Goal: Contribute content: Contribute content

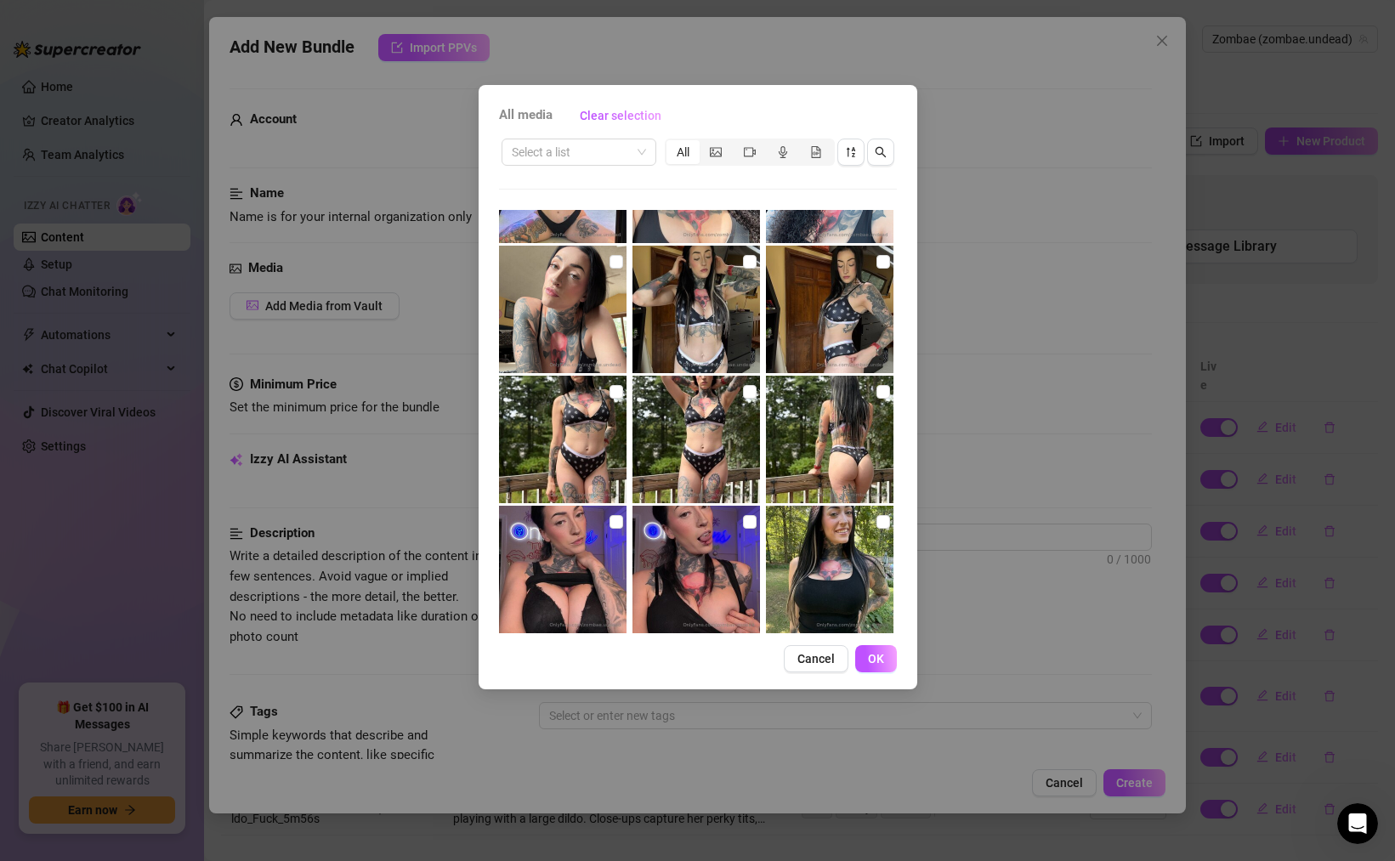
scroll to position [2723, 0]
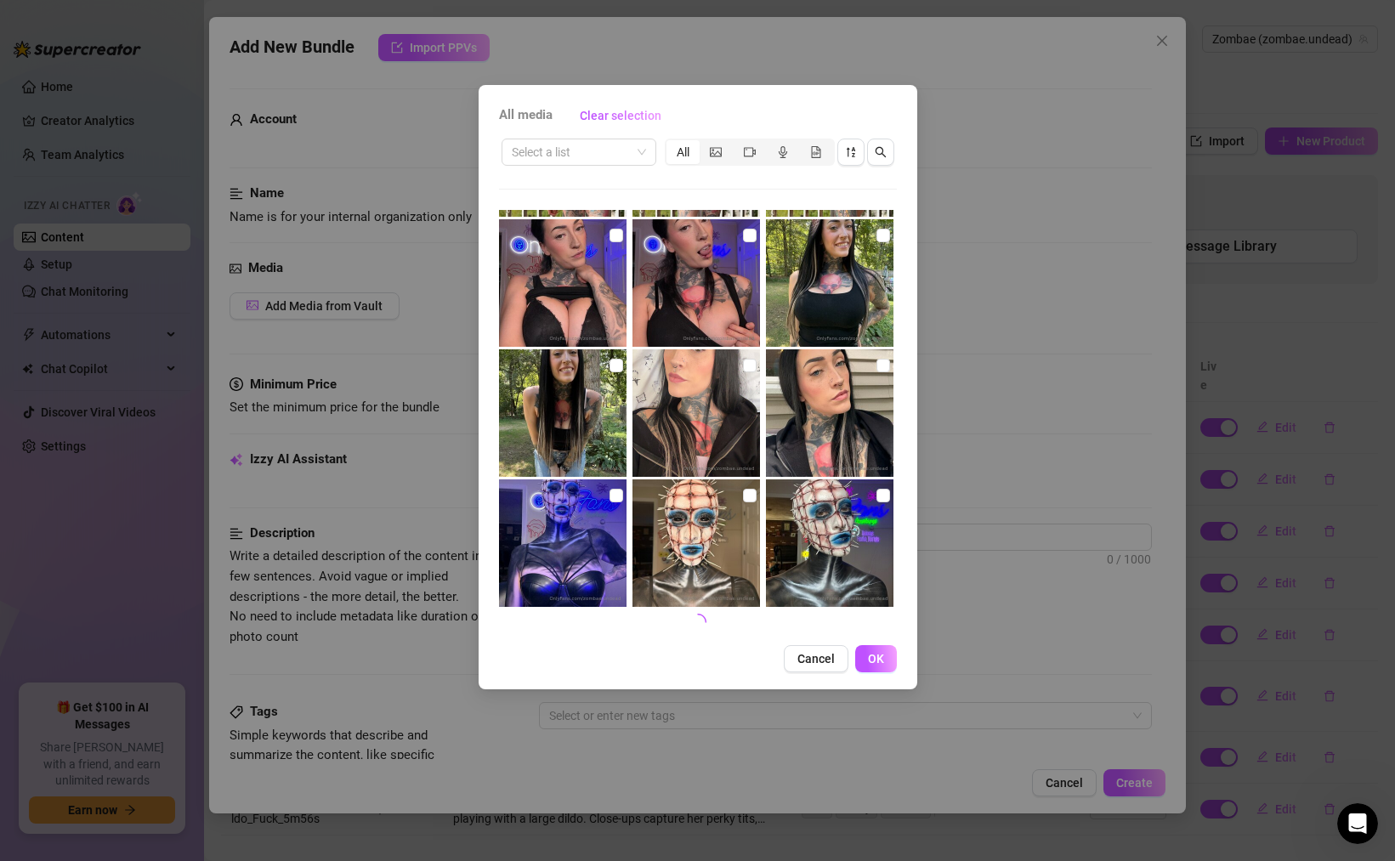
click at [580, 134] on div "All media Clear selection Select a list All 00:05 00:07 00:04 00:06 00:06 00:17…" at bounding box center [698, 387] width 439 height 605
click at [571, 156] on input "search" at bounding box center [571, 152] width 119 height 26
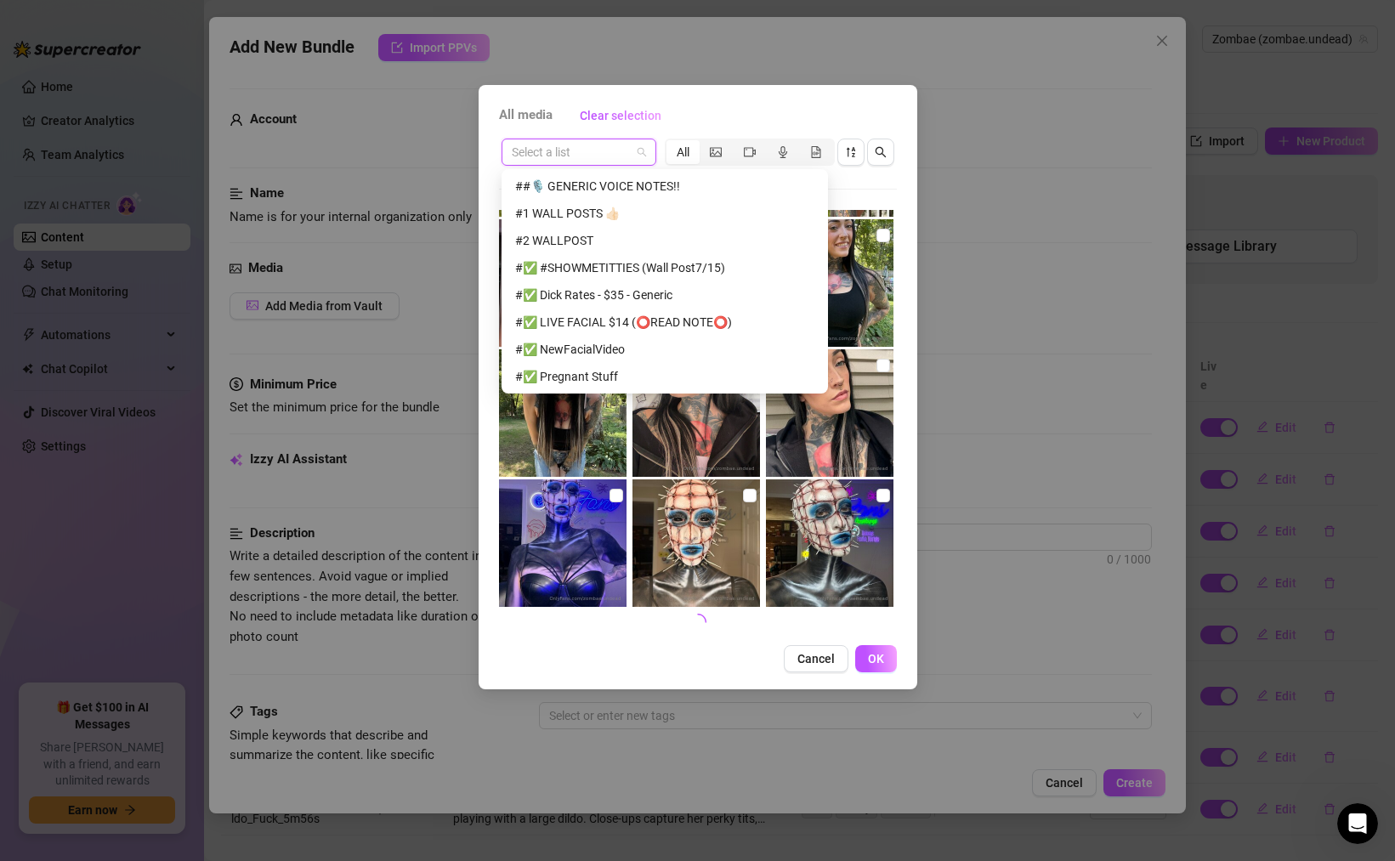
scroll to position [4408, 0]
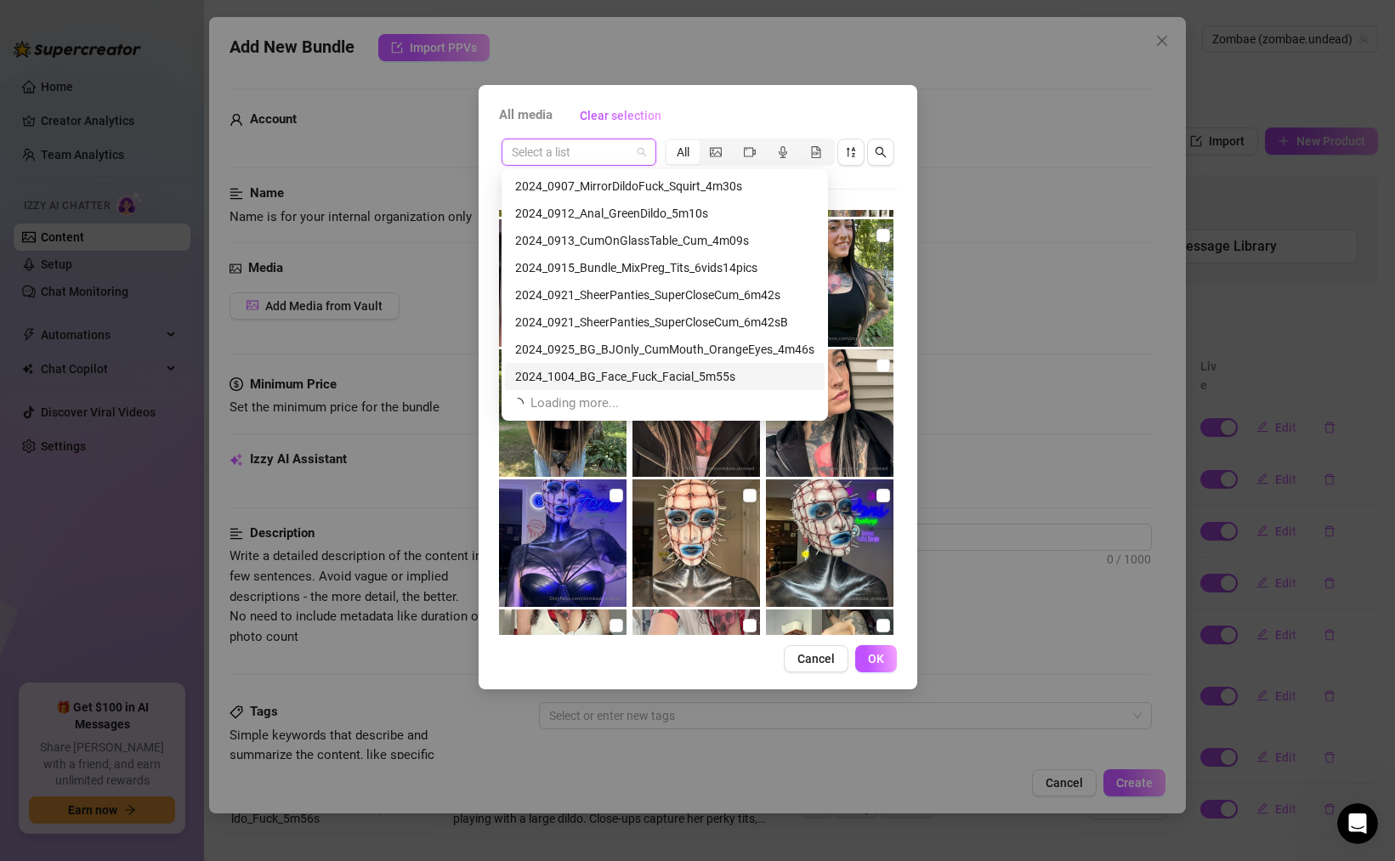
click at [638, 377] on div "2024_1004_BG_Face_Fuck_Facial_5m55s" at bounding box center [664, 376] width 299 height 19
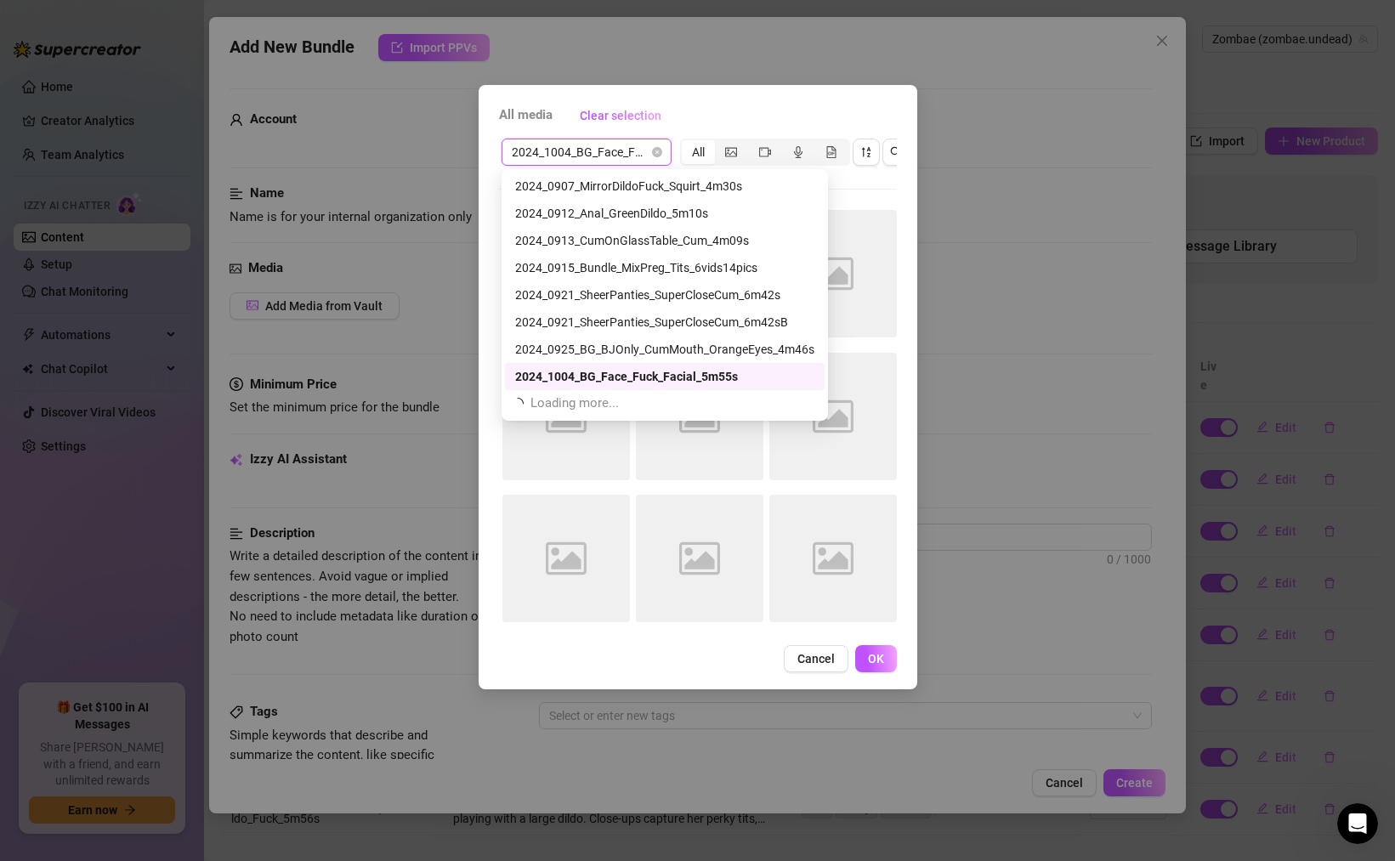
scroll to position [0, 0]
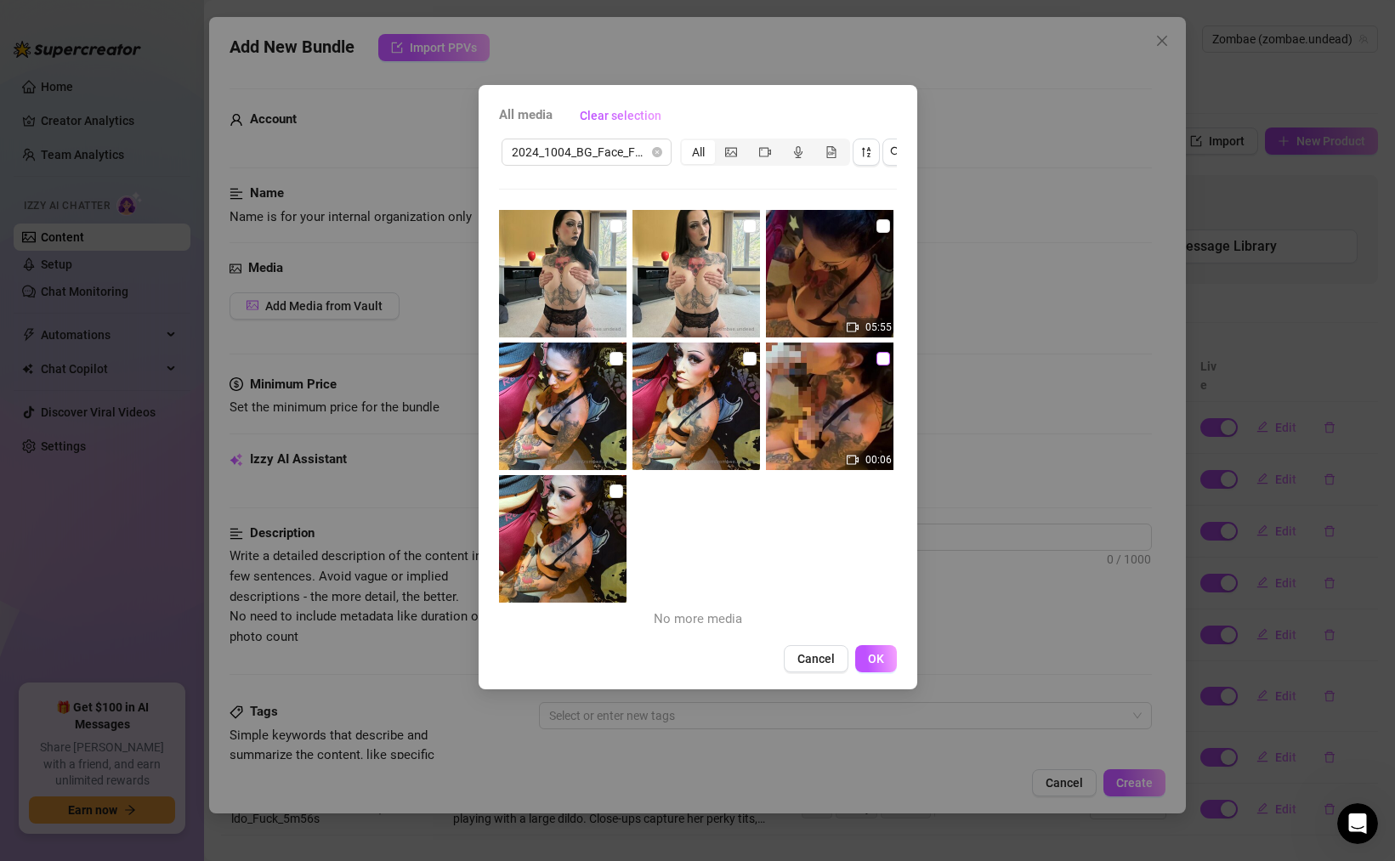
click at [882, 355] on input "checkbox" at bounding box center [884, 359] width 14 height 14
checkbox input "true"
click at [884, 227] on input "checkbox" at bounding box center [884, 226] width 14 height 14
checkbox input "true"
click at [745, 359] on input "checkbox" at bounding box center [750, 359] width 14 height 14
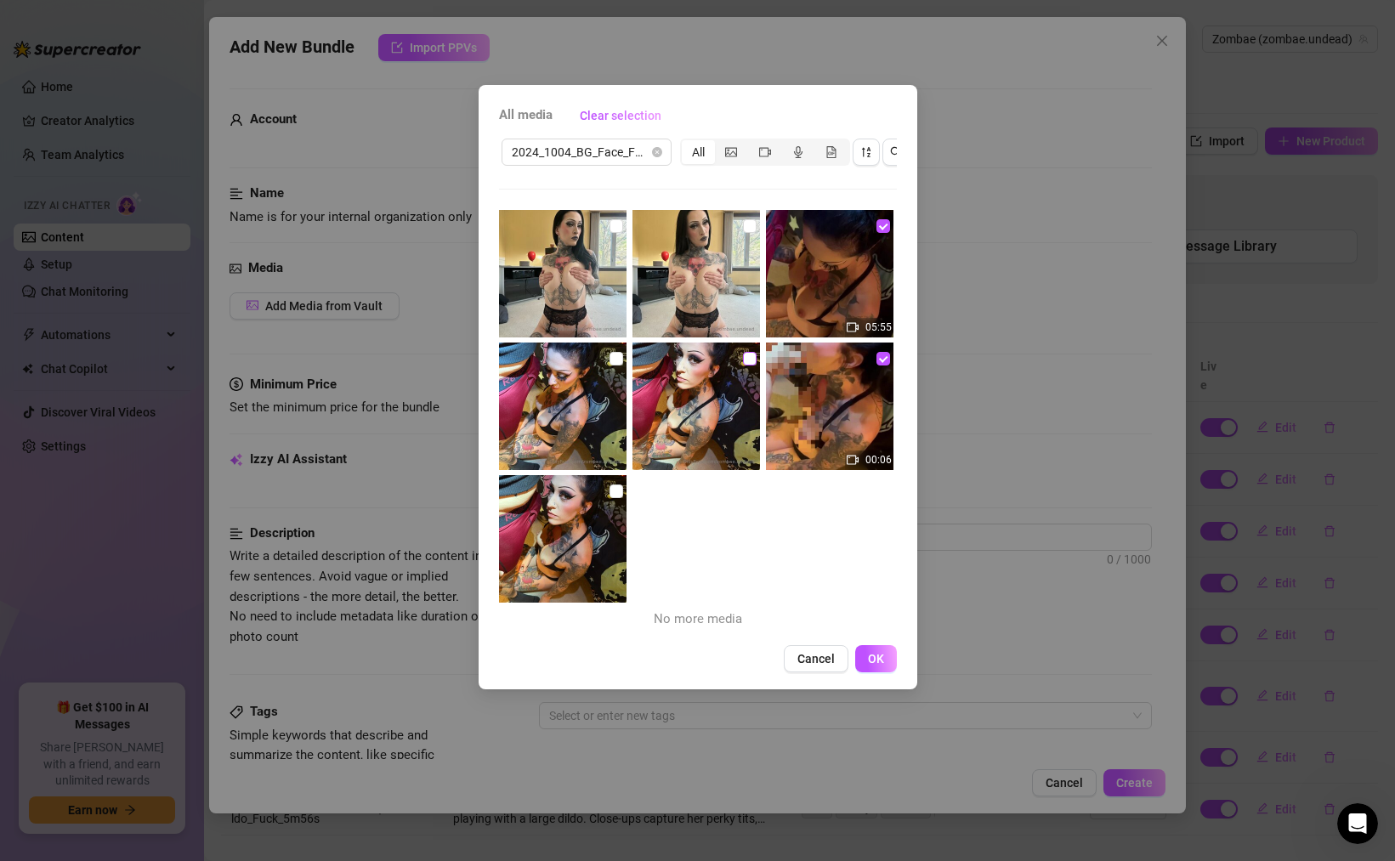
checkbox input "true"
click at [616, 355] on input "checkbox" at bounding box center [617, 359] width 14 height 14
checkbox input "true"
click at [616, 488] on input "checkbox" at bounding box center [617, 492] width 14 height 14
checkbox input "true"
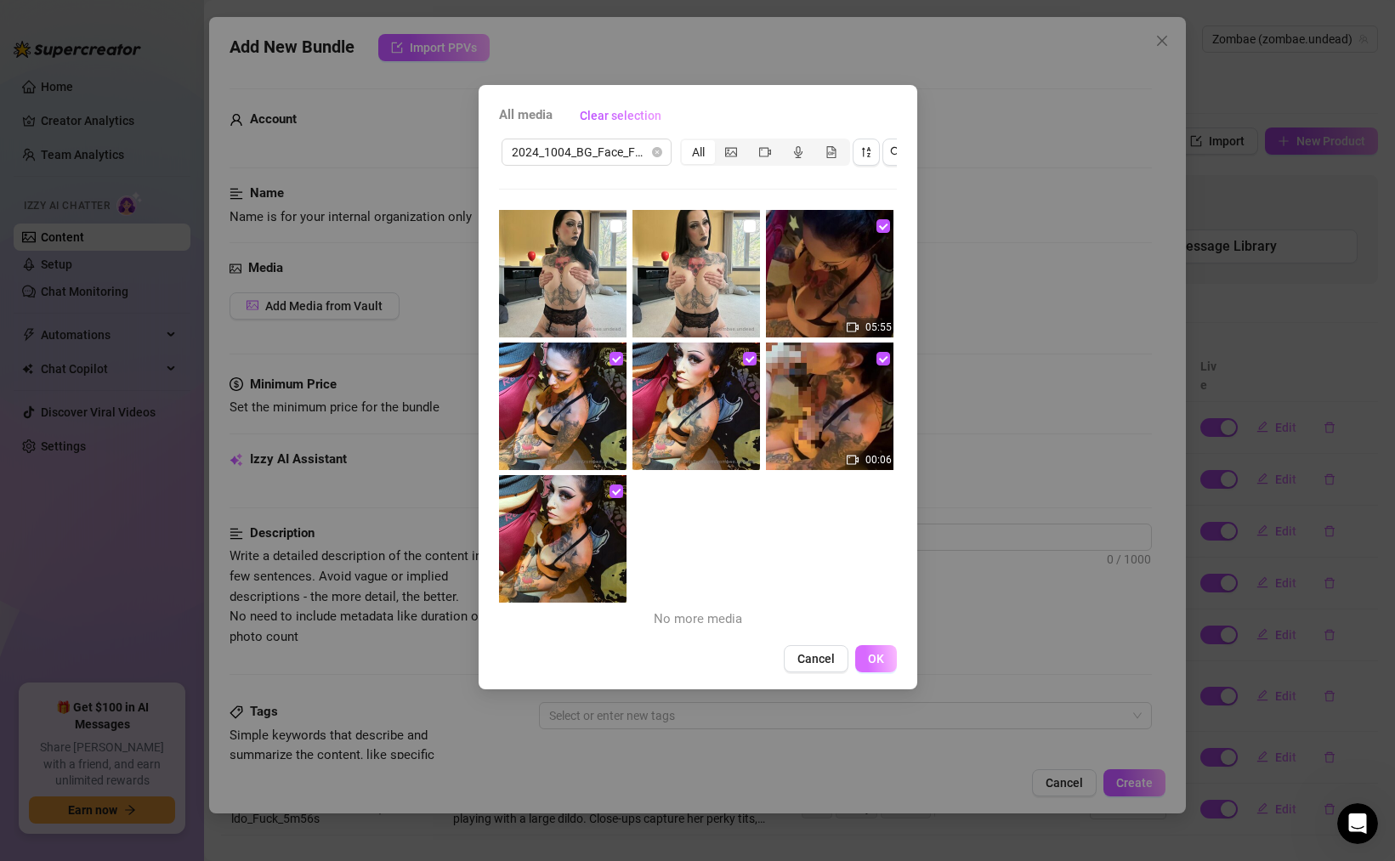
click at [869, 656] on span "OK" at bounding box center [876, 659] width 16 height 14
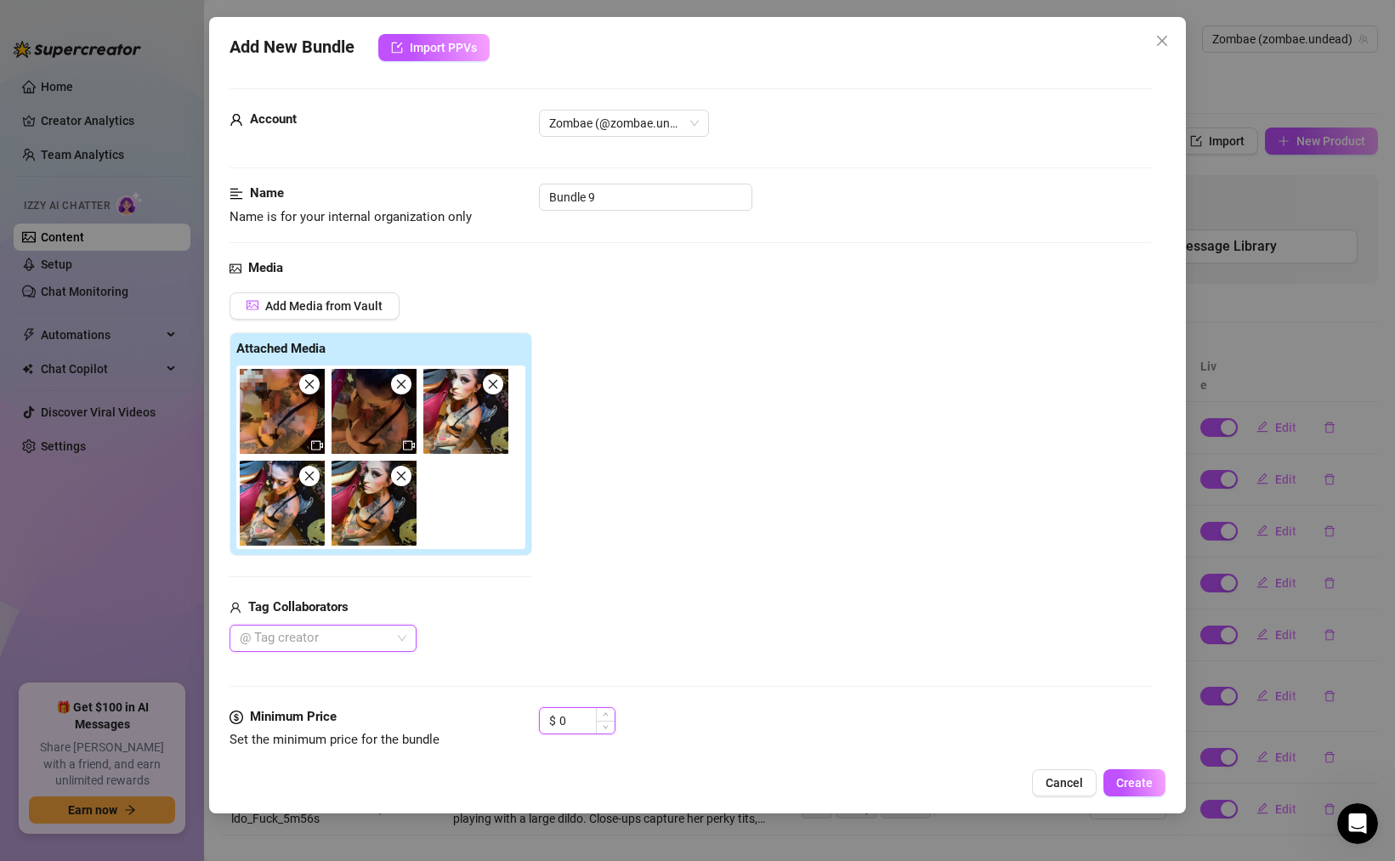
click at [571, 714] on input "0" at bounding box center [587, 721] width 55 height 26
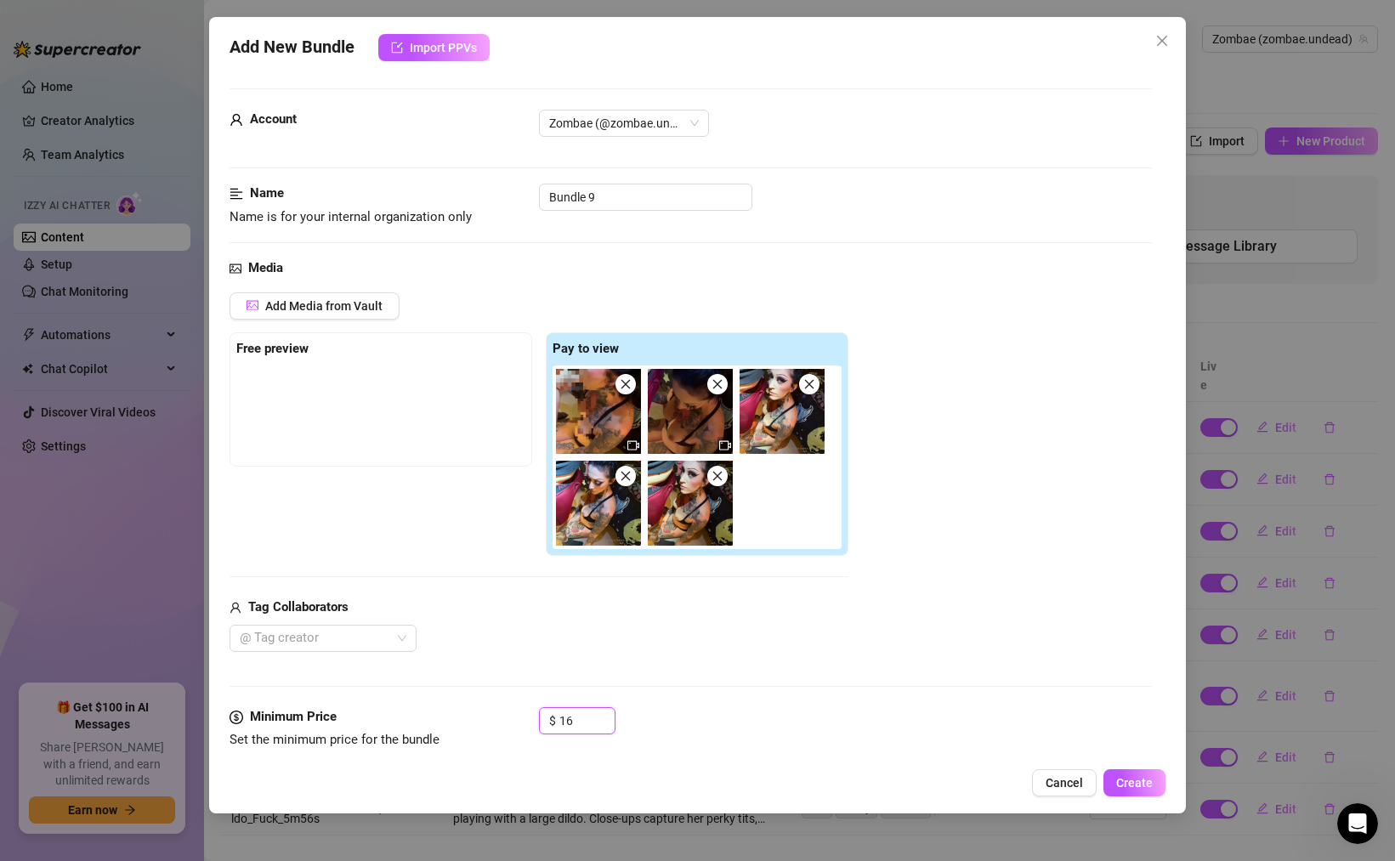
type input "16"
click at [694, 640] on div "@ Tag creator" at bounding box center [539, 638] width 619 height 27
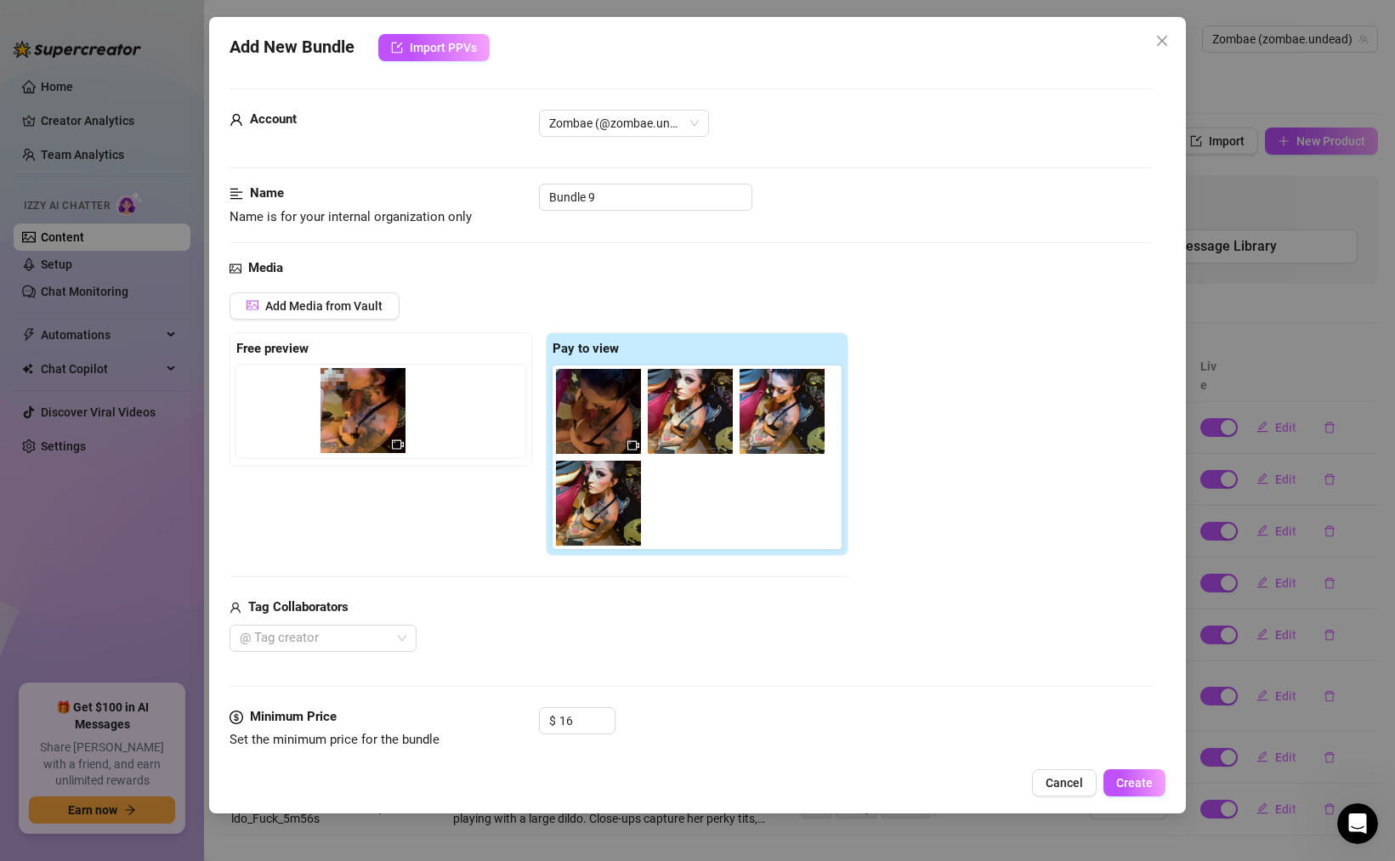
drag, startPoint x: 595, startPoint y: 411, endPoint x: 355, endPoint y: 411, distance: 239.8
click at [355, 411] on div "Free preview Pay to view" at bounding box center [539, 444] width 619 height 224
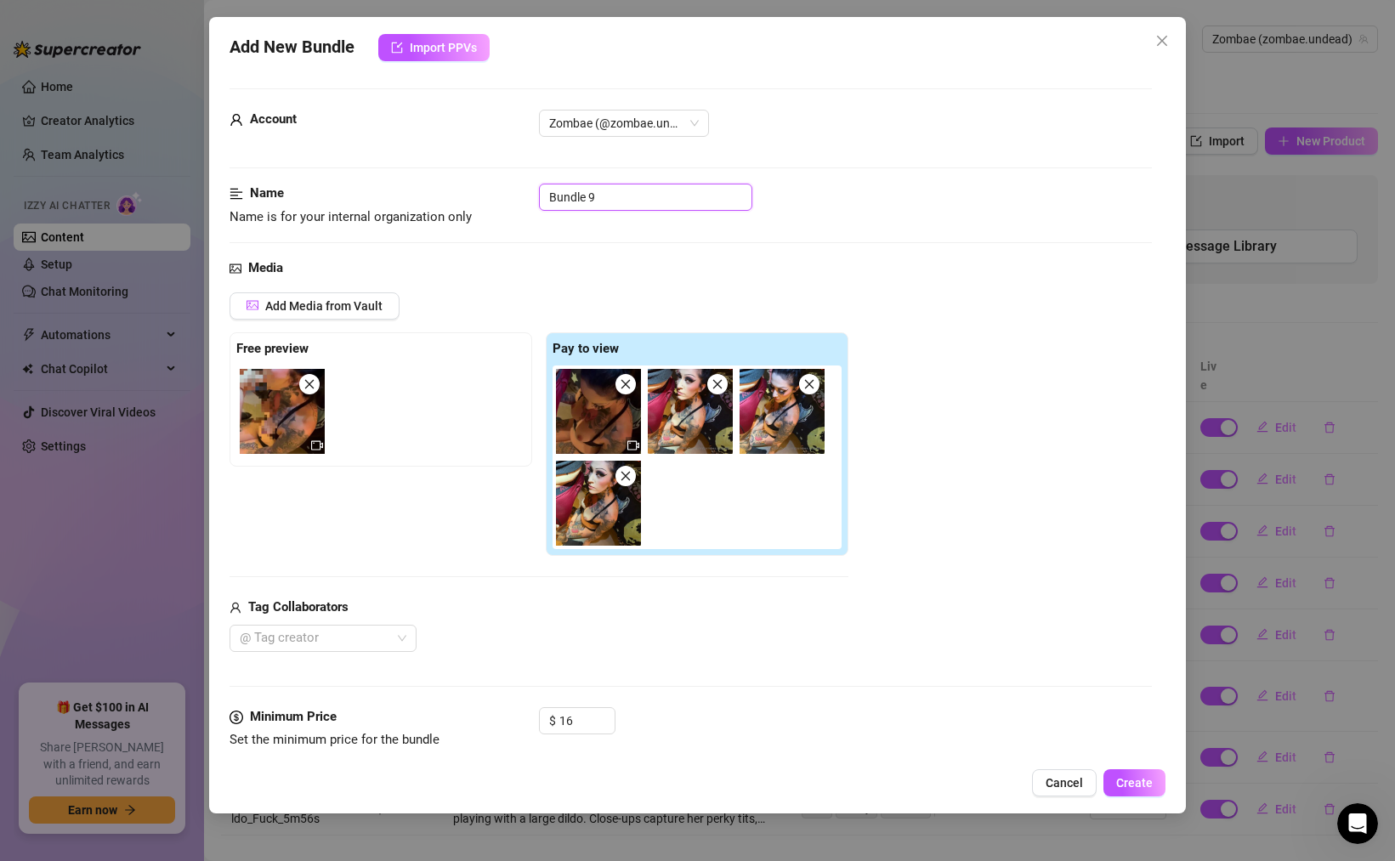
click at [600, 199] on input "Bundle 9" at bounding box center [645, 197] width 213 height 27
paste input "2024_1004_BG_Face_Fuck_Facial_5m55s"
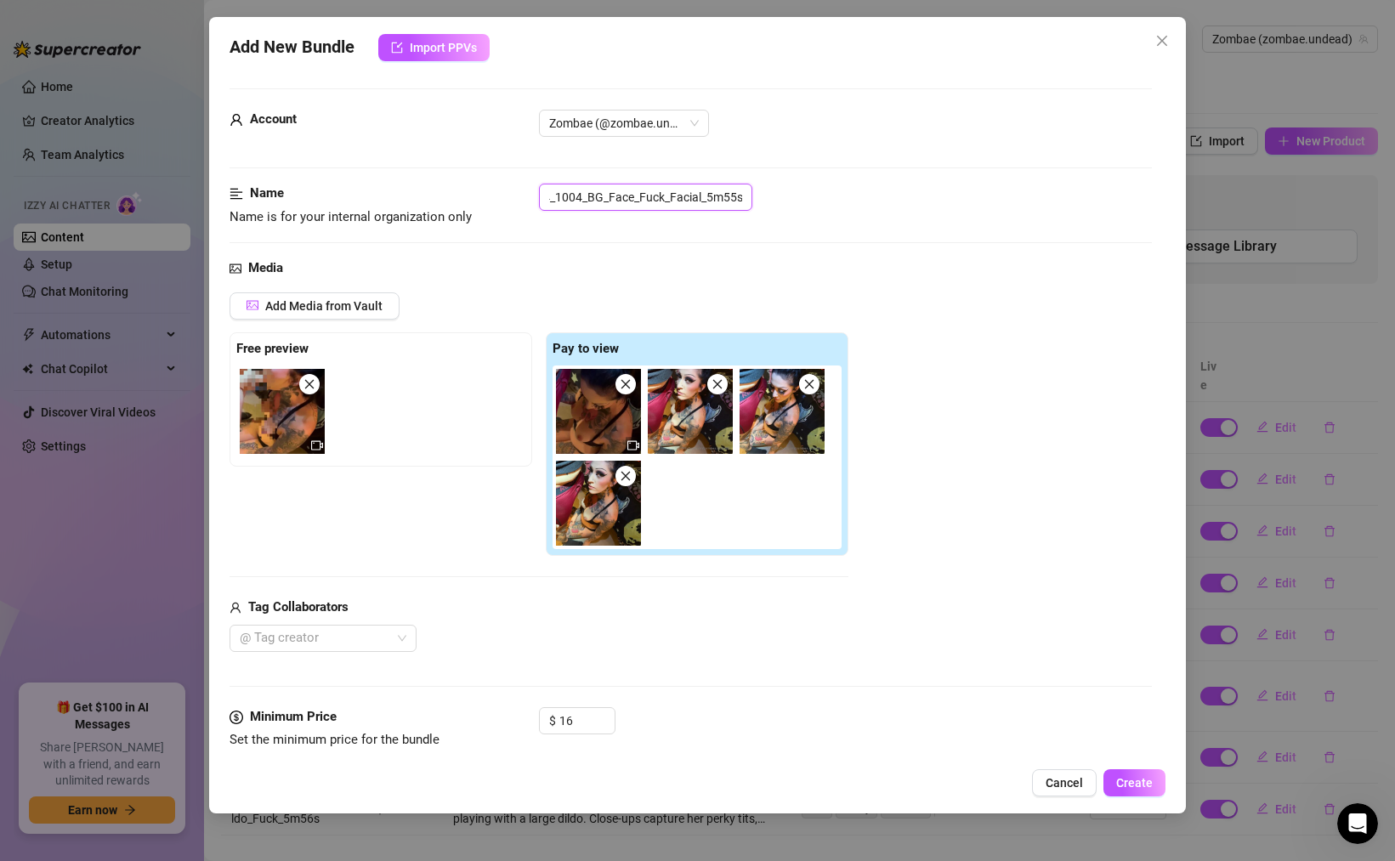
type input "2024_1004_BG_Face_Fuck_Facial_5m55s"
click at [770, 202] on div "2024_1004_BG_Face_Fuck_Facial_5m55s" at bounding box center [845, 197] width 613 height 27
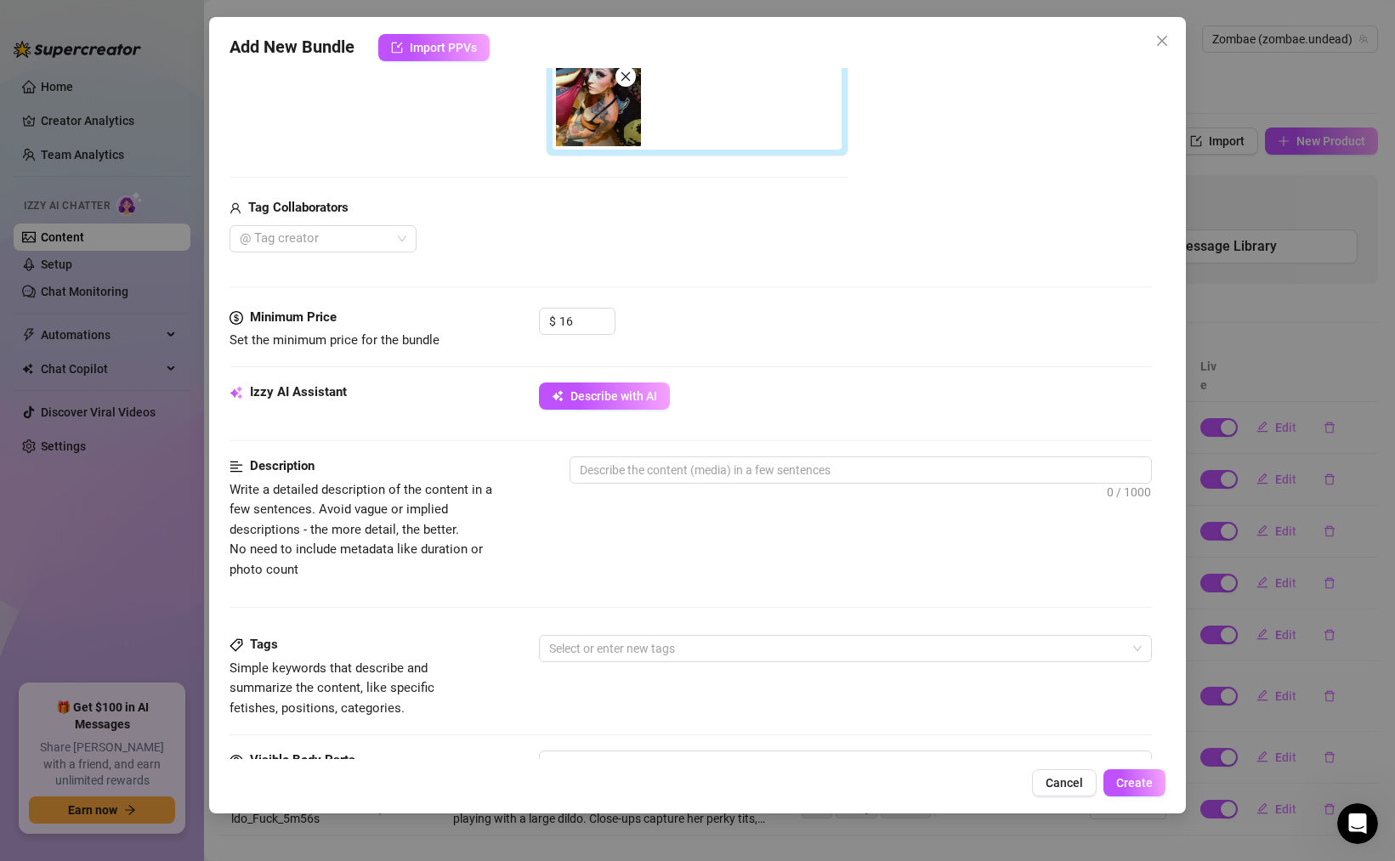
scroll to position [407, 0]
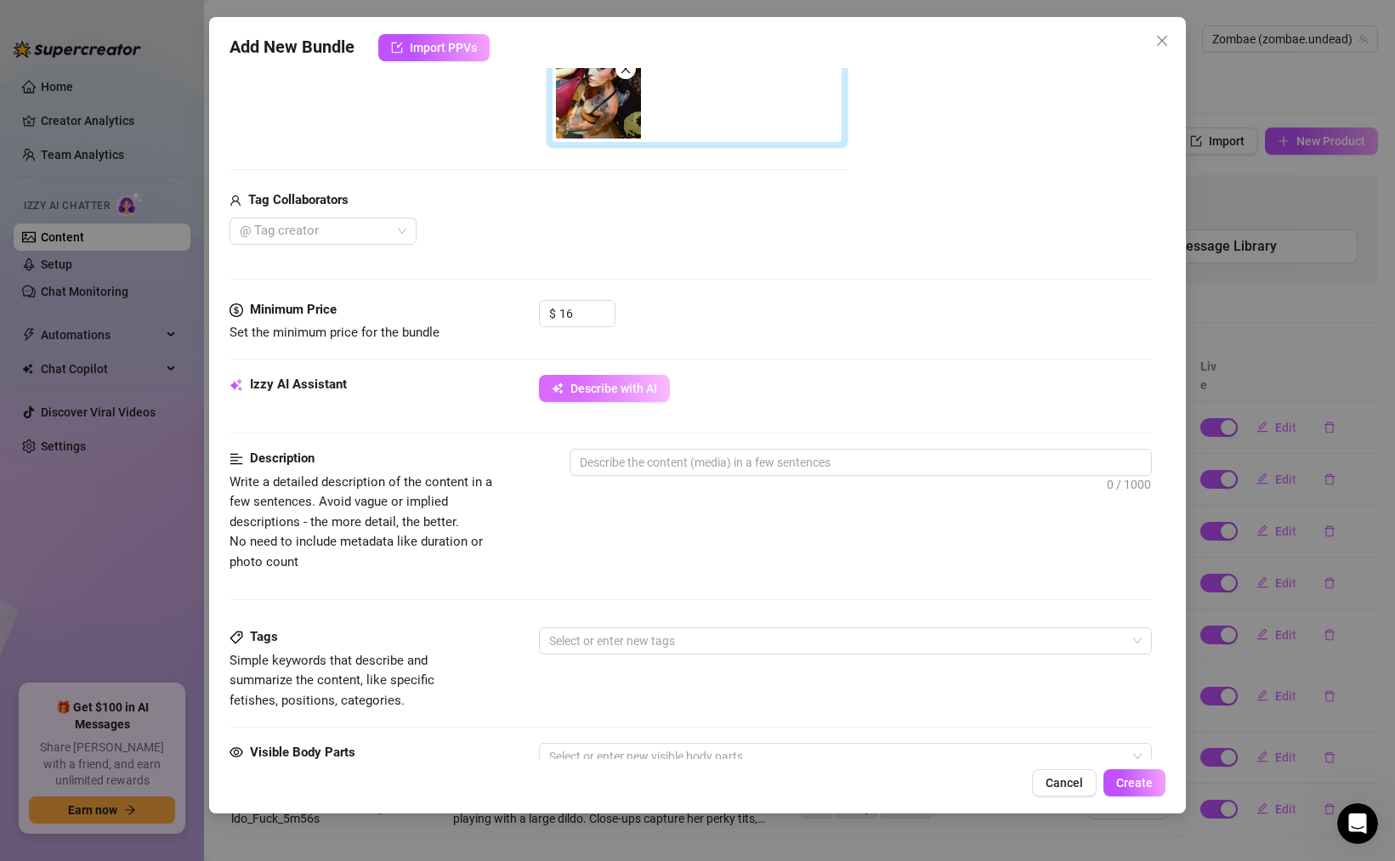
click at [598, 375] on button "Describe with AI" at bounding box center [604, 388] width 131 height 27
click at [391, 240] on div at bounding box center [314, 231] width 162 height 24
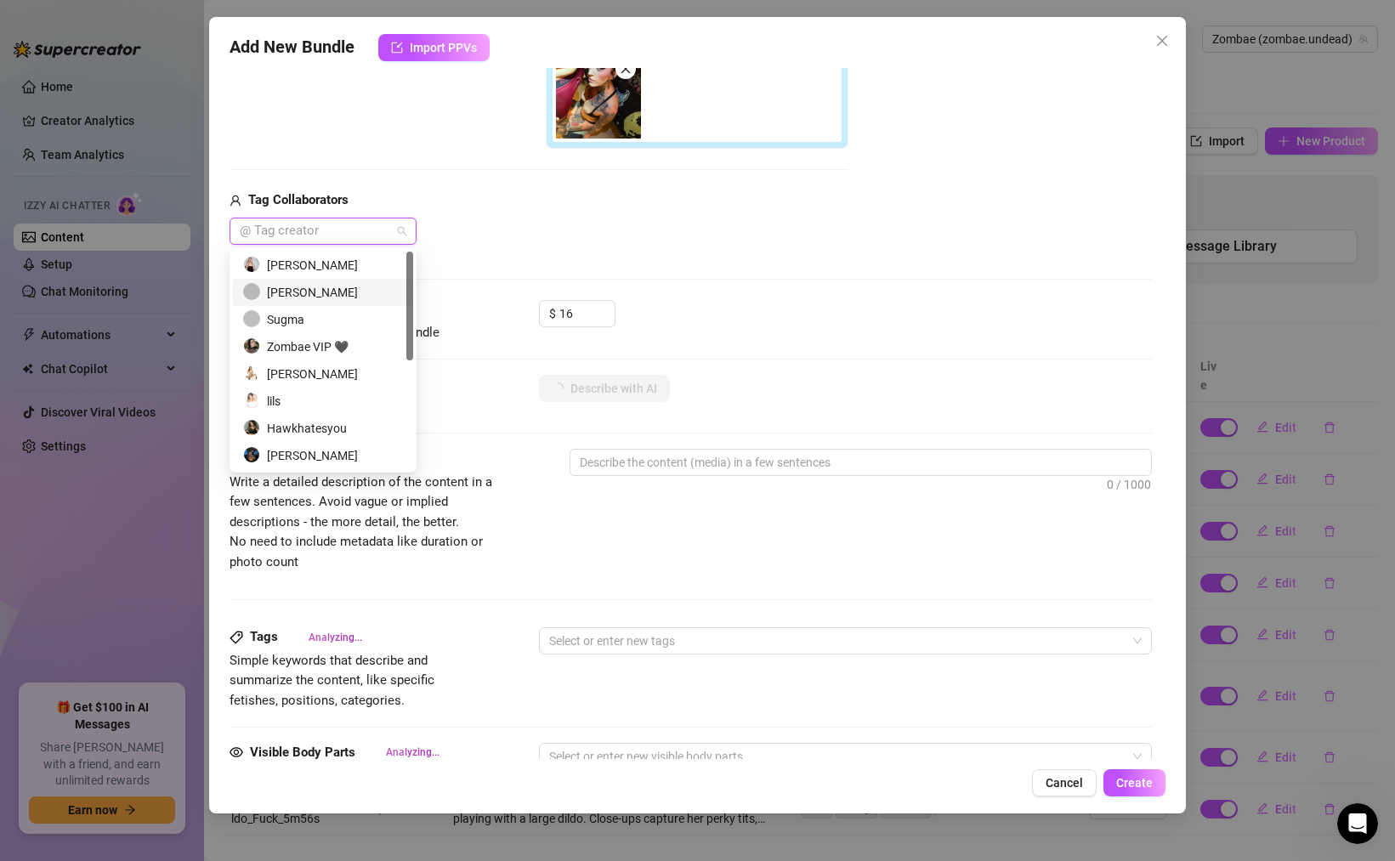
click at [284, 293] on div "[PERSON_NAME]" at bounding box center [323, 292] width 160 height 19
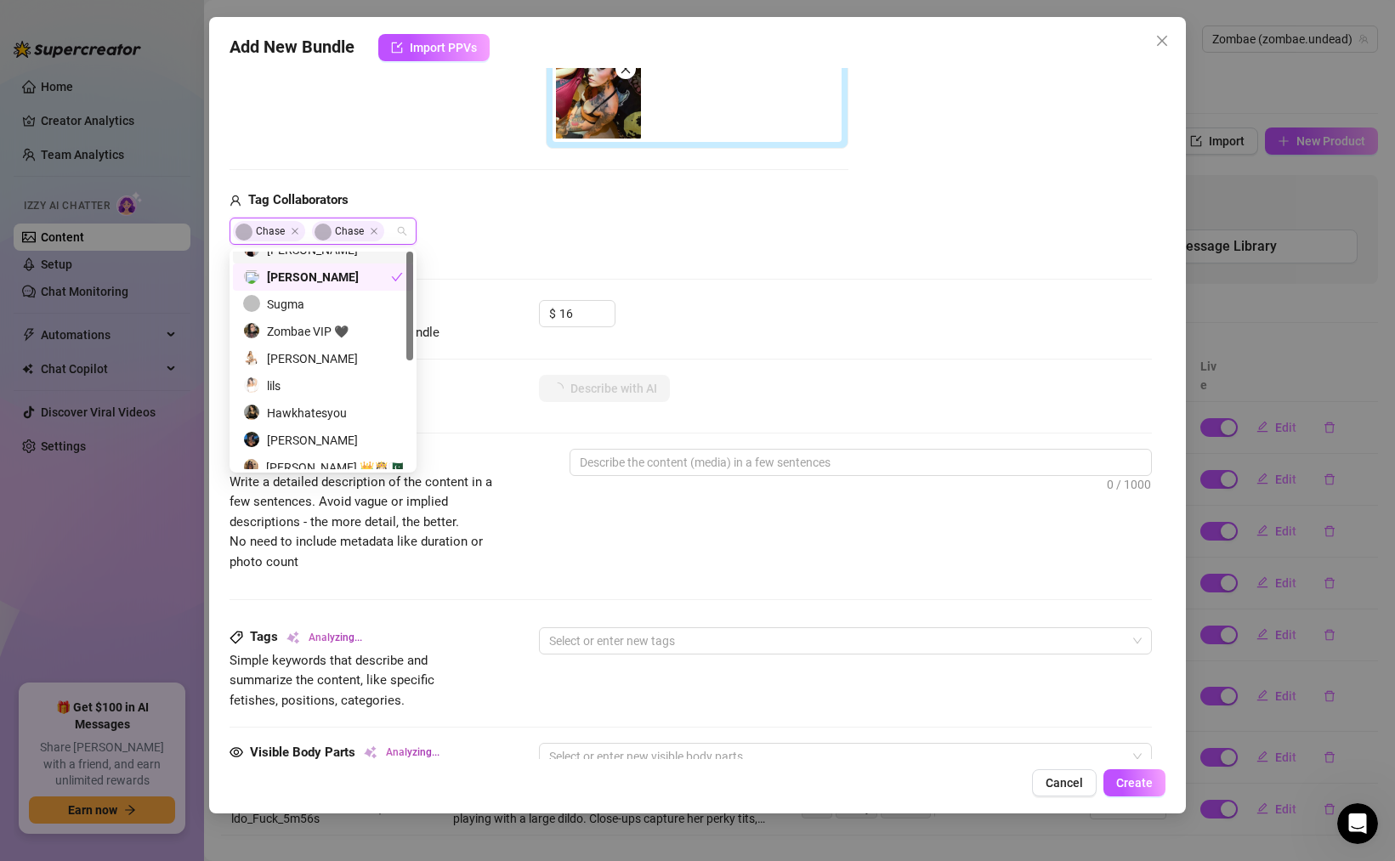
scroll to position [0, 0]
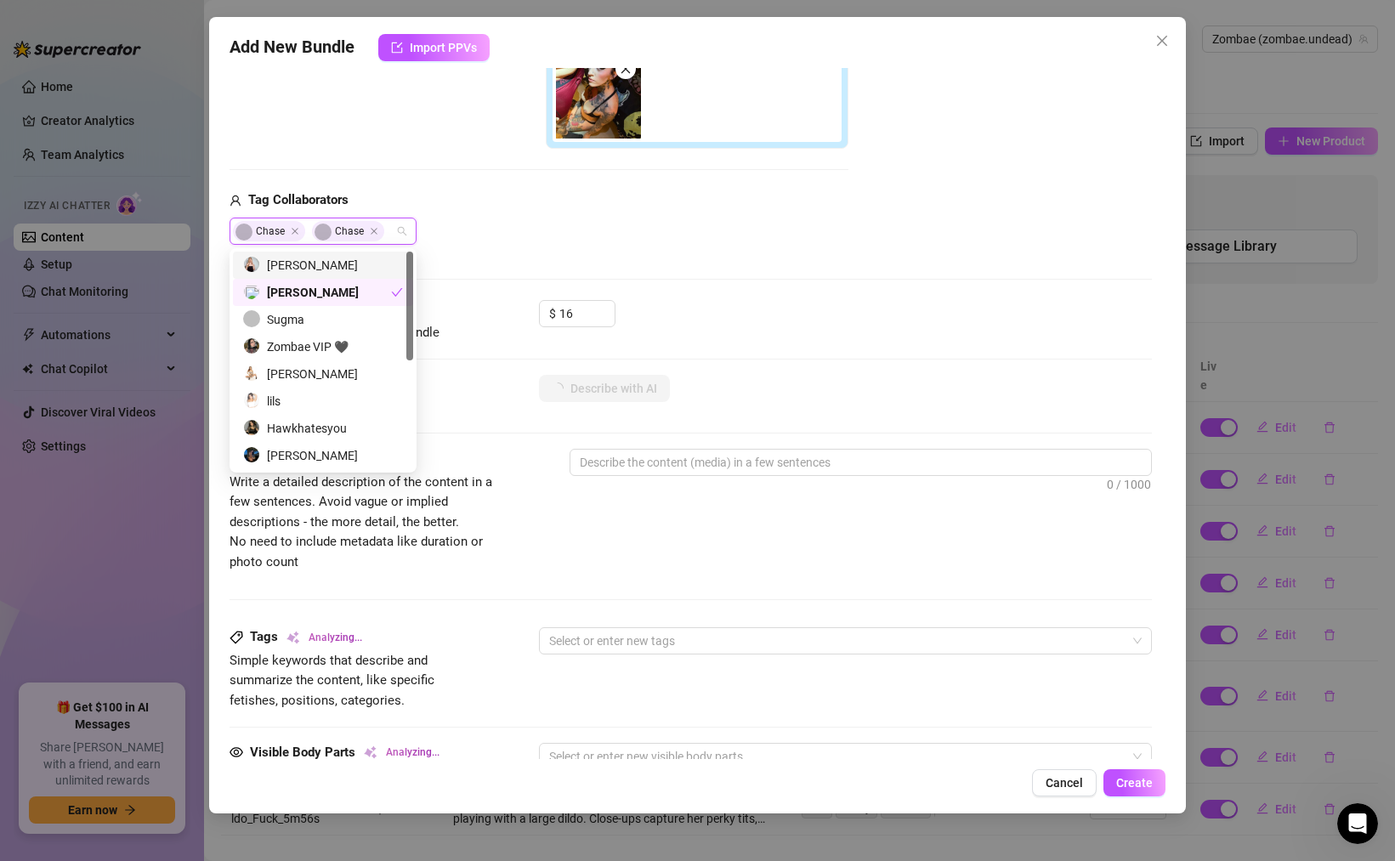
drag, startPoint x: 409, startPoint y: 293, endPoint x: 402, endPoint y: 238, distance: 54.8
click at [402, 244] on body "Home Creator Analytics Team Analytics Izzy AI Chatter Content Setup Chat Monito…" at bounding box center [697, 430] width 1395 height 861
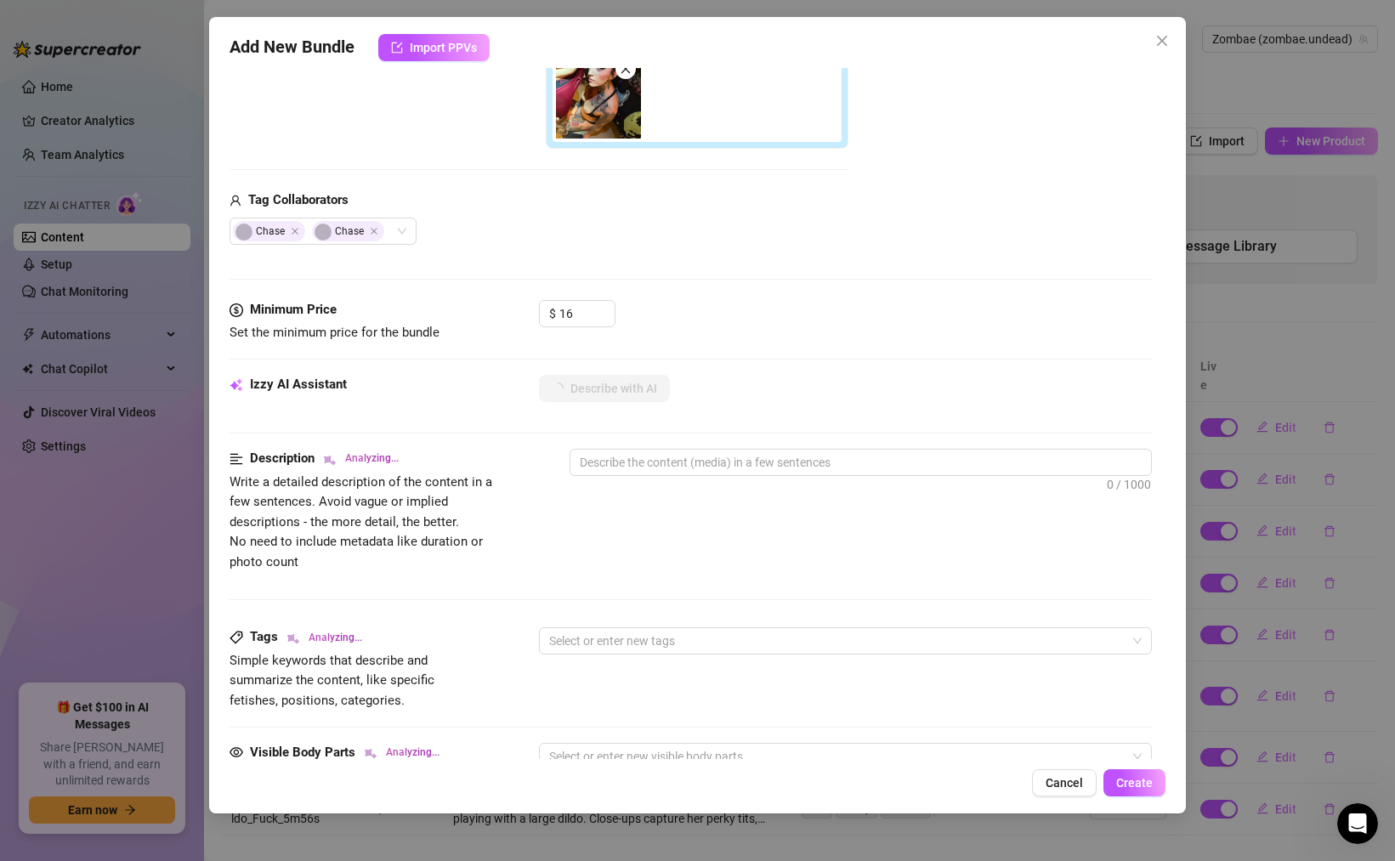
click at [386, 174] on div "Add Media from Vault Free preview Pay to view Tag Collaborators [PERSON_NAME]" at bounding box center [539, 65] width 619 height 360
click at [372, 229] on icon "Close" at bounding box center [374, 231] width 9 height 9
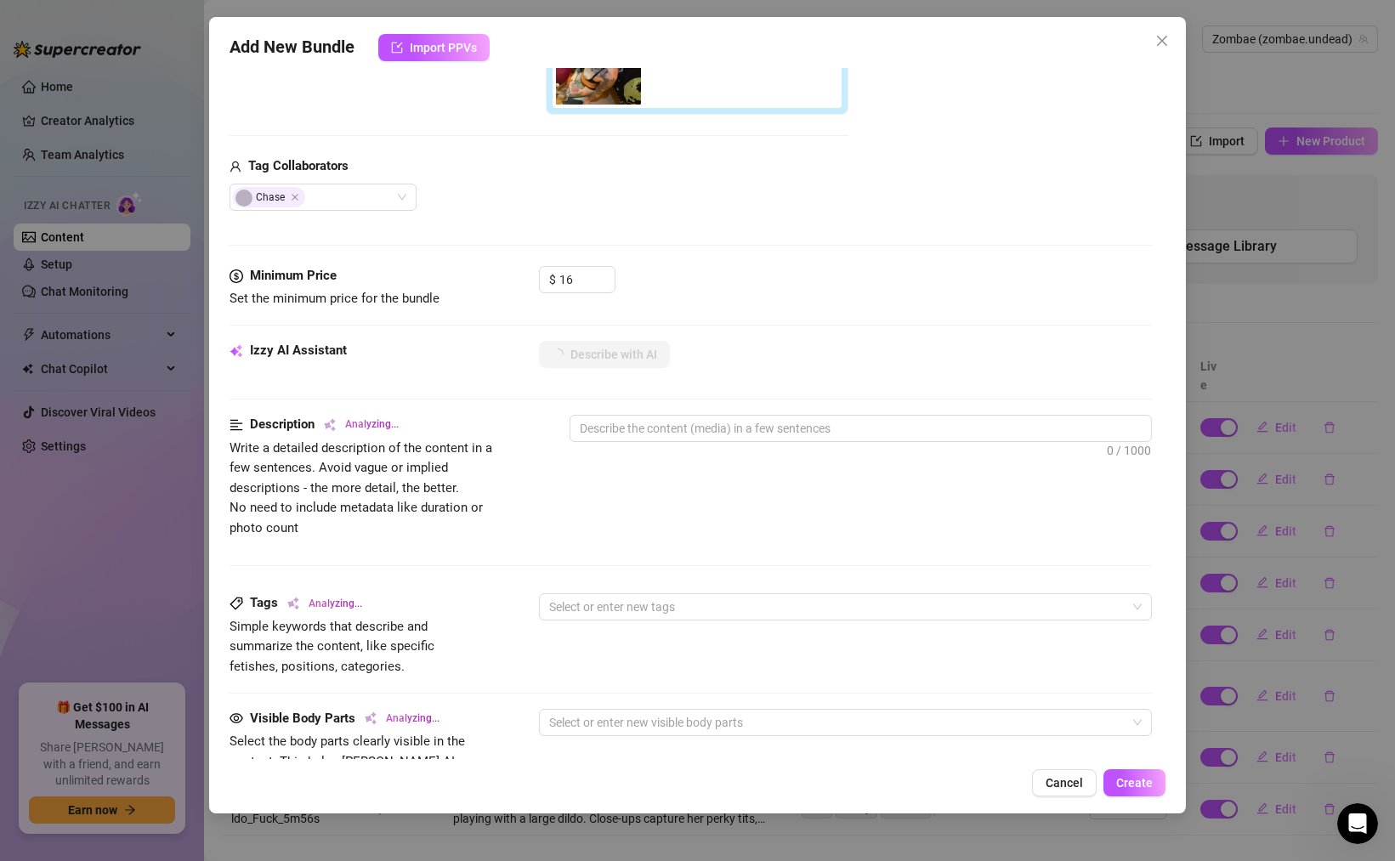
scroll to position [444, 0]
click at [368, 194] on div "[PERSON_NAME]" at bounding box center [314, 195] width 162 height 24
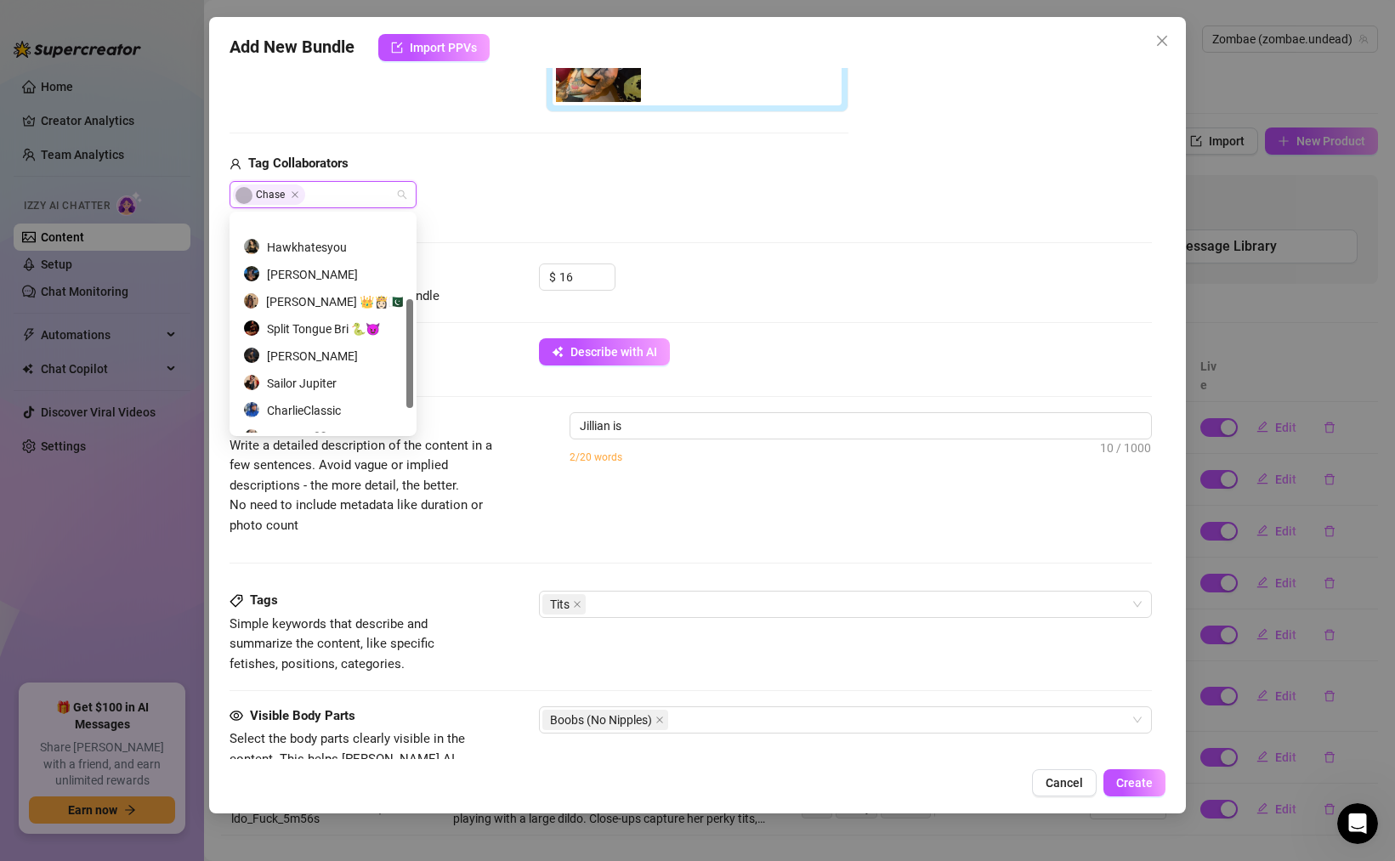
scroll to position [0, 0]
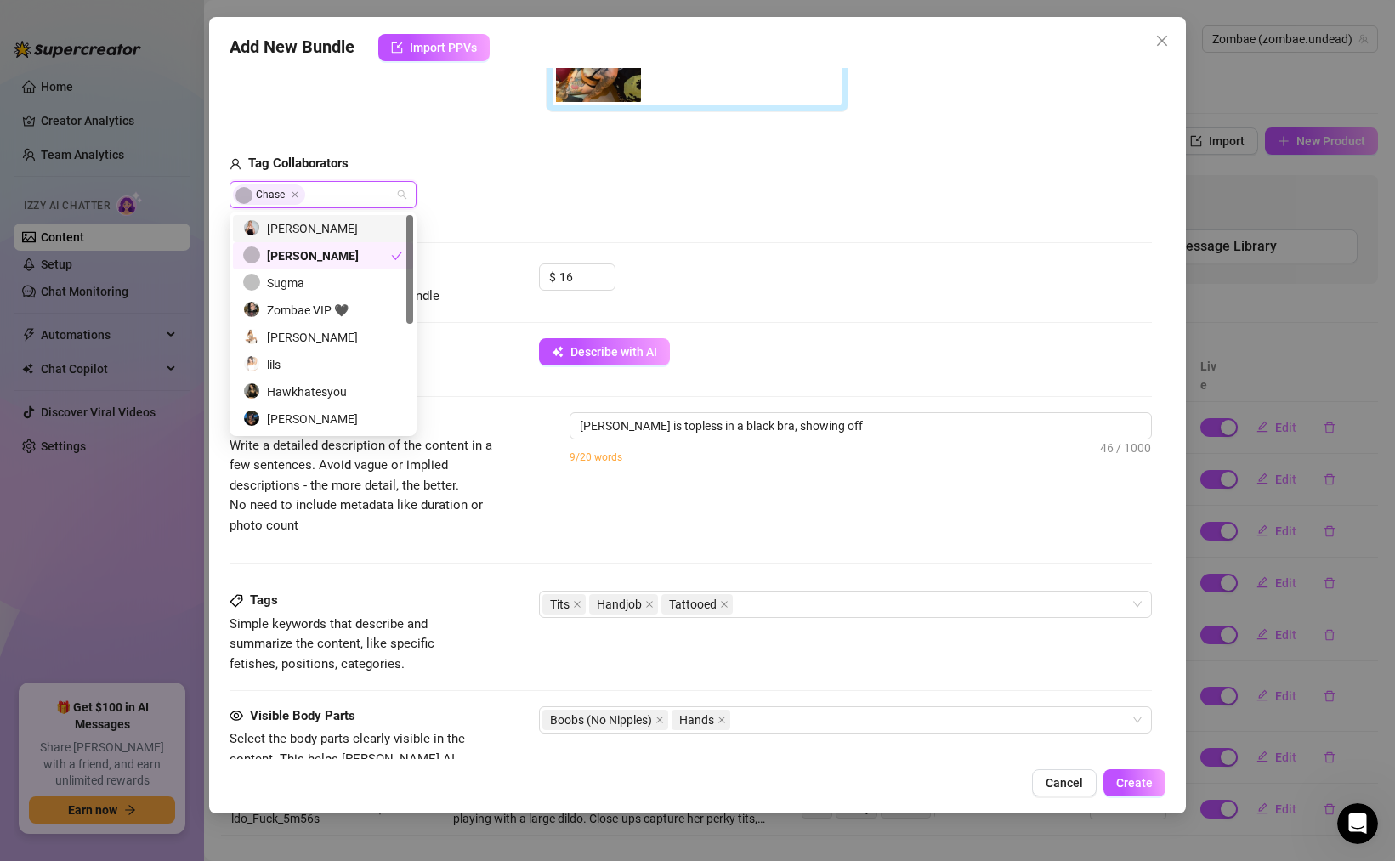
click at [412, 121] on div "Add Media from Vault Free preview Pay to view Tag Collaborators [PERSON_NAME]" at bounding box center [539, 29] width 619 height 360
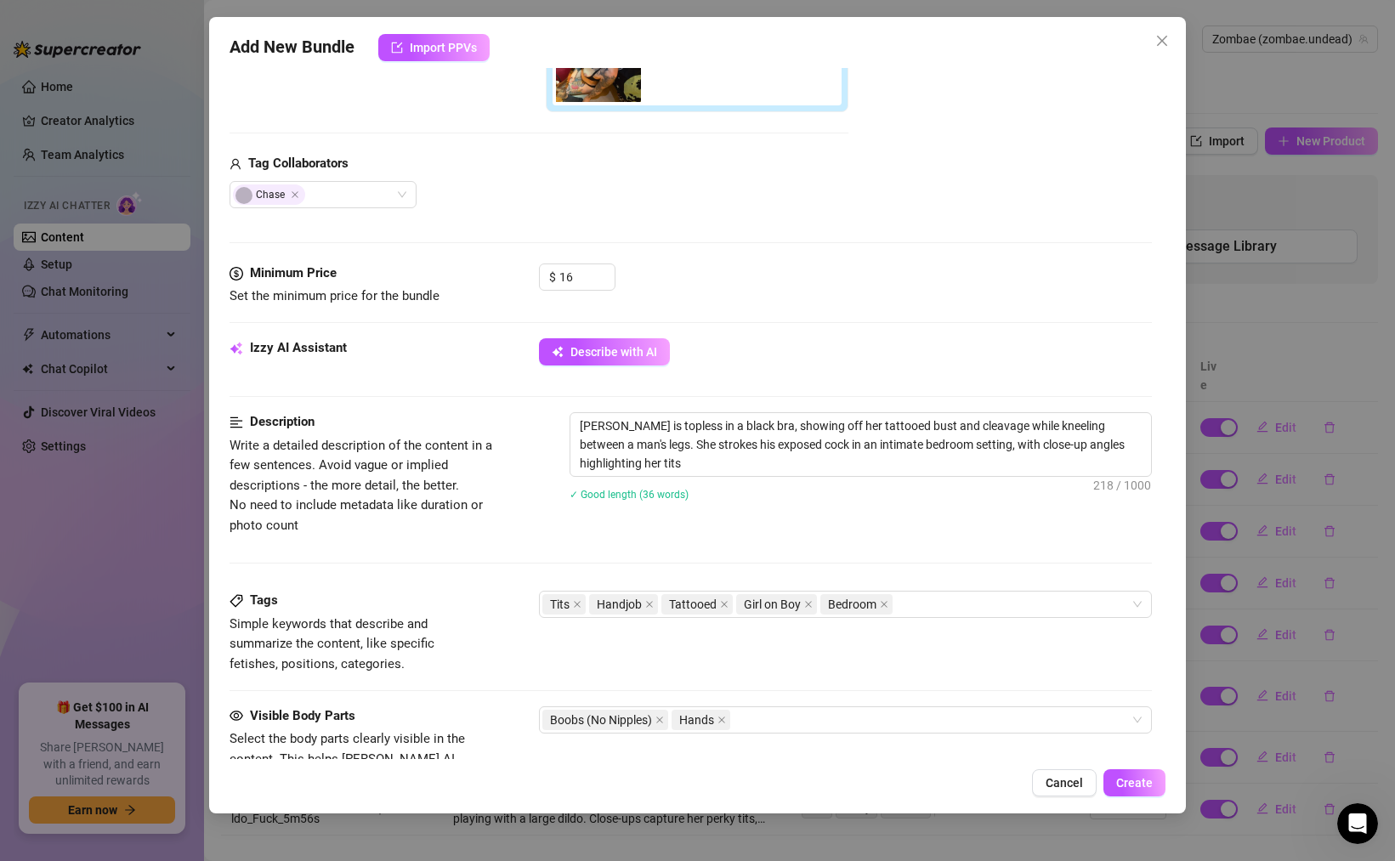
type textarea "[PERSON_NAME] is topless in a black bra, showing off her tattooed bust and clea…"
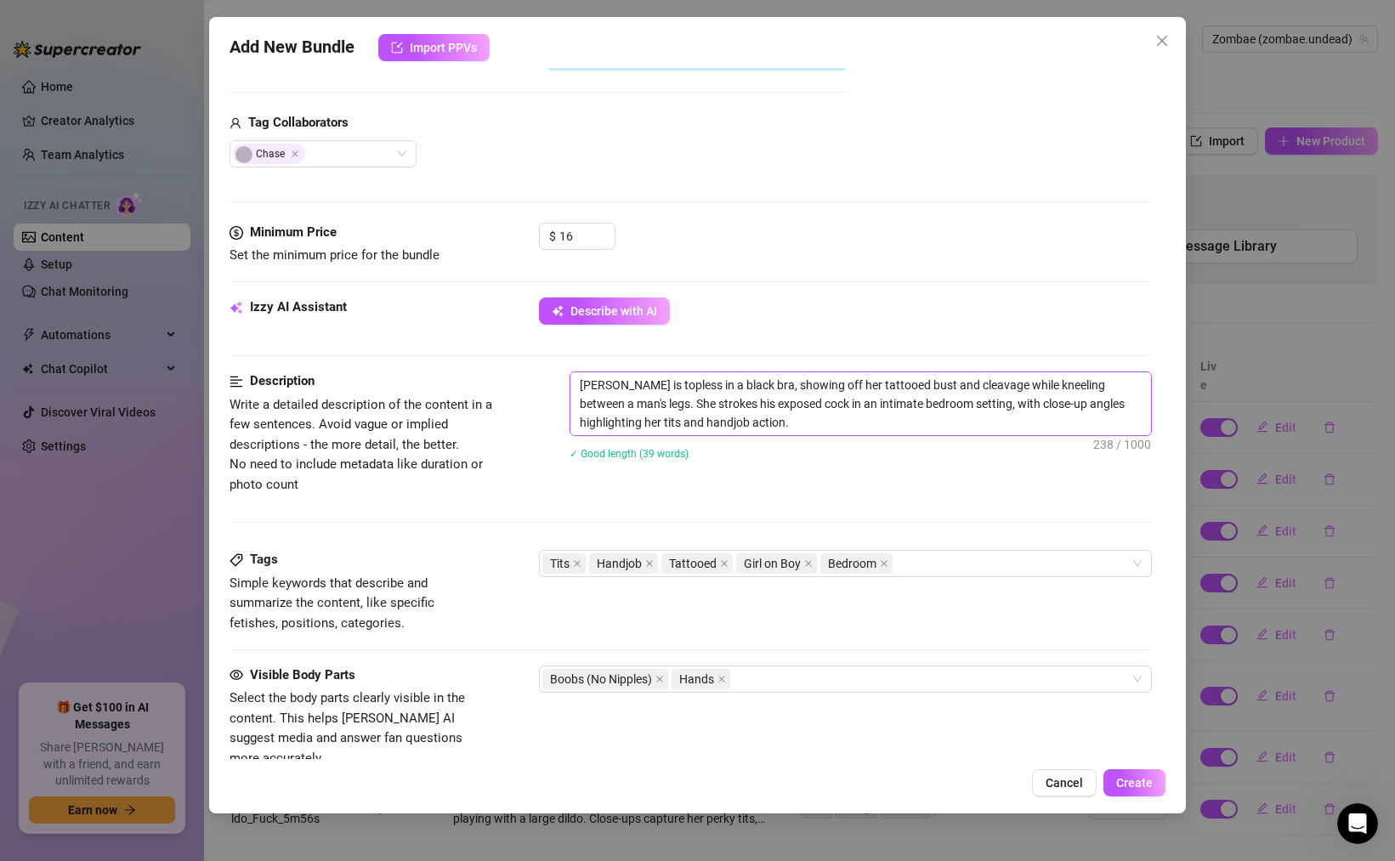
scroll to position [486, 0]
click at [835, 418] on textarea "[PERSON_NAME] is topless in a black bra, showing off her tattooed bust and clea…" at bounding box center [861, 402] width 581 height 63
click at [746, 417] on textarea "[PERSON_NAME] is topless in a black bra, showing off her tattooed bust and clea…" at bounding box center [861, 402] width 581 height 63
type textarea "[PERSON_NAME] is topless in a black bra, showing off her tattooed bust and clea…"
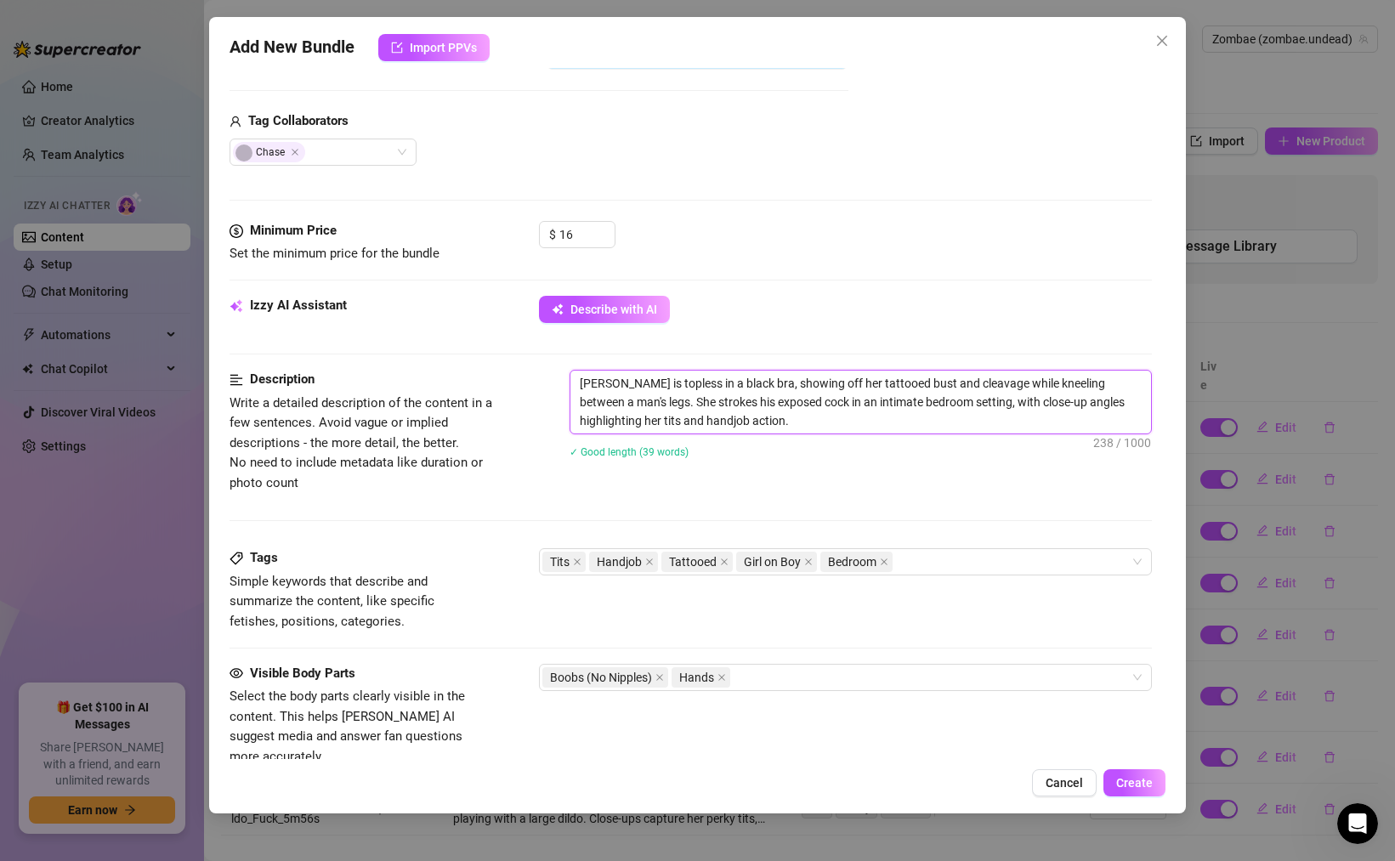
type textarea "[PERSON_NAME] is topless in a black bra, showing off her tattooed bust and clea…"
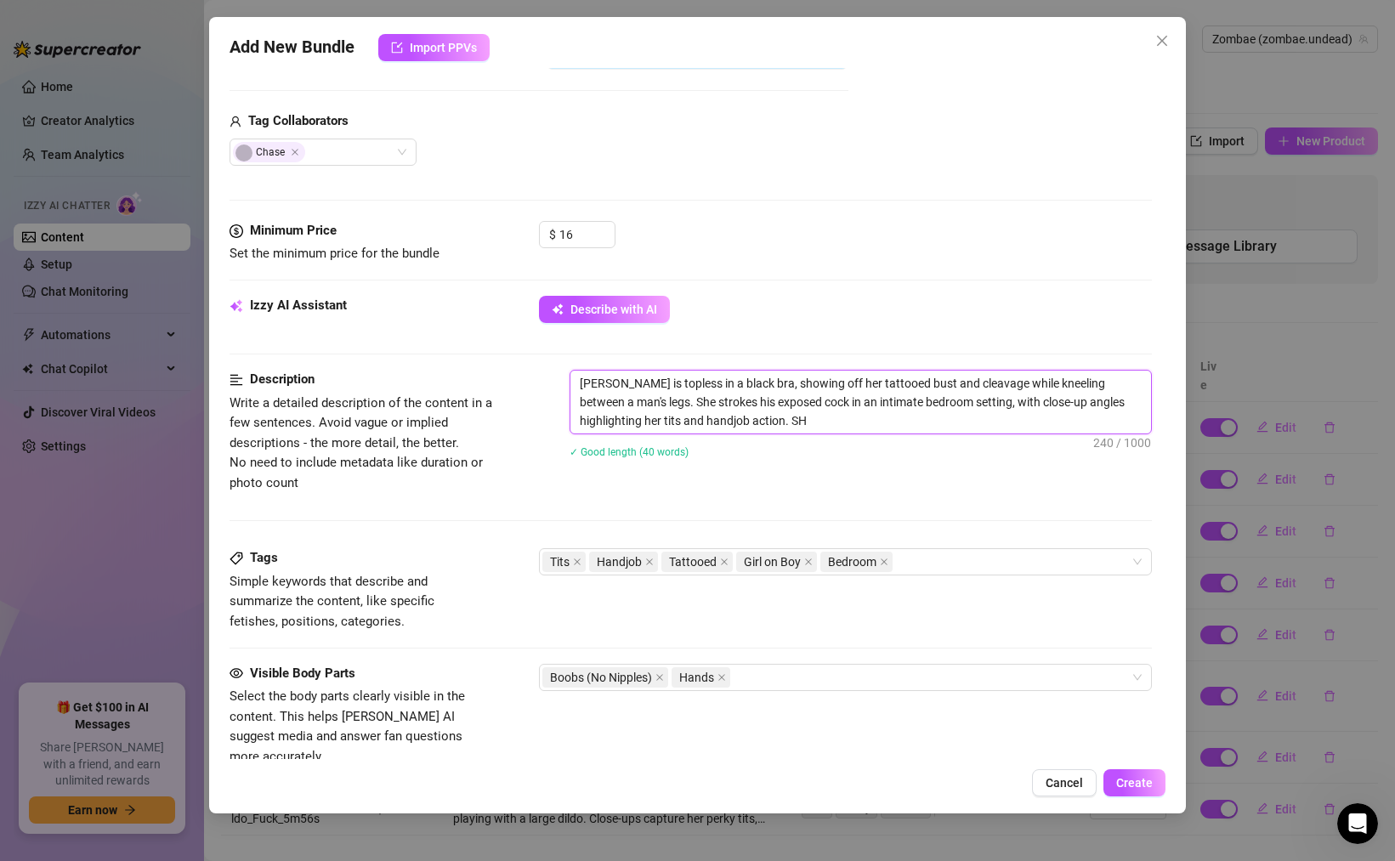
type textarea "[PERSON_NAME] is topless in a black bra, showing off her tattooed bust and clea…"
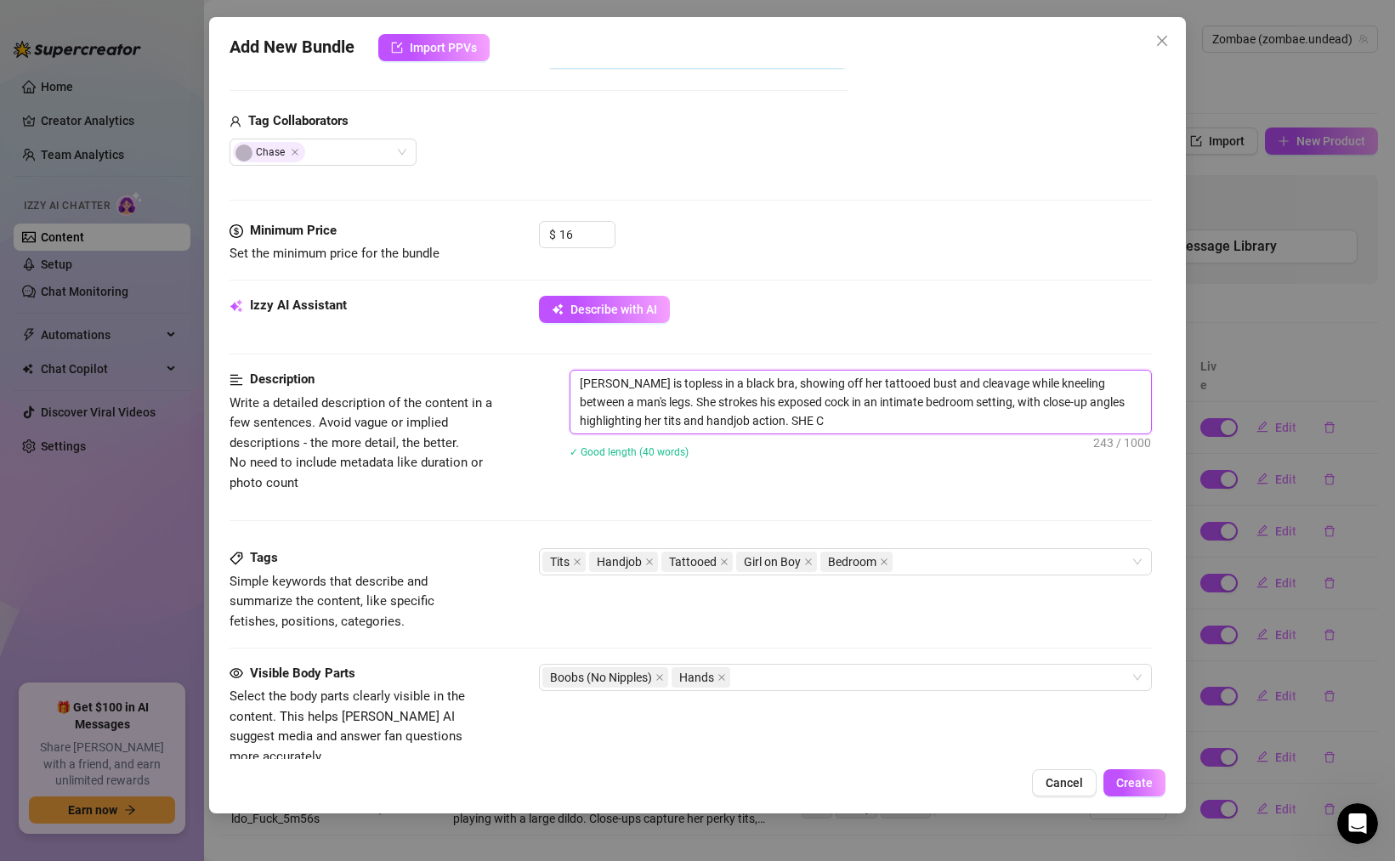
type textarea "[PERSON_NAME] is topless in a black bra, showing off her tattooed bust and clea…"
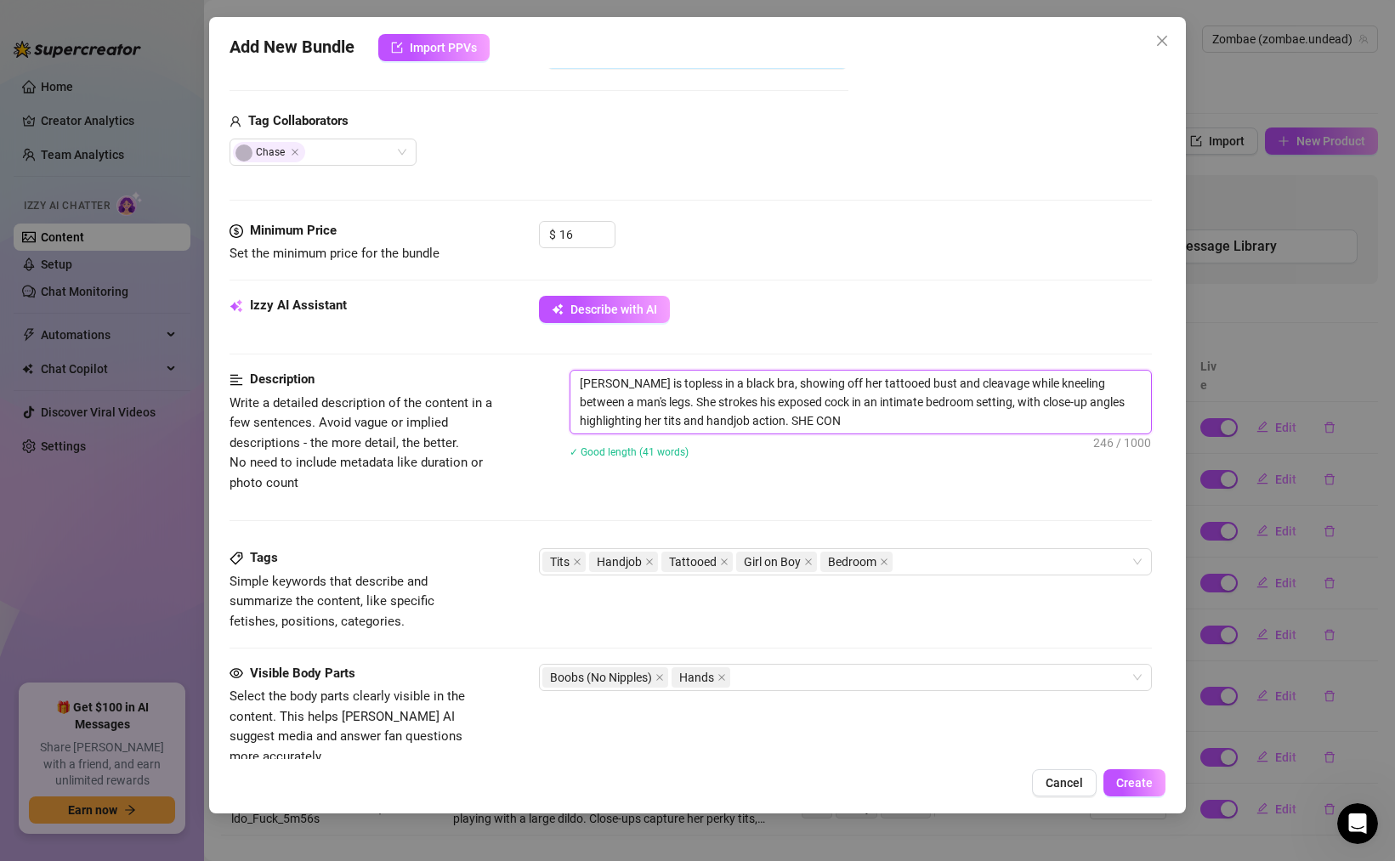
type textarea "[PERSON_NAME] is topless in a black bra, showing off her tattooed bust and clea…"
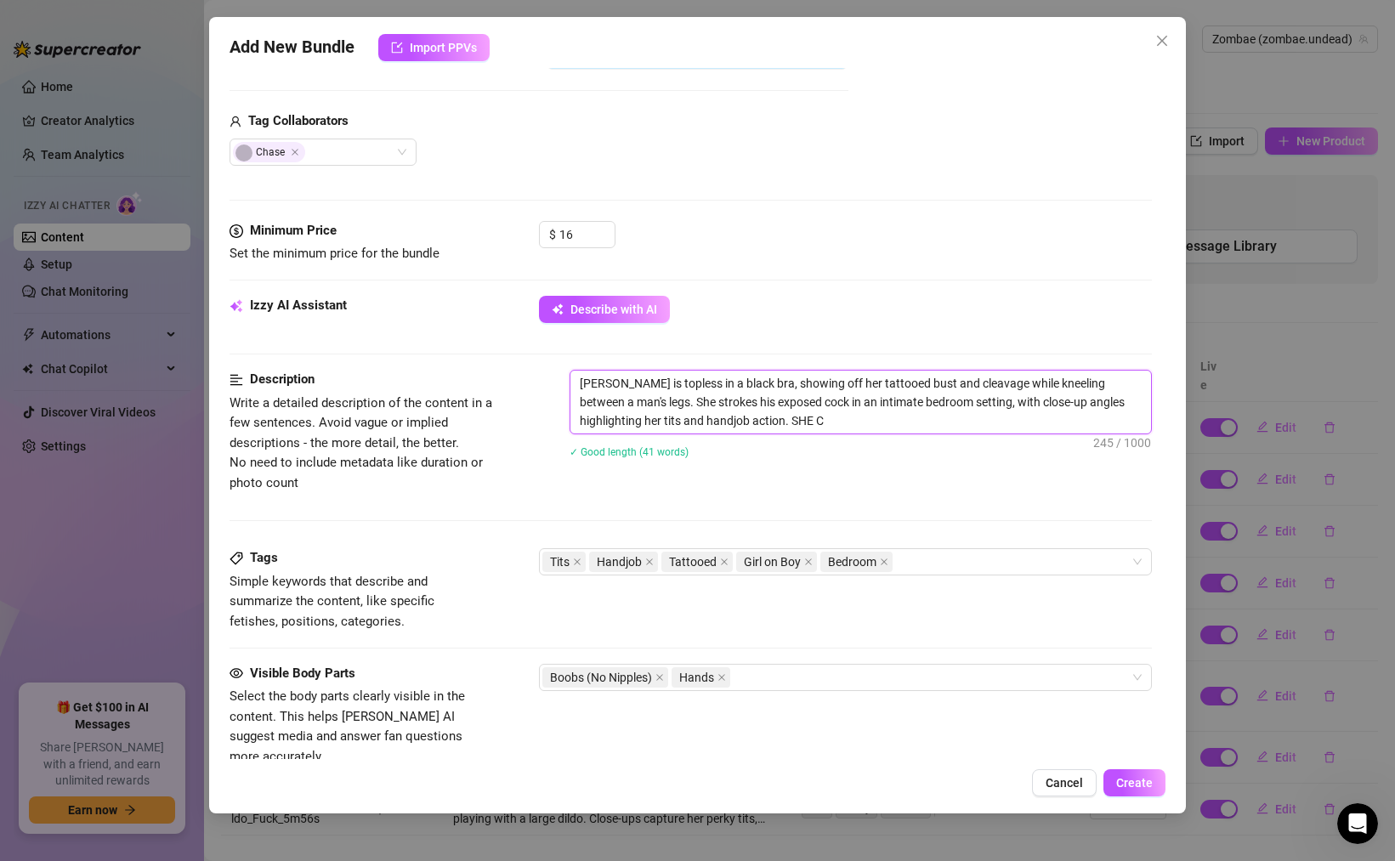
type textarea "[PERSON_NAME] is topless in a black bra, showing off her tattooed bust and clea…"
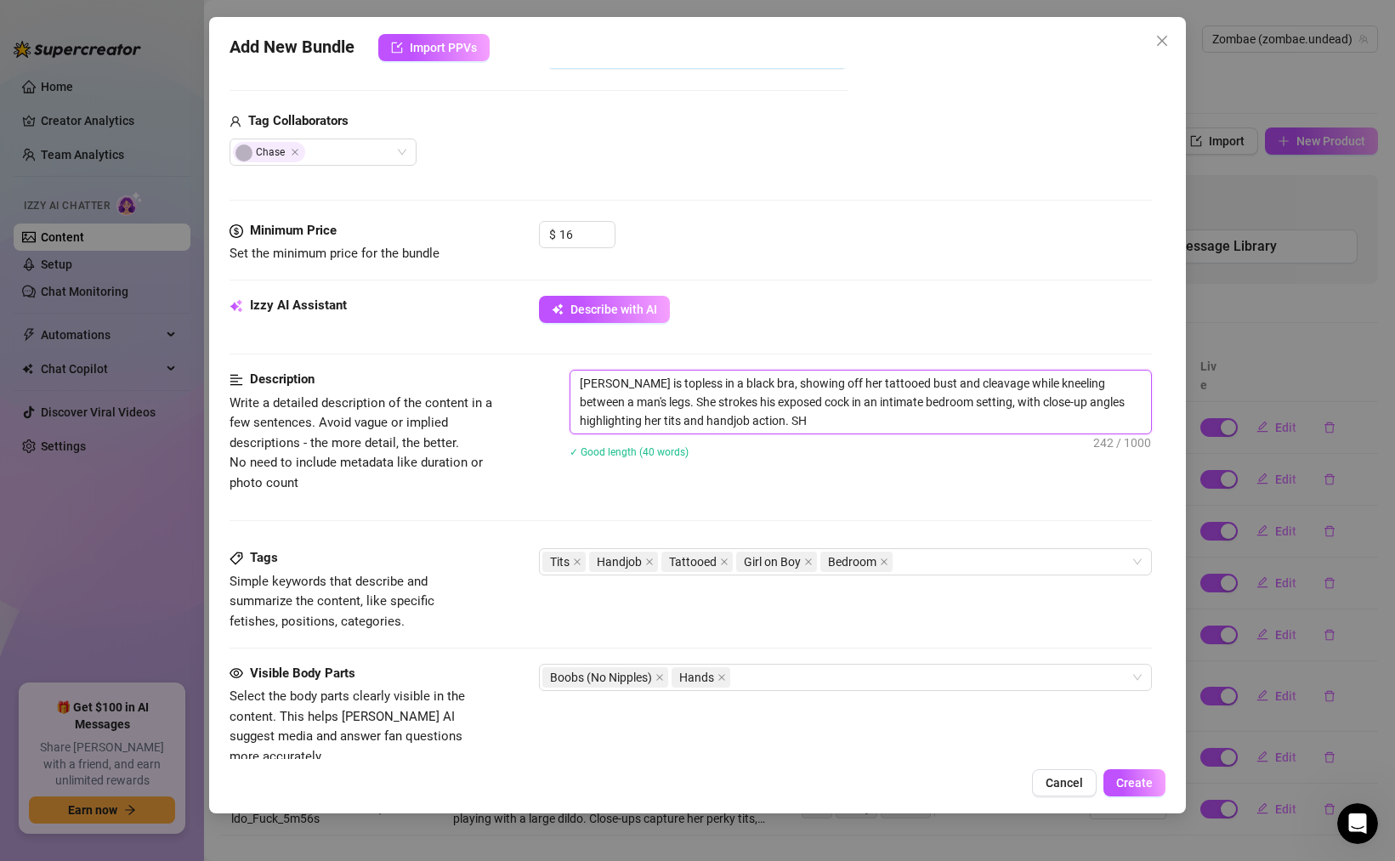
type textarea "[PERSON_NAME] is topless in a black bra, showing off her tattooed bust and clea…"
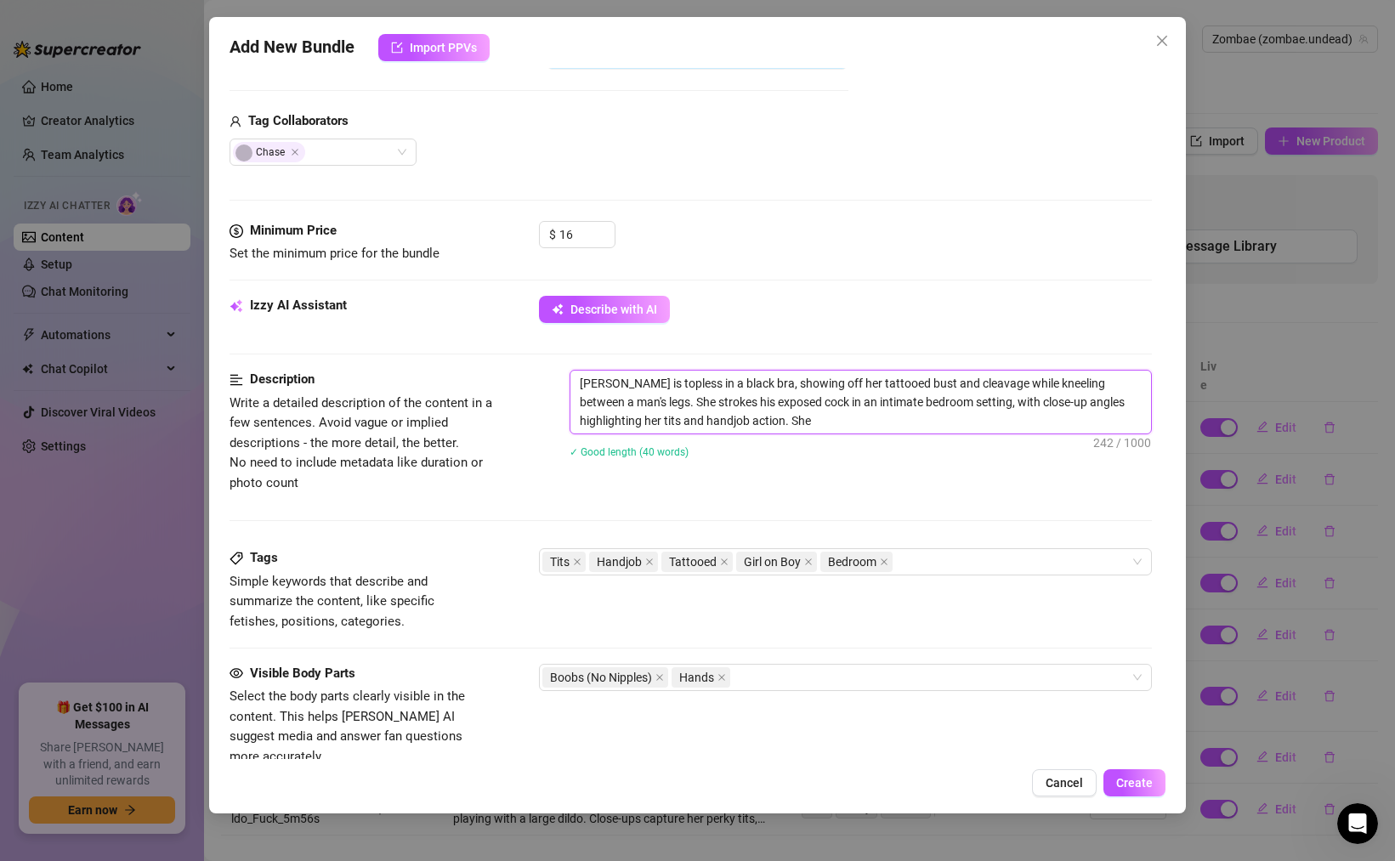
type textarea "[PERSON_NAME] is topless in a black bra, showing off her tattooed bust and clea…"
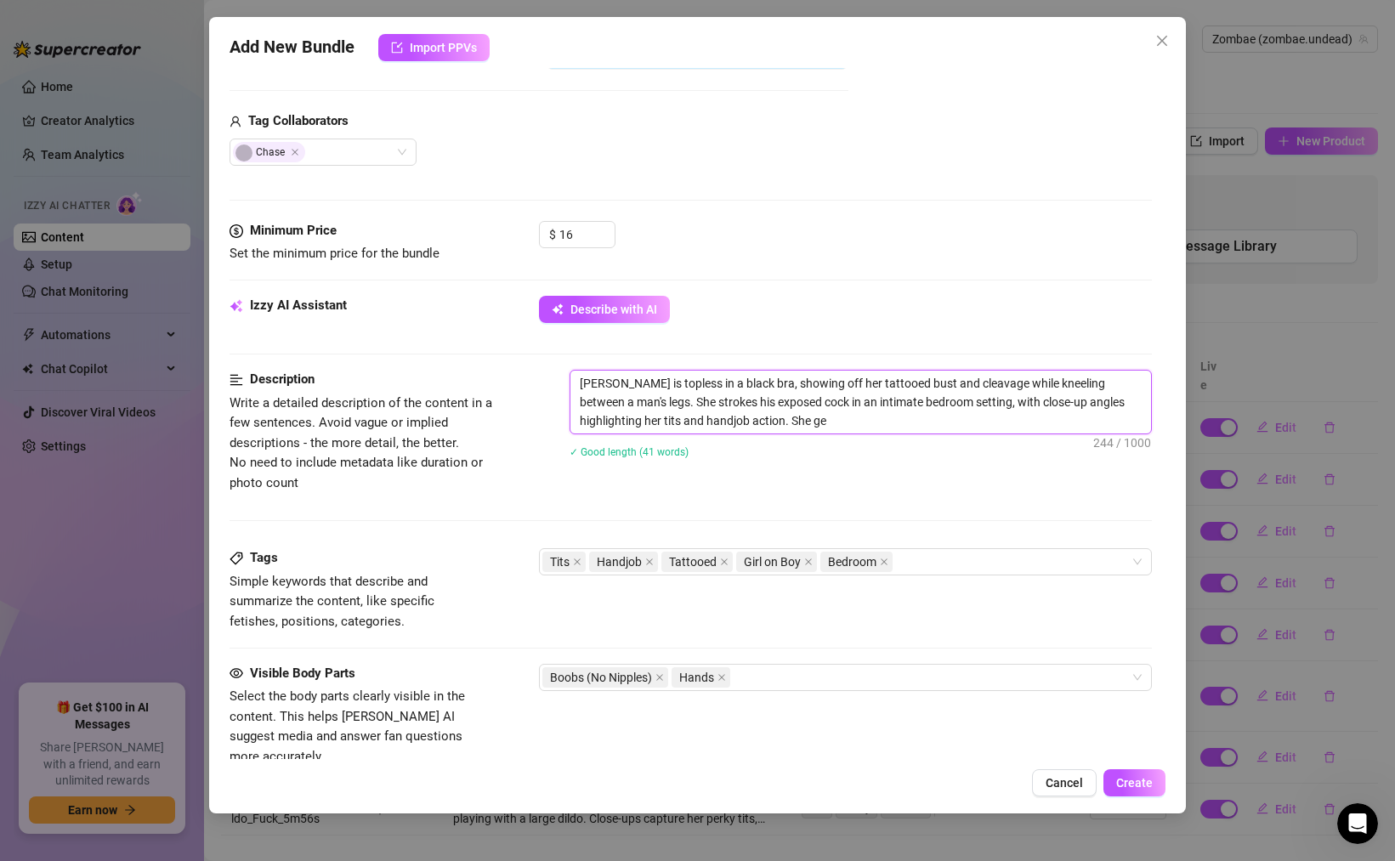
type textarea "[PERSON_NAME] is topless in a black bra, showing off her tattooed bust and clea…"
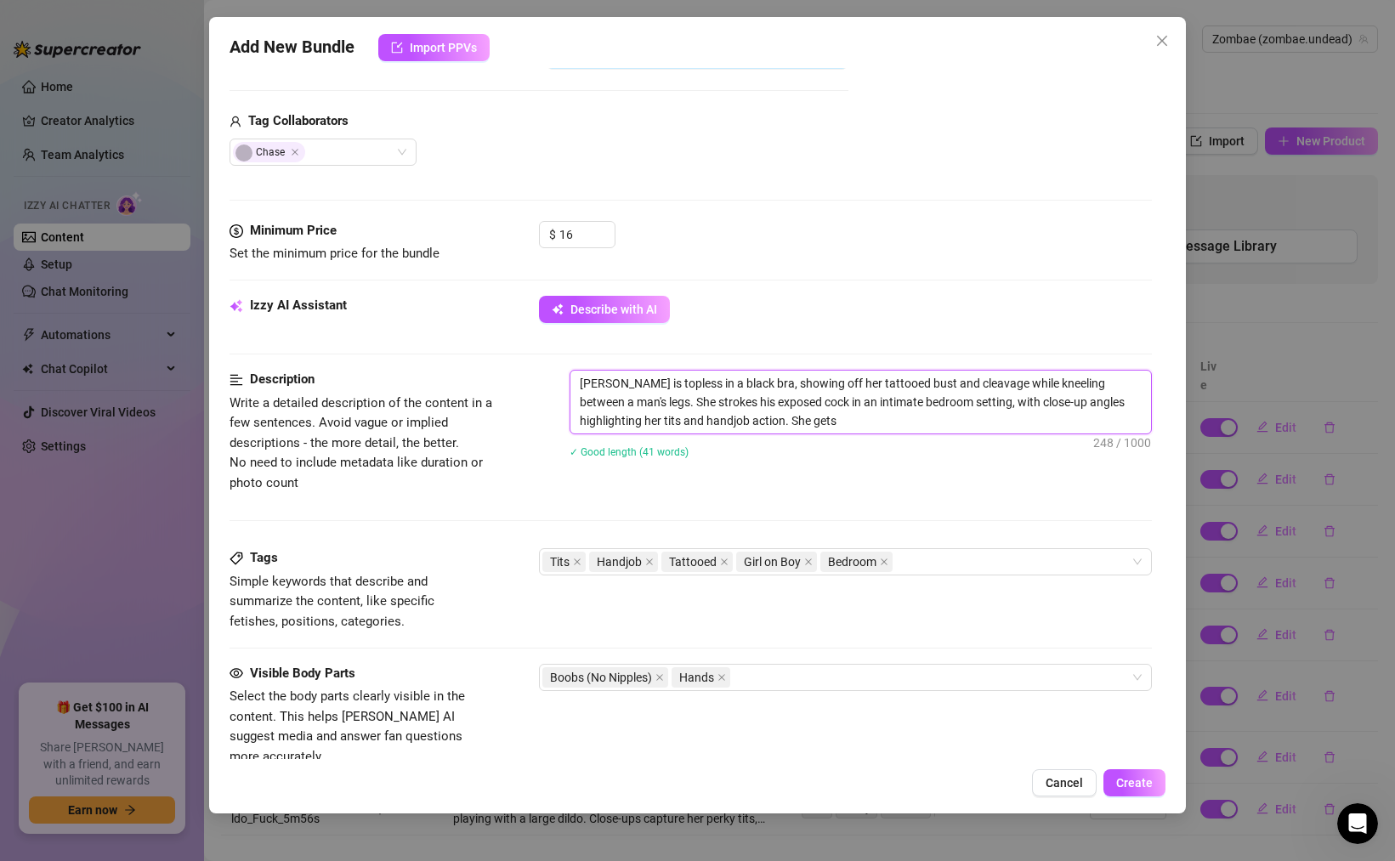
type textarea "[PERSON_NAME] is topless in a black bra, showing off her tattooed bust and clea…"
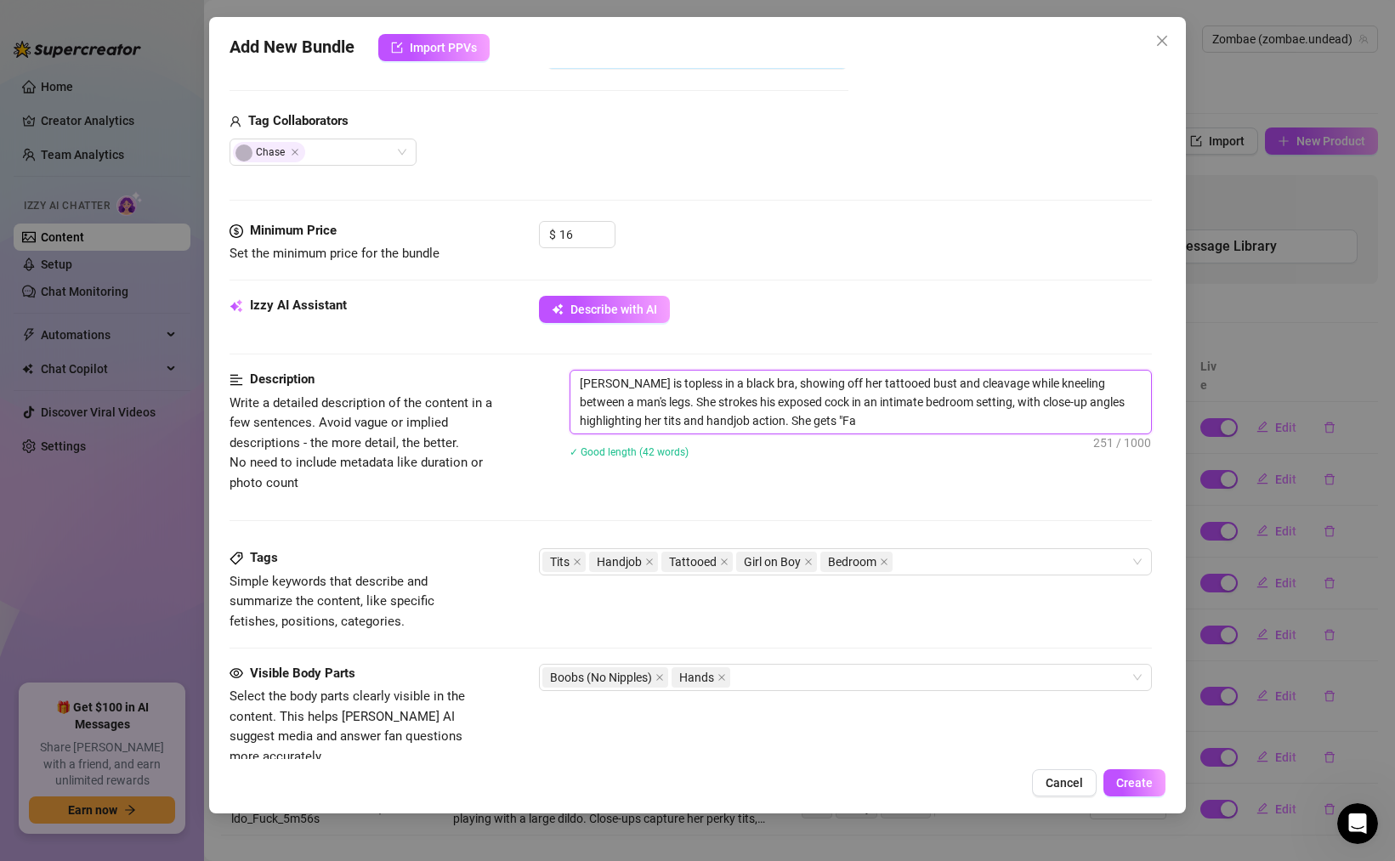
type textarea "[PERSON_NAME] is topless in a black bra, showing off her tattooed bust and clea…"
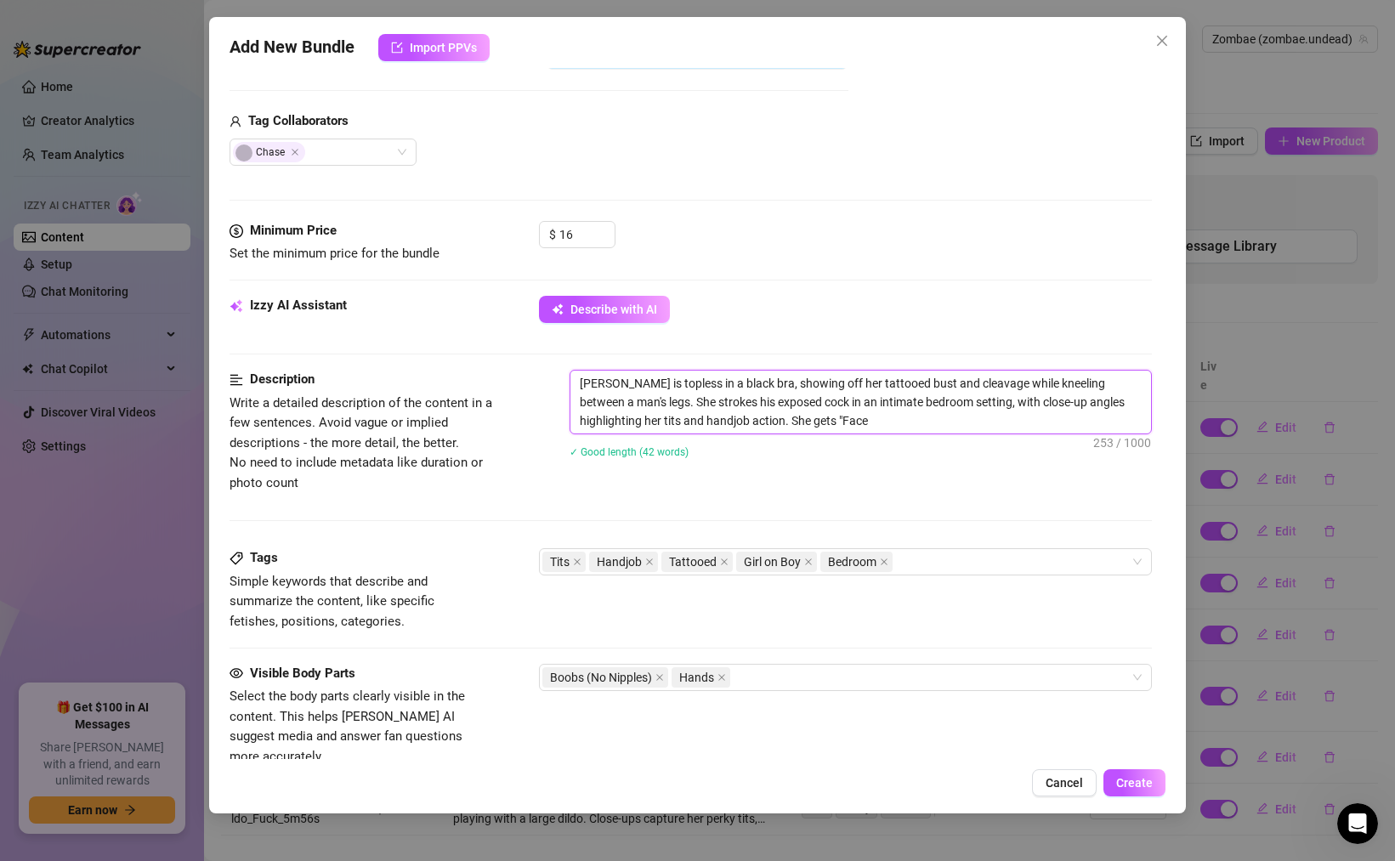
type textarea "[PERSON_NAME] is topless in a black bra, showing off her tattooed bust and clea…"
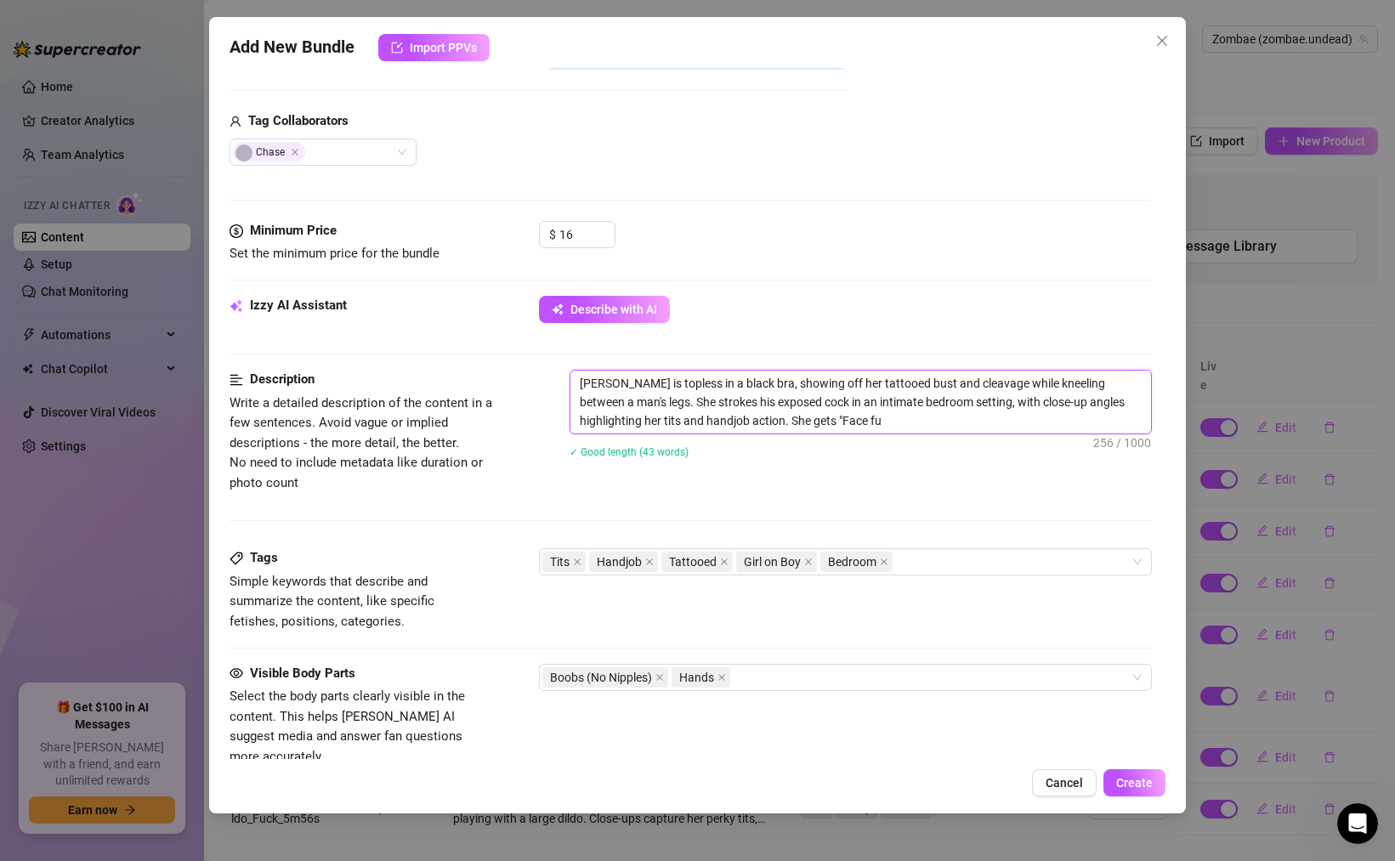
type textarea "[PERSON_NAME] is topless in a black bra, showing off her tattooed bust and clea…"
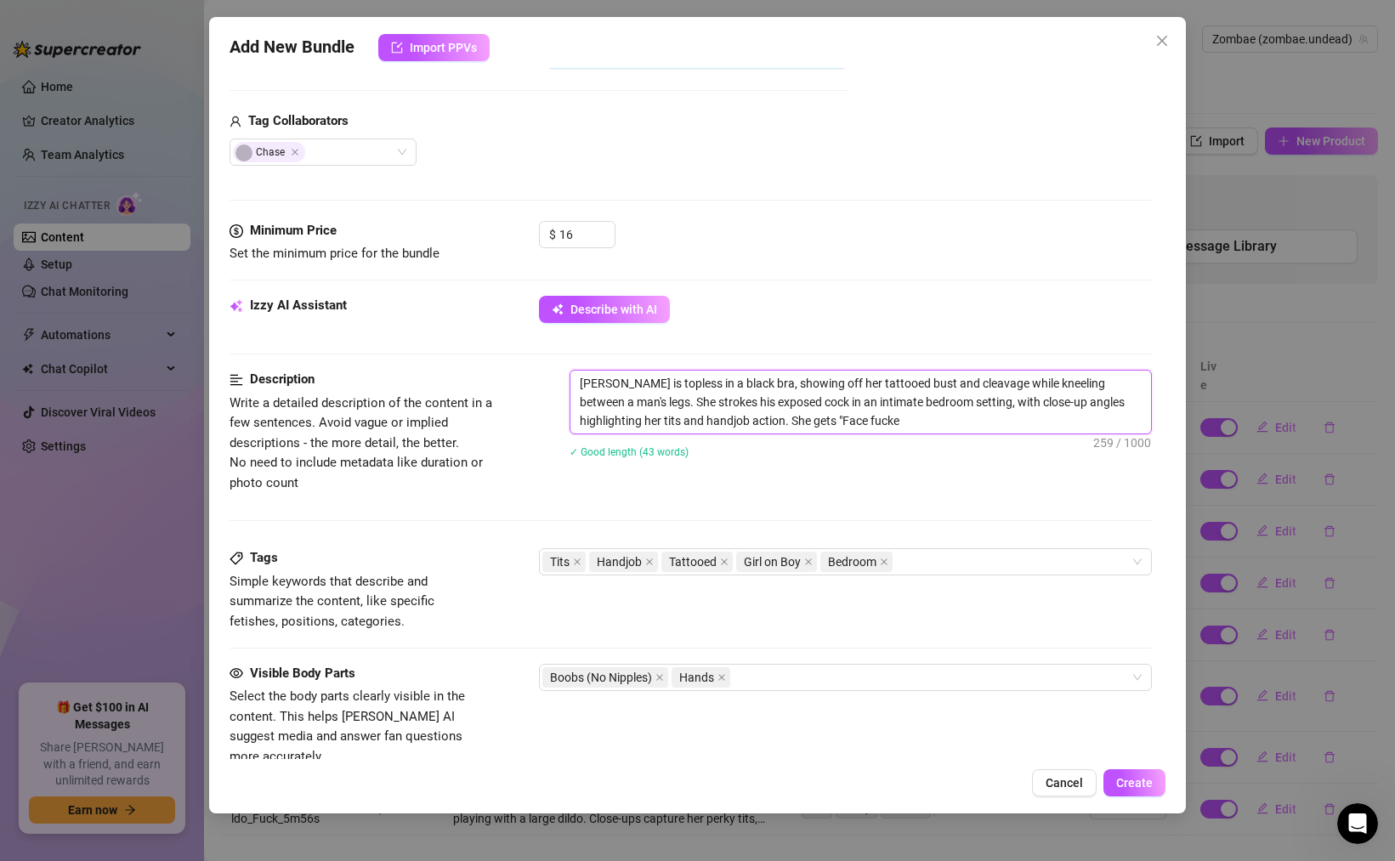
type textarea "[PERSON_NAME] is topless in a black bra, showing off her tattooed bust and clea…"
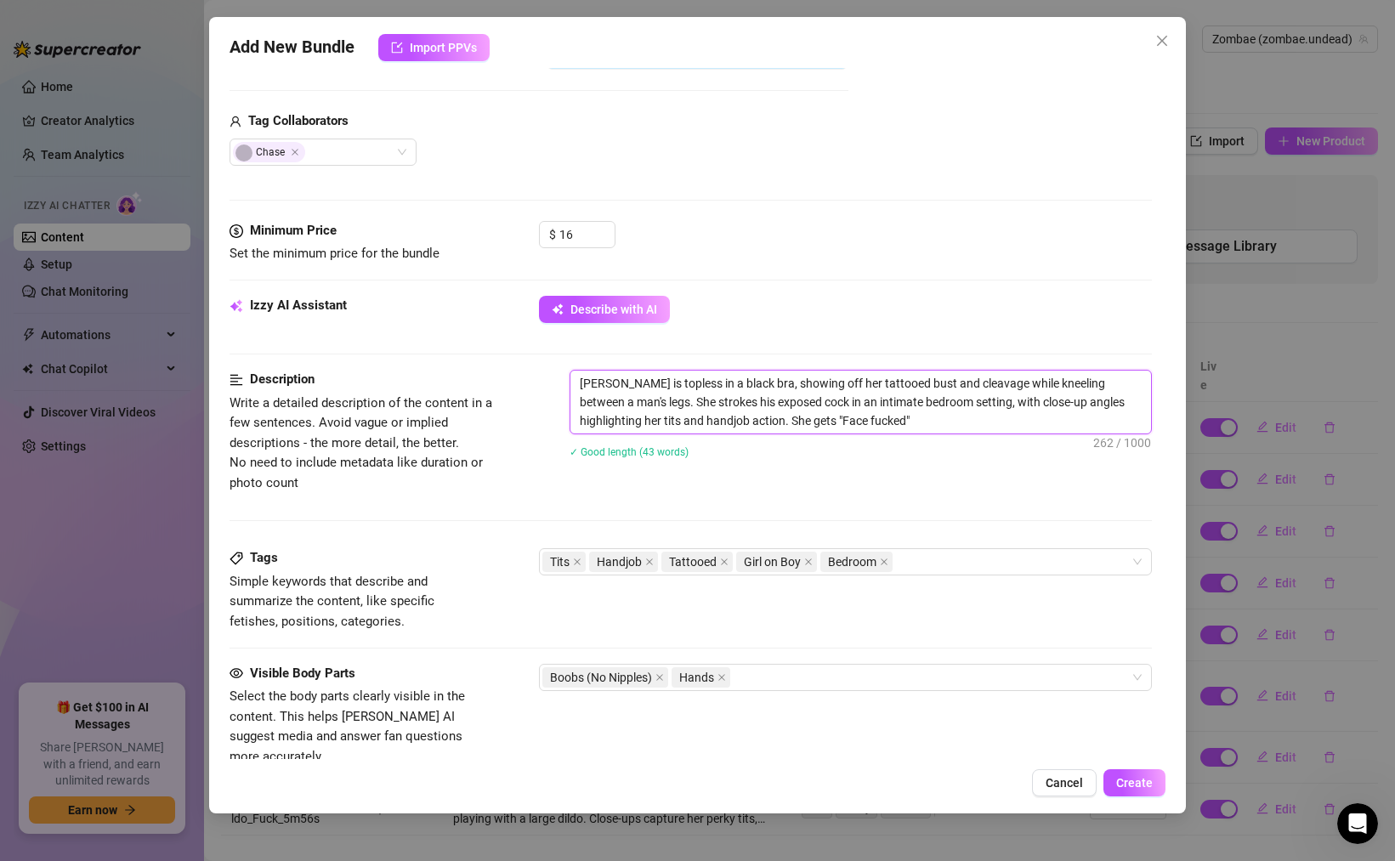
type textarea "[PERSON_NAME] is topless in a black bra, showing off her tattooed bust and clea…"
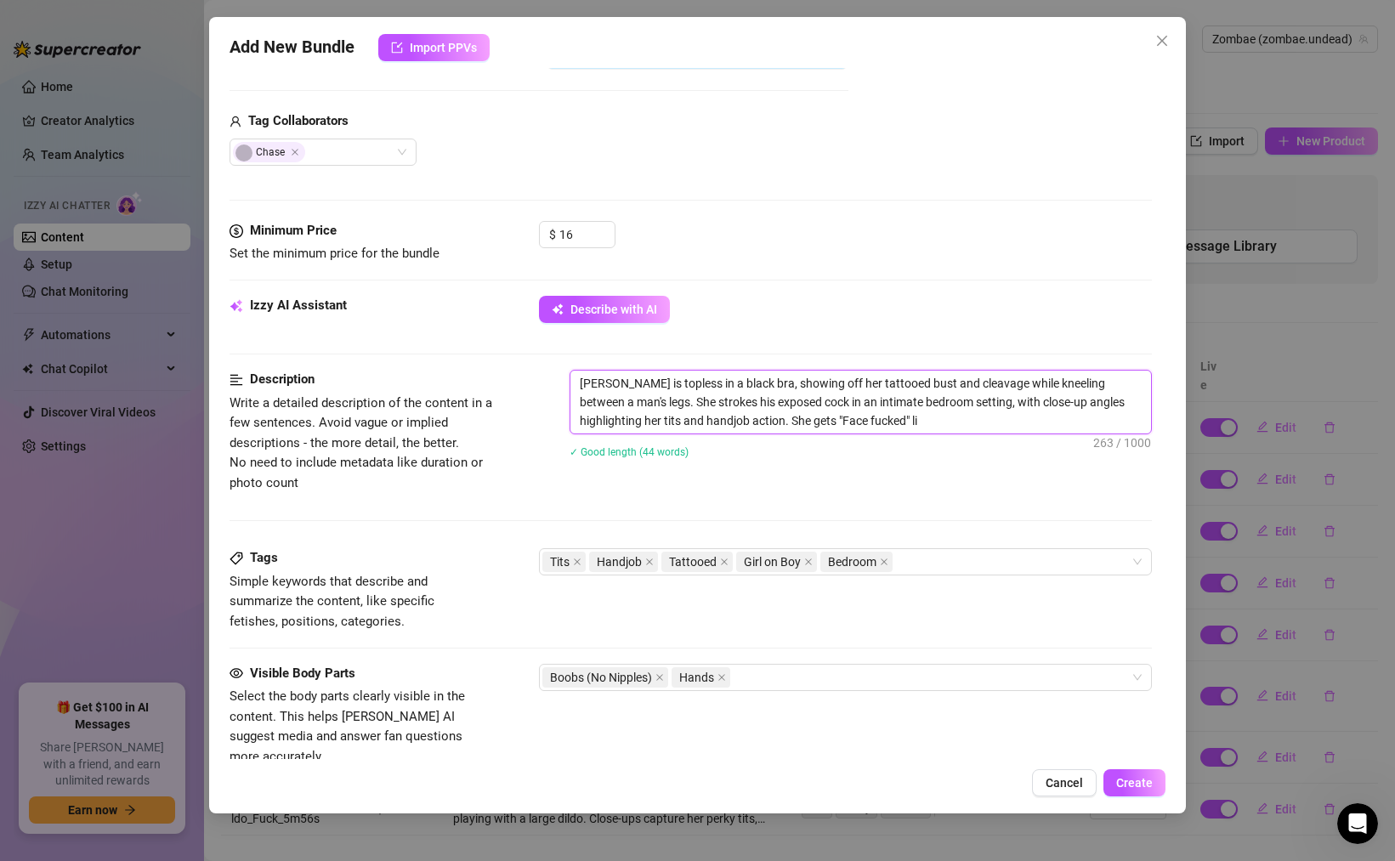
type textarea "[PERSON_NAME] is topless in a black bra, showing off her tattooed bust and clea…"
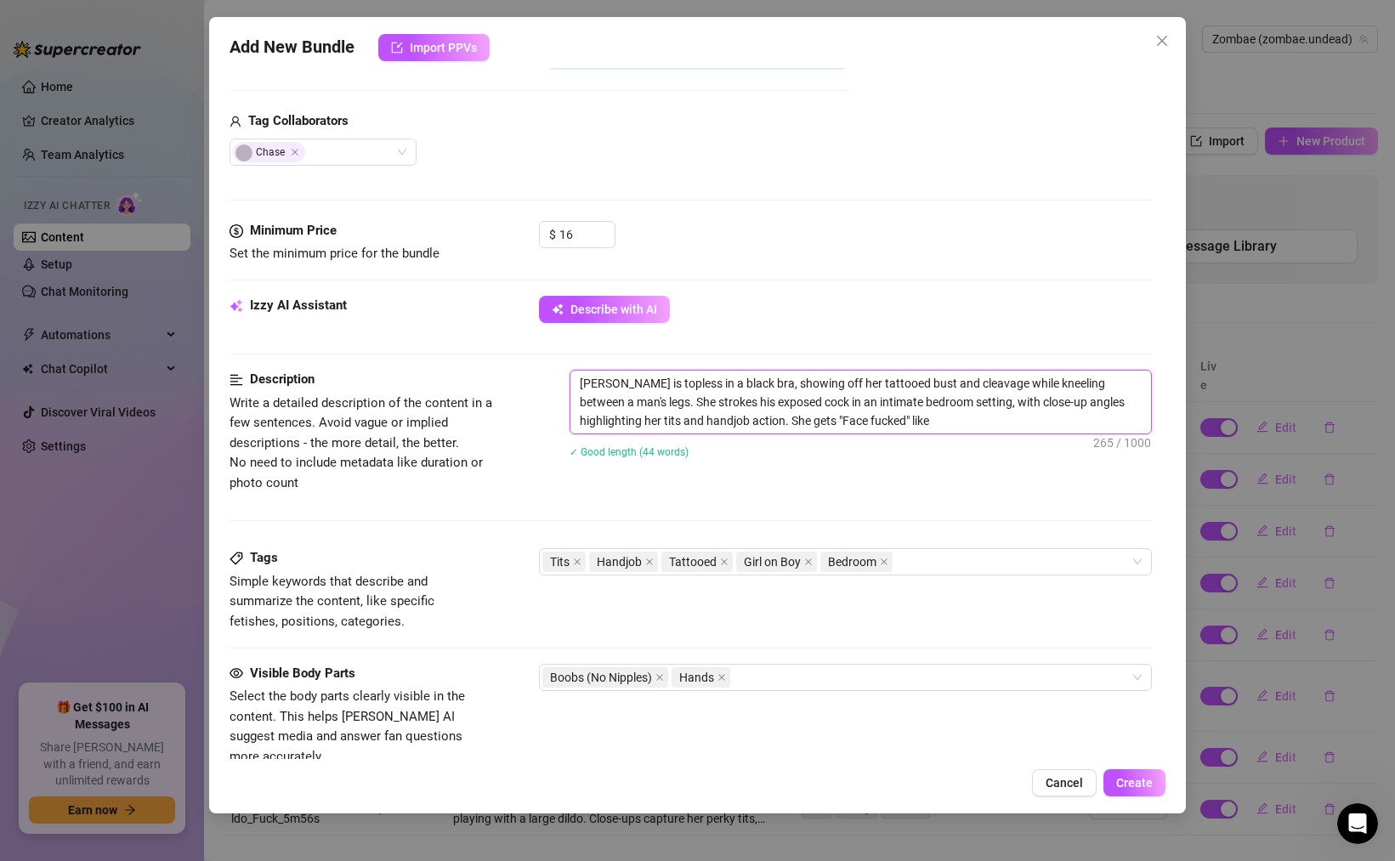
type textarea "[PERSON_NAME] is topless in a black bra, showing off her tattooed bust and clea…"
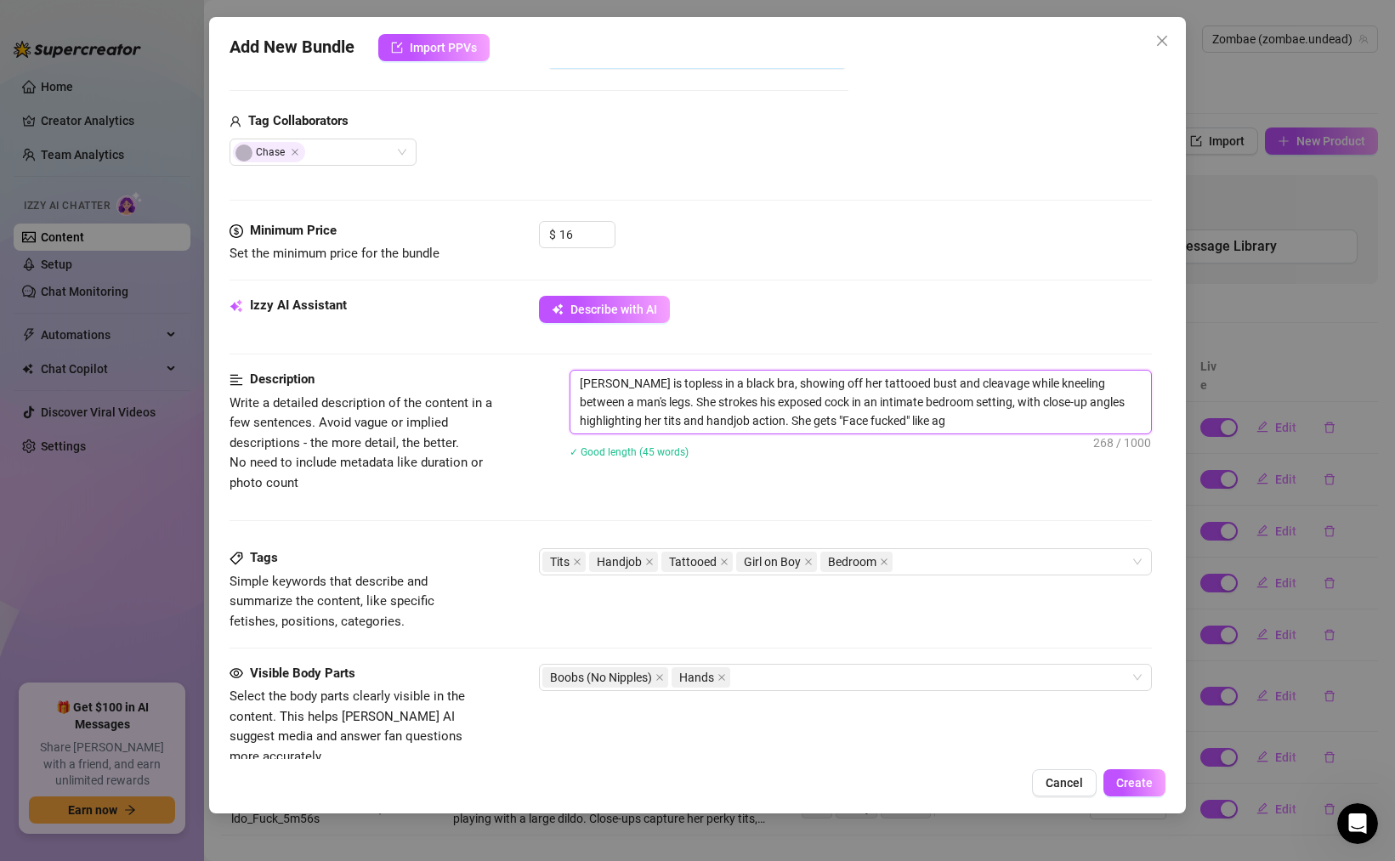
type textarea "[PERSON_NAME] is topless in a black bra, showing off her tattooed bust and clea…"
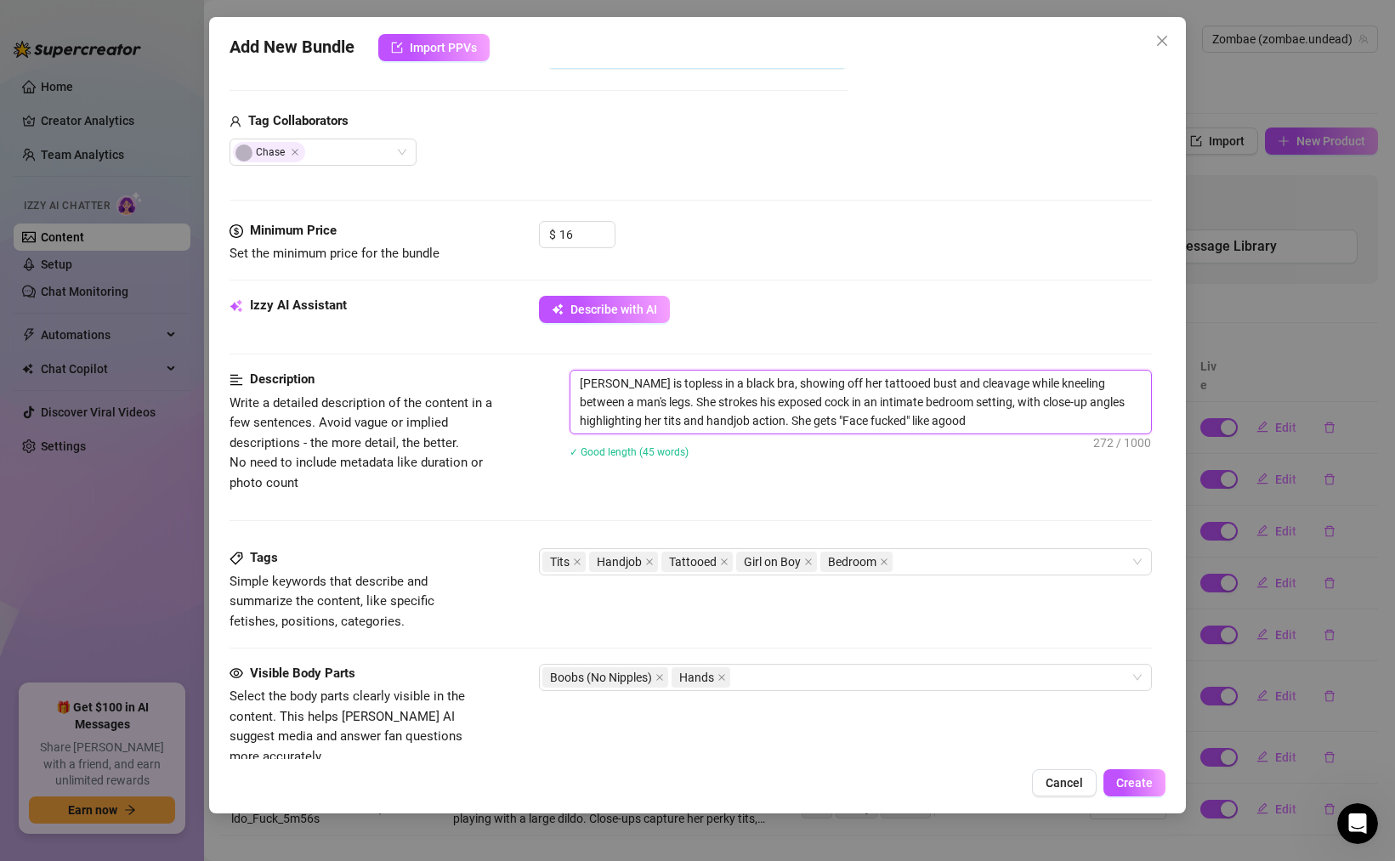
type textarea "[PERSON_NAME] is topless in a black bra, showing off her tattooed bust and clea…"
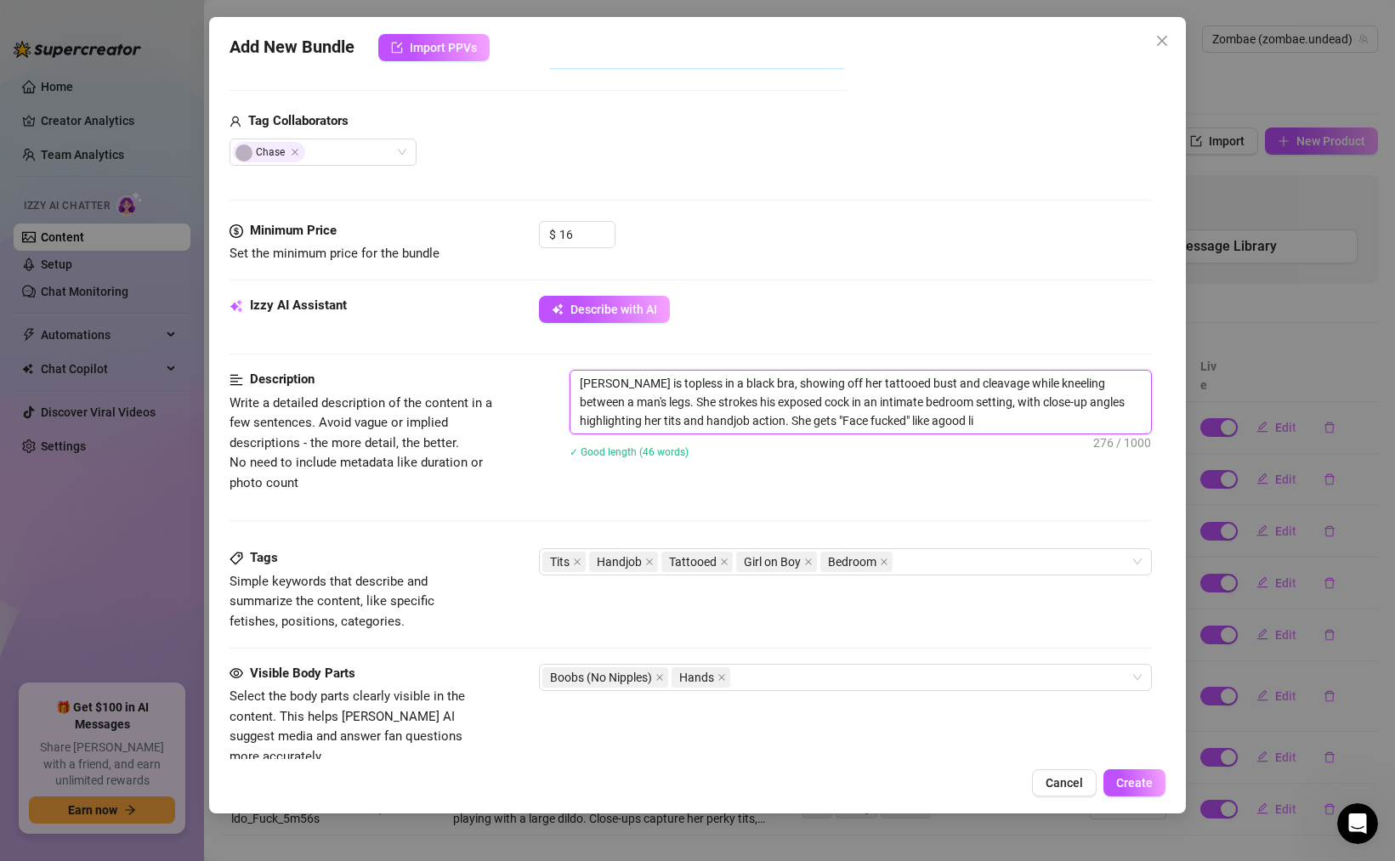
type textarea "[PERSON_NAME] is topless in a black bra, showing off her tattooed bust and clea…"
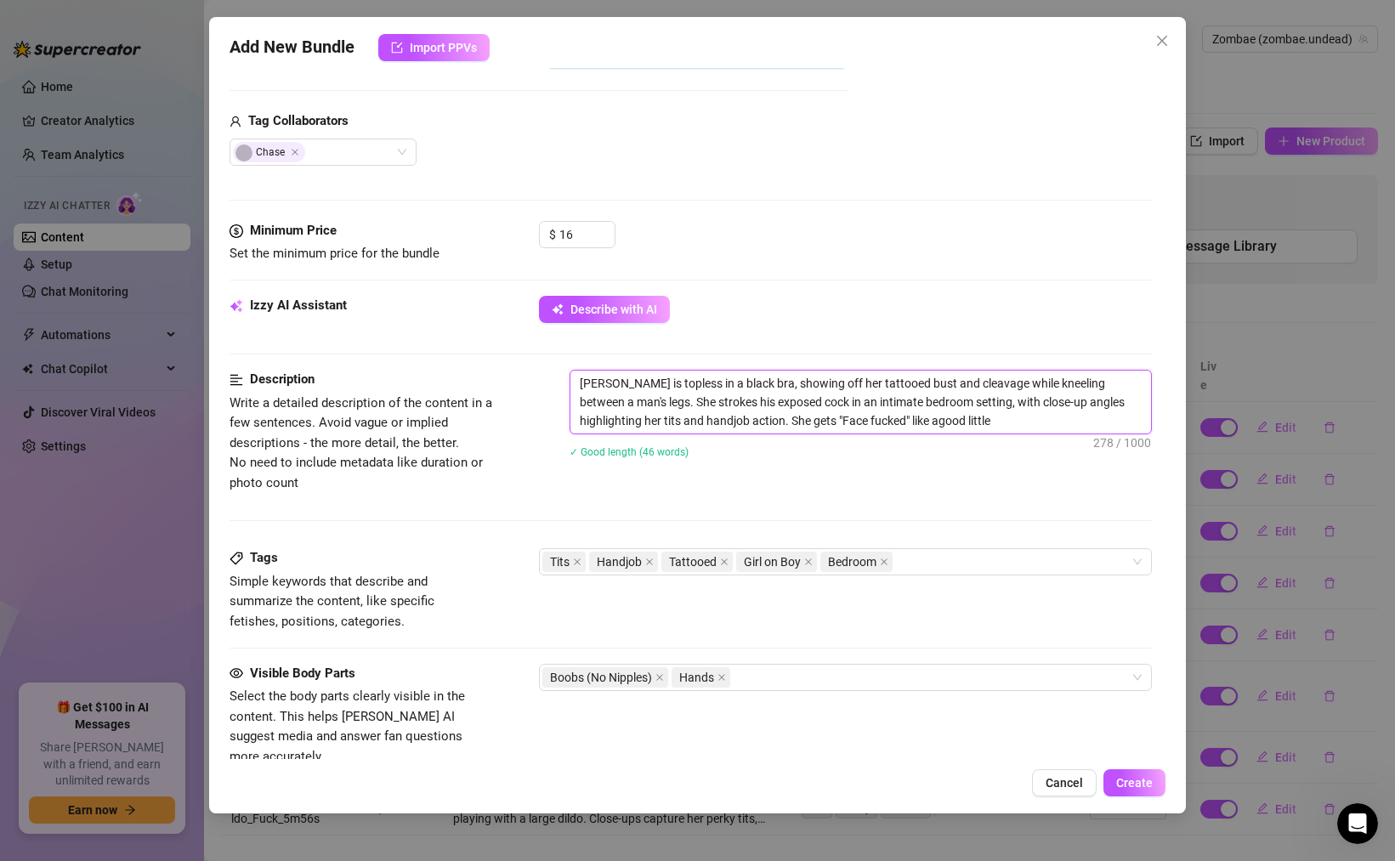
type textarea "[PERSON_NAME] is topless in a black bra, showing off her tattooed bust and clea…"
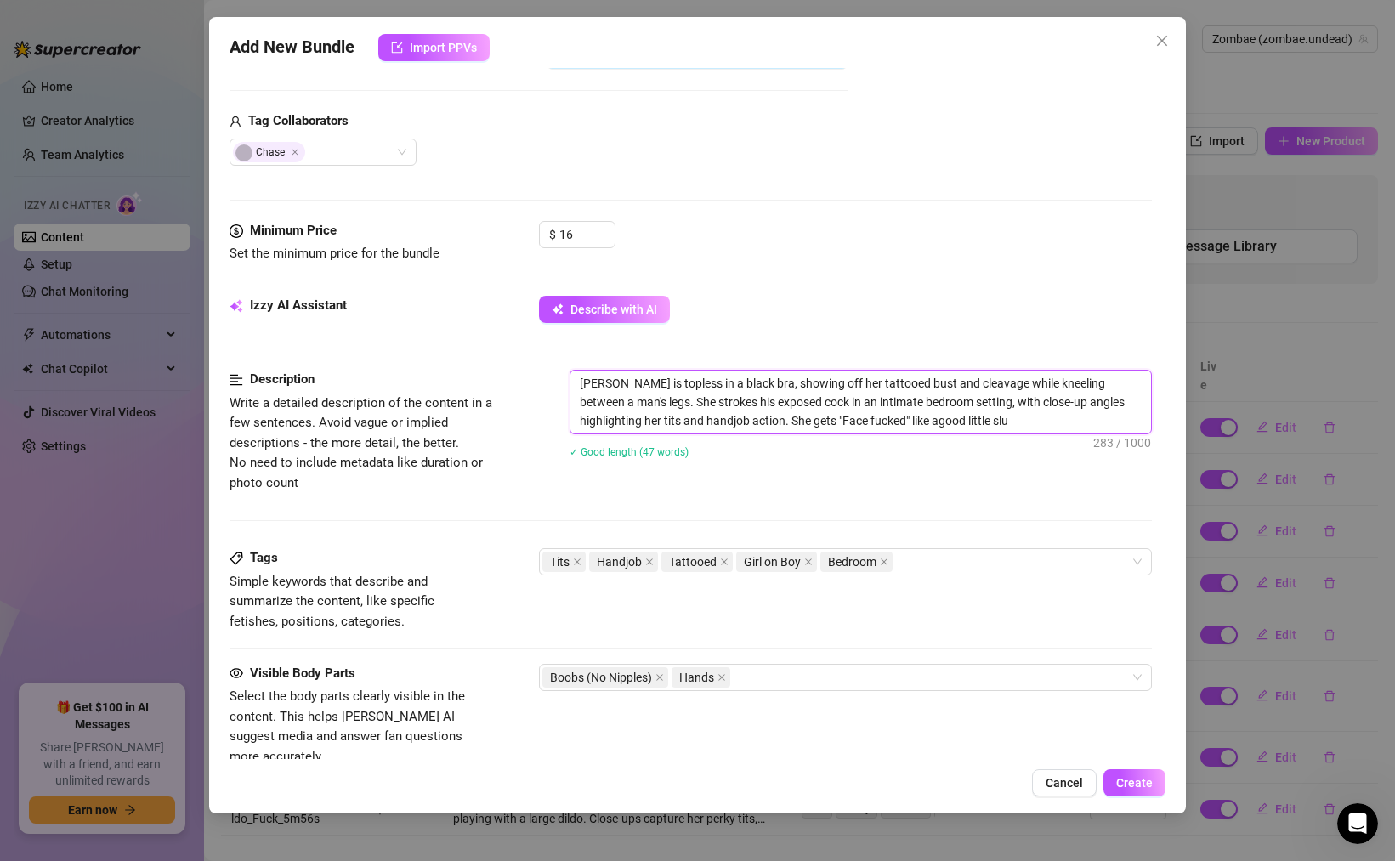
type textarea "[PERSON_NAME] is topless in a black bra, showing off her tattooed bust and clea…"
click at [855, 419] on textarea "[PERSON_NAME] is topless in a black bra, showing off her tattooed bust and clea…" at bounding box center [861, 402] width 581 height 63
type textarea "[PERSON_NAME] is topless in a black bra, showing off her tattooed bust and clea…"
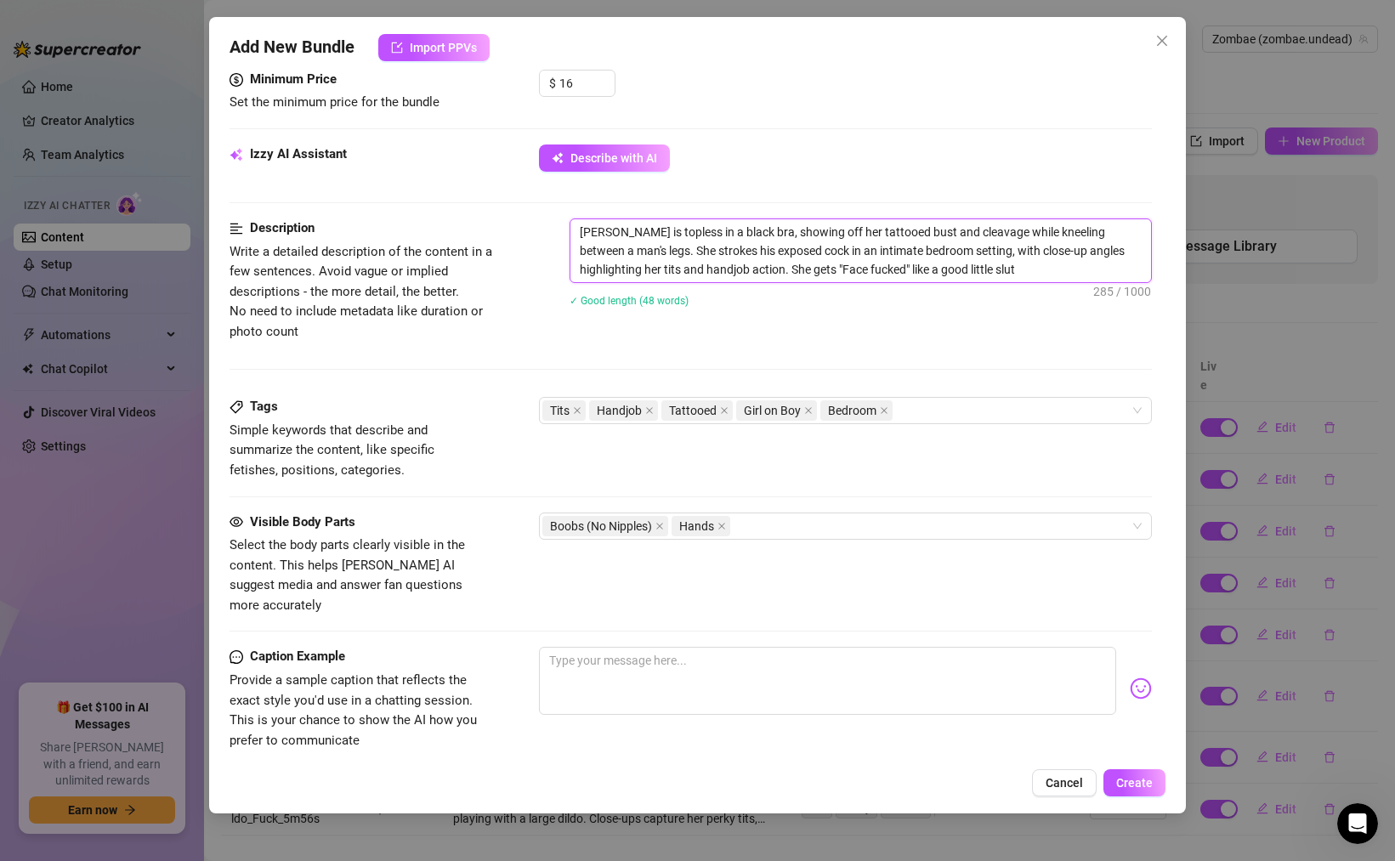
scroll to position [636, 0]
click at [928, 413] on div "Tits Handjob Tattooed Girl on Boy Bedroom" at bounding box center [837, 413] width 588 height 24
type textarea "[PERSON_NAME] is topless in a black bra, showing off her tattooed bust and clea…"
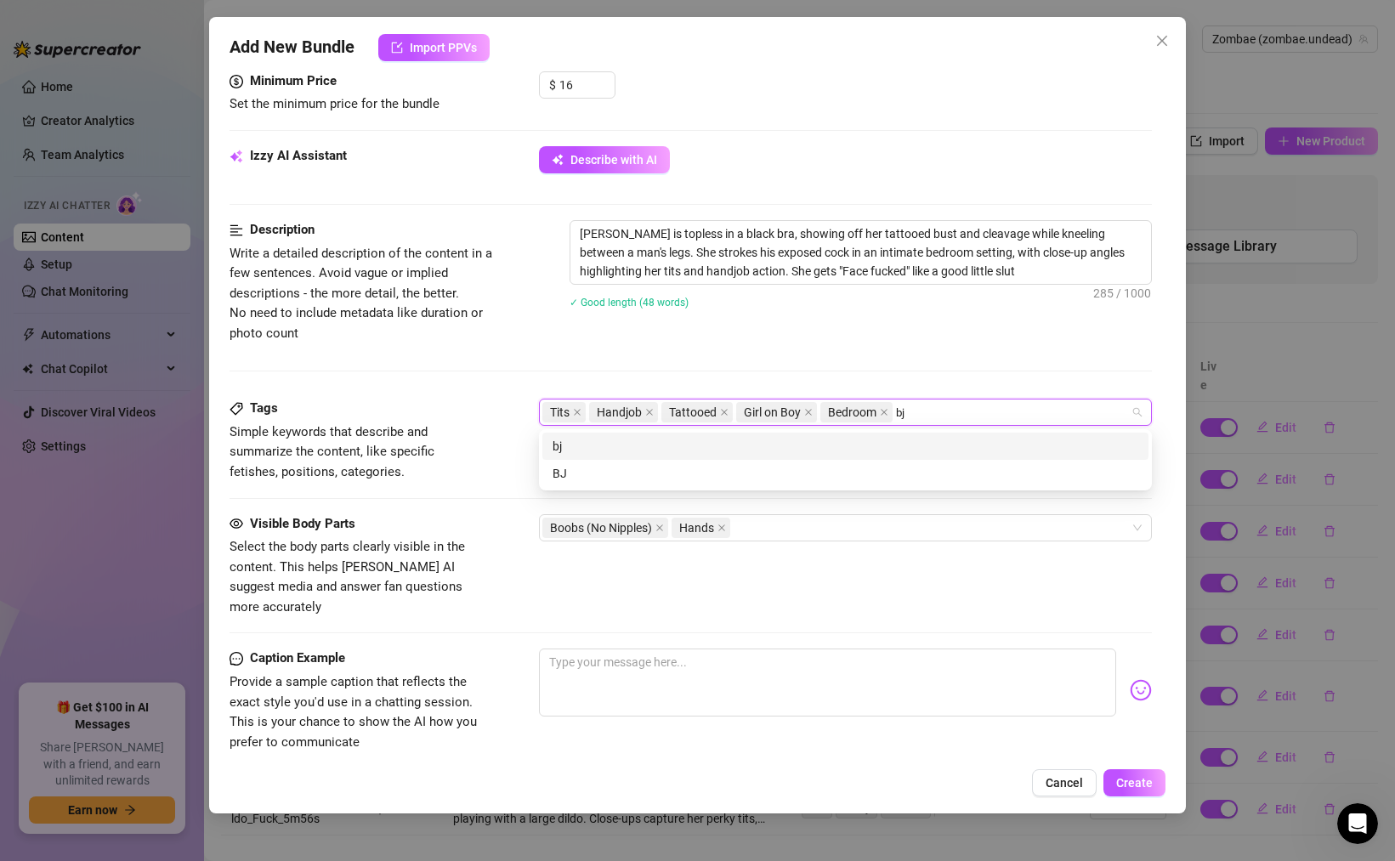
type input "b"
type input "B"
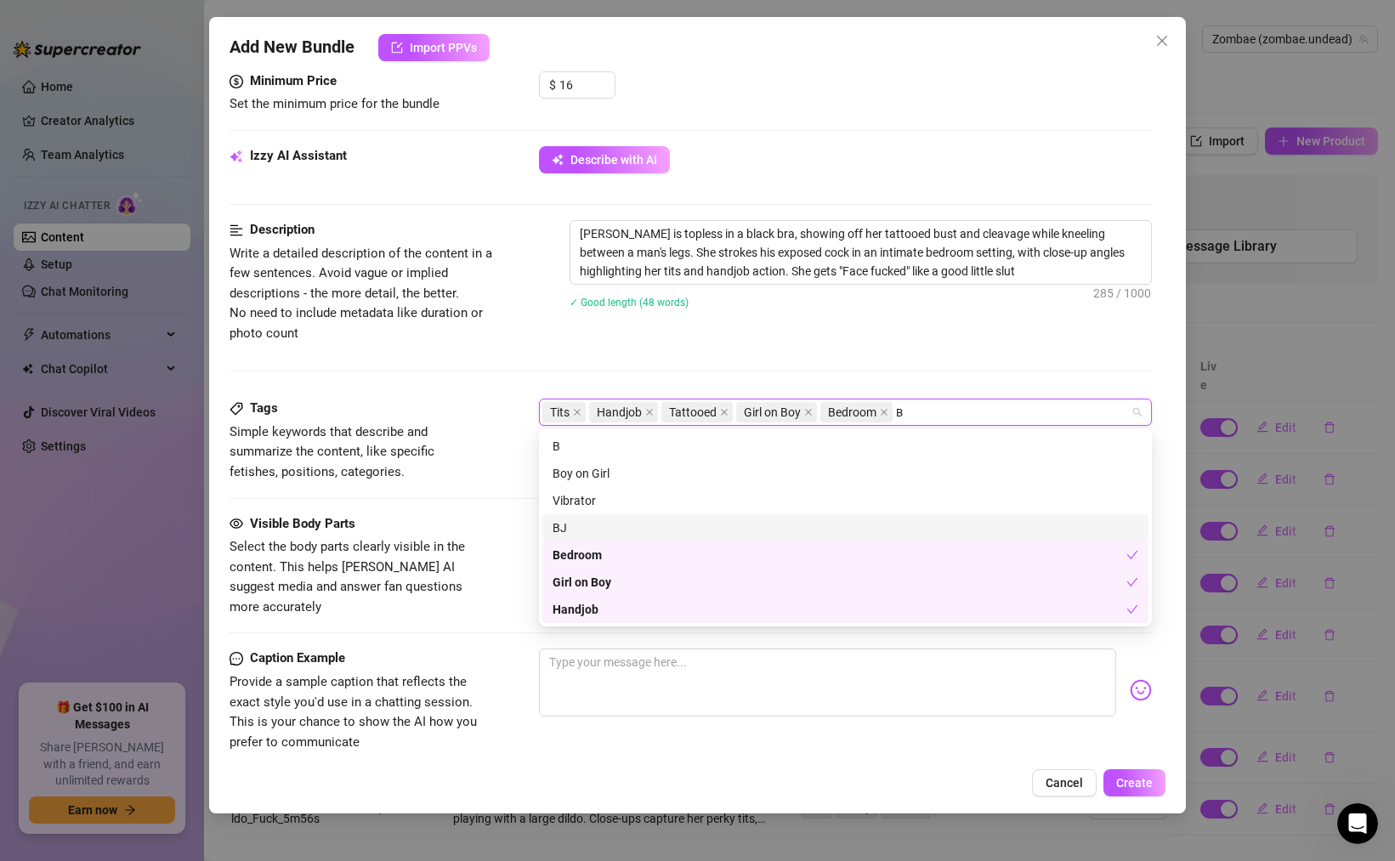
click at [565, 526] on div "BJ" at bounding box center [846, 528] width 586 height 19
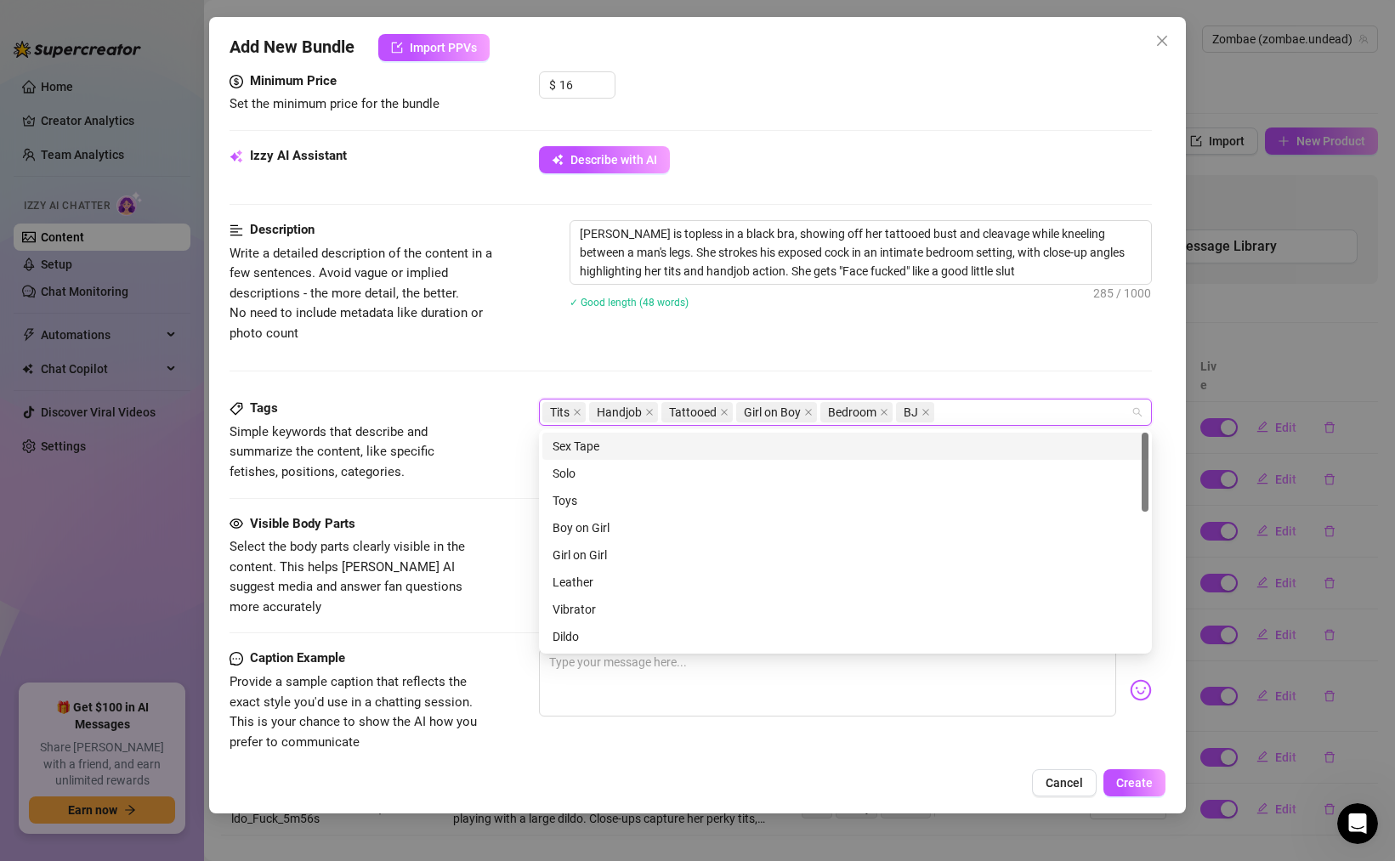
click at [955, 417] on div "Tits Handjob Tattooed Girl on Boy Bedroom BJ" at bounding box center [837, 413] width 588 height 24
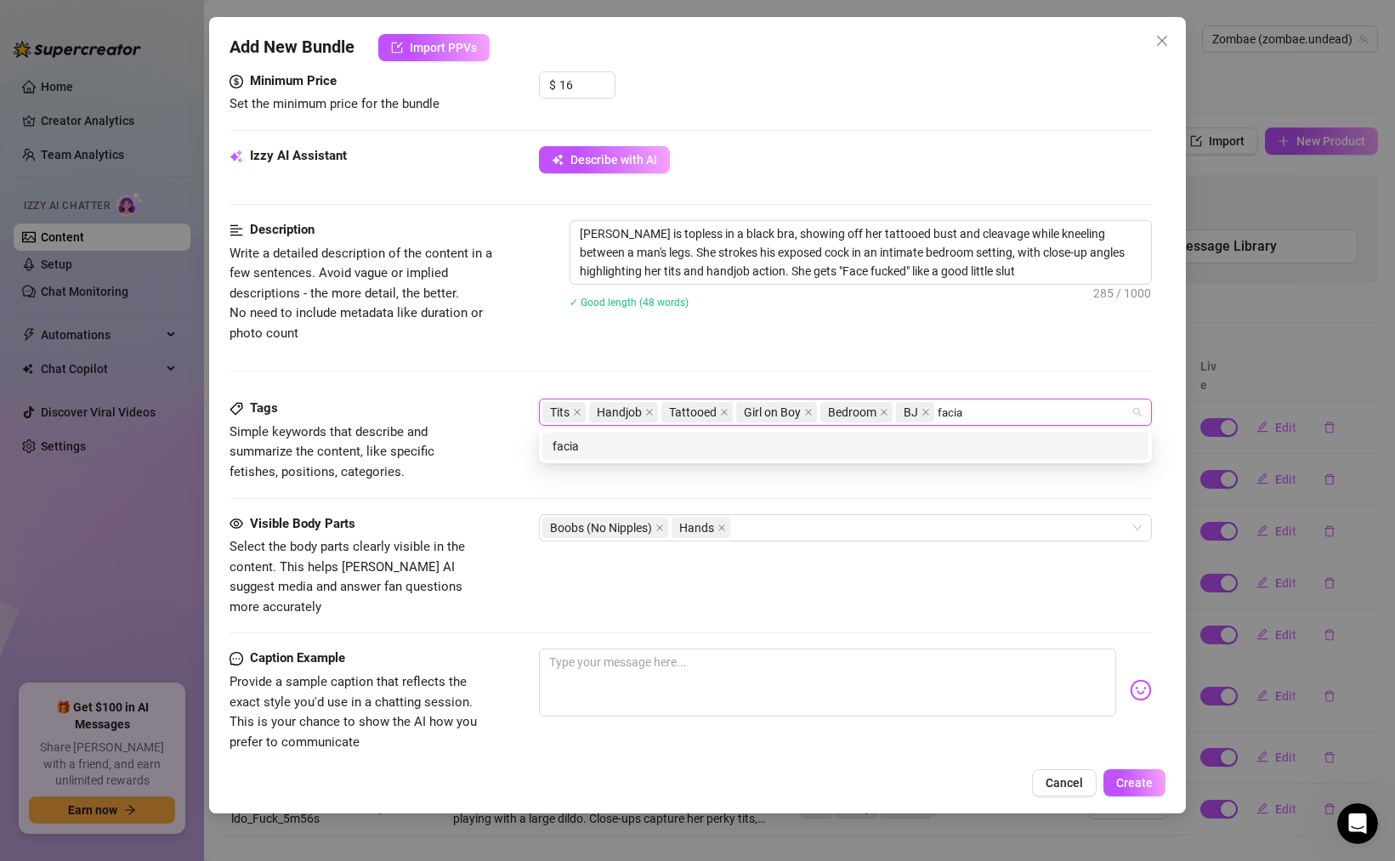
type input "facial"
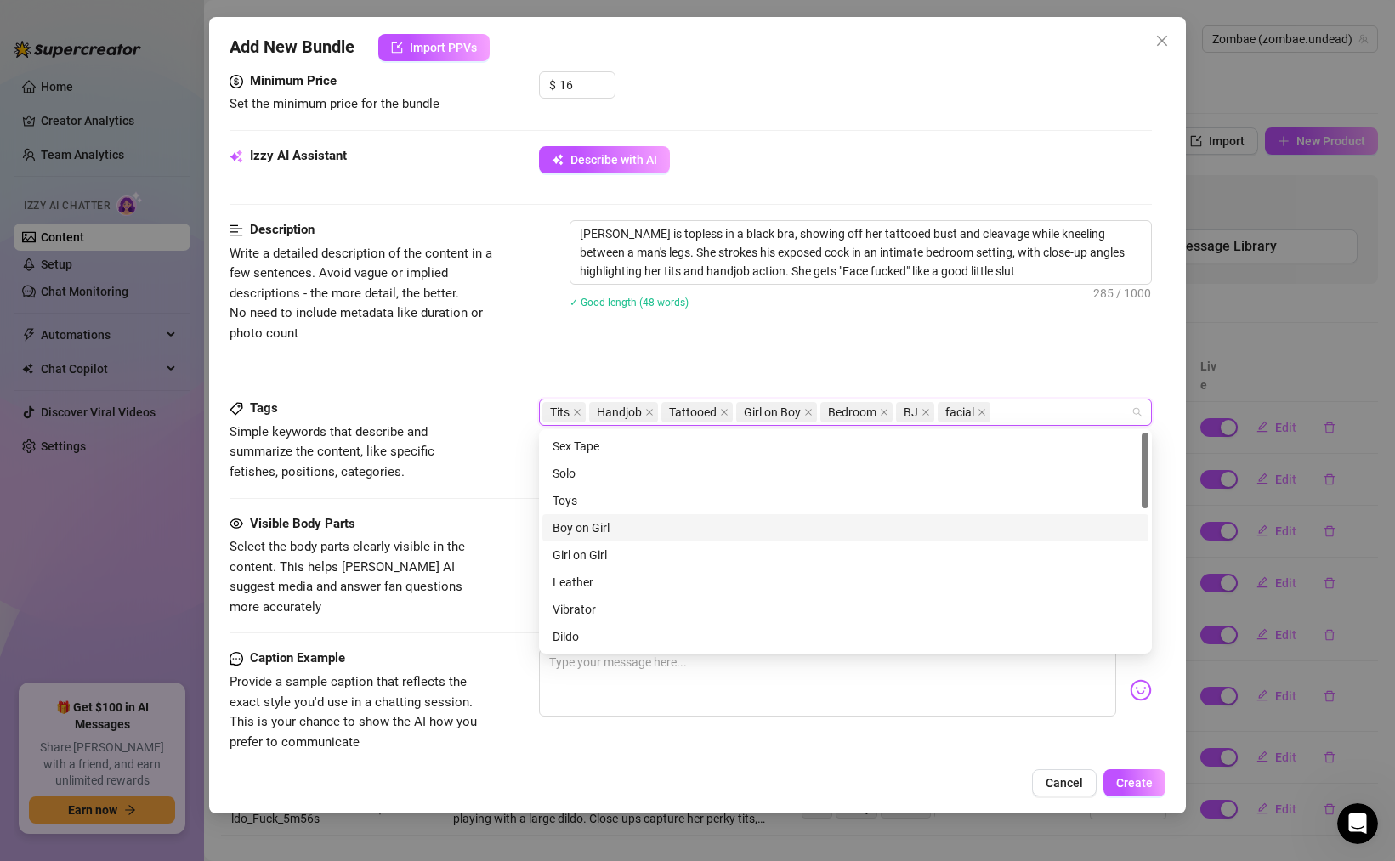
click at [577, 525] on div "Boy on Girl" at bounding box center [846, 528] width 586 height 19
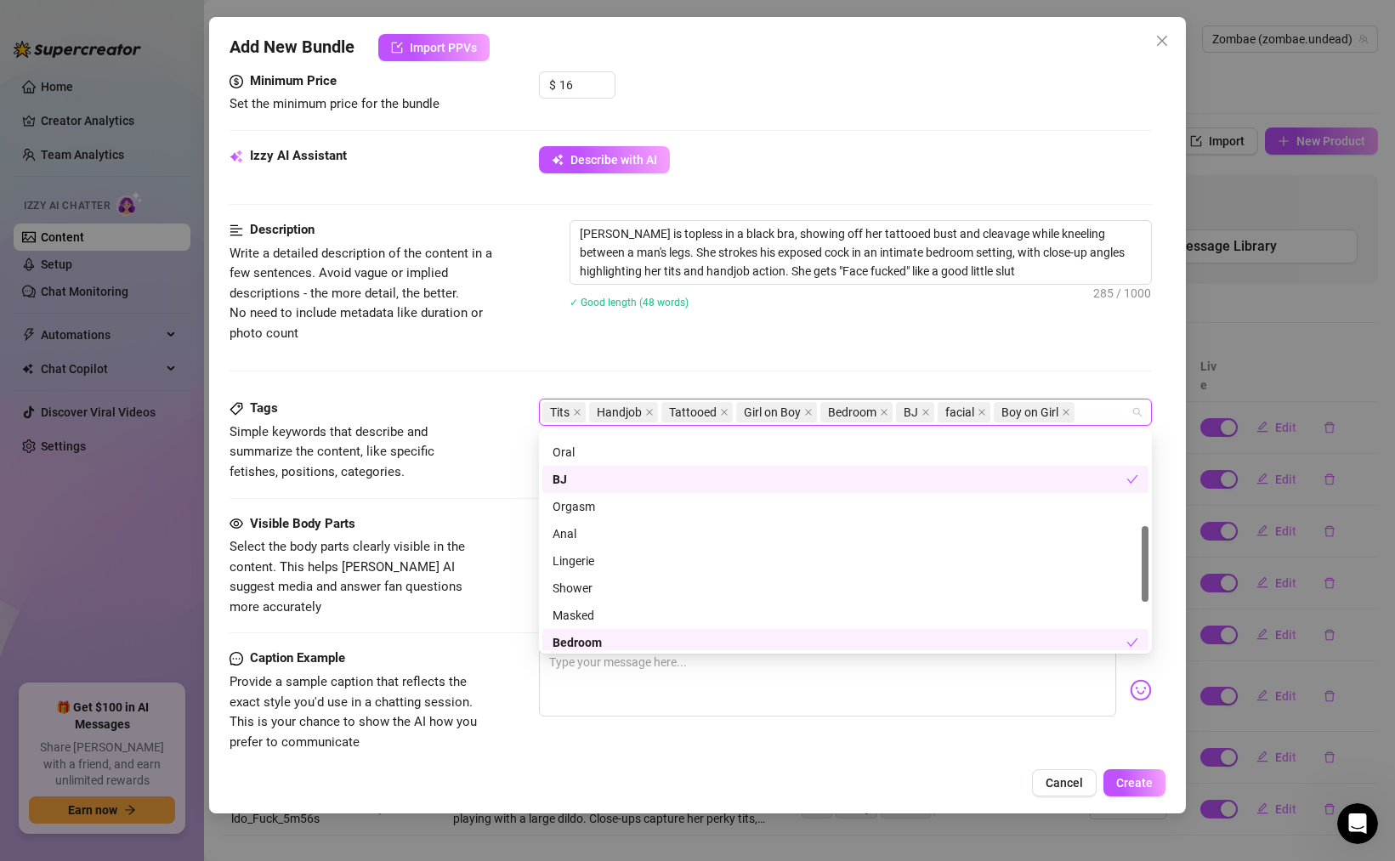
scroll to position [269, 0]
click at [594, 456] on div "Oral" at bounding box center [846, 449] width 586 height 19
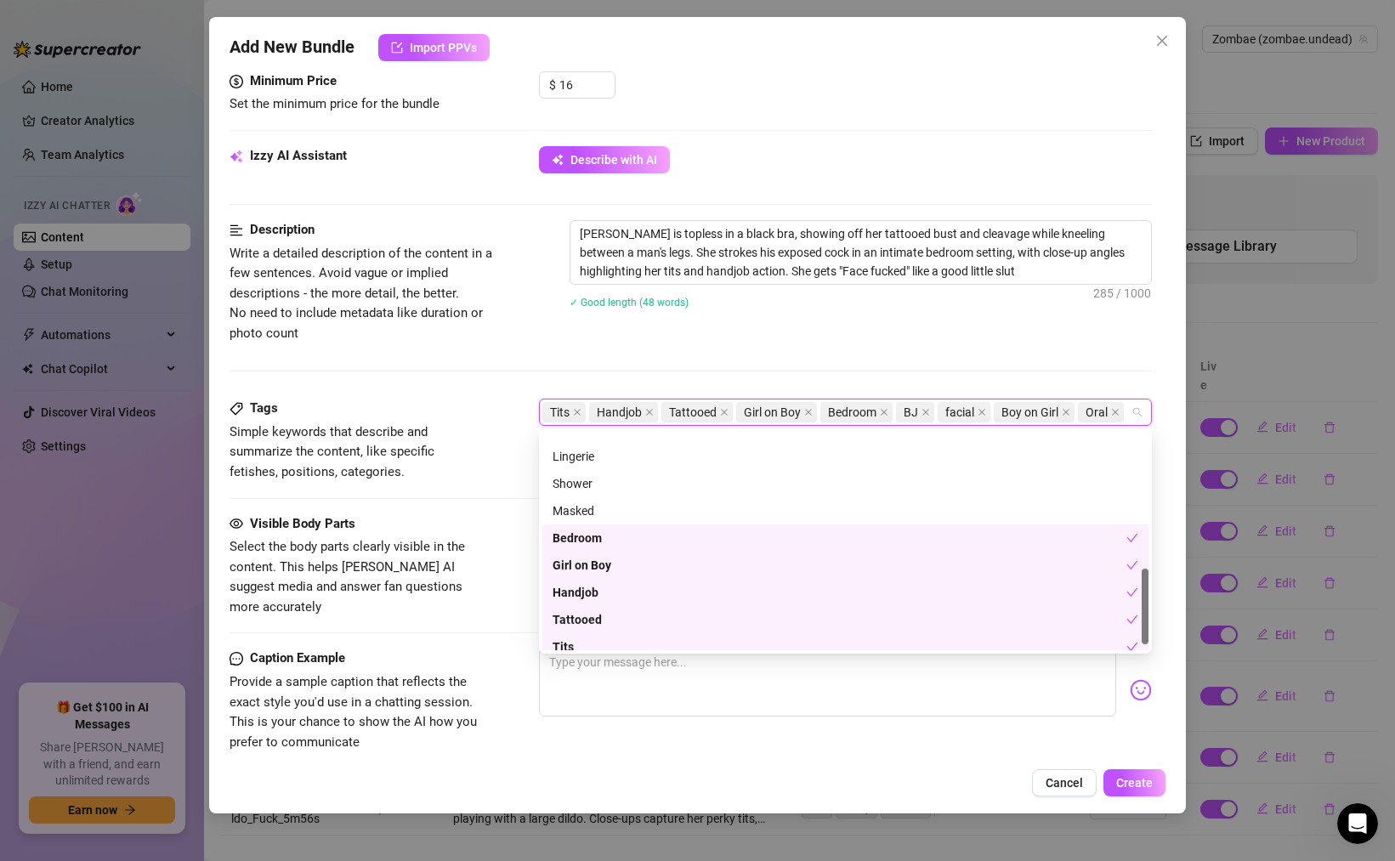
scroll to position [359, 0]
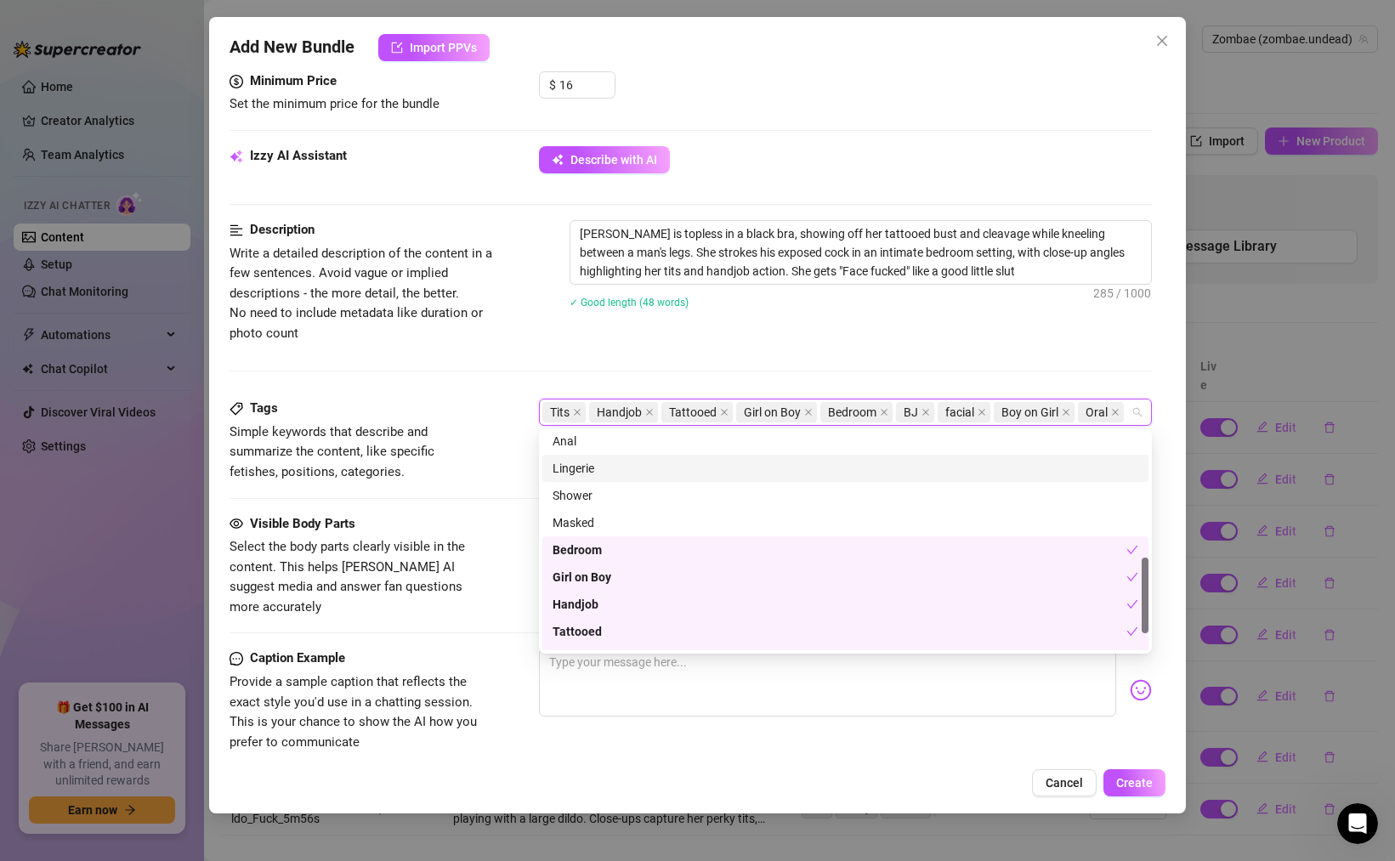
click at [584, 476] on div "Lingerie" at bounding box center [846, 468] width 586 height 19
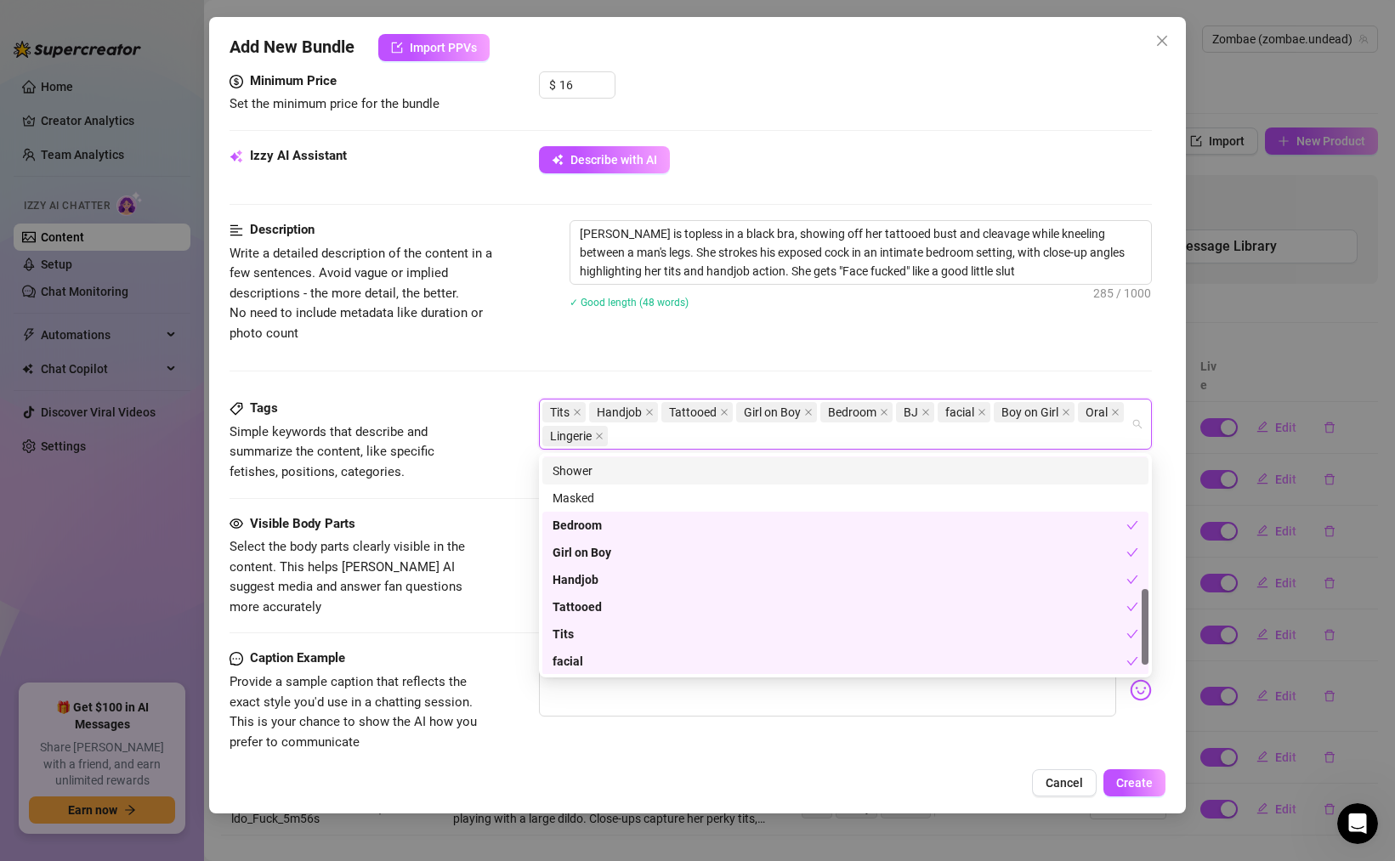
scroll to position [408, 0]
click at [491, 479] on div "Tags Simple keywords that describe and summarize the content, like specific fet…" at bounding box center [691, 440] width 923 height 83
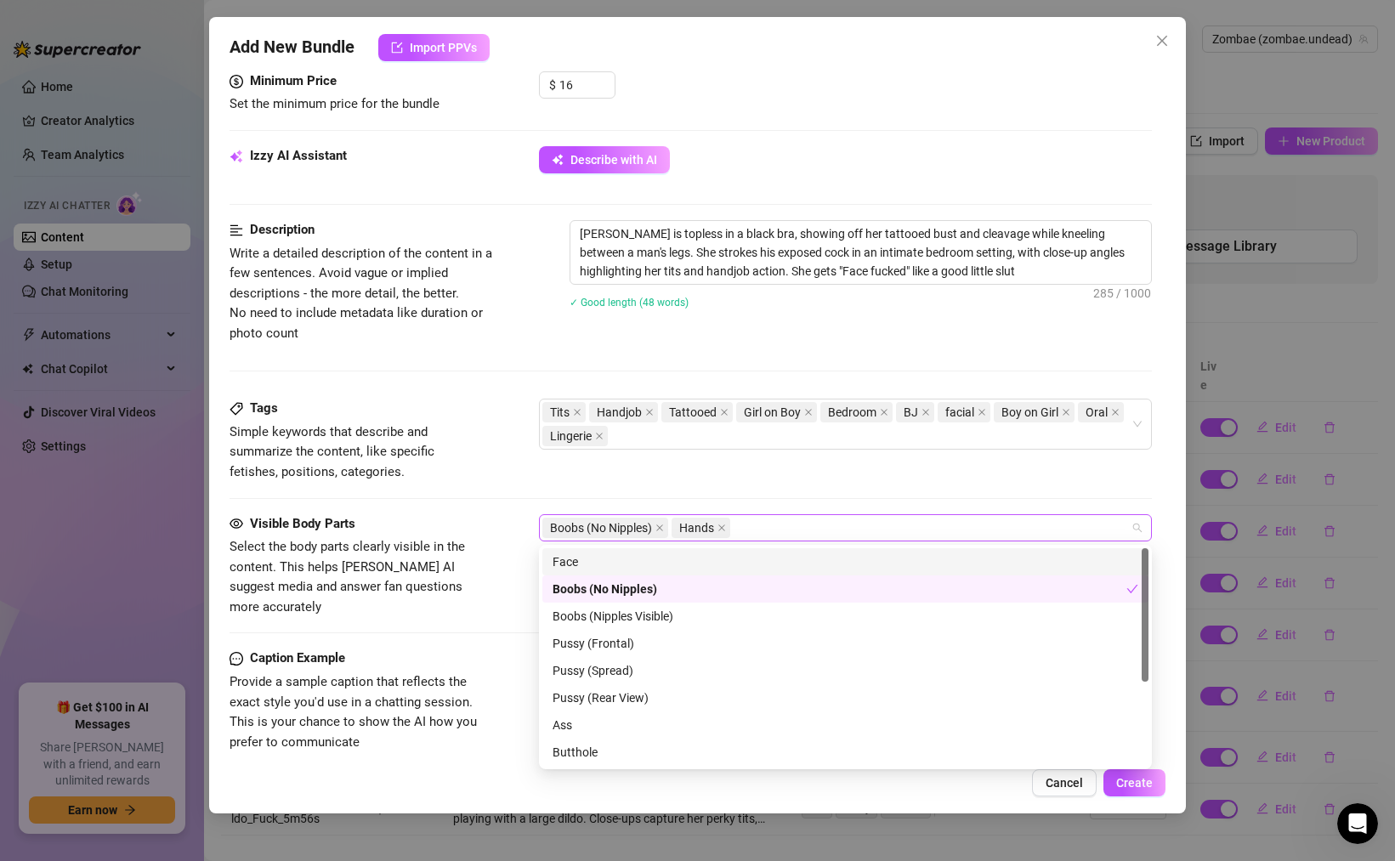
click at [773, 525] on div "Boobs (No Nipples) Hands" at bounding box center [837, 528] width 588 height 24
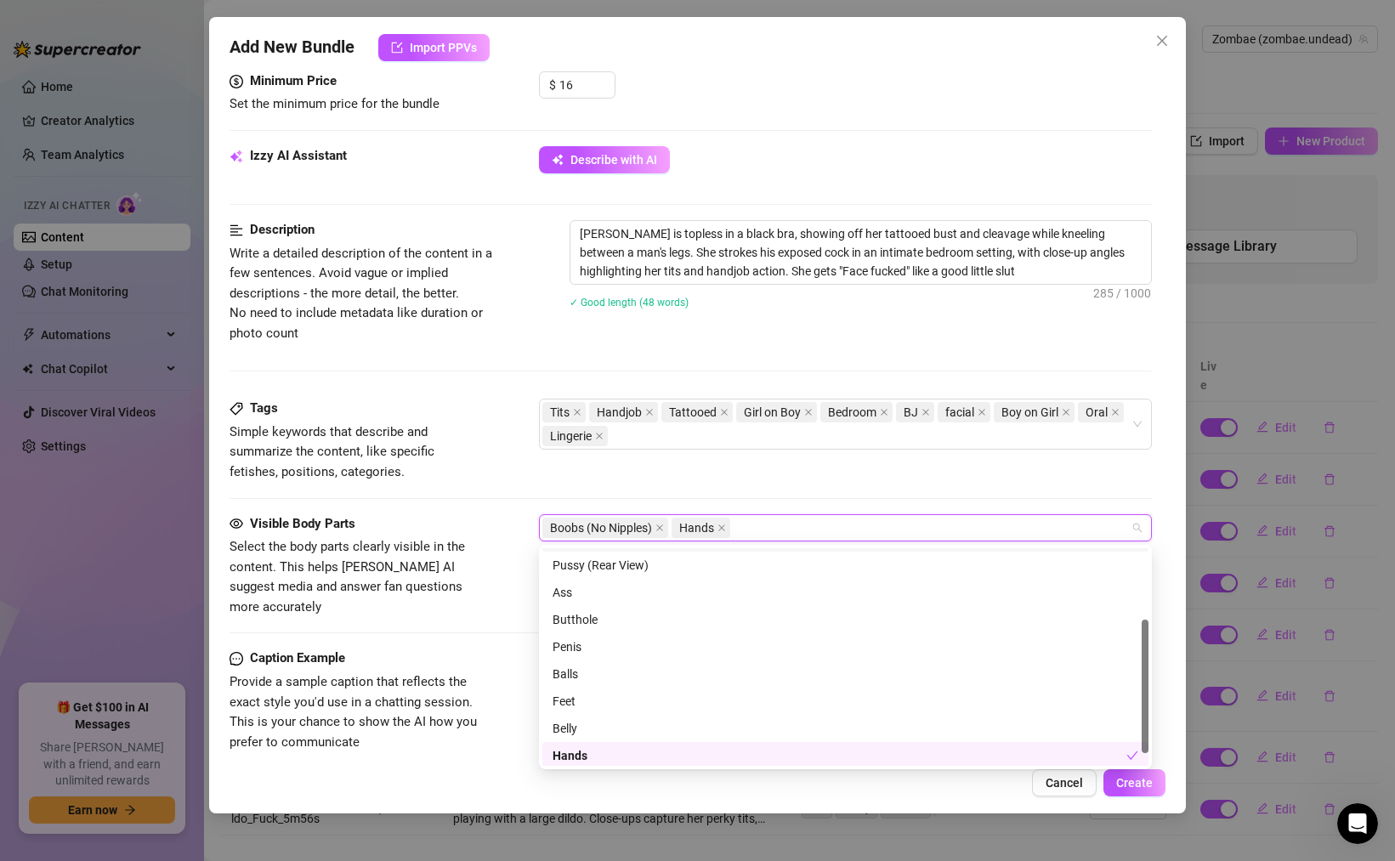
scroll to position [136, 0]
click at [582, 645] on div "Penis" at bounding box center [846, 643] width 586 height 19
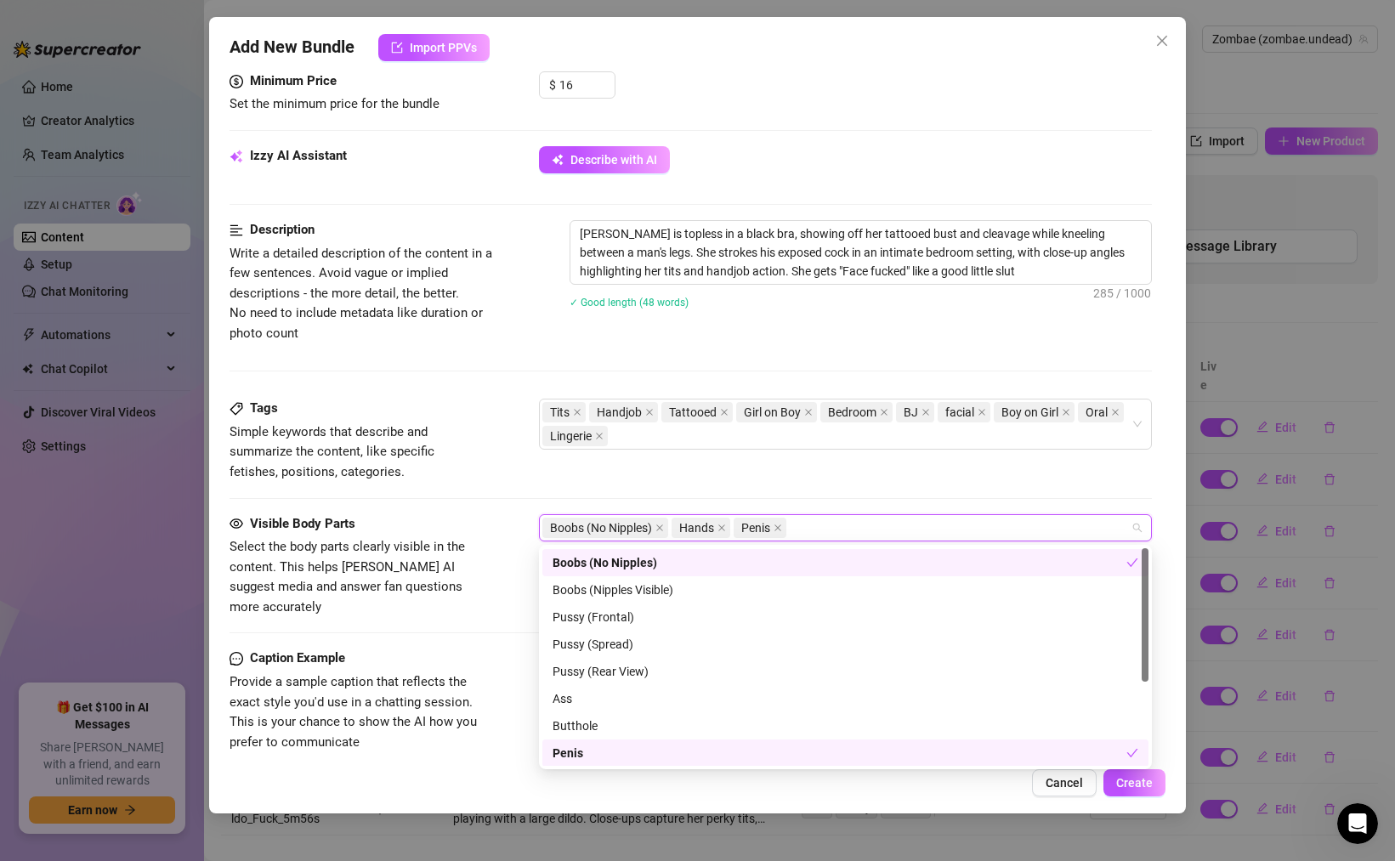
scroll to position [0, 0]
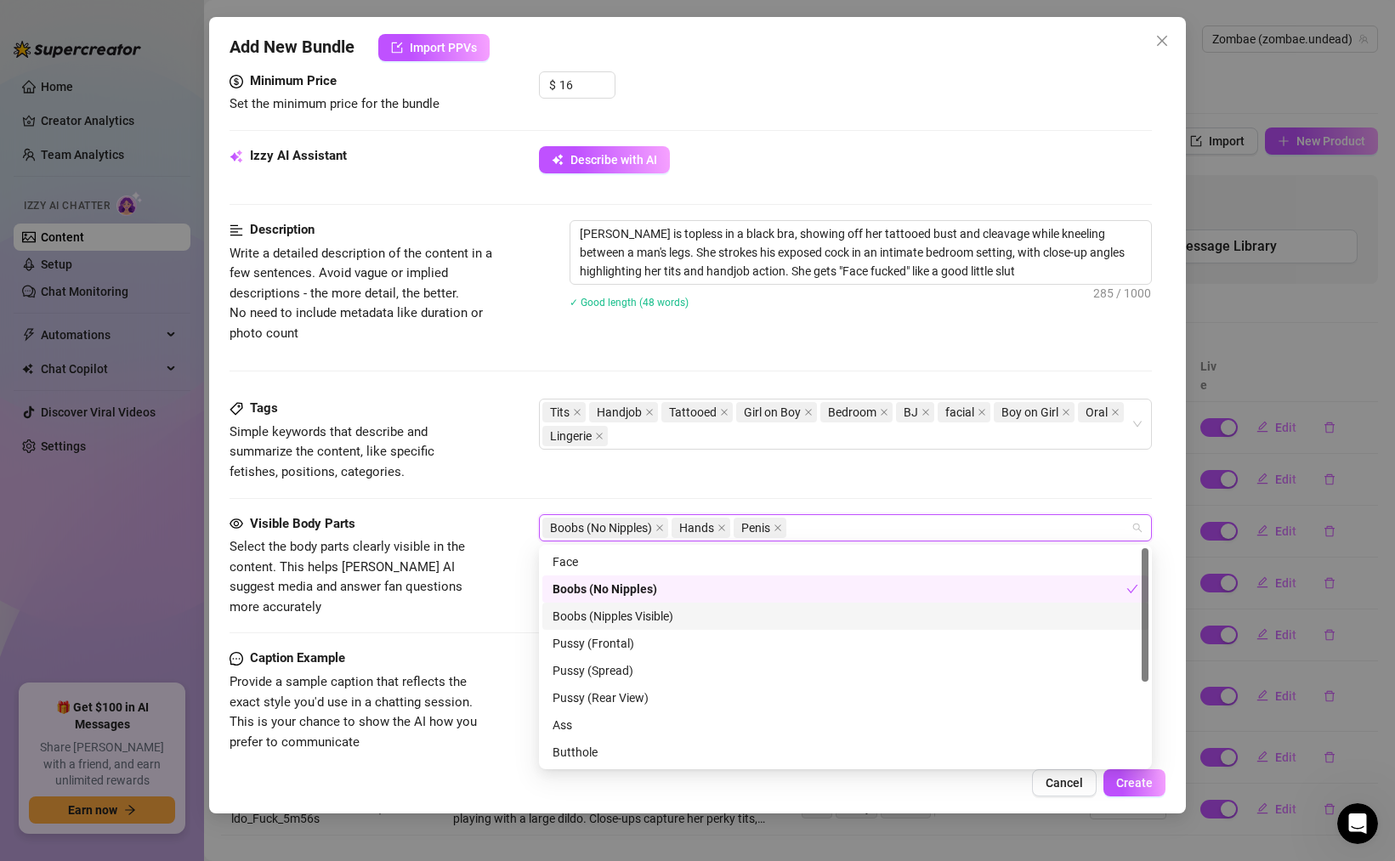
click at [629, 622] on div "Boobs (Nipples Visible)" at bounding box center [846, 616] width 586 height 19
click at [625, 591] on div "Boobs (No Nipples)" at bounding box center [840, 589] width 574 height 19
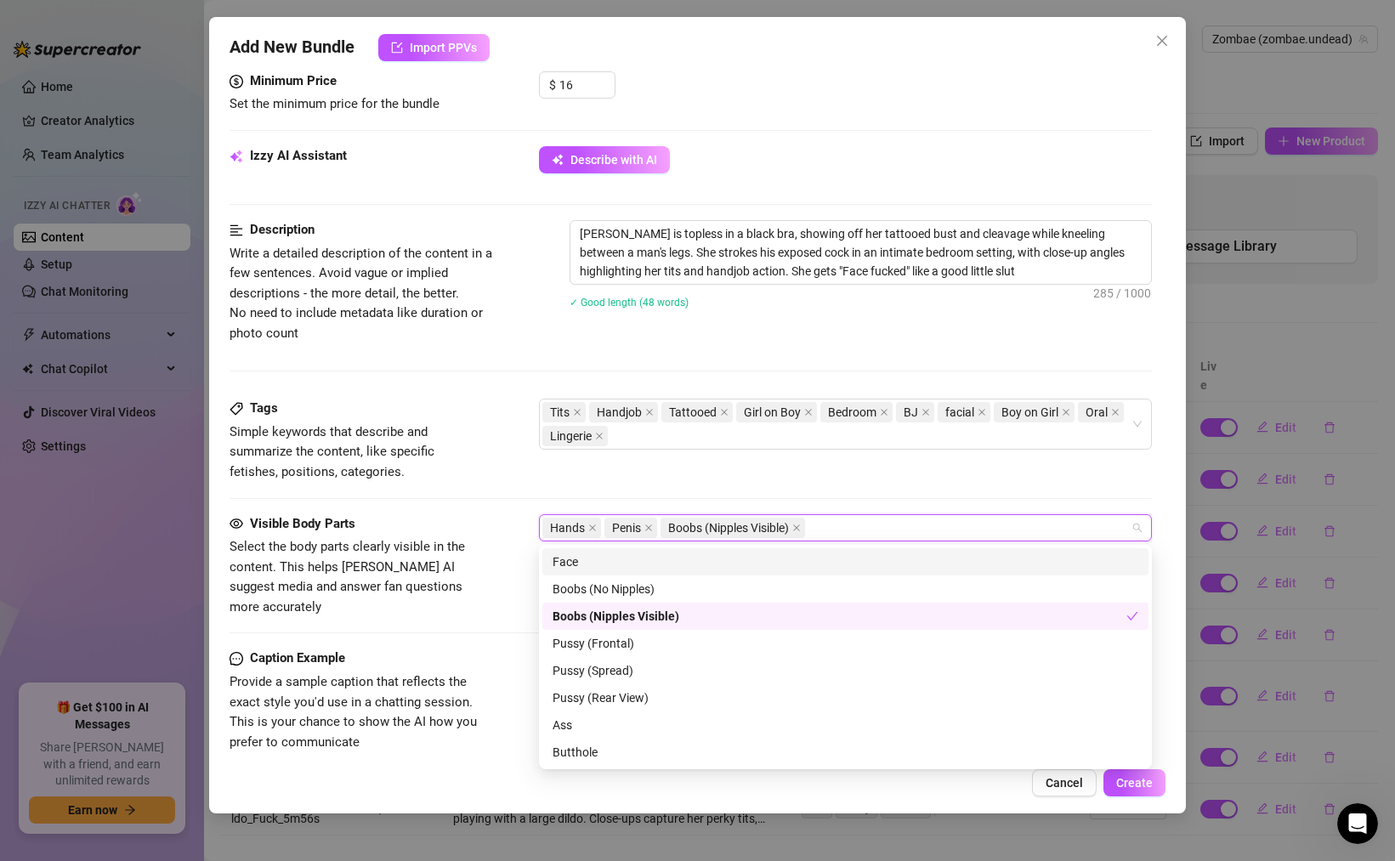
click at [616, 559] on div "Face" at bounding box center [846, 562] width 586 height 19
click at [519, 558] on div "Visible Body Parts Select the body parts clearly visible in the content. This h…" at bounding box center [691, 566] width 923 height 104
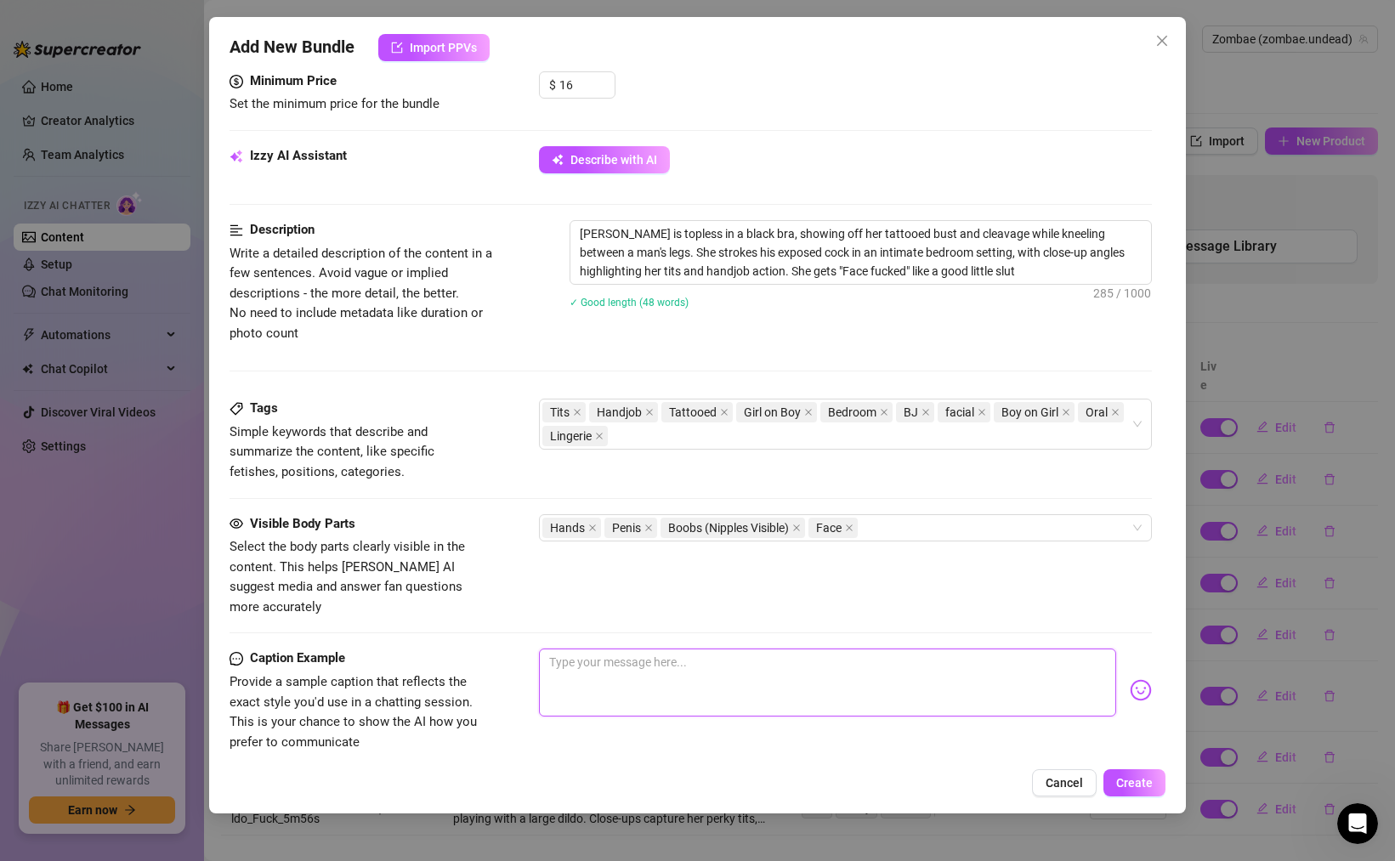
click at [634, 651] on textarea at bounding box center [827, 683] width 577 height 68
type textarea "G"
type textarea "Go"
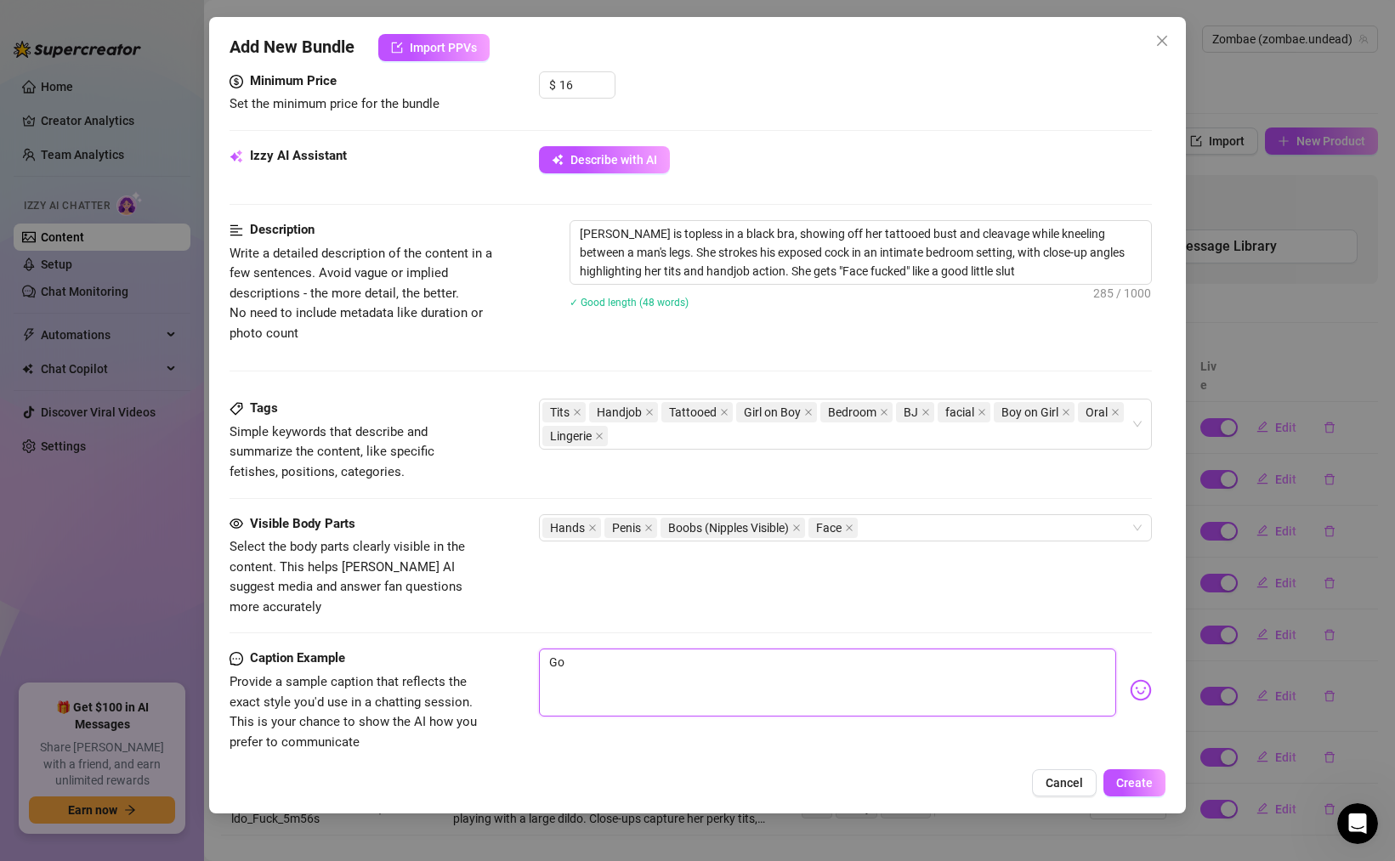
type textarea "Got"
type textarea "Got f"
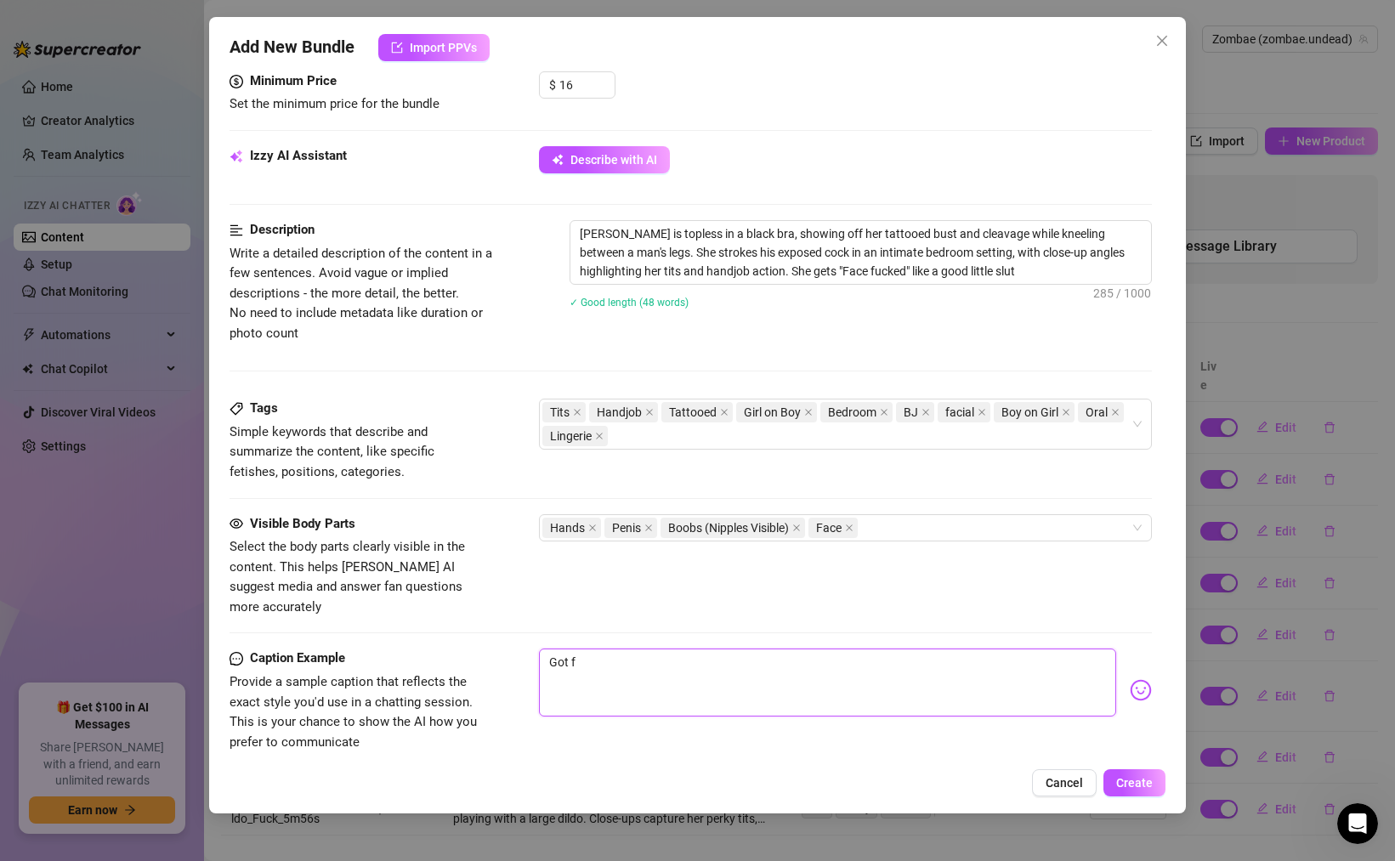
type textarea "Got fa"
type textarea "Got fac"
type textarea "Got face"
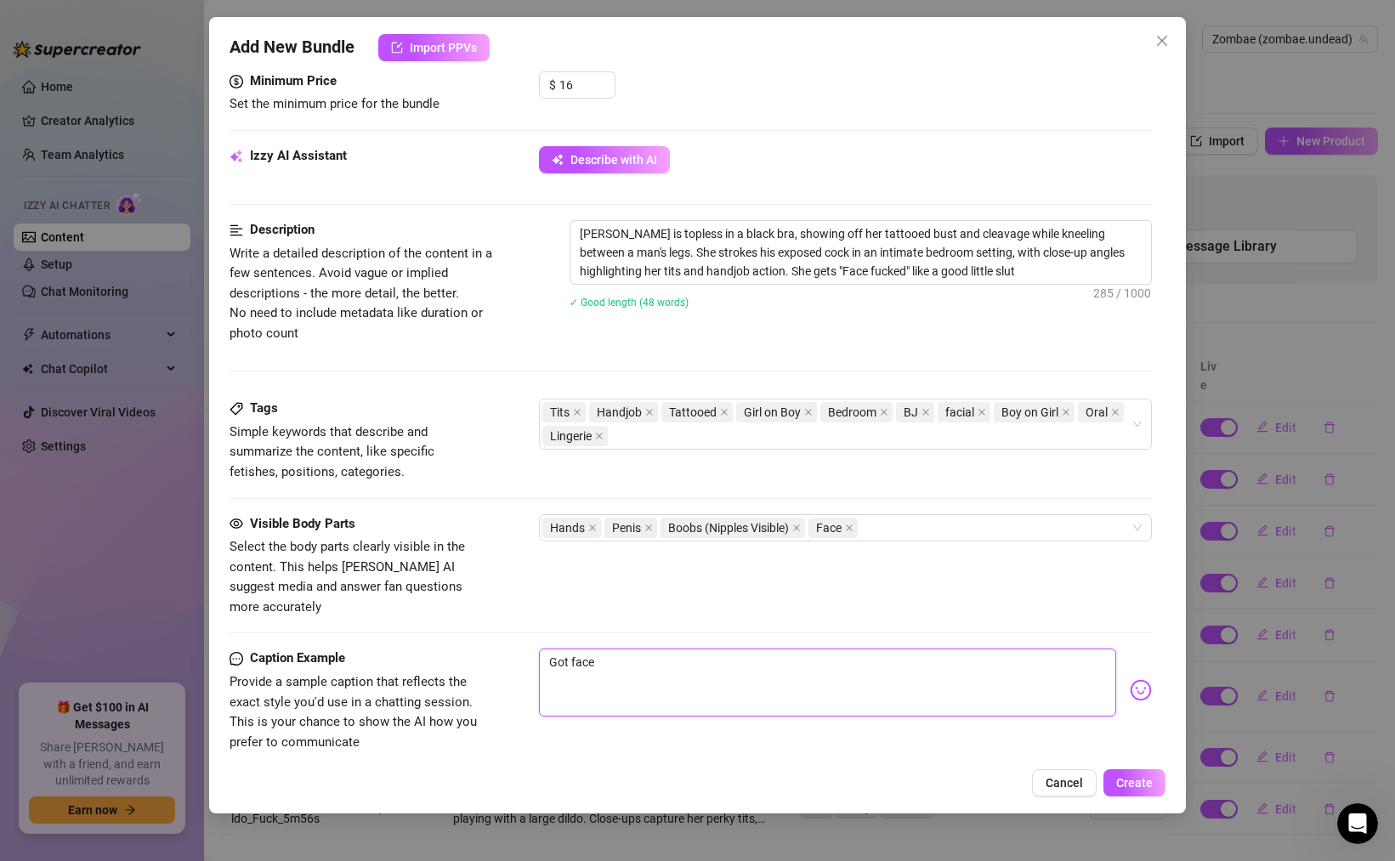
type textarea "Got facef"
type textarea "Got facefu"
type textarea "Got facefuc"
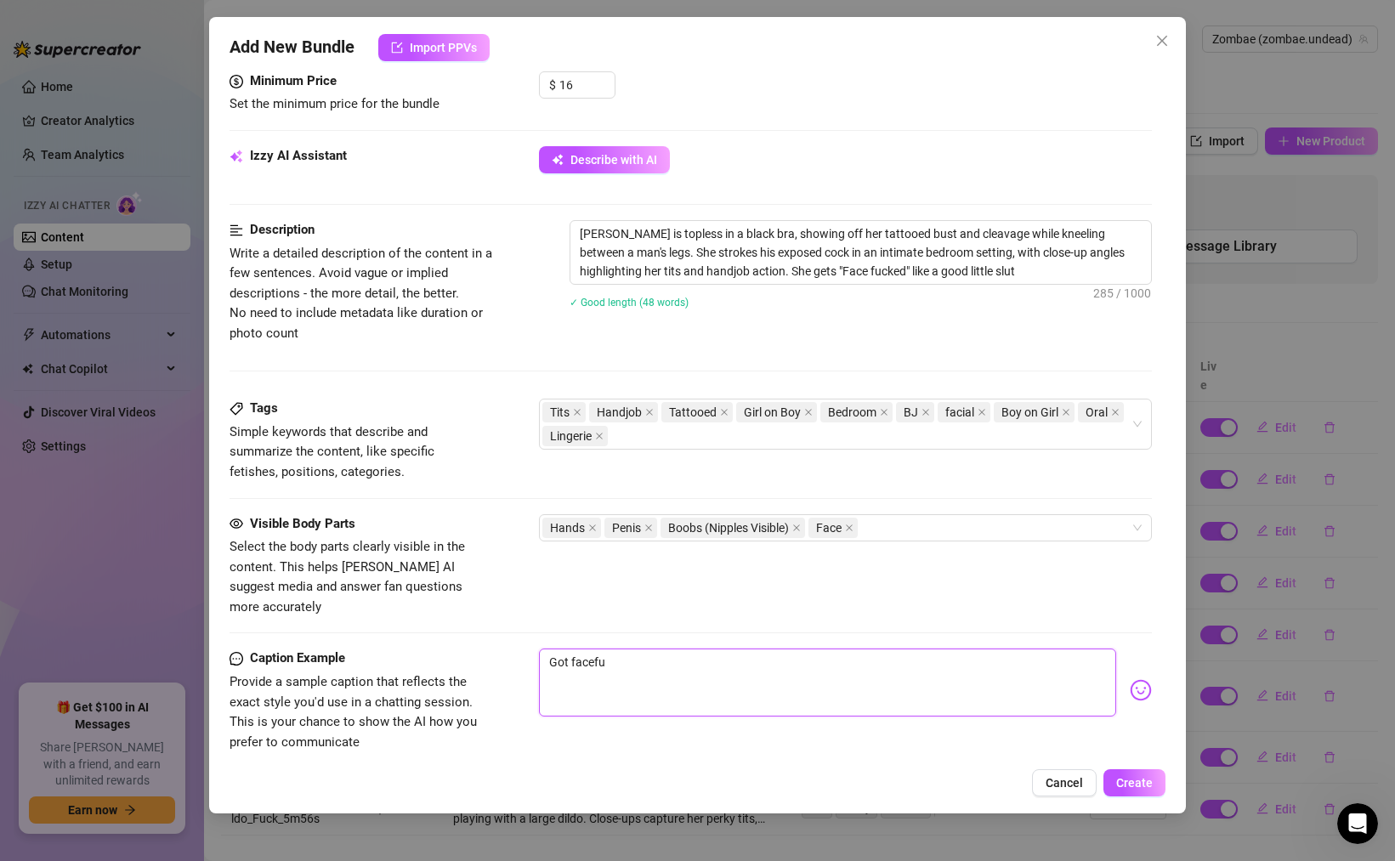
type textarea "Got facefuc"
type textarea "Got facefuck"
type textarea "Got facefucke"
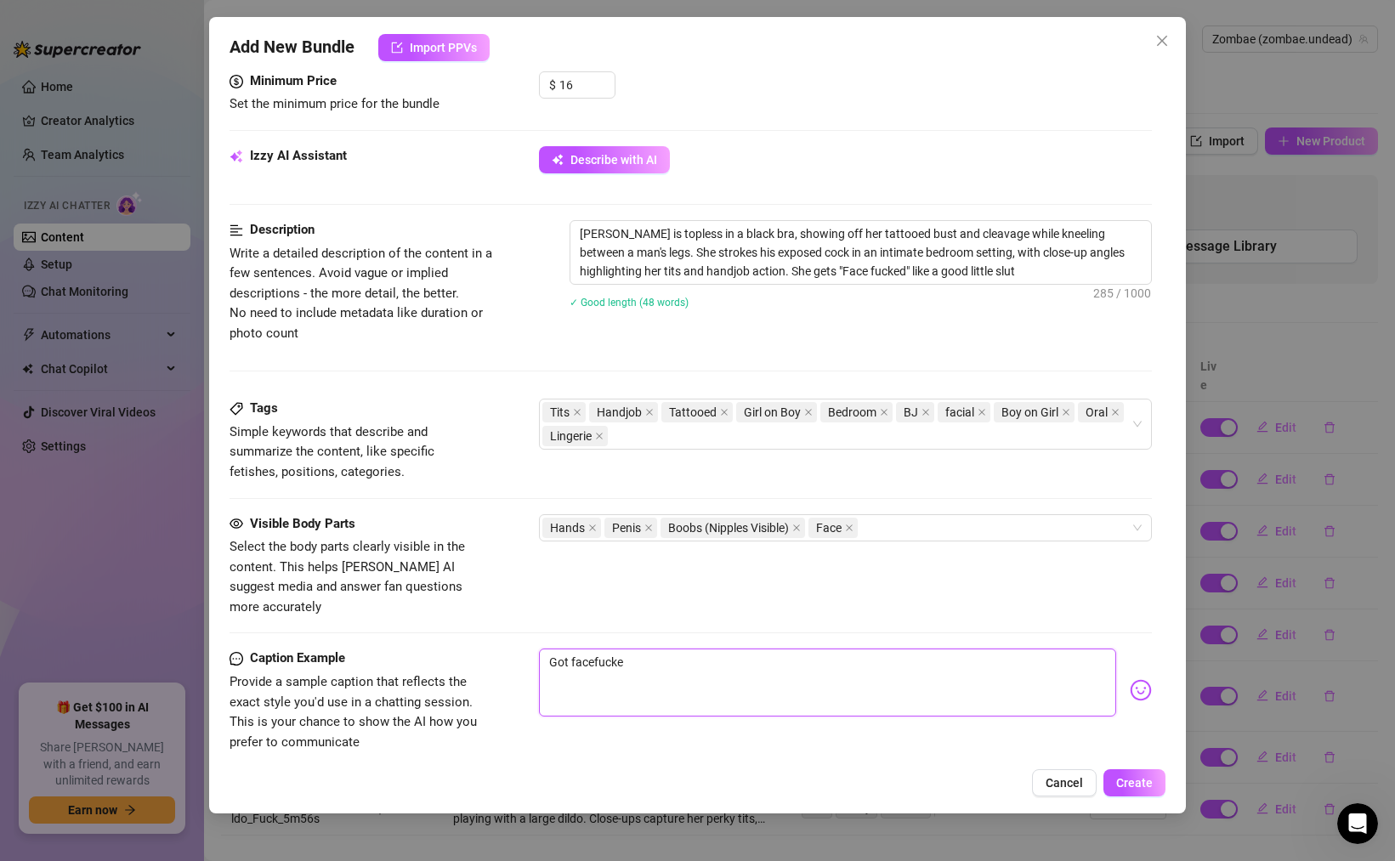
type textarea "Got facefucked"
type textarea "Got facefucked l"
type textarea "Got facefucked li"
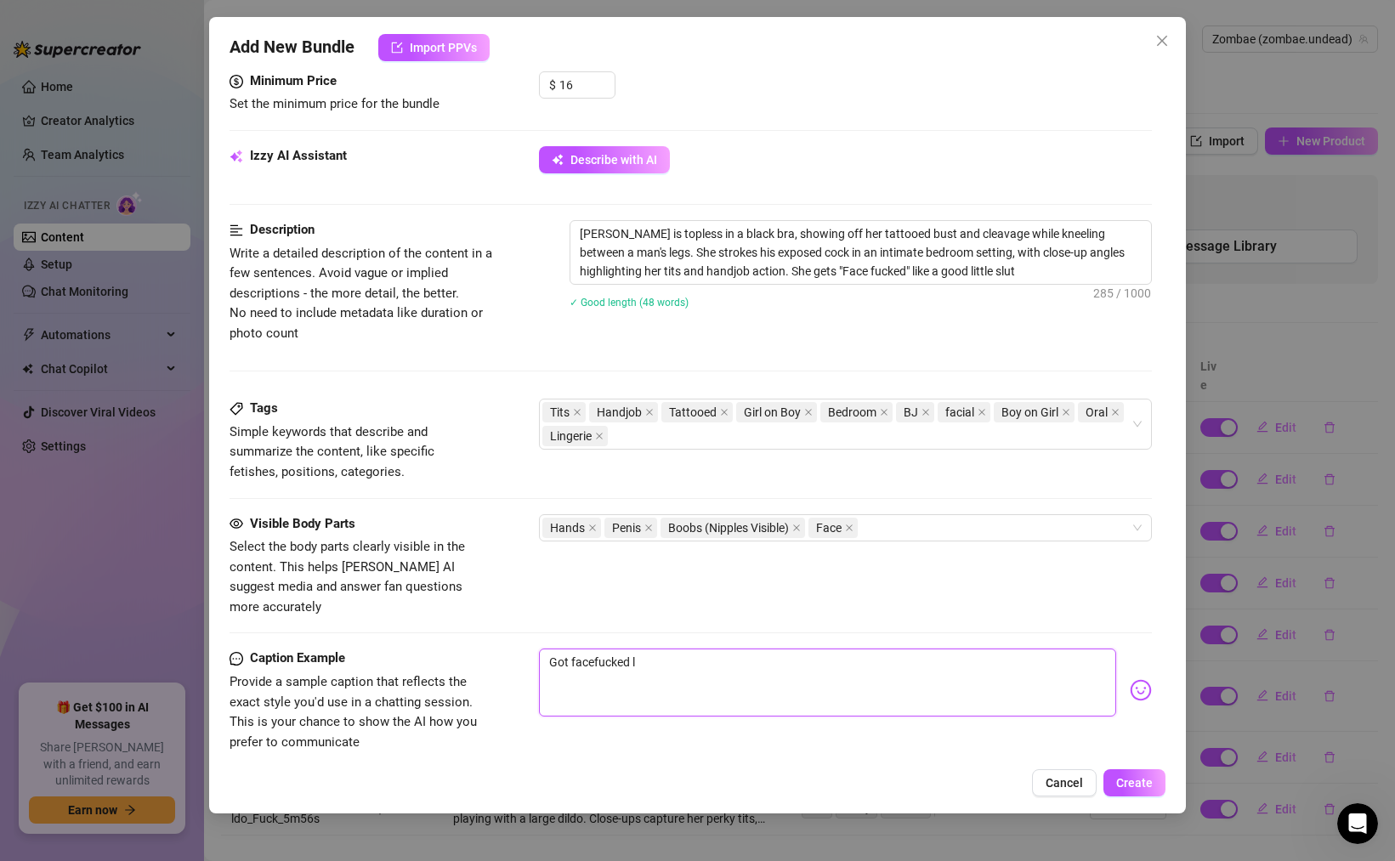
type textarea "Got facefucked li"
type textarea "Got facefucked lik"
click at [593, 649] on textarea "Got facefucked lik" at bounding box center [827, 683] width 577 height 68
type textarea "Got face fucked lik"
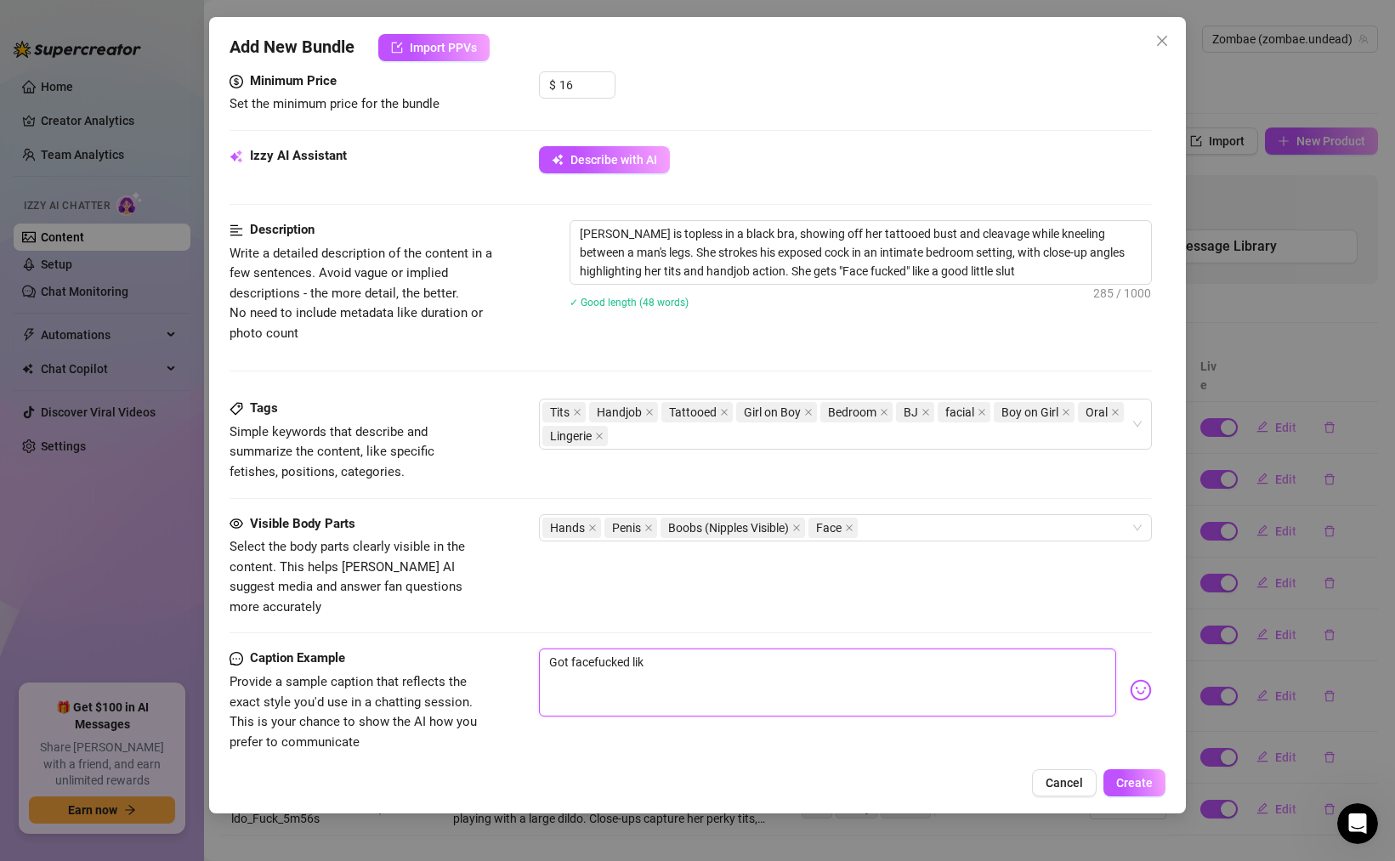
type textarea "Got face fucked lik"
click at [673, 649] on textarea "Got face fucked lik" at bounding box center [827, 683] width 577 height 68
type textarea "Got face fucked like"
type textarea "Got face fucked like t"
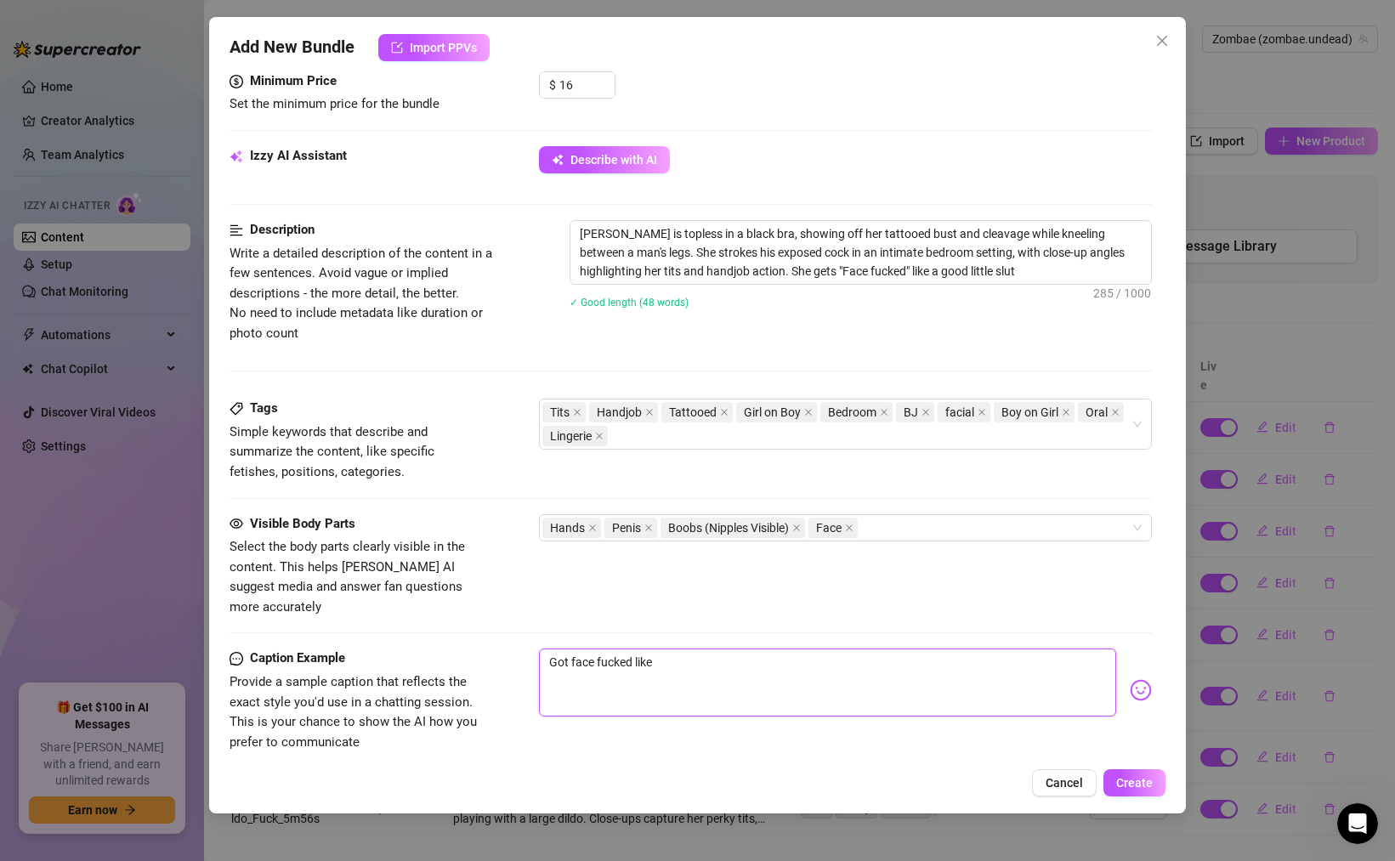
type textarea "Got face fucked like t"
type textarea "Got face fucked like th"
type textarea "Got face fucked like the"
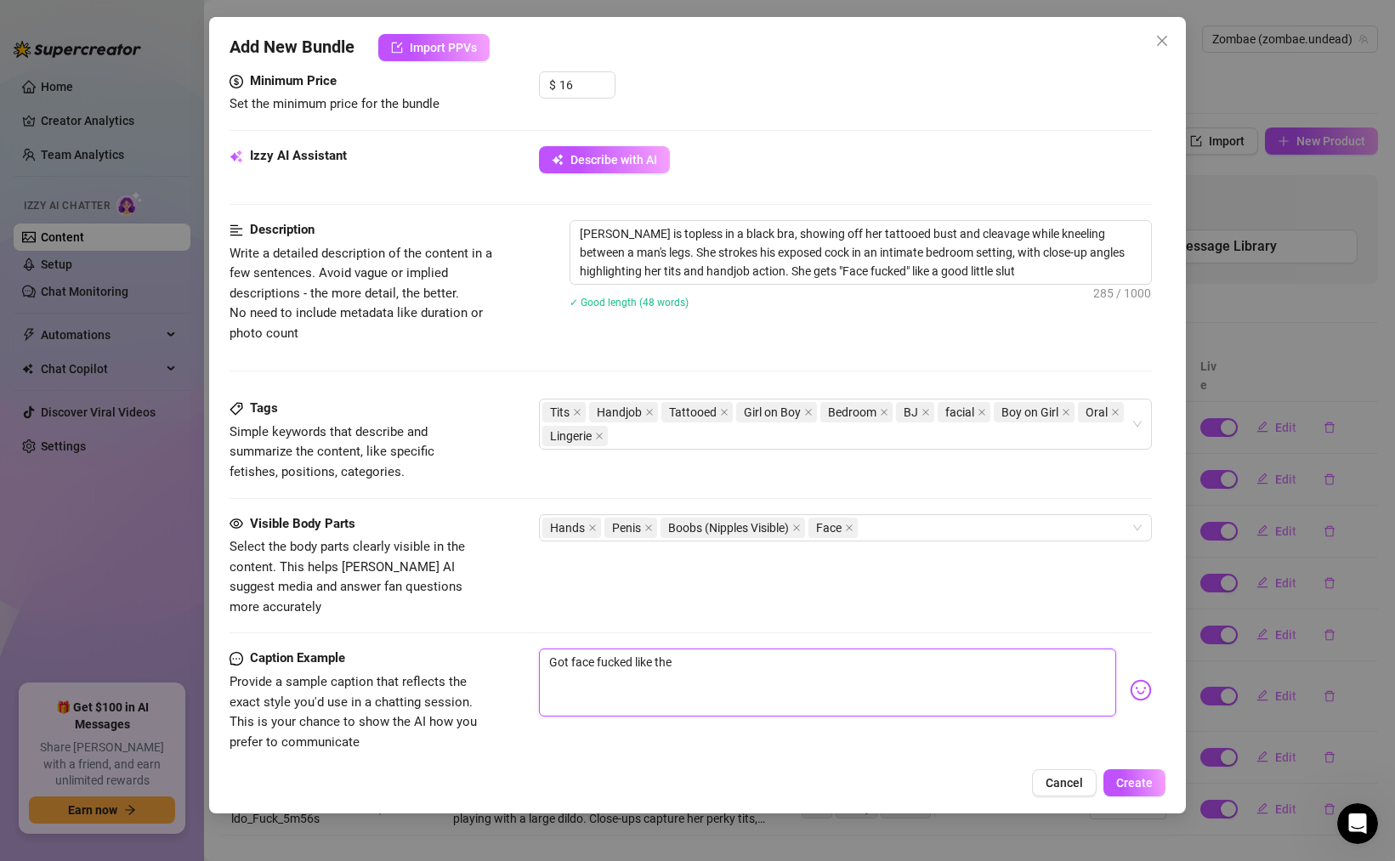
type textarea "Got face fucked like the"
type textarea "Got face fucked like the g"
type textarea "Got face fucked like the go"
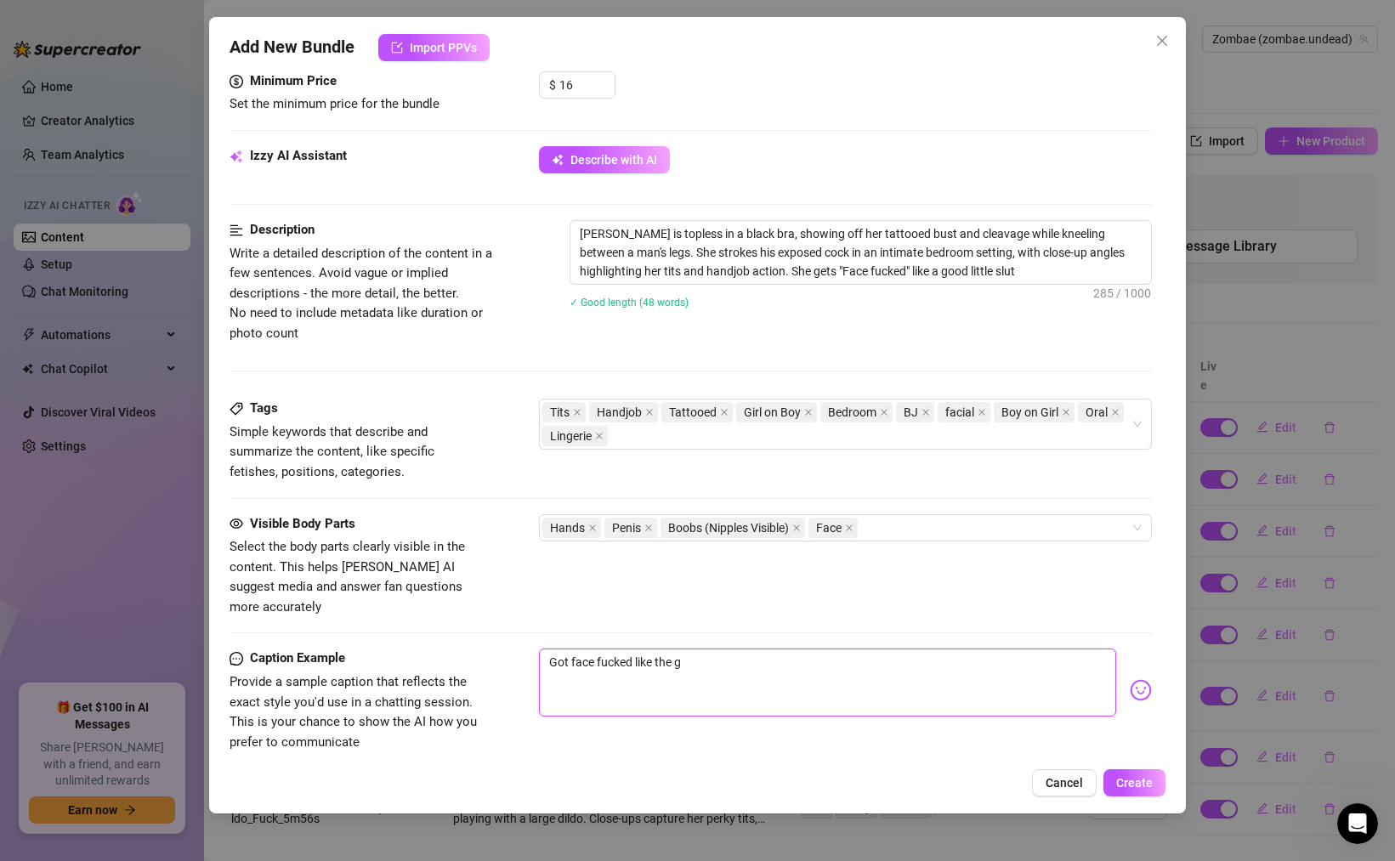
type textarea "Got face fucked like the go"
type textarea "Got face fucked like the goo"
type textarea "Got face fucked like the good"
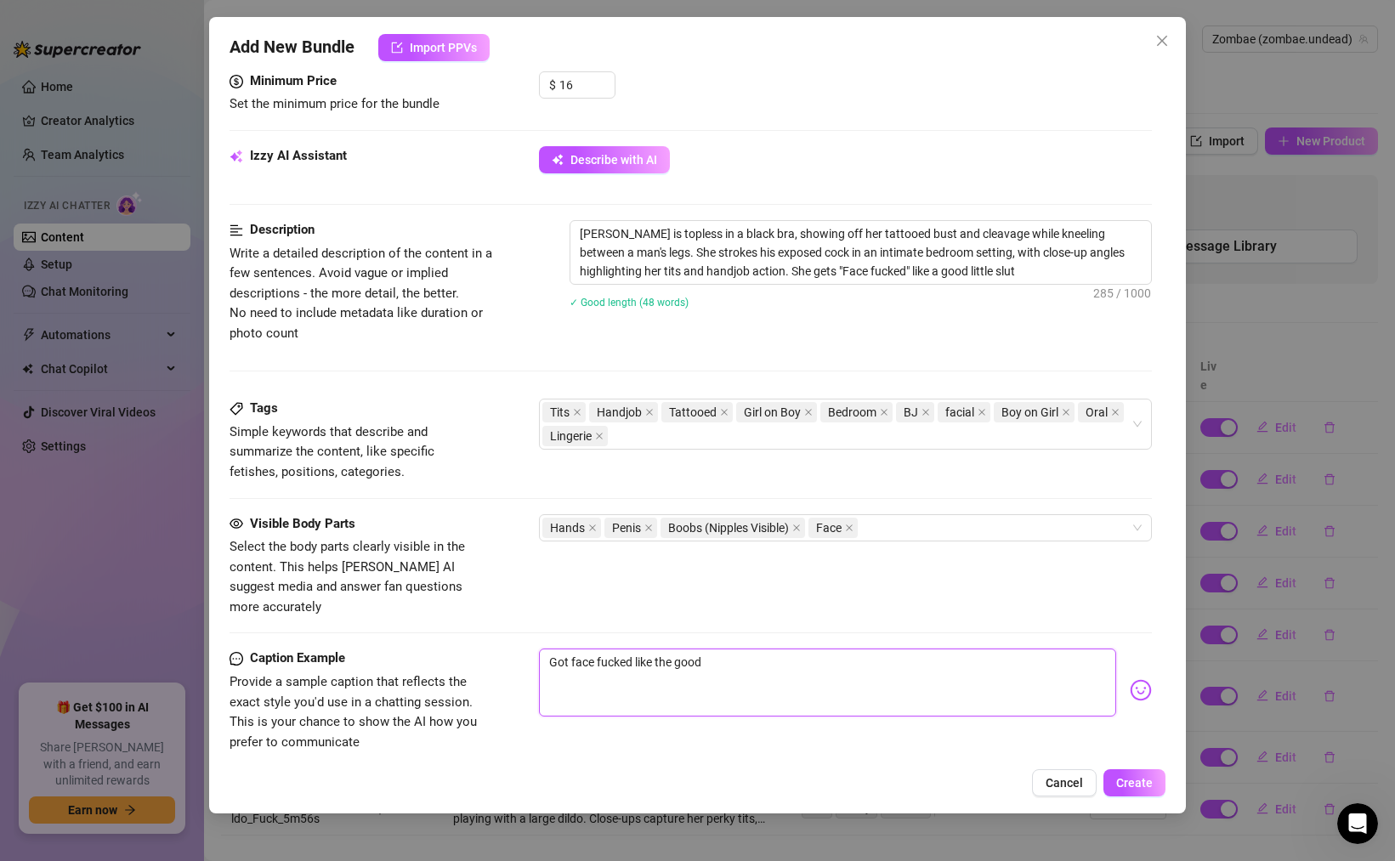
type textarea "Got face fucked like the good"
type textarea "Got face fucked like the good l"
type textarea "Got face fucked like the good lu"
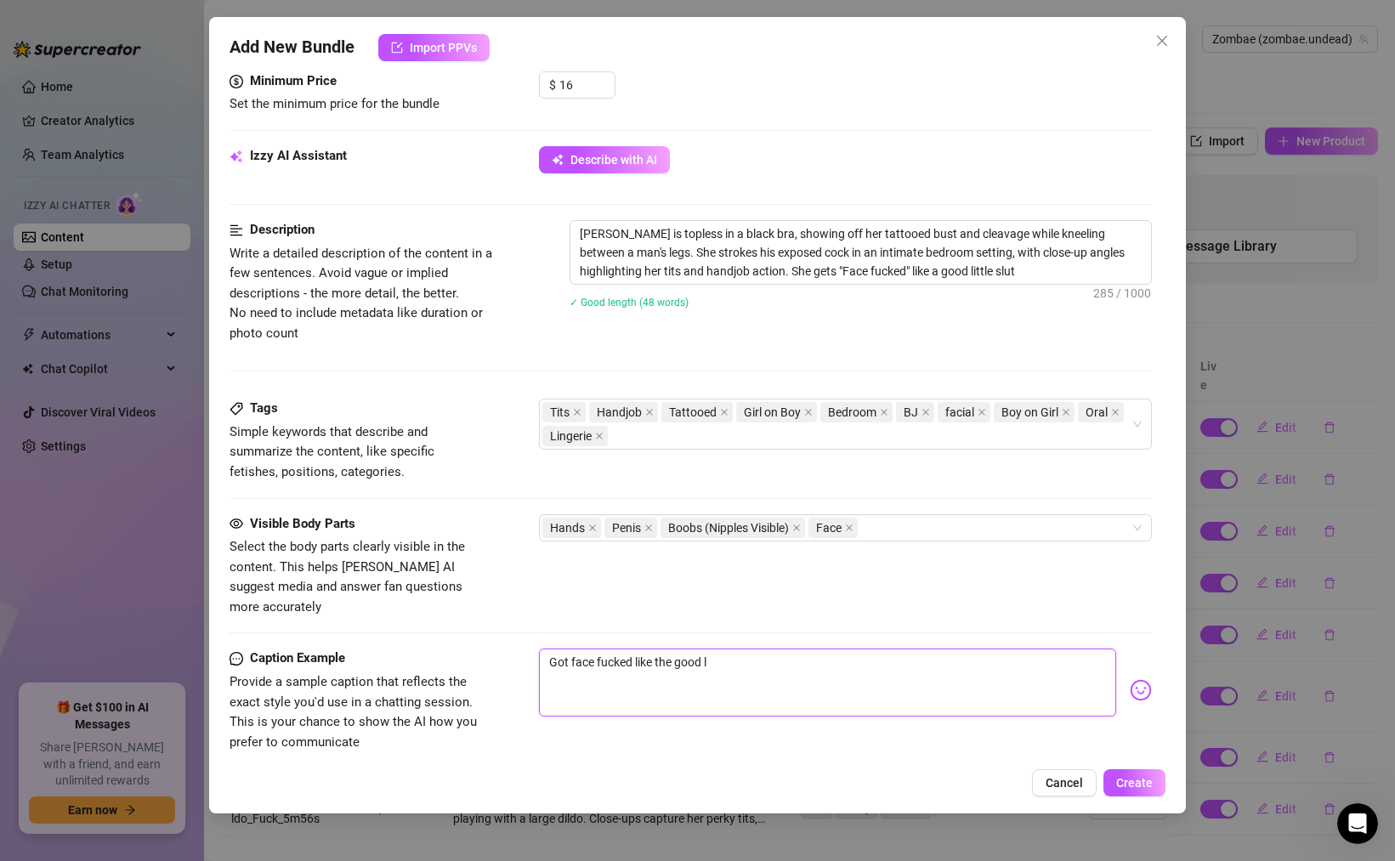
type textarea "Got face fucked like the good lu"
type textarea "Got face fucked like the good lut"
type textarea "Got face fucked like the good lu"
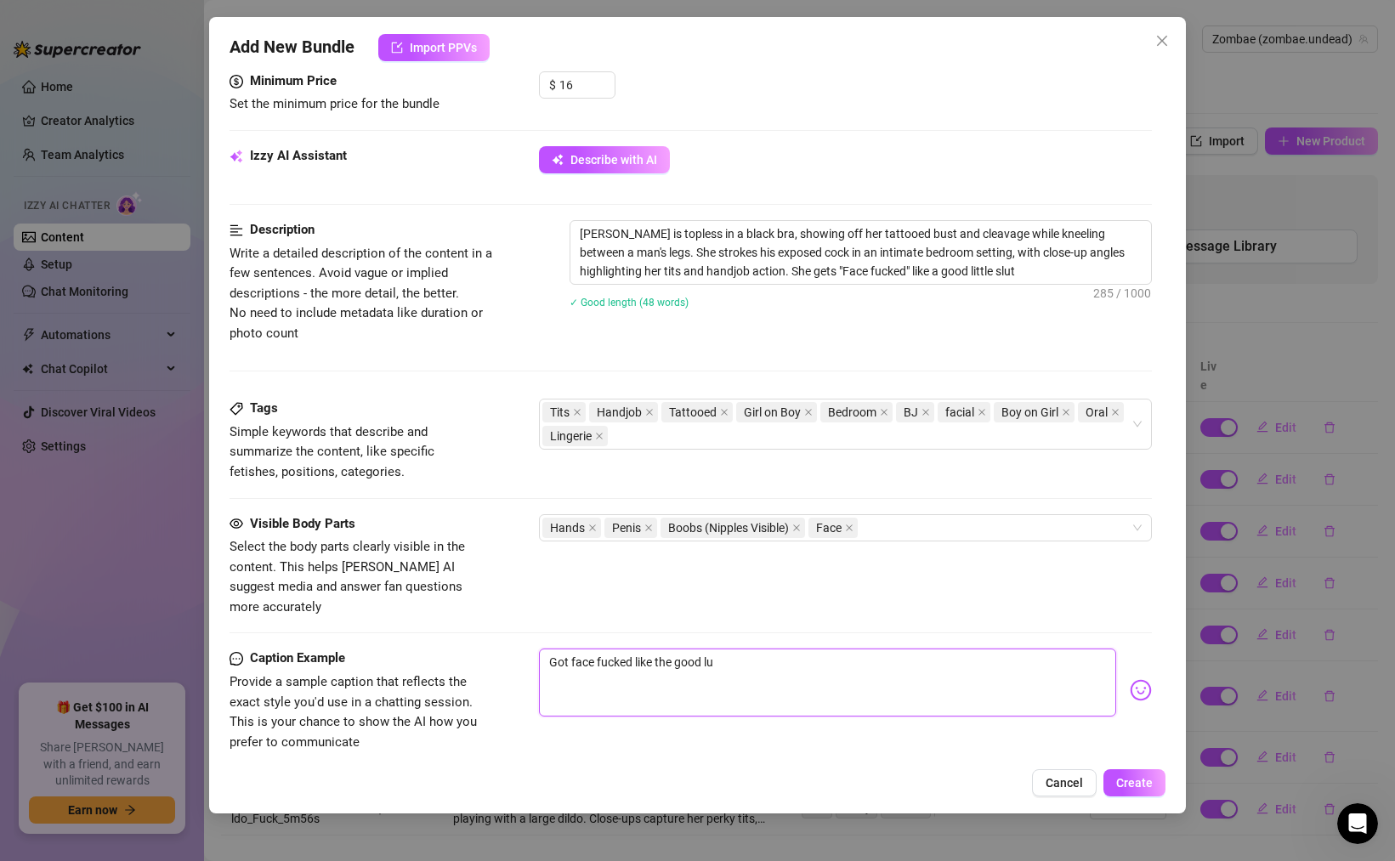
type textarea "Got face fucked like the good l"
type textarea "Got face fucked like the good li"
type textarea "Got face fucked like the good lit"
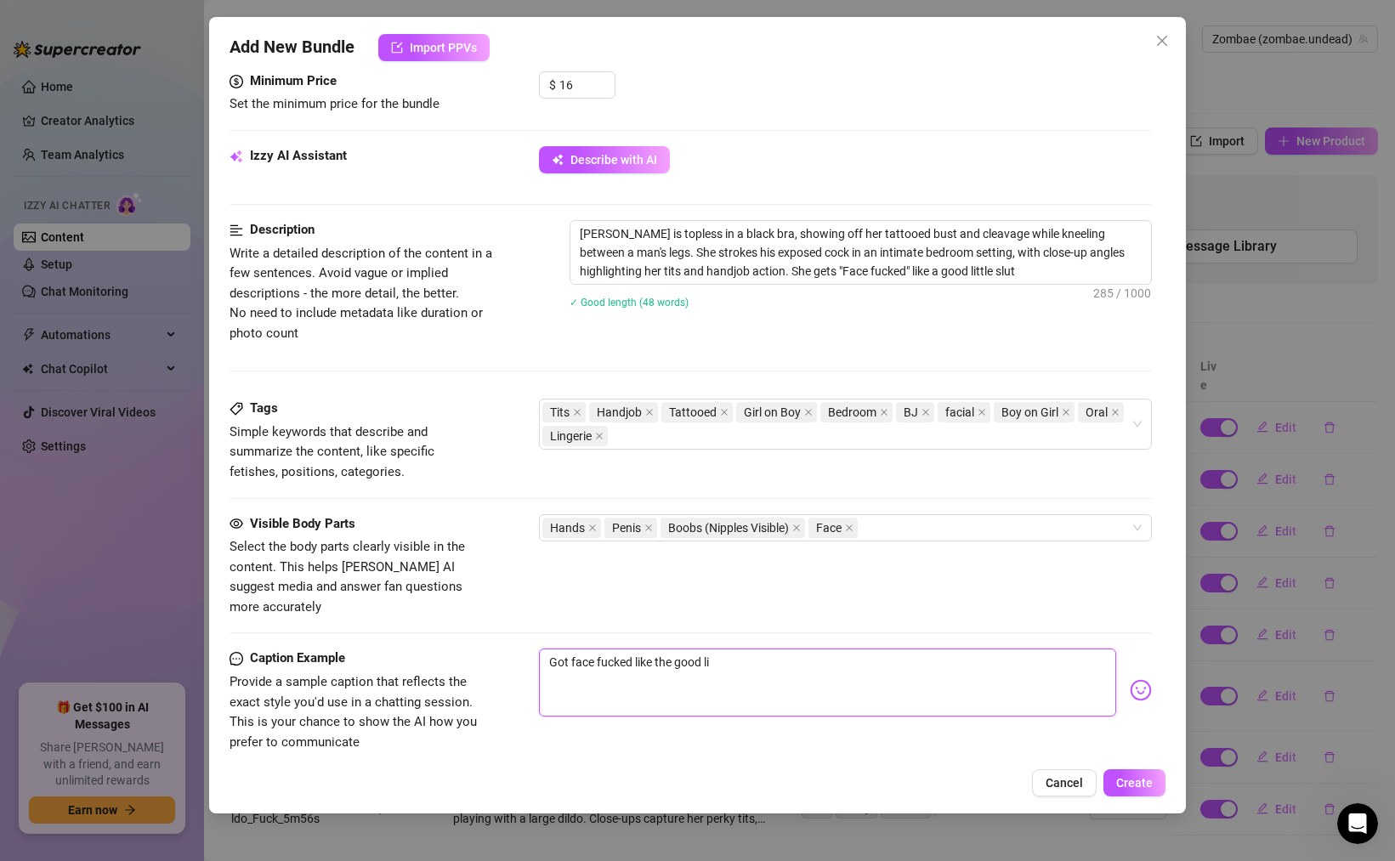
type textarea "Got face fucked like the good lit"
type textarea "Got face fucked like the good litt"
type textarea "Got face fucked like the good littl"
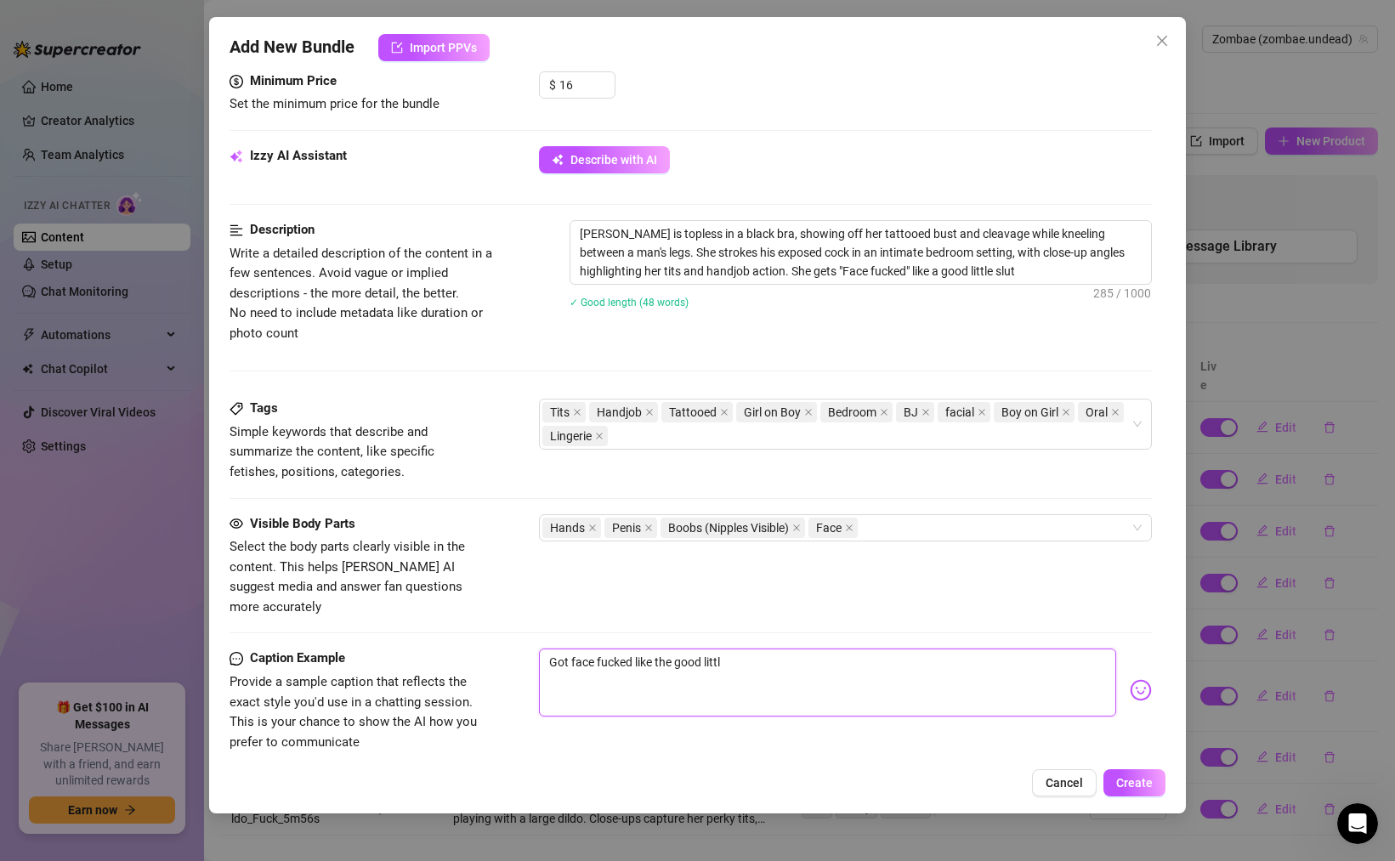
type textarea "Got face fucked like the good little"
type textarea "Got face fucked like the good little s"
type textarea "Got face fucked like the good little sl"
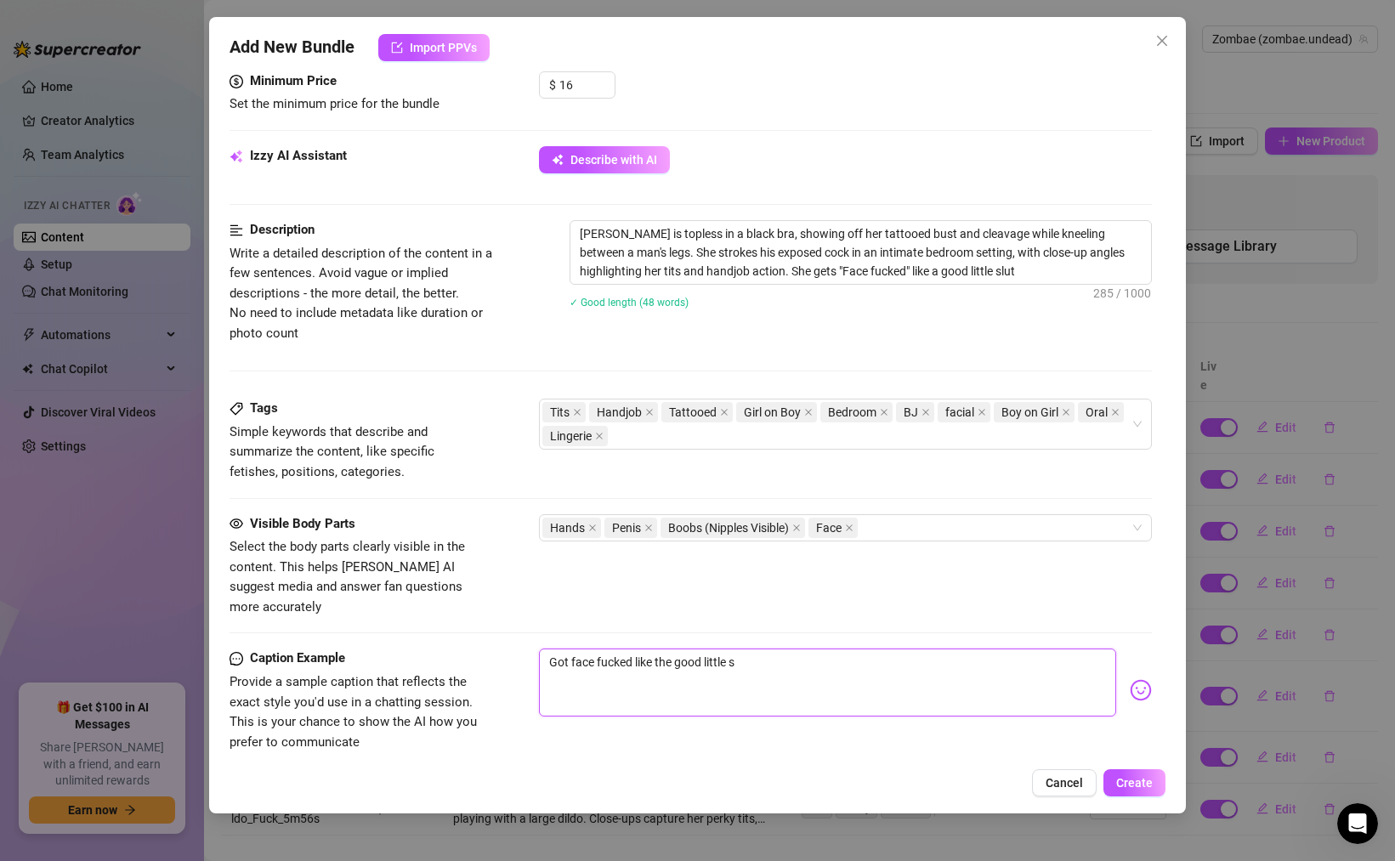
type textarea "Got face fucked like the good little sl"
type textarea "Got face fucked like the good little slu"
type textarea "Got face fucked like the good little slut"
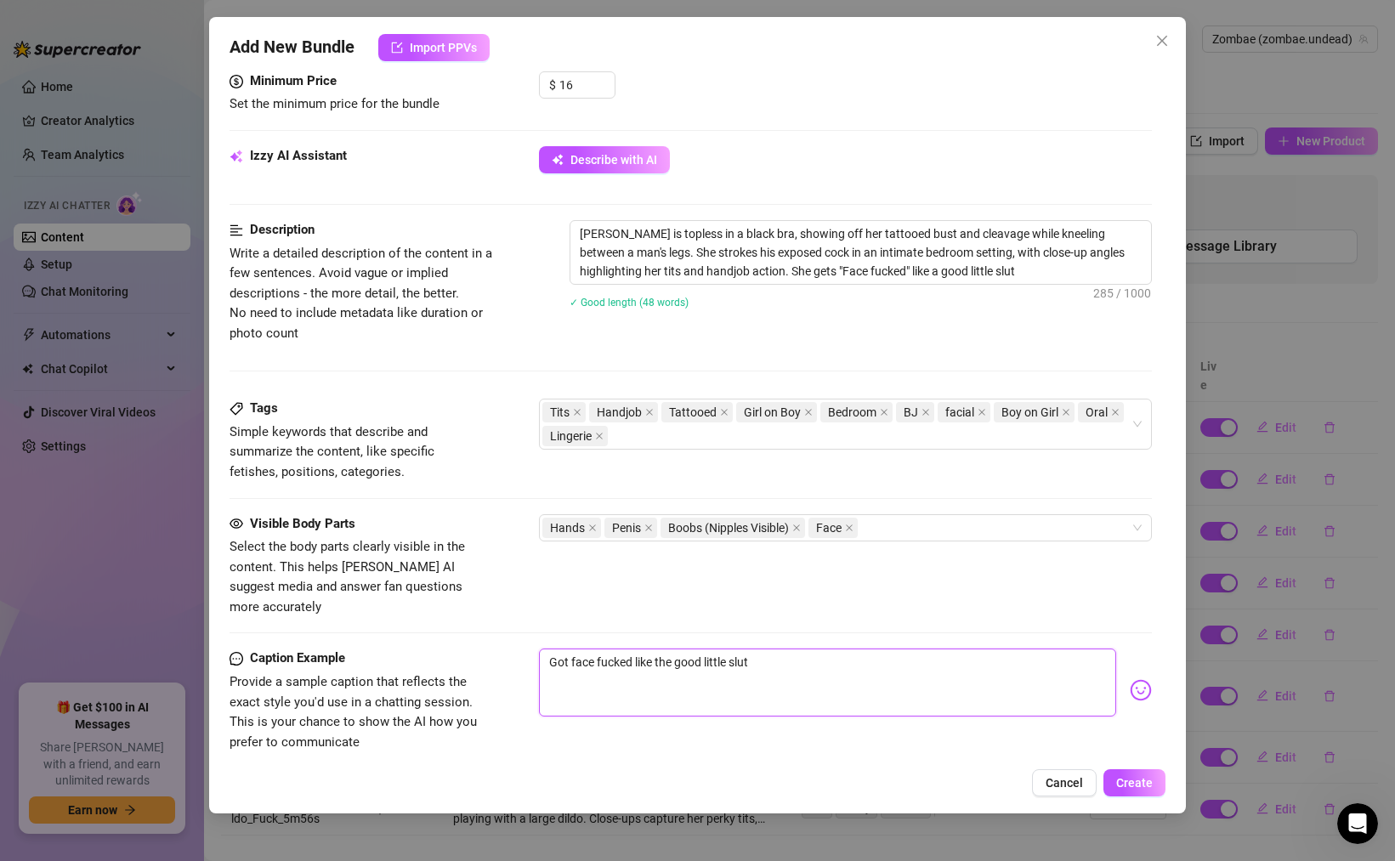
type textarea "Got face fucked like the good little slut"
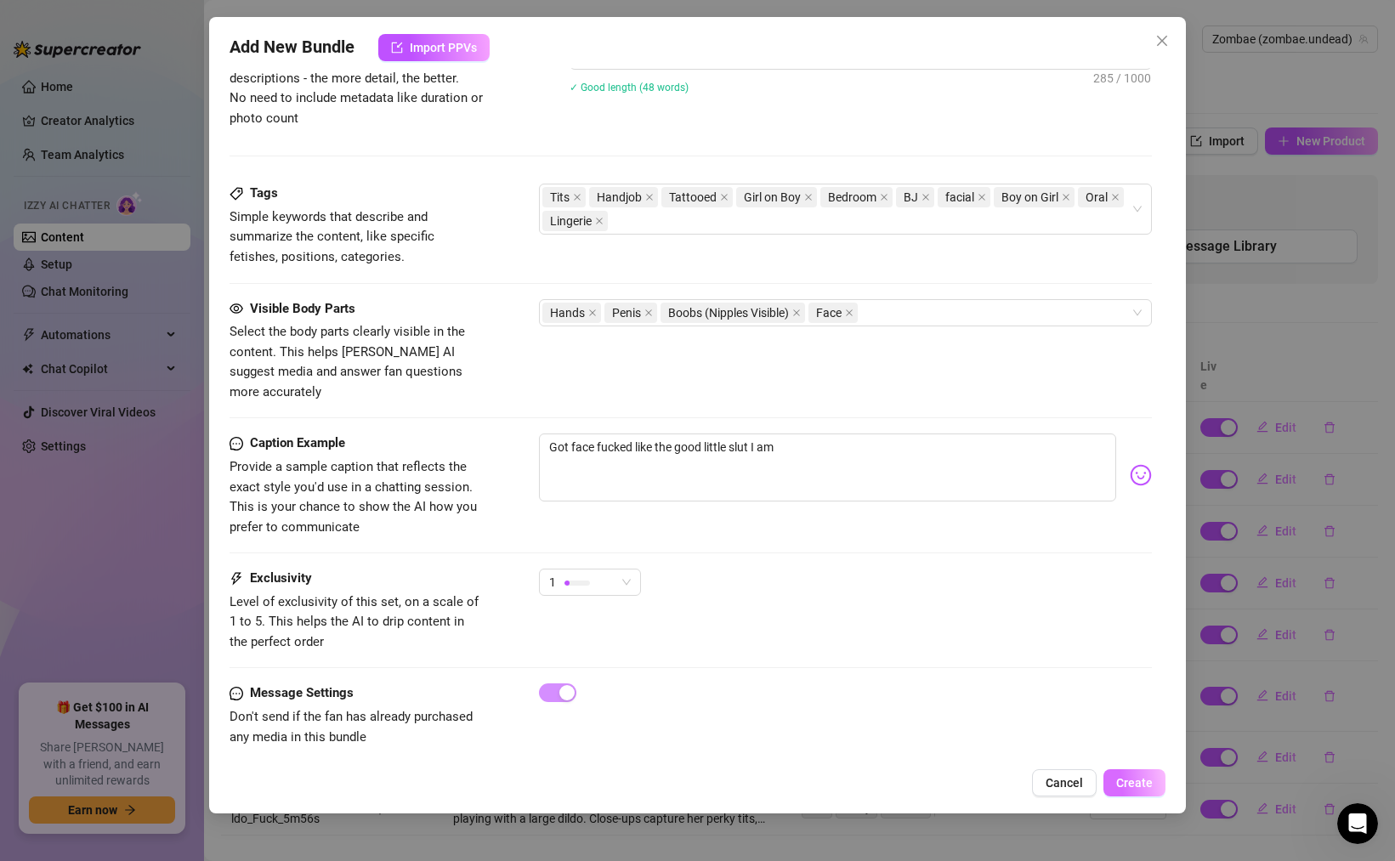
click at [1145, 781] on span "Create" at bounding box center [1134, 783] width 37 height 14
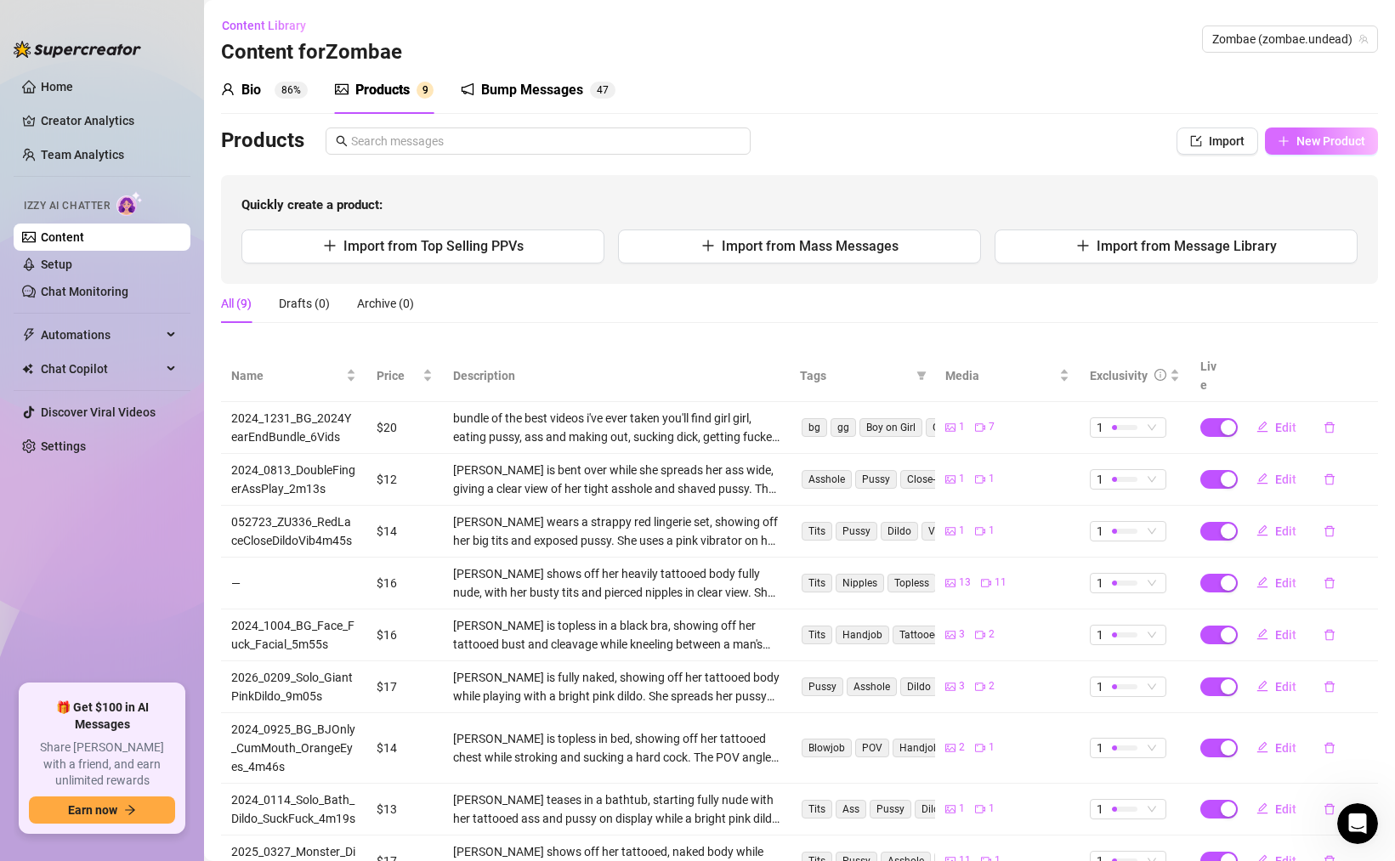
click at [1322, 147] on span "New Product" at bounding box center [1331, 141] width 69 height 14
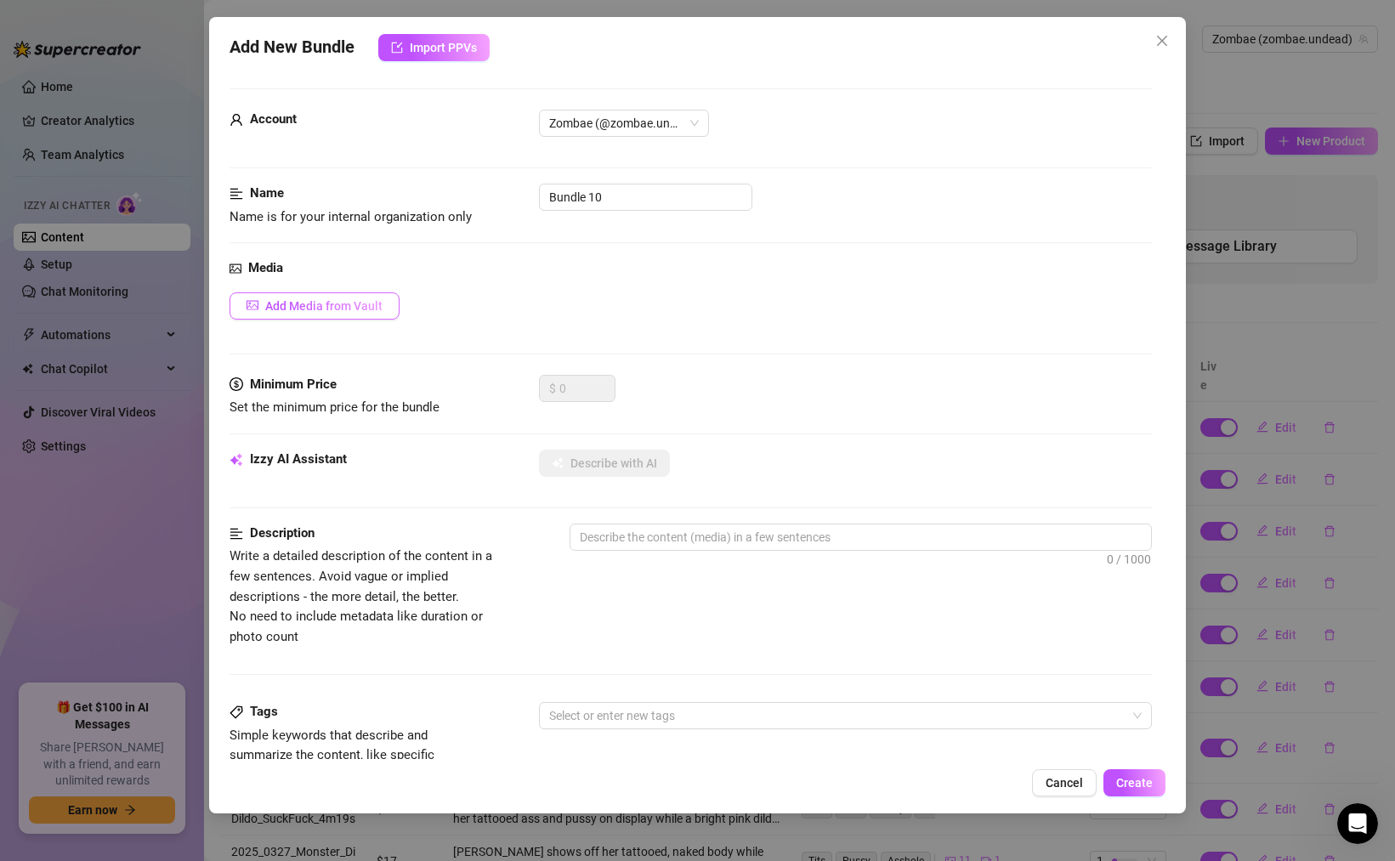
click at [331, 301] on span "Add Media from Vault" at bounding box center [323, 306] width 117 height 14
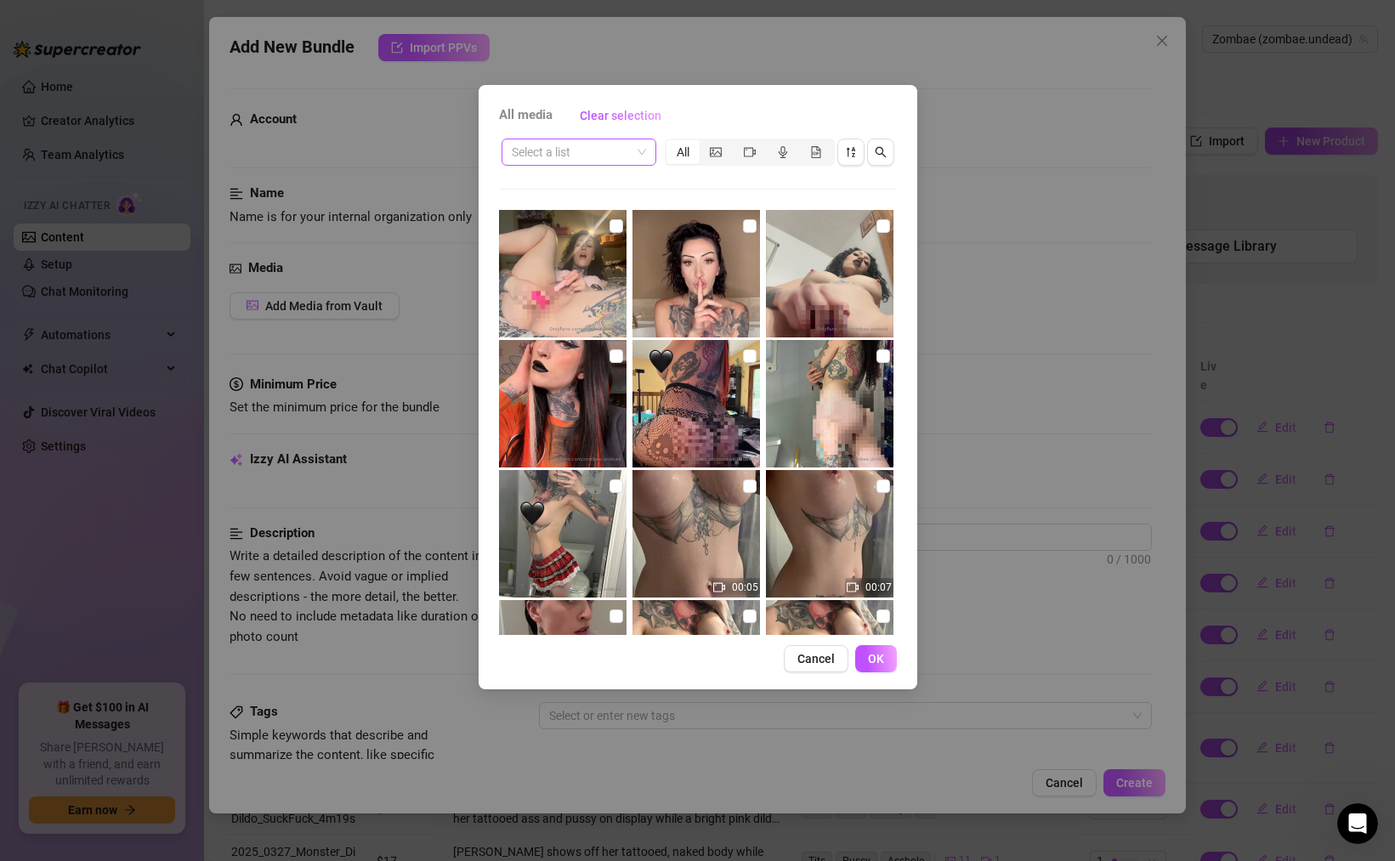
click at [575, 154] on input "search" at bounding box center [571, 152] width 119 height 26
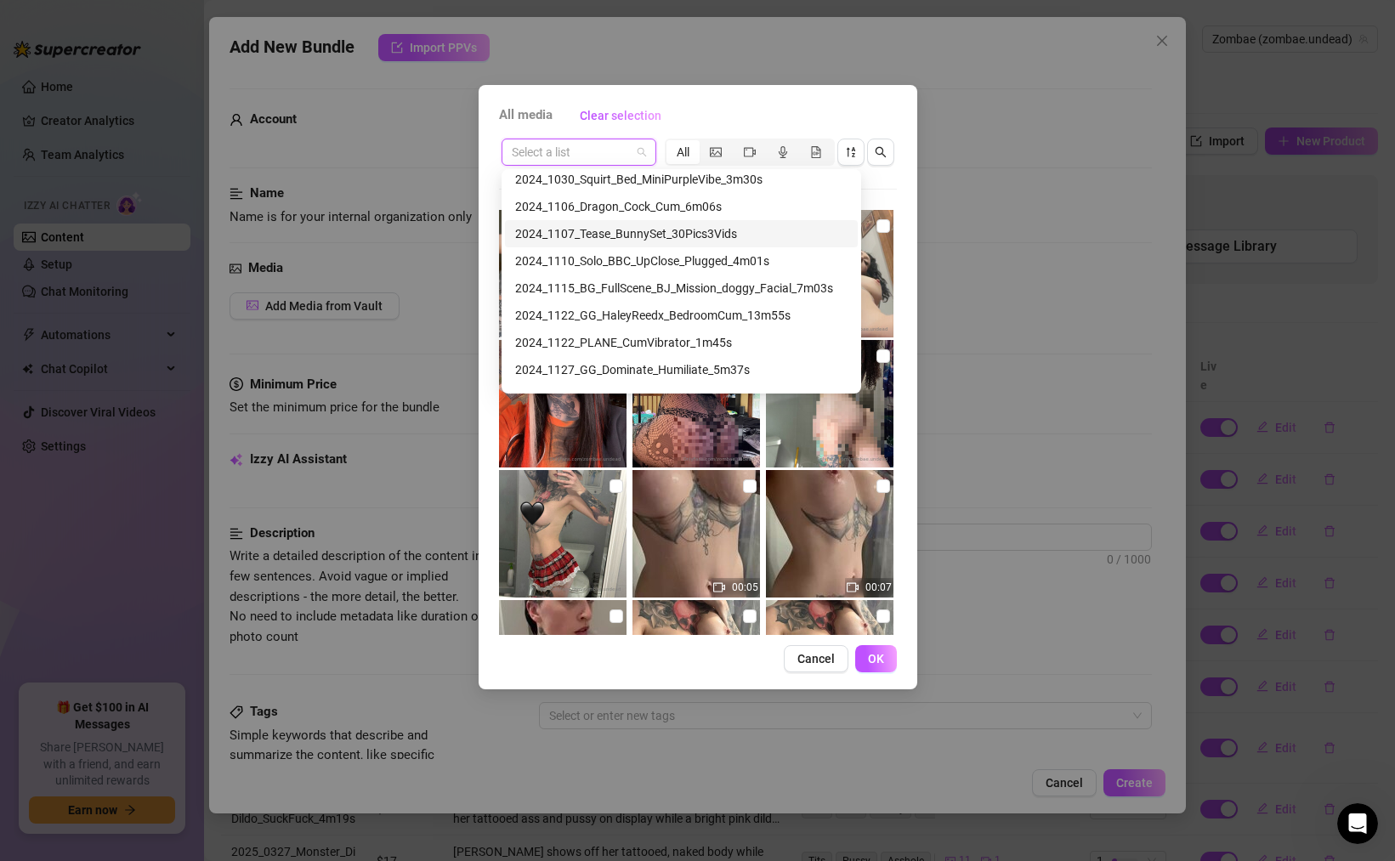
scroll to position [4779, 0]
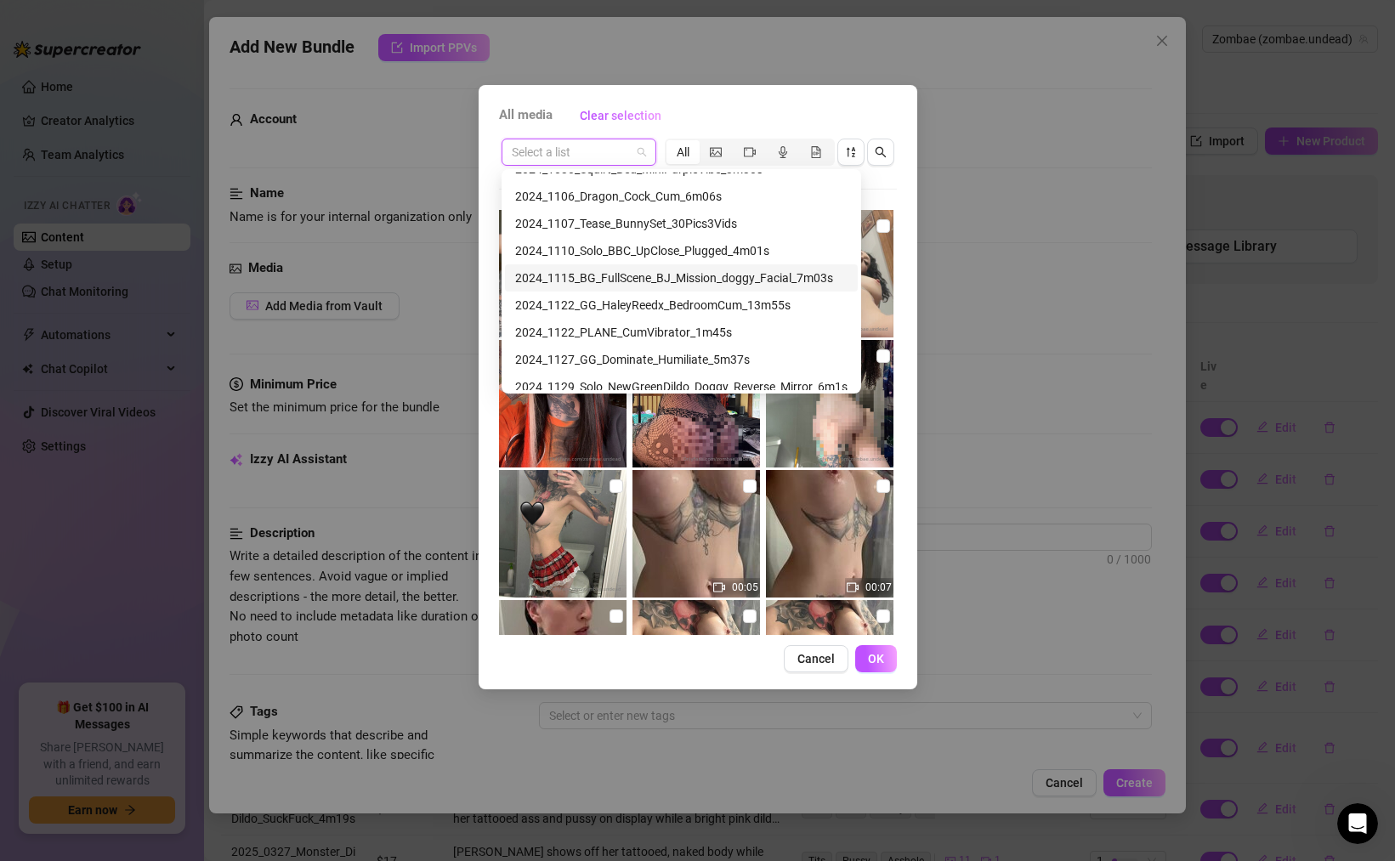
click at [628, 281] on div "2024_1115_BG_FullScene_BJ_Mission_doggy_Facial_7m03s" at bounding box center [681, 278] width 332 height 19
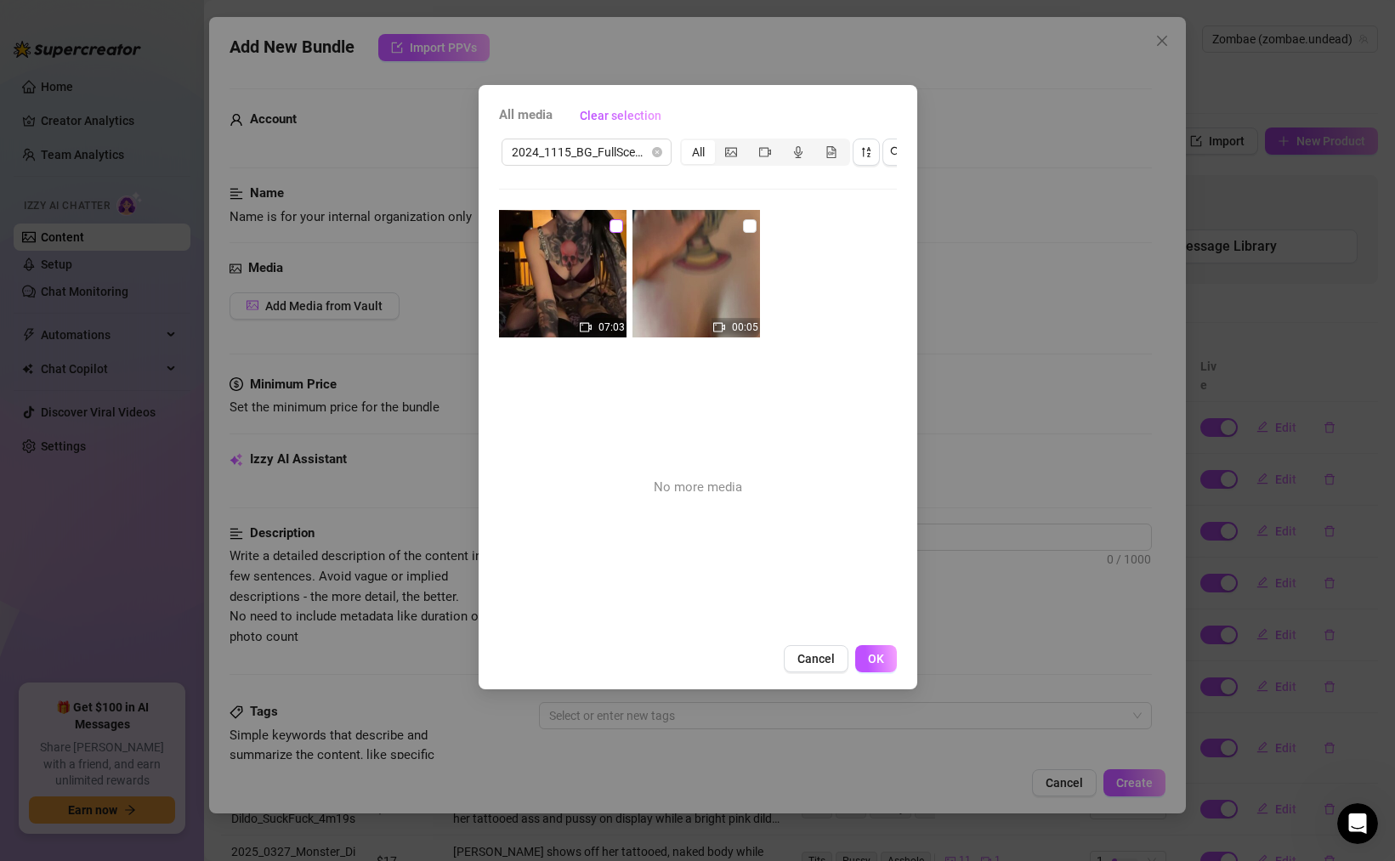
click at [615, 223] on input "checkbox" at bounding box center [617, 226] width 14 height 14
click at [747, 225] on input "checkbox" at bounding box center [750, 226] width 14 height 14
click at [883, 655] on button "OK" at bounding box center [876, 658] width 42 height 27
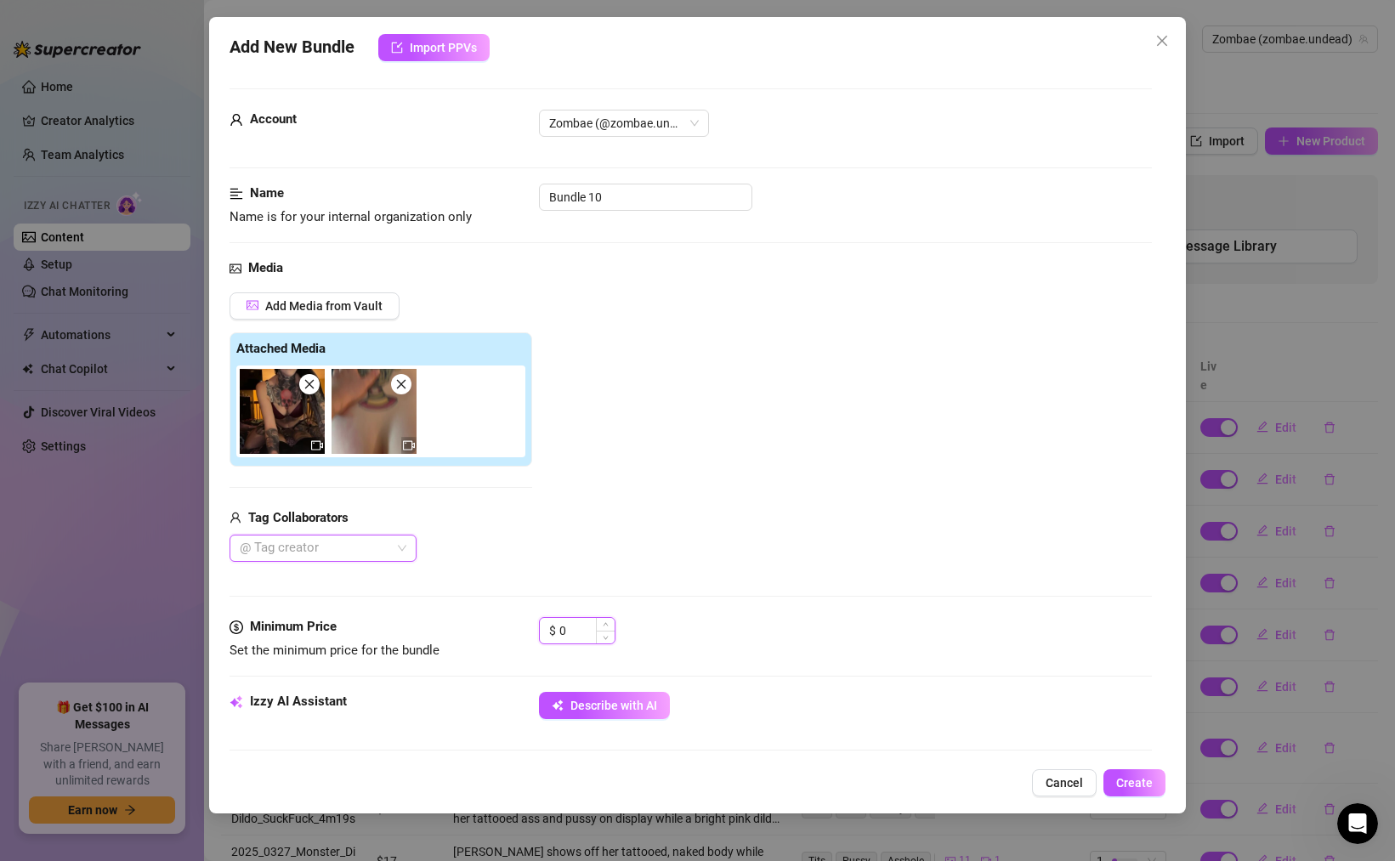
click at [569, 628] on input "0" at bounding box center [587, 631] width 55 height 26
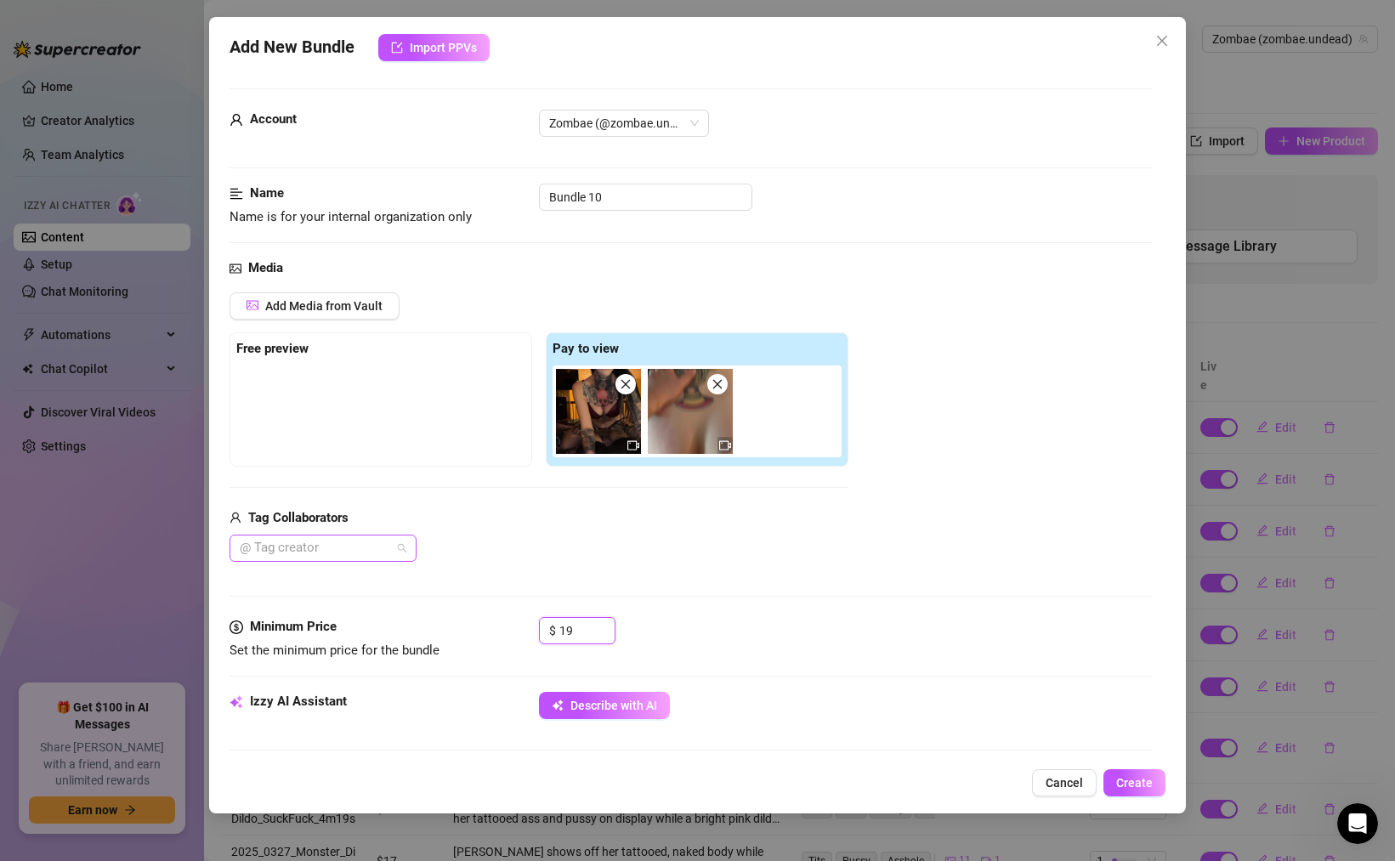
click at [322, 552] on div at bounding box center [314, 549] width 162 height 24
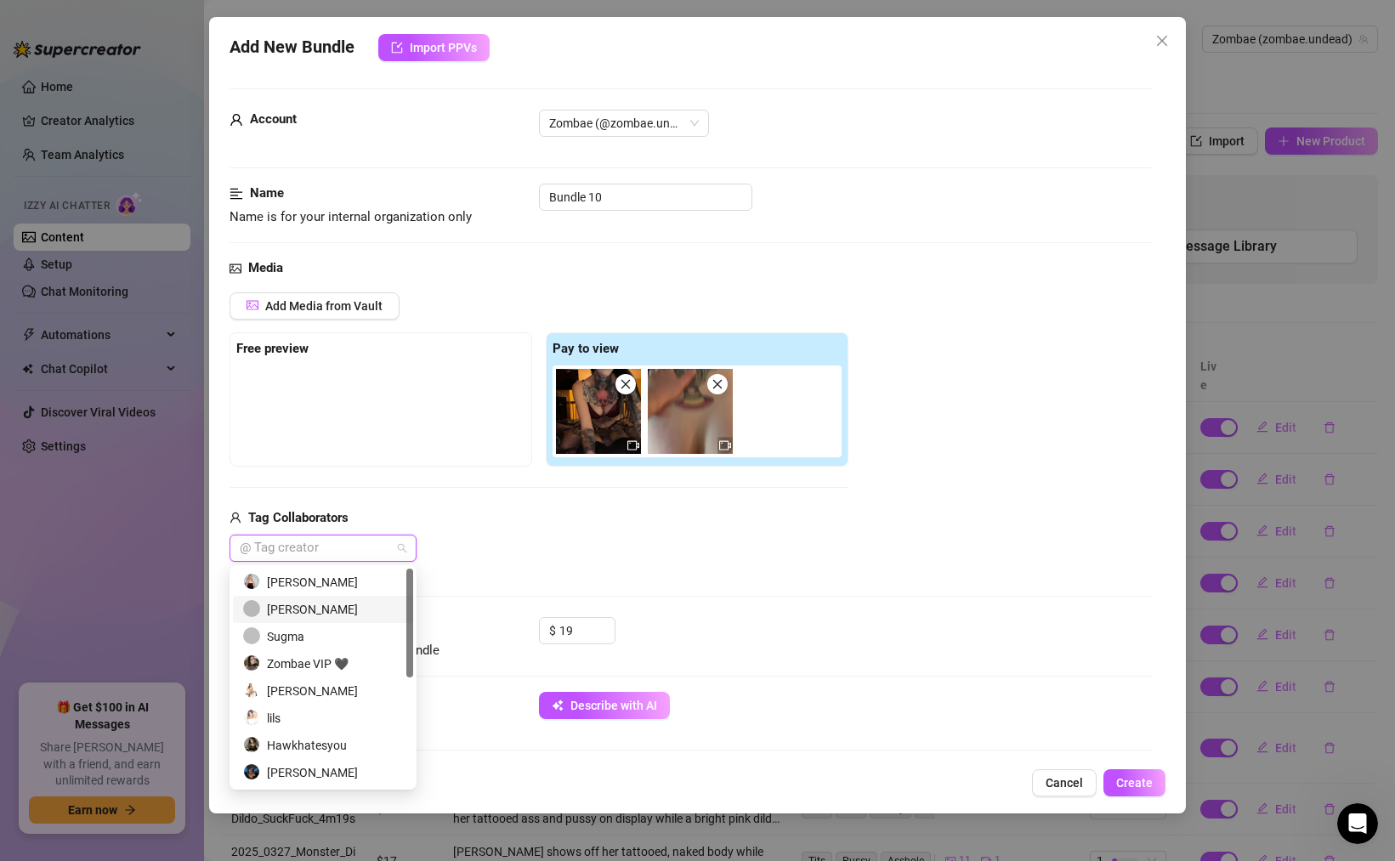
click at [294, 602] on div "[PERSON_NAME]" at bounding box center [323, 609] width 160 height 19
click at [376, 549] on icon "Close" at bounding box center [374, 549] width 9 height 9
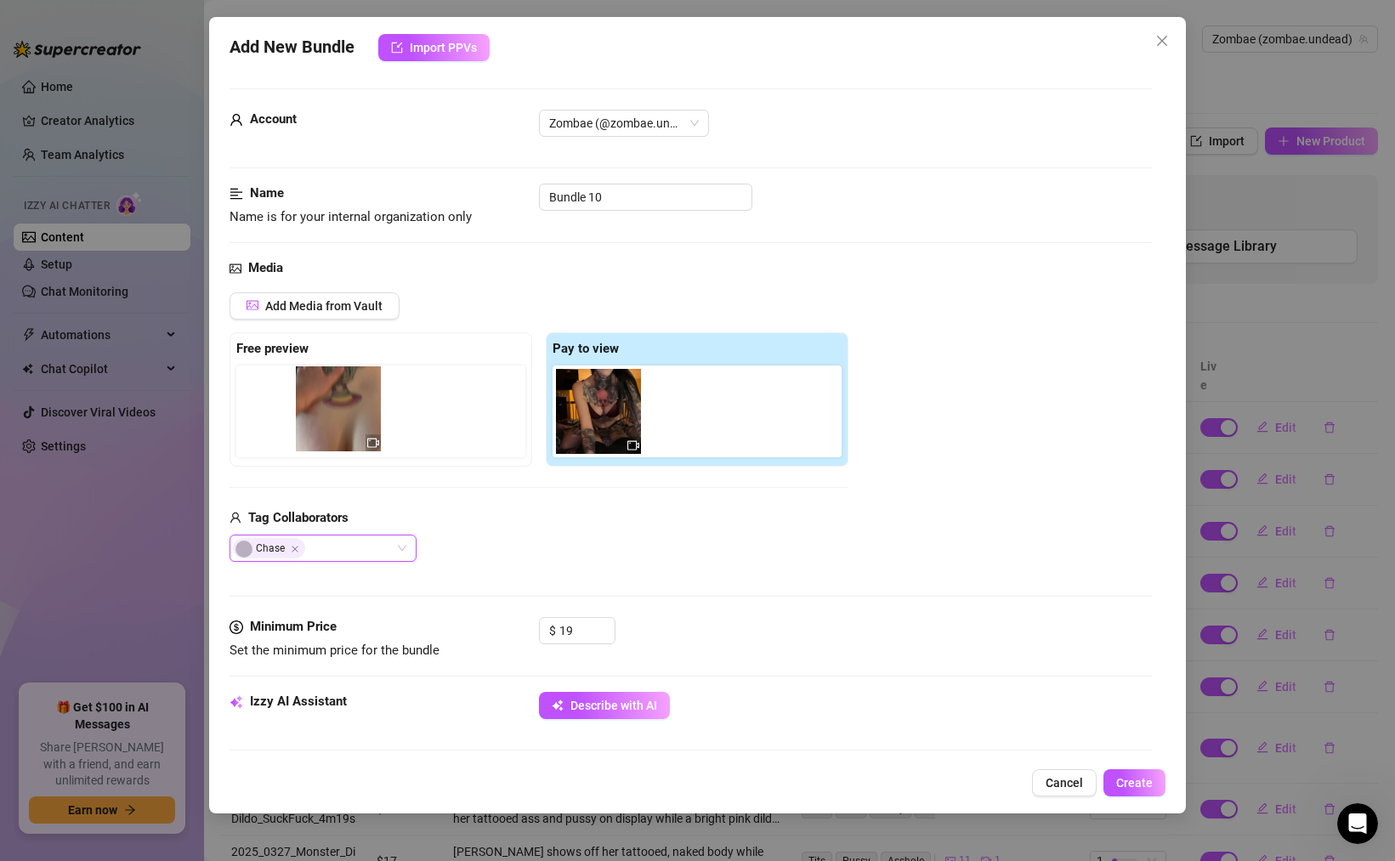
drag, startPoint x: 688, startPoint y: 413, endPoint x: 328, endPoint y: 415, distance: 359.7
click at [328, 415] on div "Free preview Pay to view" at bounding box center [539, 399] width 619 height 134
drag, startPoint x: 714, startPoint y: 418, endPoint x: 389, endPoint y: 418, distance: 325.7
click at [389, 418] on div "Free preview Pay to view" at bounding box center [539, 399] width 619 height 134
drag, startPoint x: 664, startPoint y: 413, endPoint x: 256, endPoint y: 413, distance: 408.2
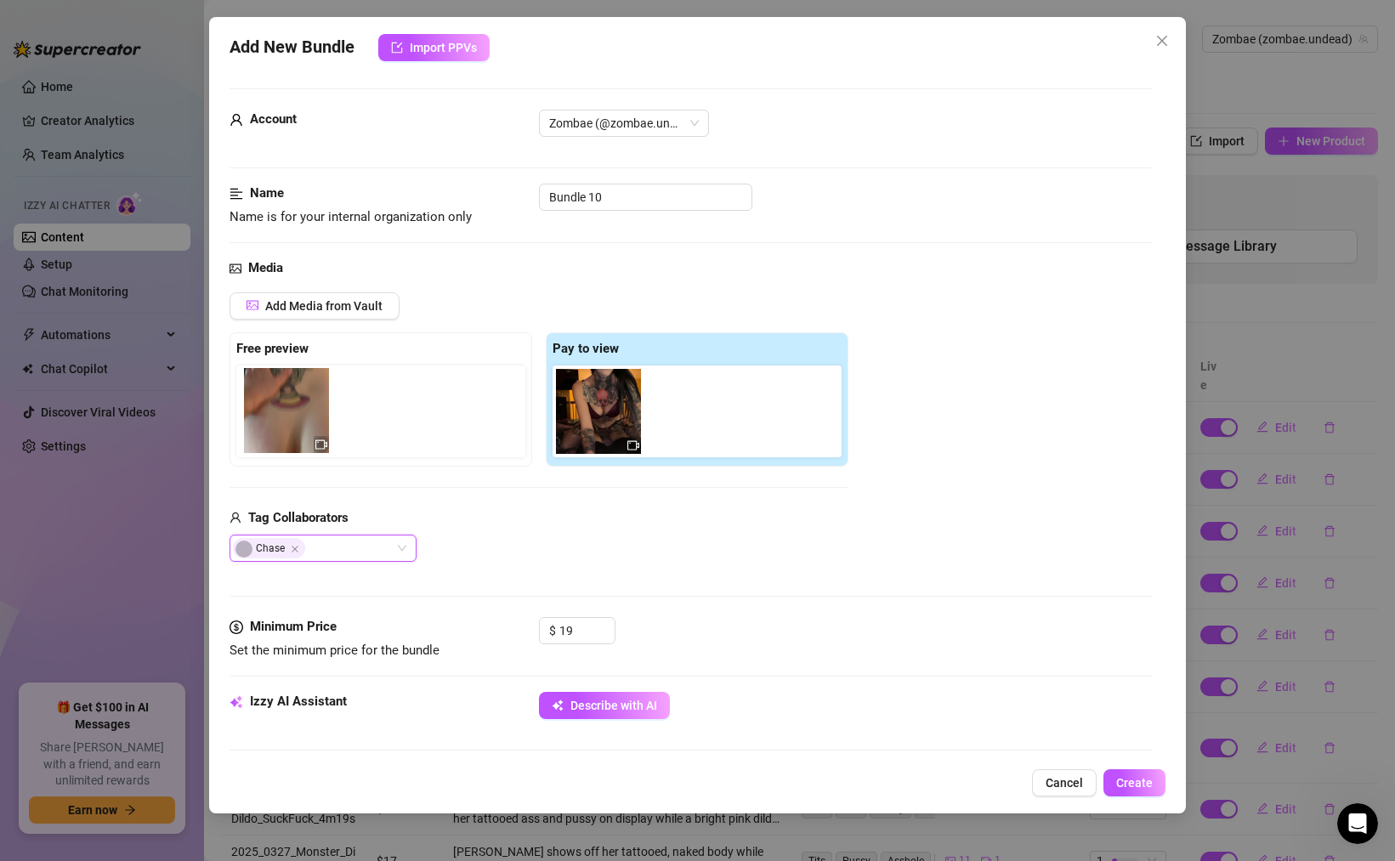
click at [256, 413] on div "Free preview Pay to view" at bounding box center [539, 399] width 619 height 134
click at [616, 197] on input "Bundle 10" at bounding box center [645, 197] width 213 height 27
paste input "2024_1115_BG_FullScene_BJ_Mission_doggy_Facial_7m03s"
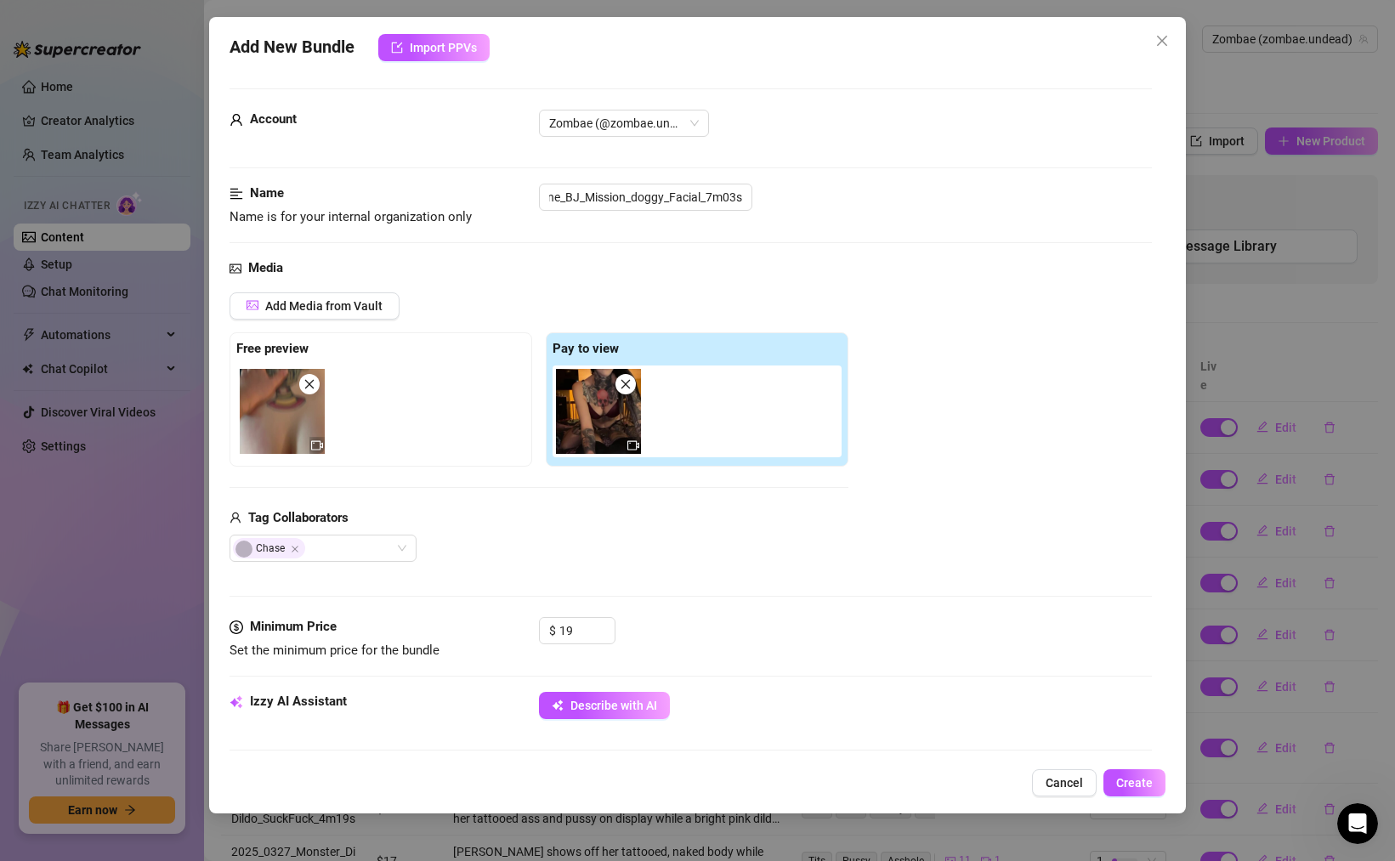
scroll to position [0, 0]
click at [497, 165] on div "Account Zombae (@zombae.undead)" at bounding box center [691, 147] width 923 height 74
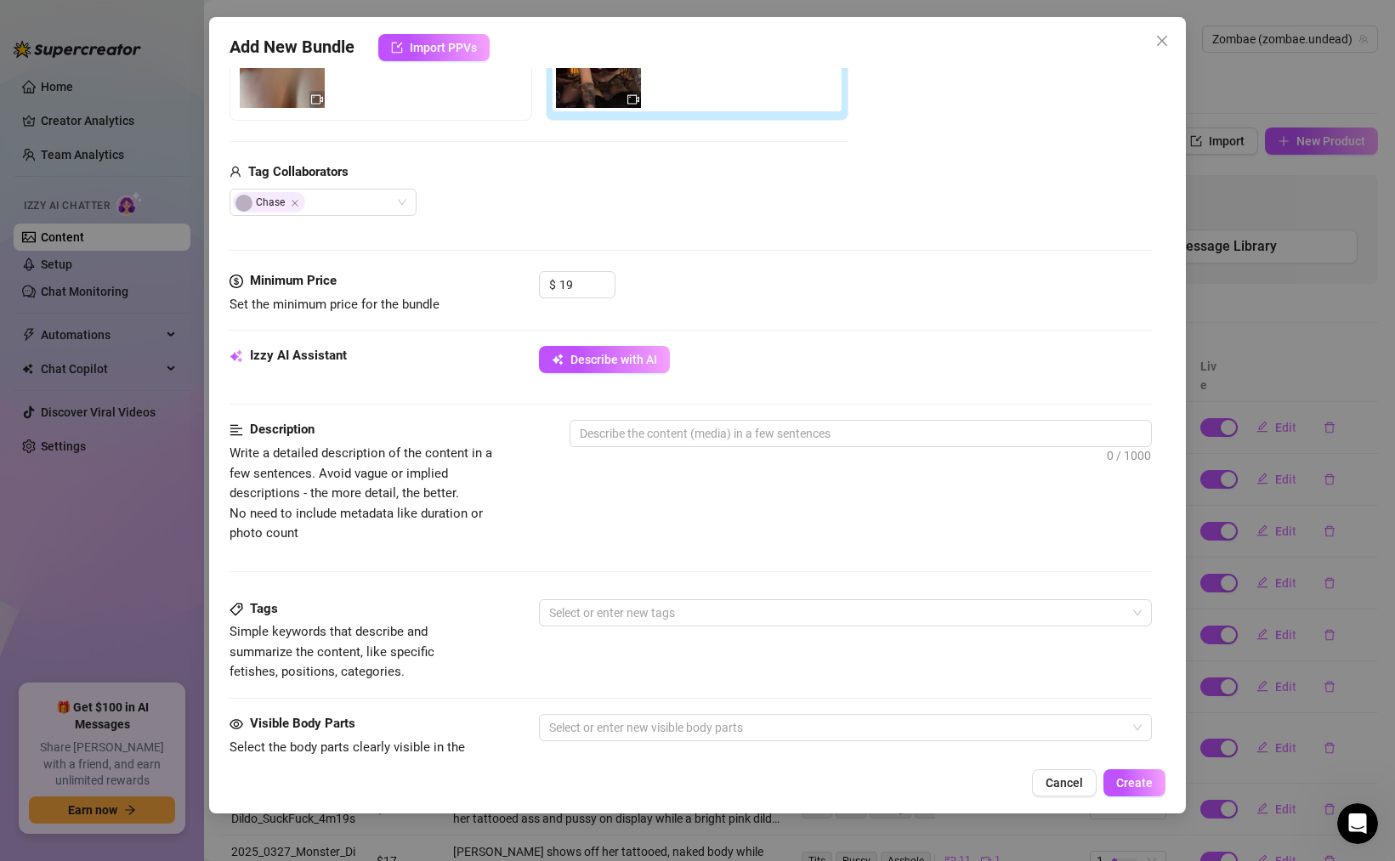
scroll to position [456, 0]
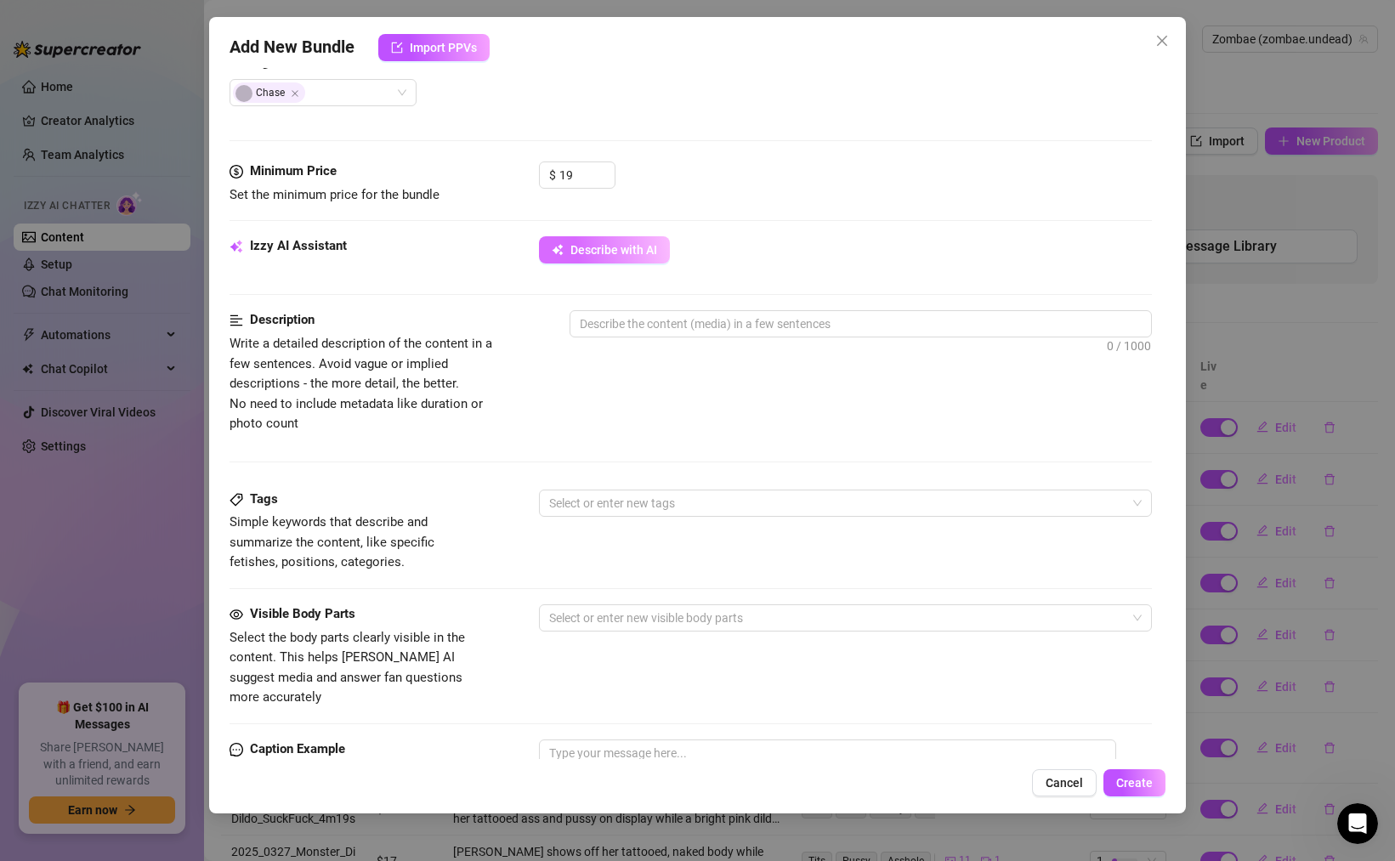
click at [575, 252] on span "Describe with AI" at bounding box center [614, 250] width 87 height 14
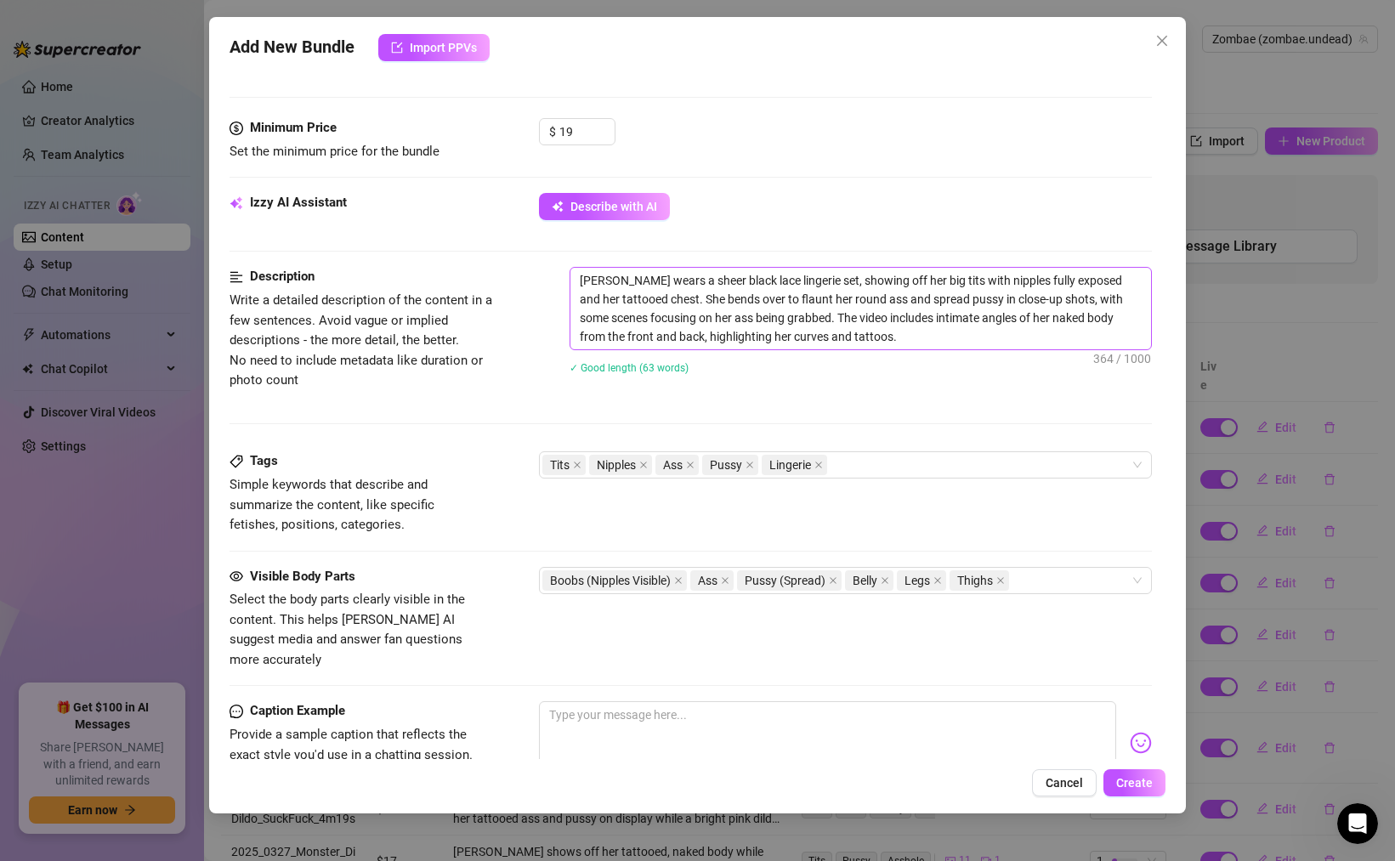
scroll to position [504, 0]
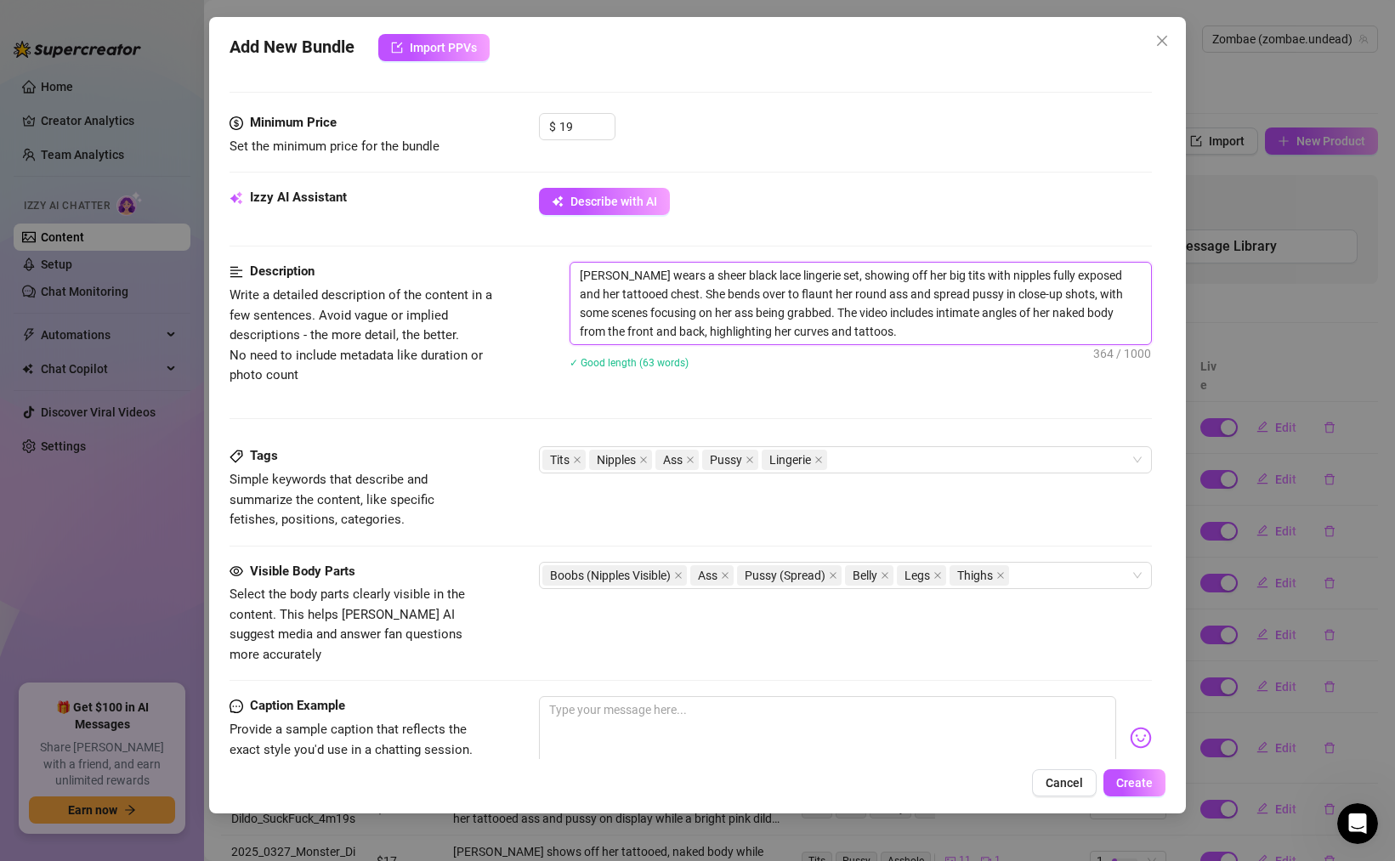
click at [869, 334] on textarea "[PERSON_NAME] wears a sheer black lace lingerie set, showing off her big tits w…" at bounding box center [861, 304] width 581 height 82
click at [877, 333] on textarea "[PERSON_NAME] wears a sheer black lace lingerie set, showing off her big tits w…" at bounding box center [861, 304] width 581 height 82
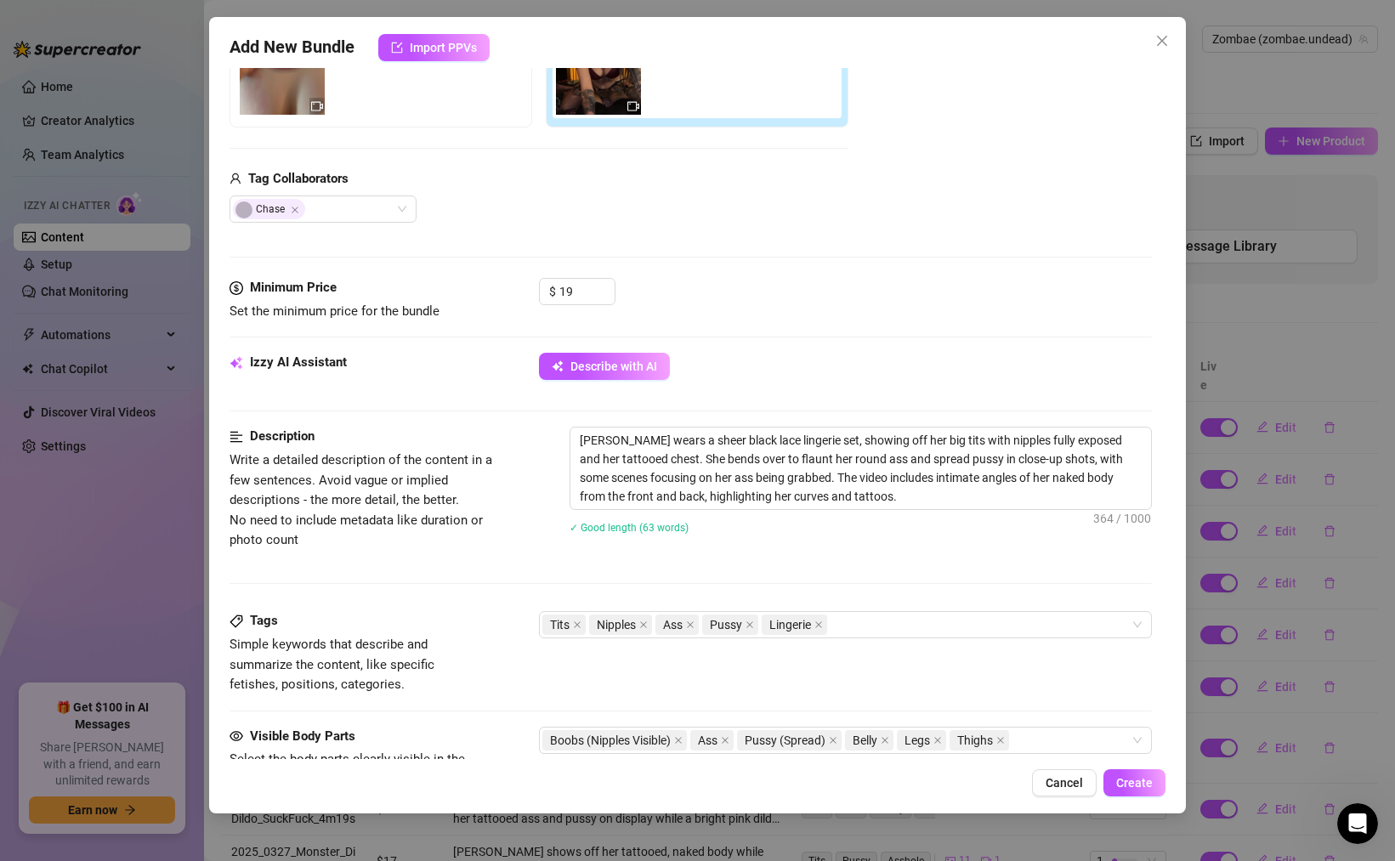
scroll to position [354, 0]
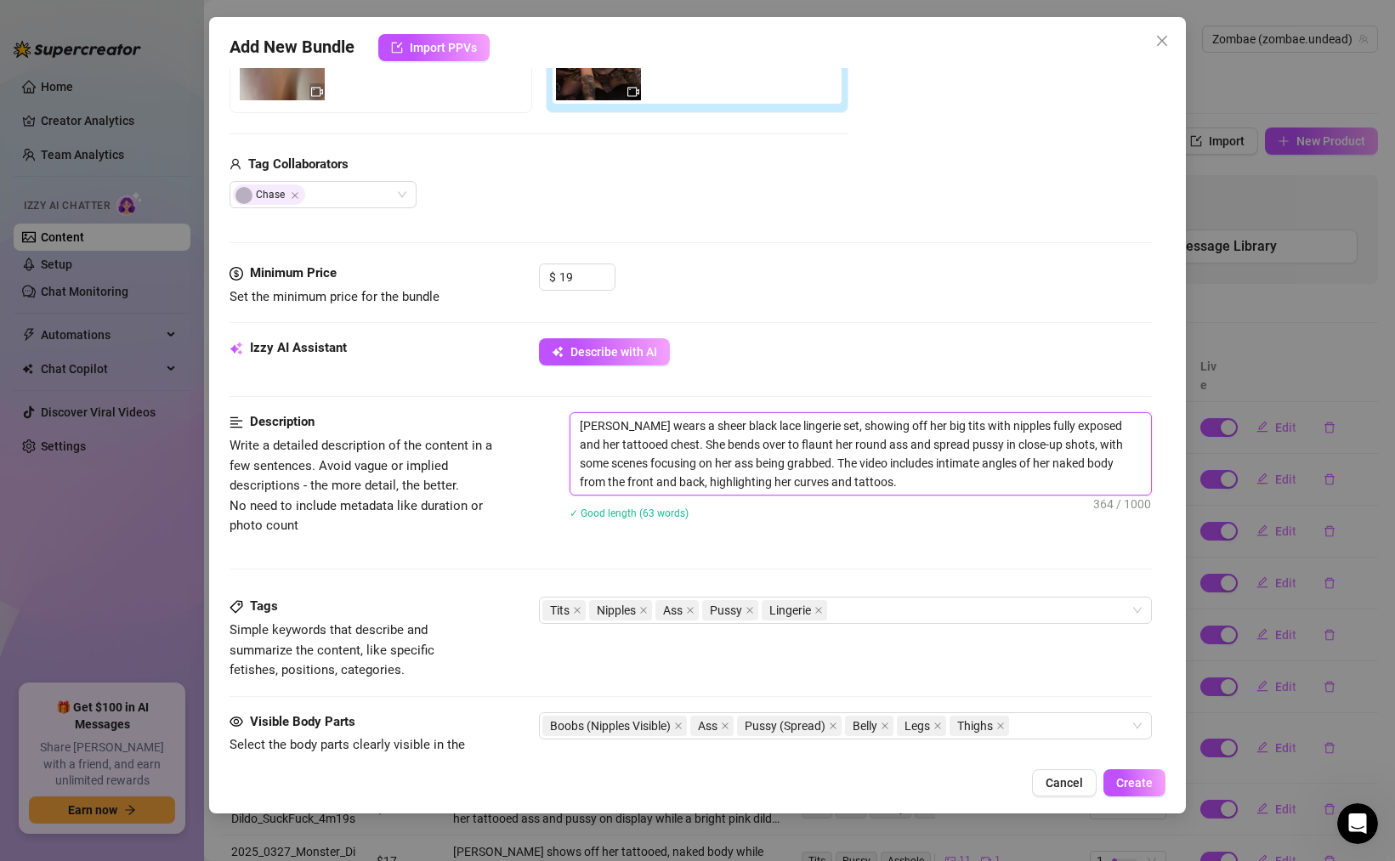
click at [862, 480] on textarea "[PERSON_NAME] wears a sheer black lace lingerie set, showing off her big tits w…" at bounding box center [861, 454] width 581 height 82
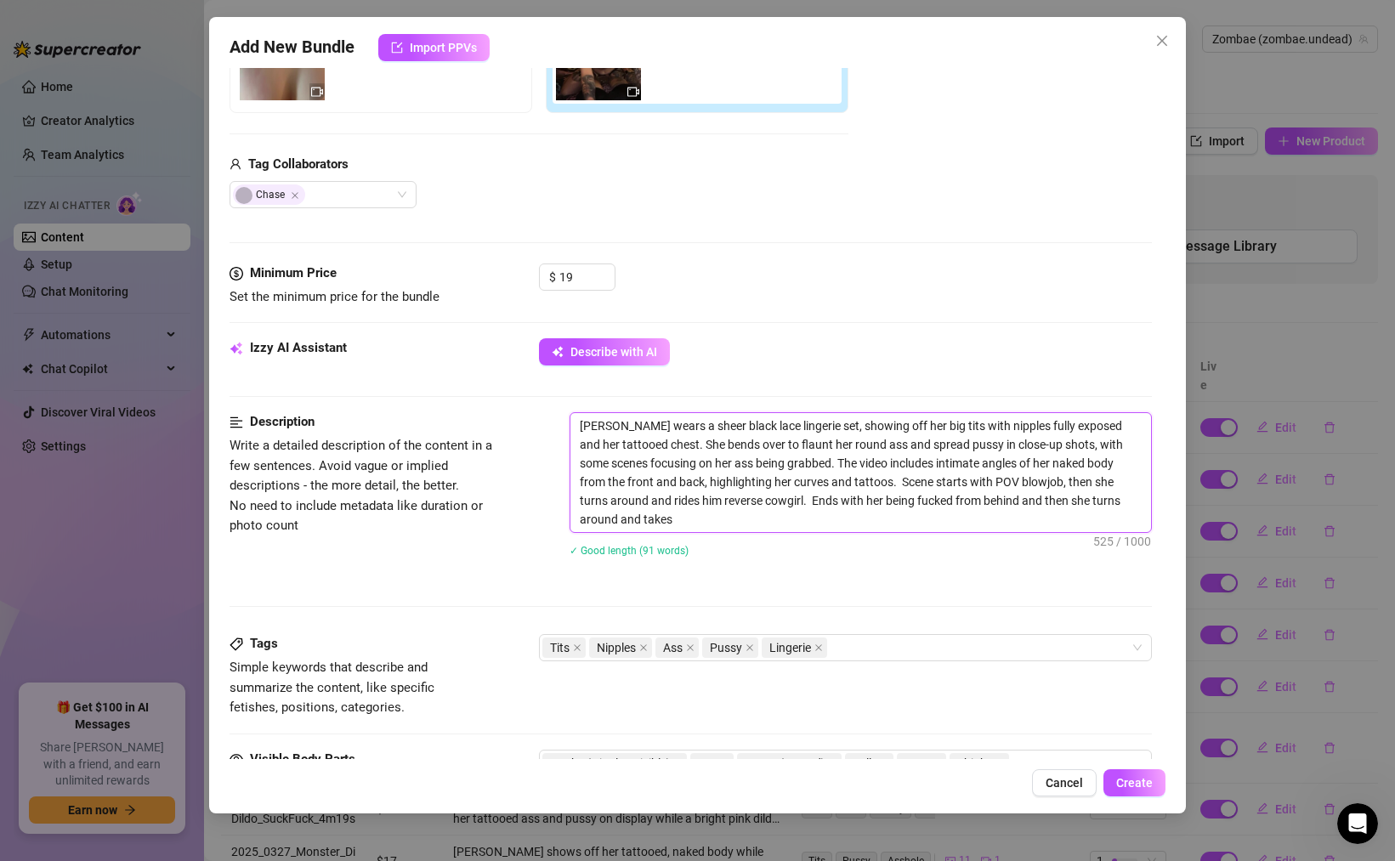
scroll to position [0, 0]
click at [855, 647] on div "Tits Nipples Ass Pussy Lingerie" at bounding box center [837, 648] width 588 height 24
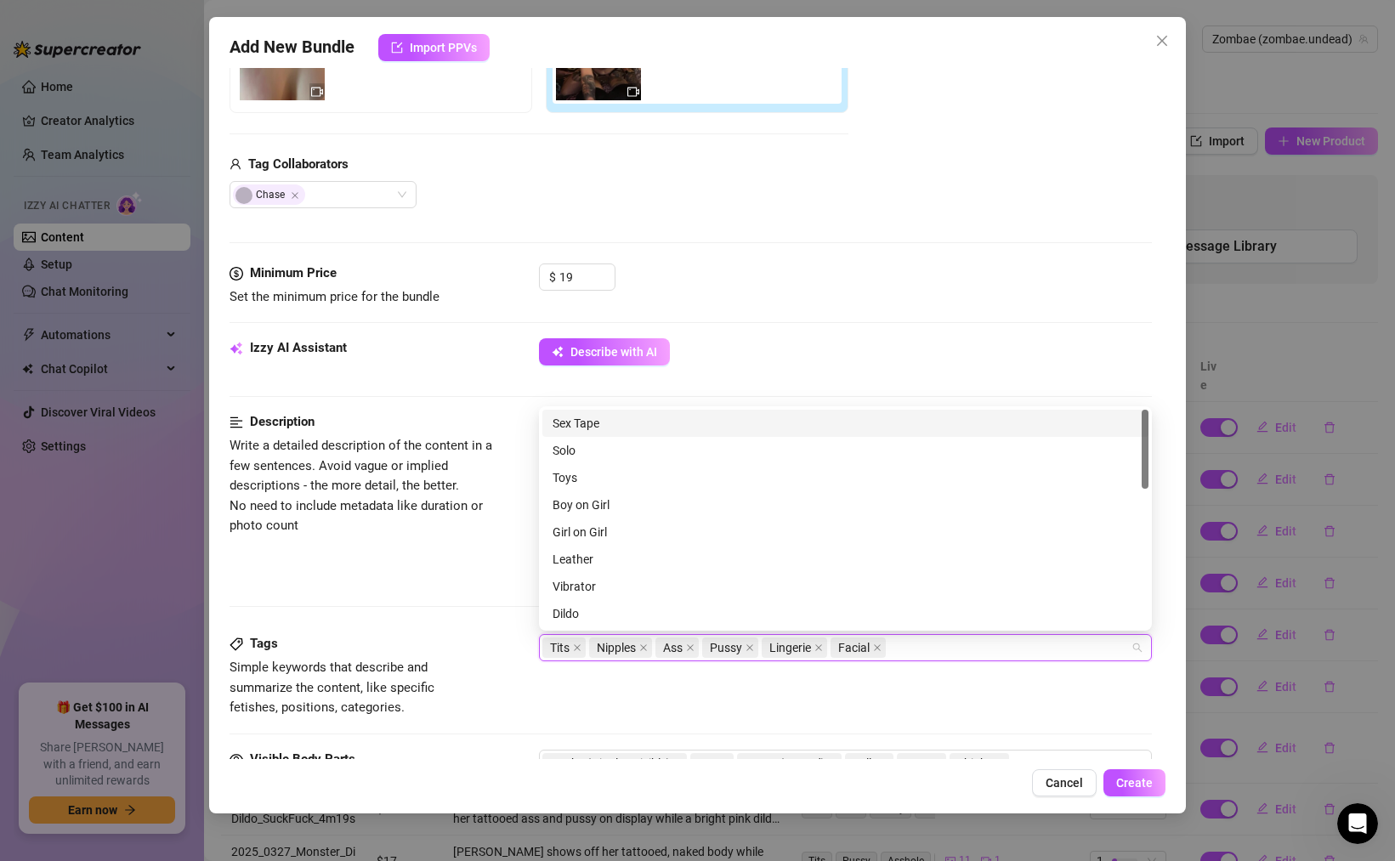
click at [579, 422] on div "Sex Tape" at bounding box center [846, 423] width 586 height 19
click at [589, 502] on div "Boy on Girl" at bounding box center [846, 505] width 586 height 19
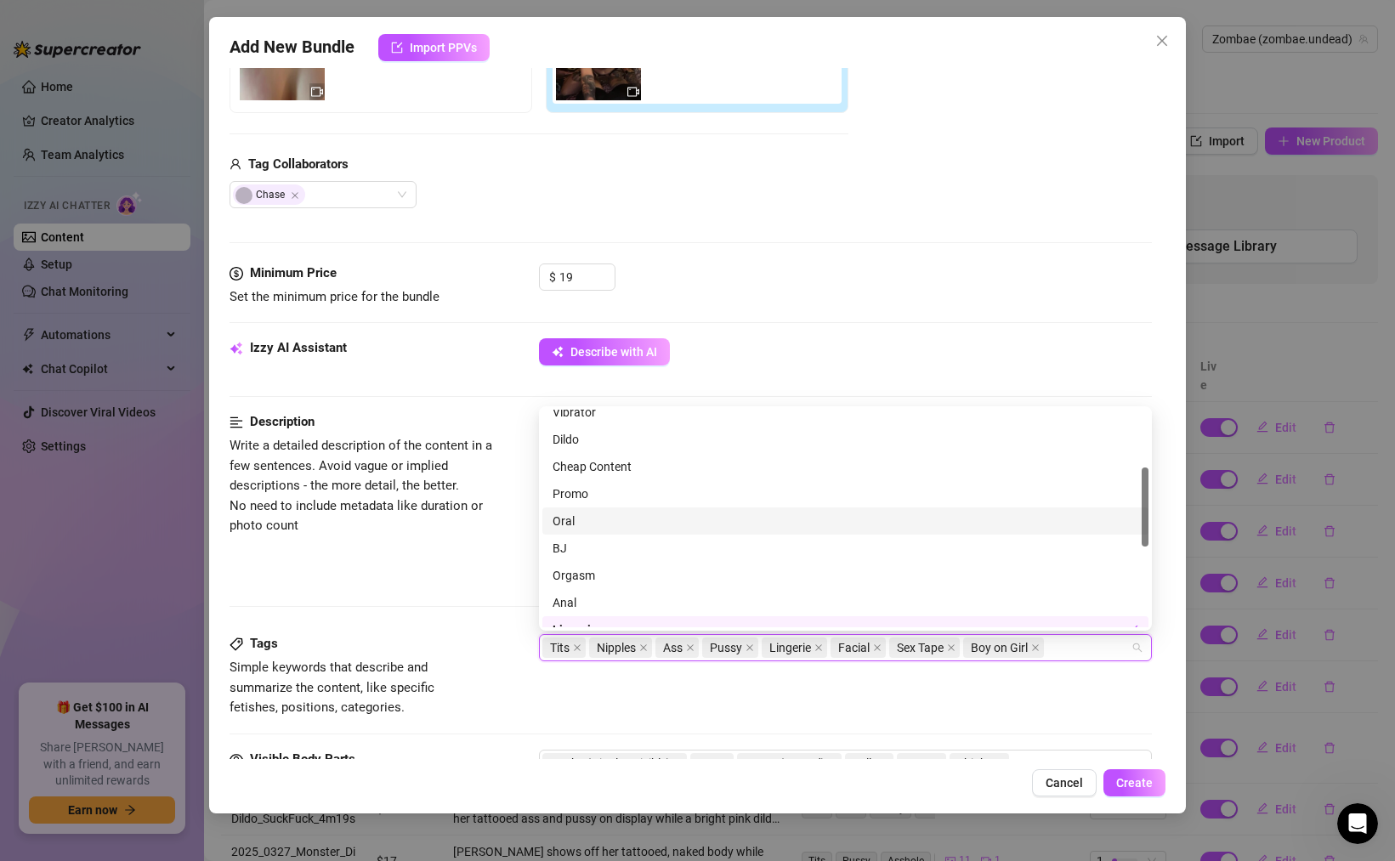
scroll to position [177, 0]
click at [577, 522] on div "Oral" at bounding box center [846, 518] width 586 height 19
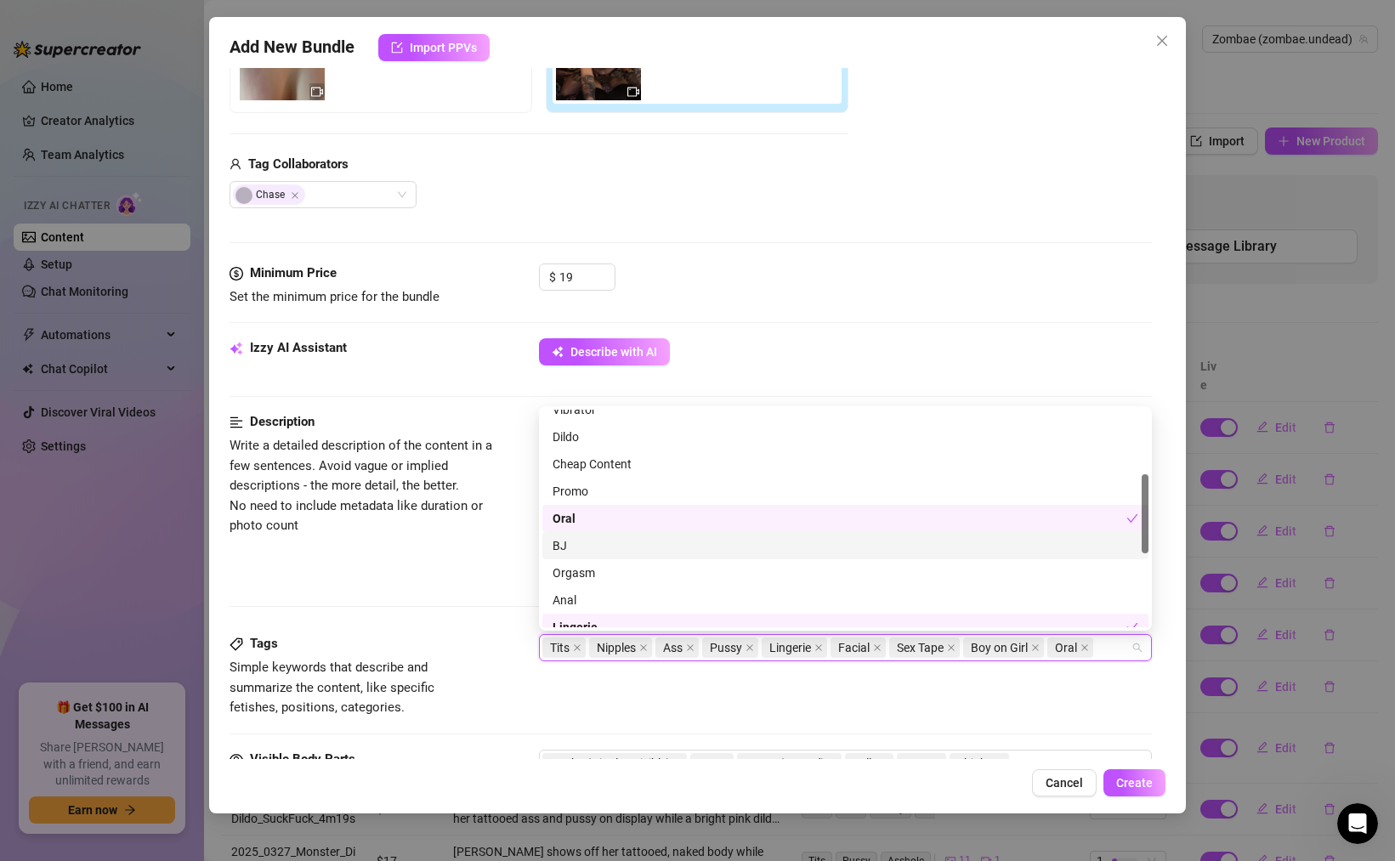
click at [576, 543] on div "BJ" at bounding box center [846, 546] width 586 height 19
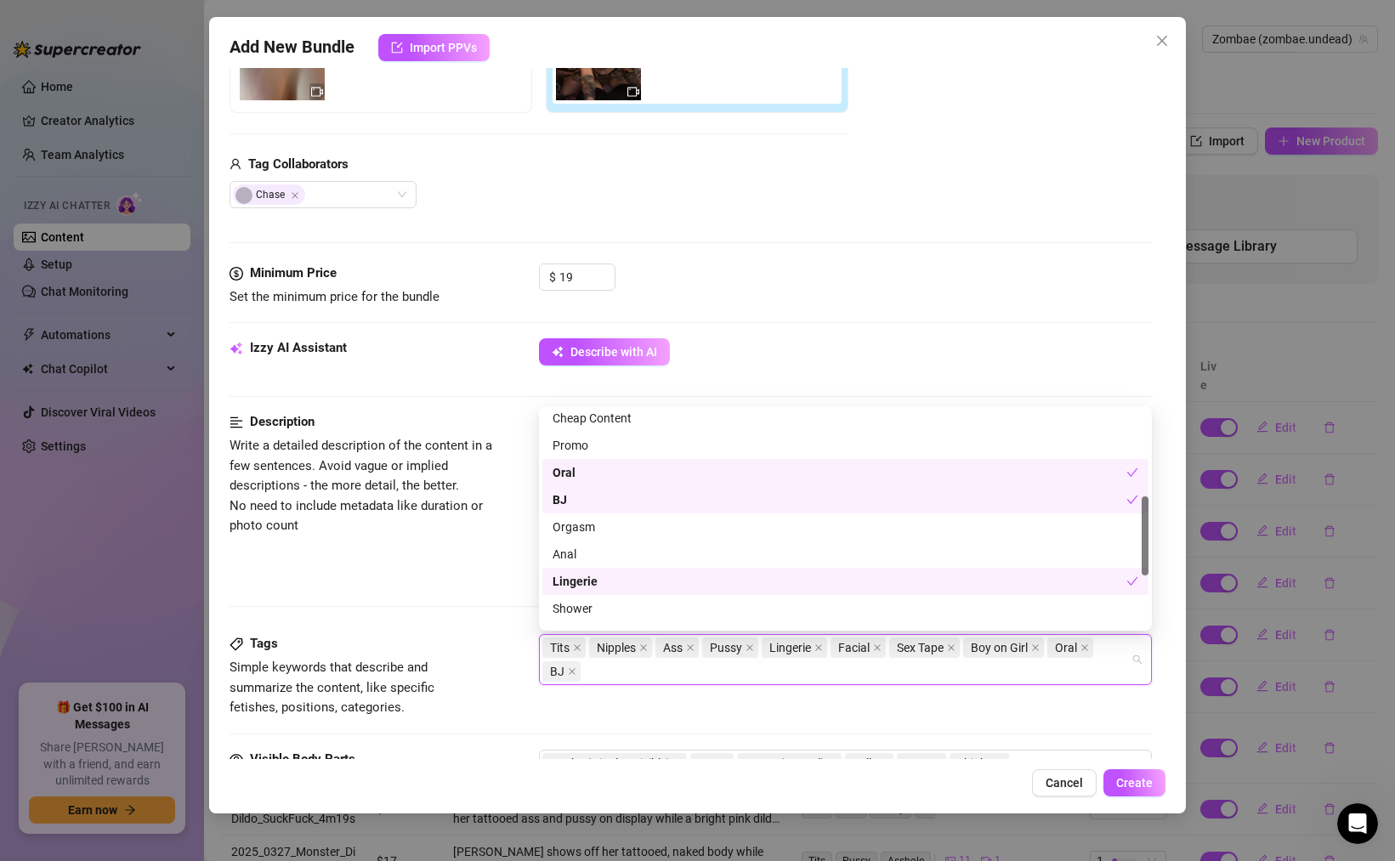
scroll to position [245, 0]
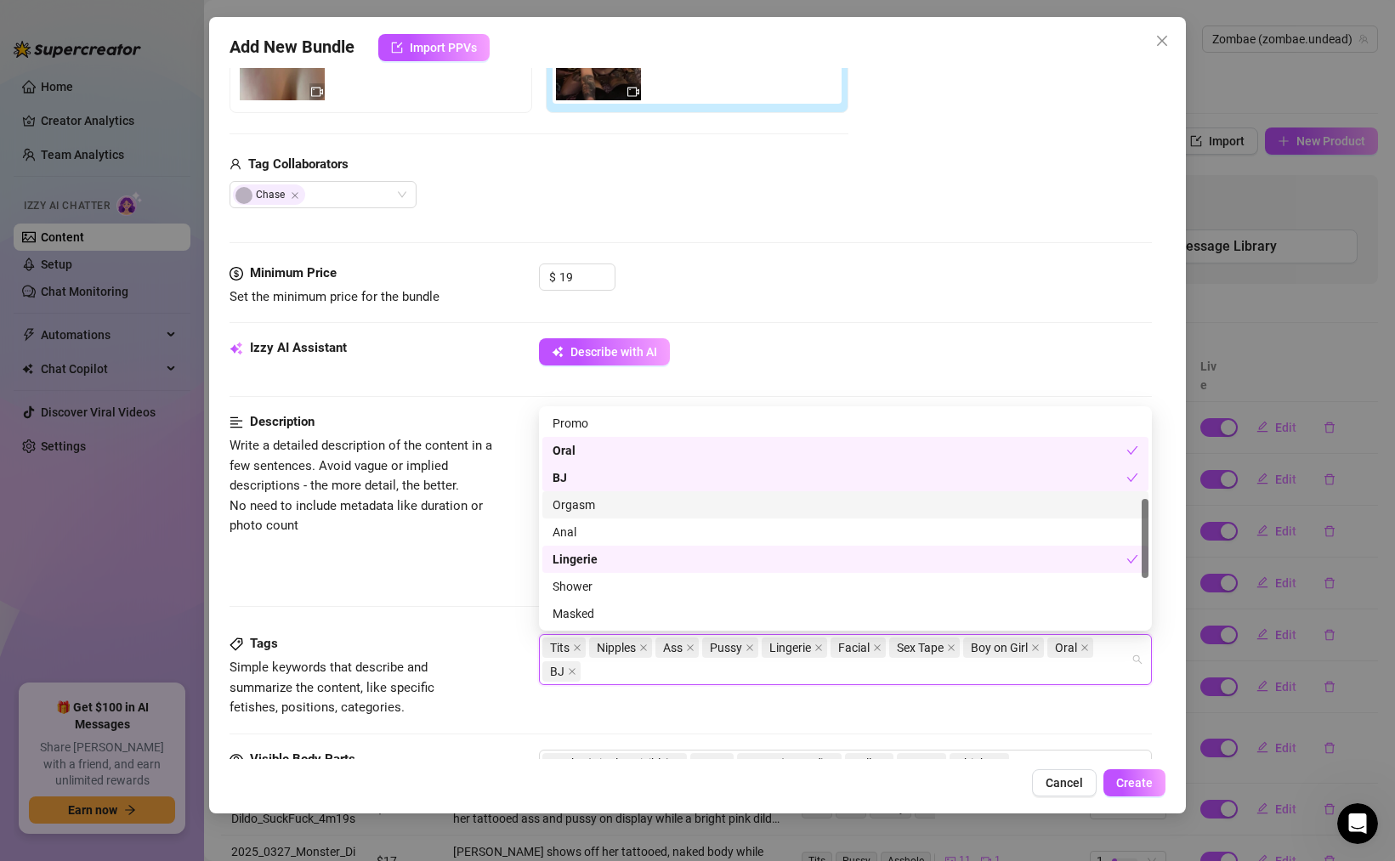
click at [586, 510] on div "Orgasm" at bounding box center [846, 505] width 586 height 19
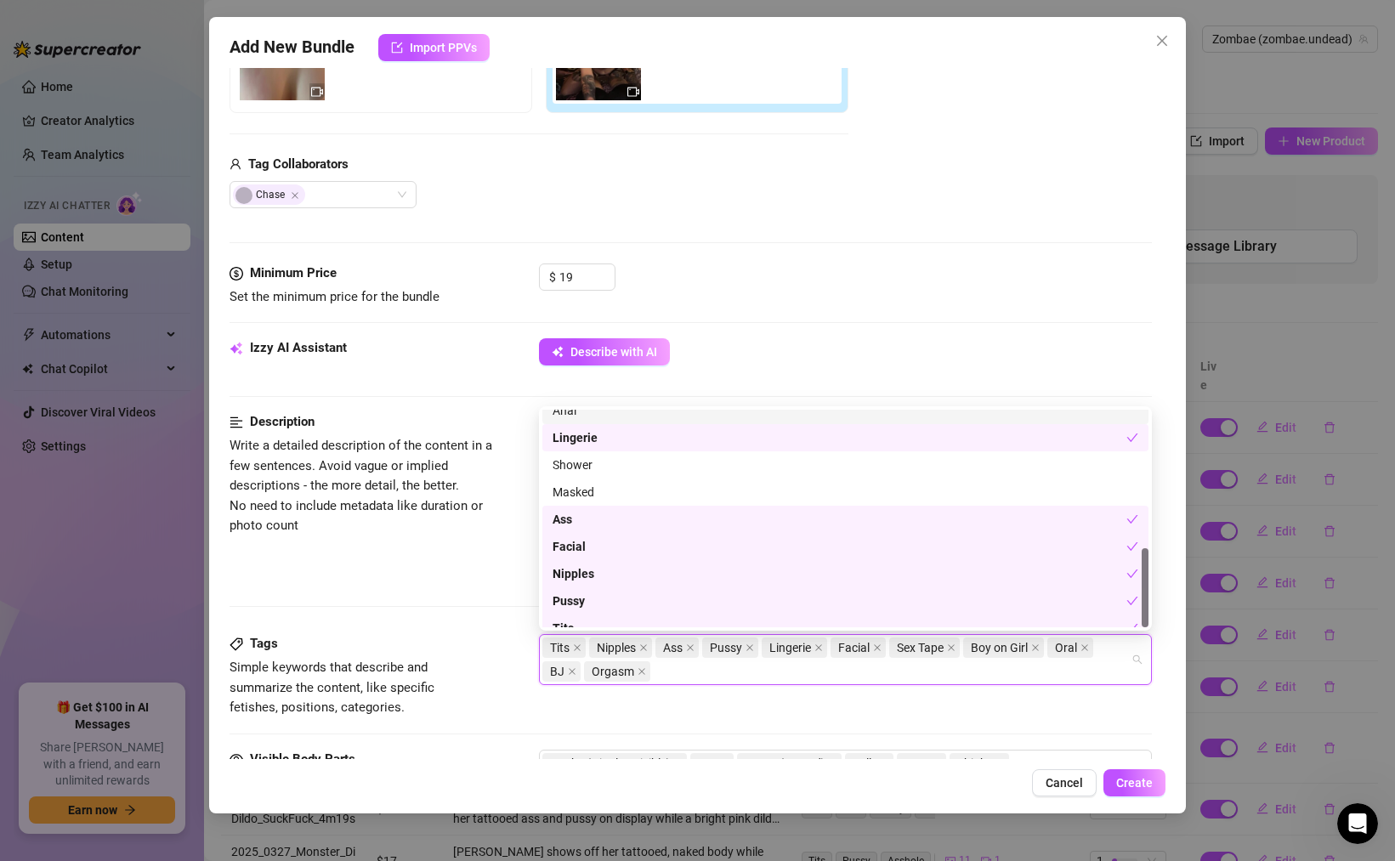
scroll to position [381, 0]
click at [685, 671] on div "Tits Nipples Ass Pussy Lingerie Facial Sex Tape Boy on Girl Oral BJ Orgasm" at bounding box center [837, 660] width 588 height 48
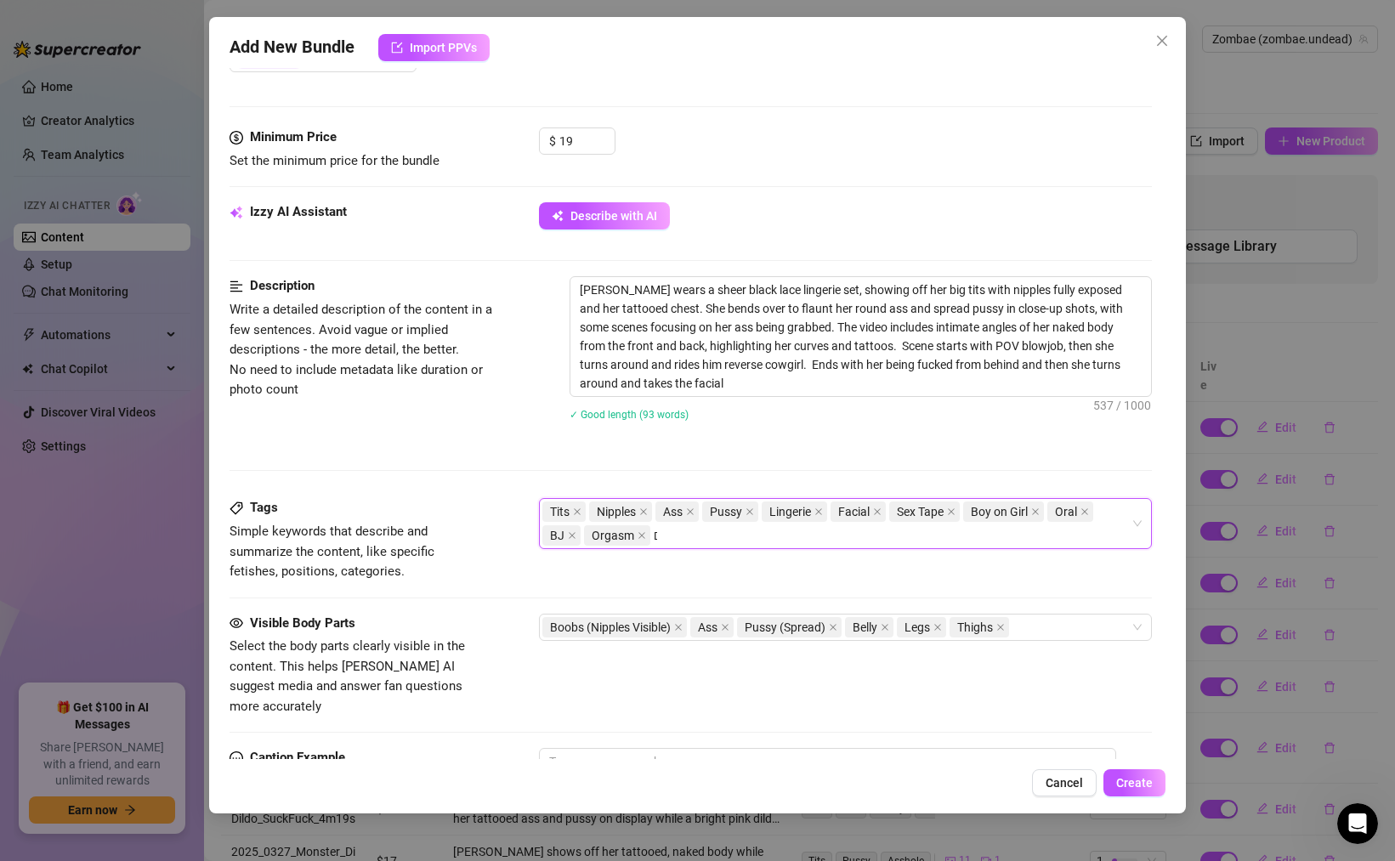
scroll to position [0, 0]
click at [757, 491] on div "Description Write a detailed description of the content in a few sentences. Avo…" at bounding box center [691, 387] width 923 height 222
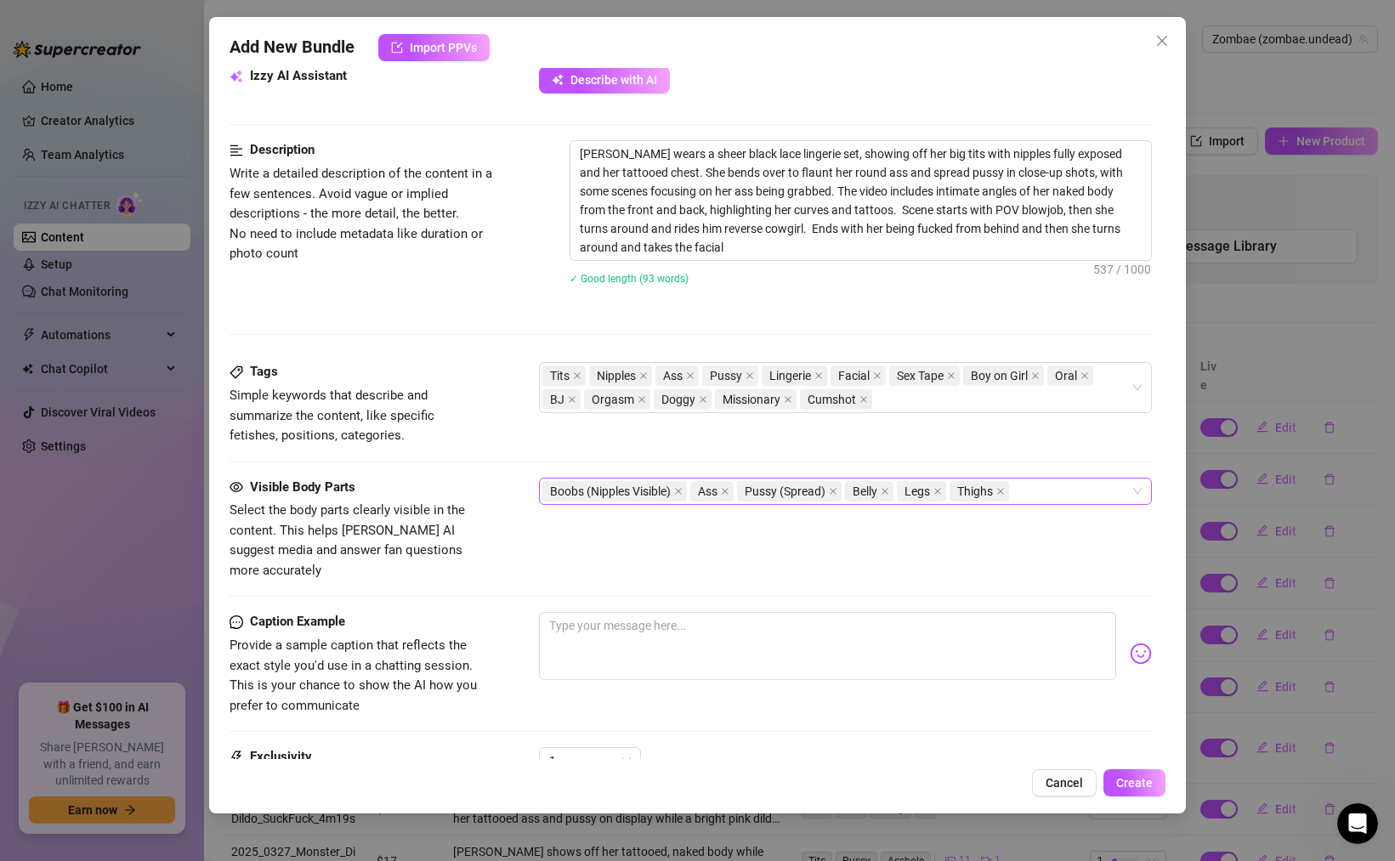
scroll to position [652, 0]
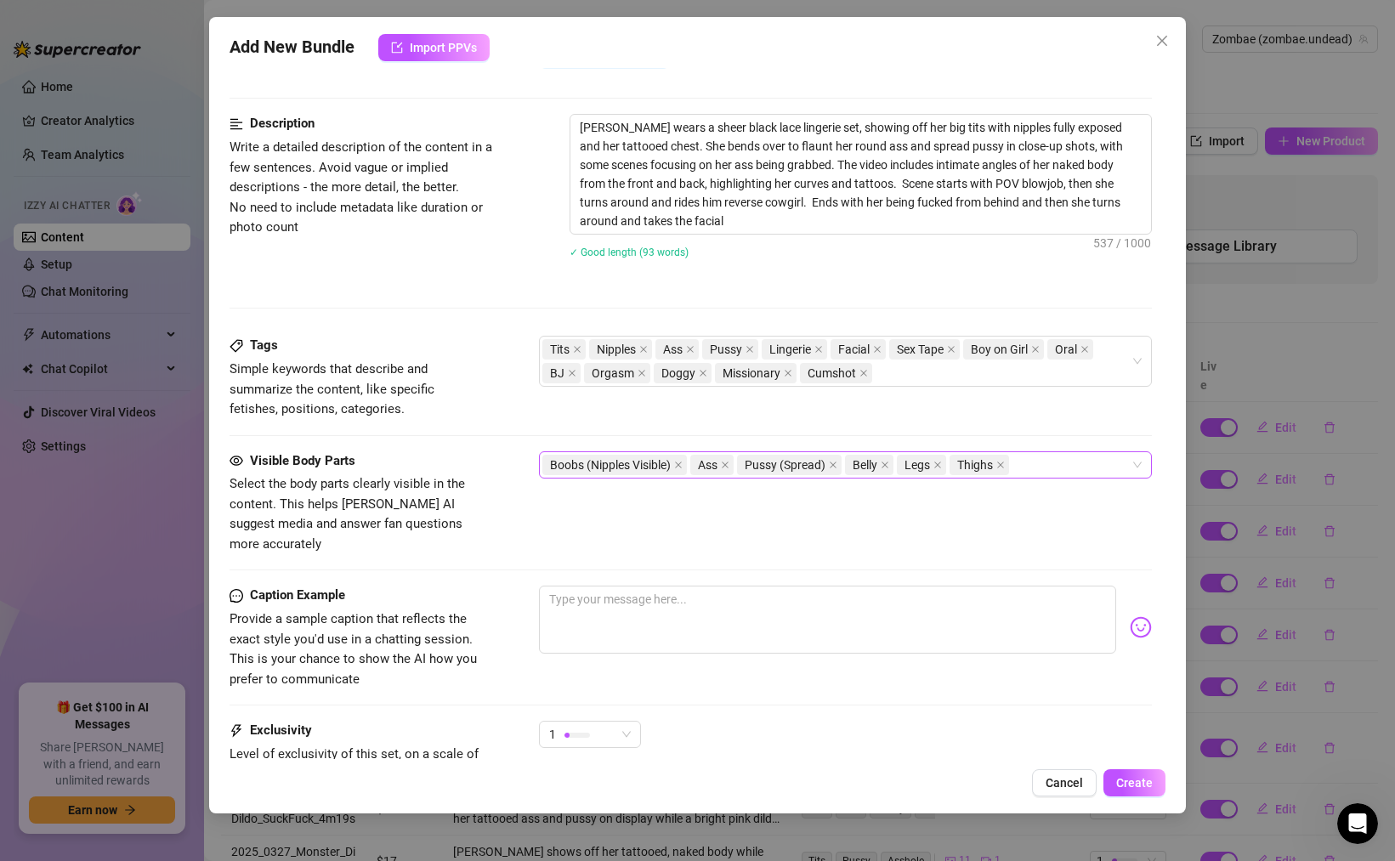
click at [1037, 463] on div "Boobs (Nipples Visible) Ass Pussy (Spread) Belly Legs Thighs" at bounding box center [837, 465] width 588 height 24
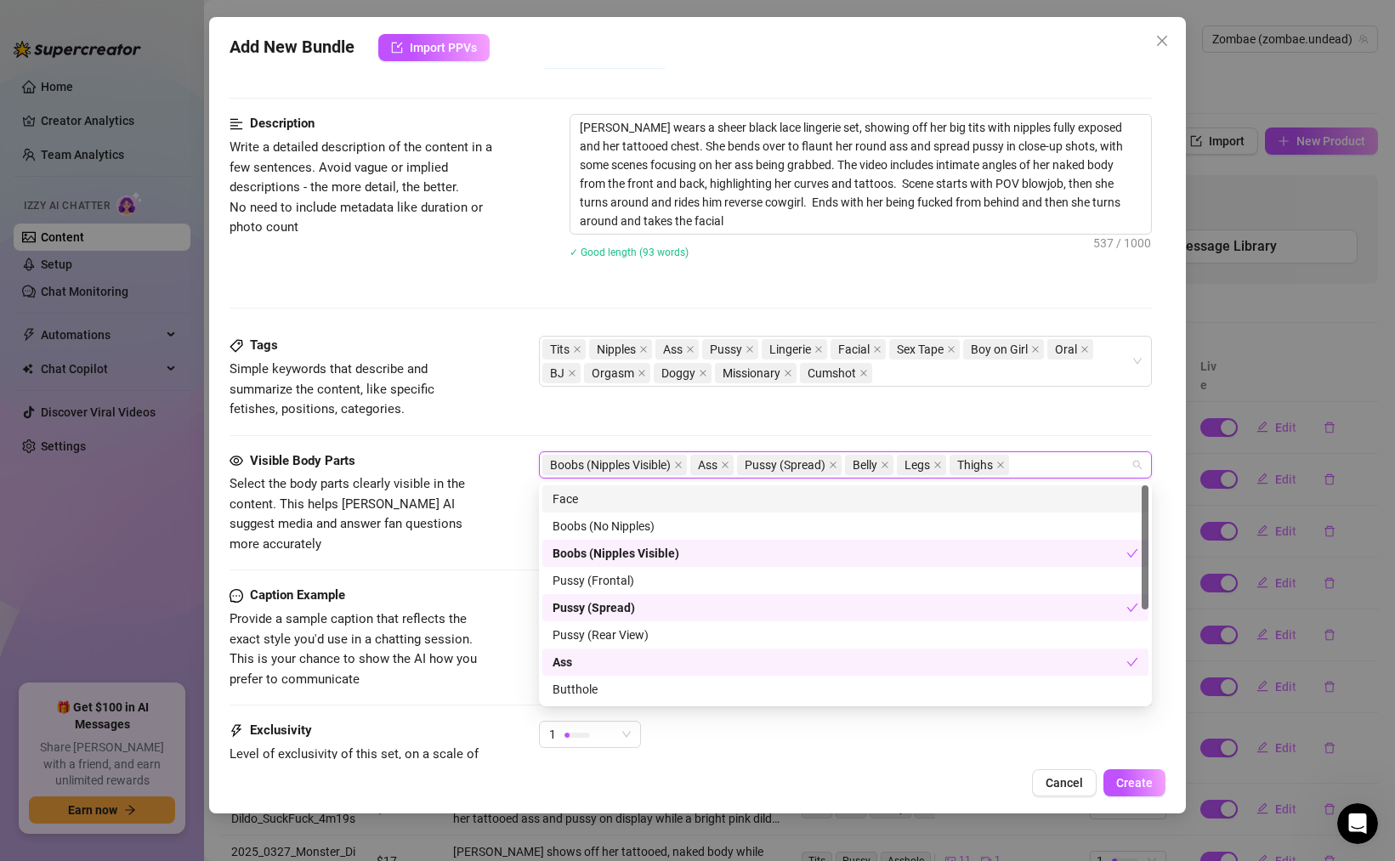
click at [582, 495] on div "Face" at bounding box center [846, 499] width 586 height 19
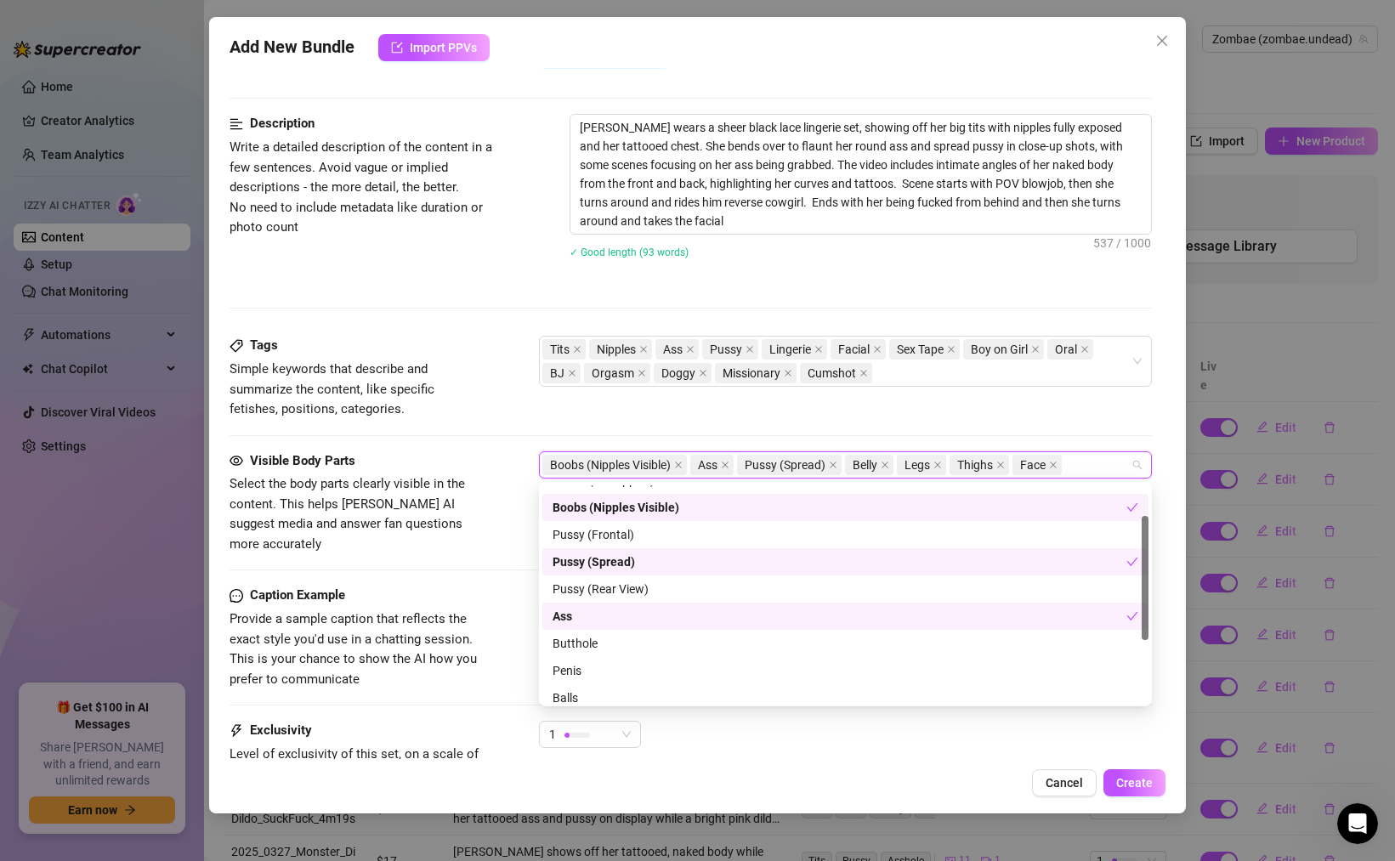
scroll to position [75, 0]
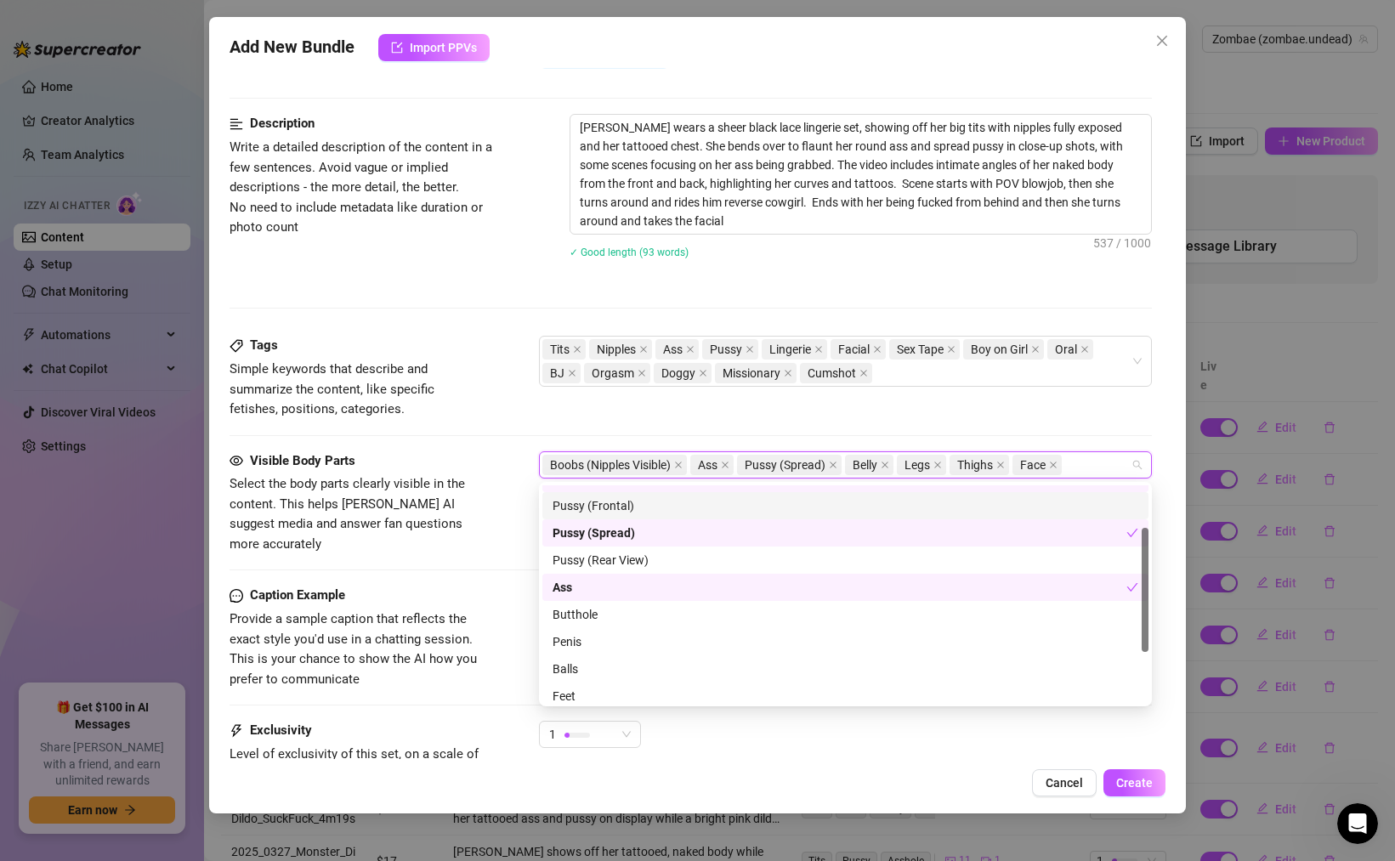
click at [614, 502] on div "Pussy (Frontal)" at bounding box center [846, 506] width 586 height 19
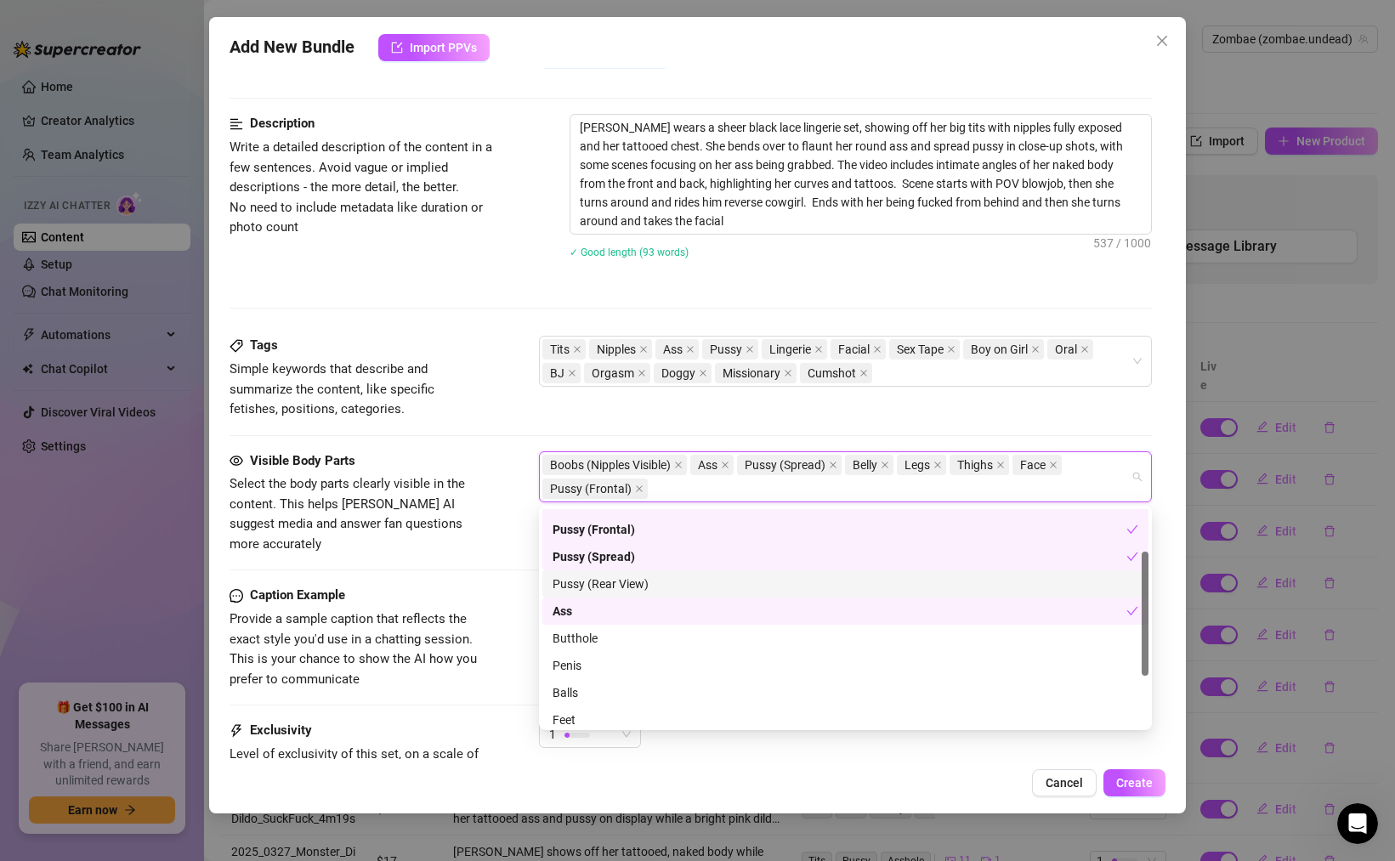
click at [622, 586] on div "Pussy (Rear View)" at bounding box center [846, 584] width 586 height 19
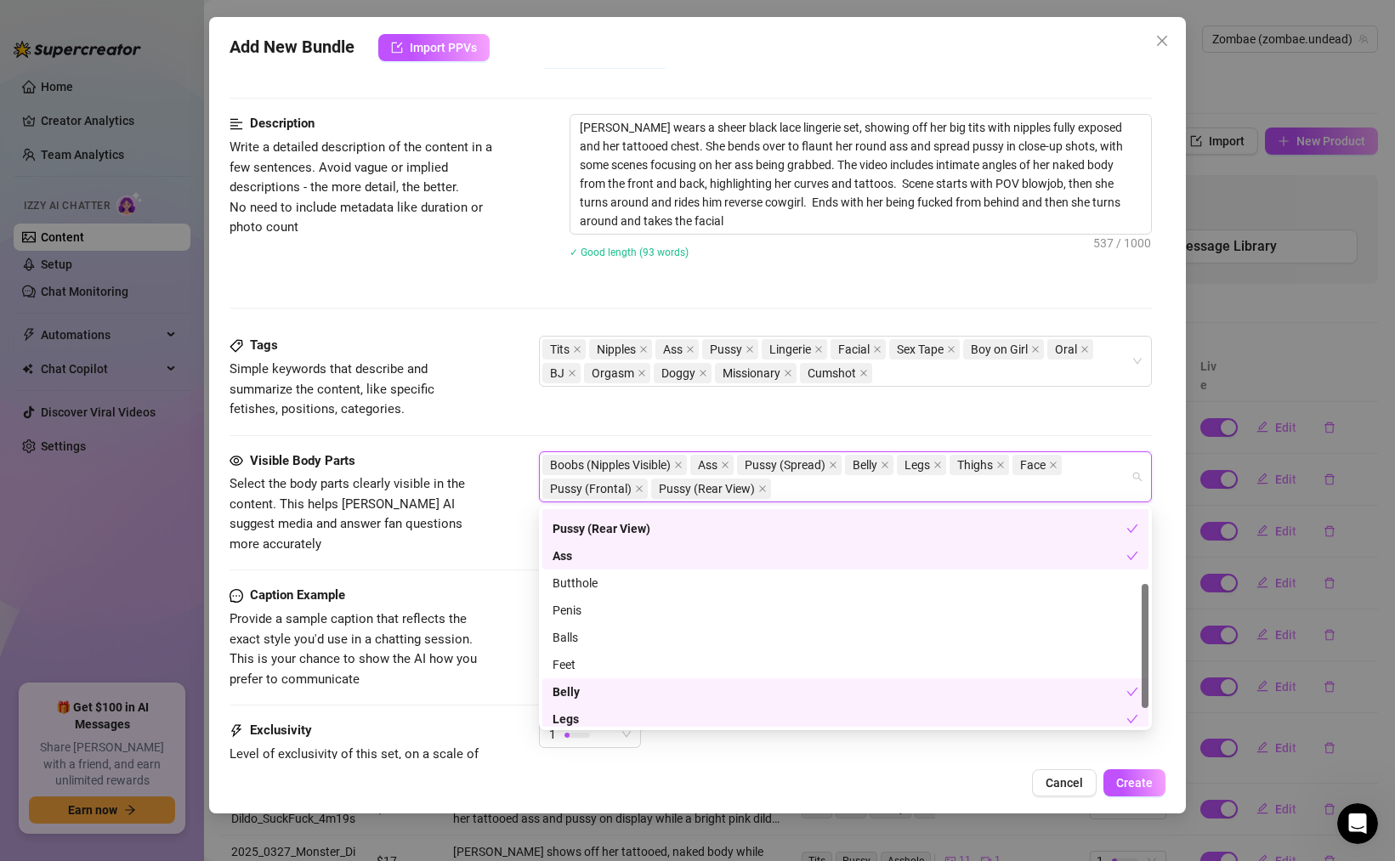
scroll to position [163, 0]
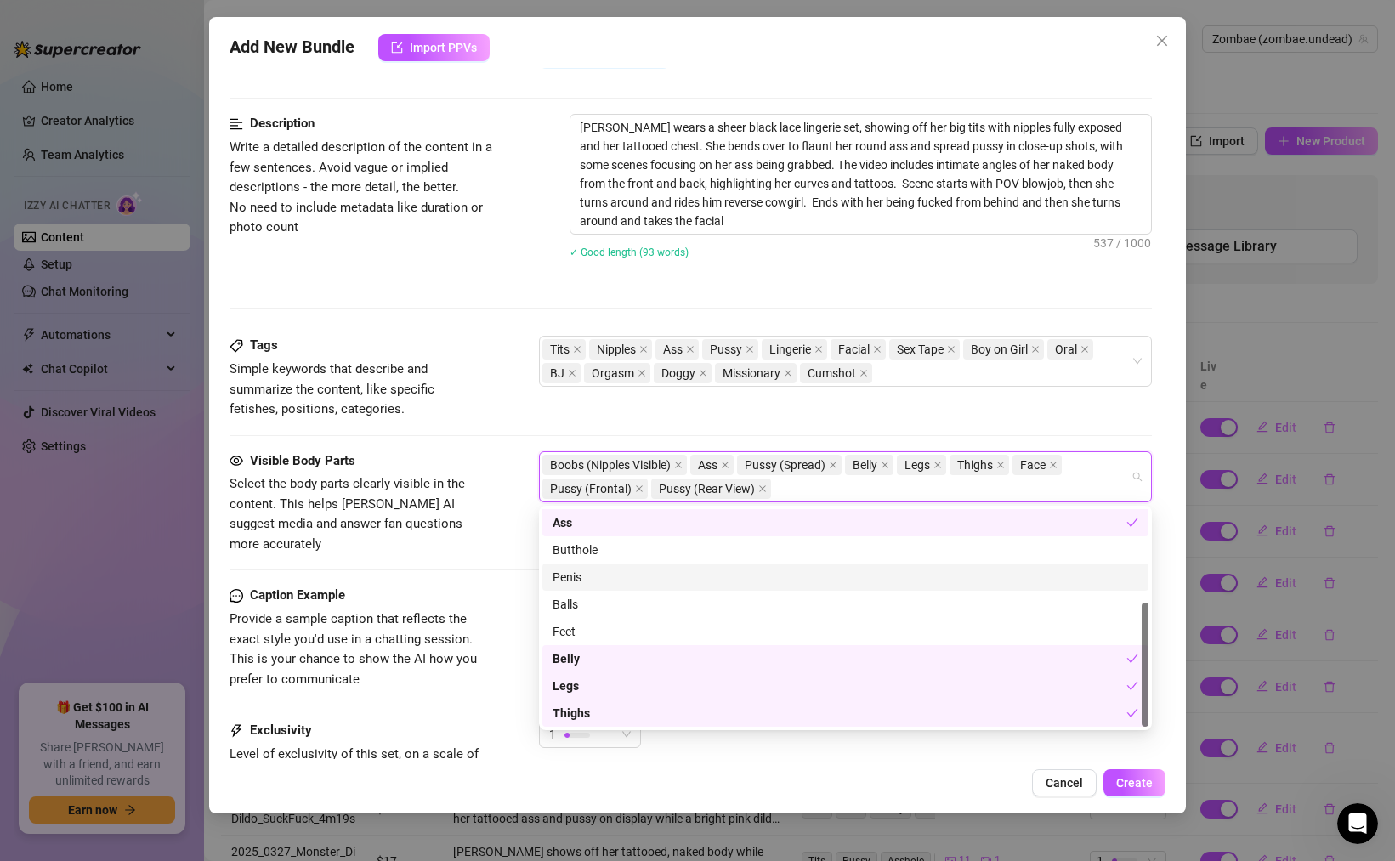
click at [600, 559] on div "Butthole" at bounding box center [846, 550] width 586 height 19
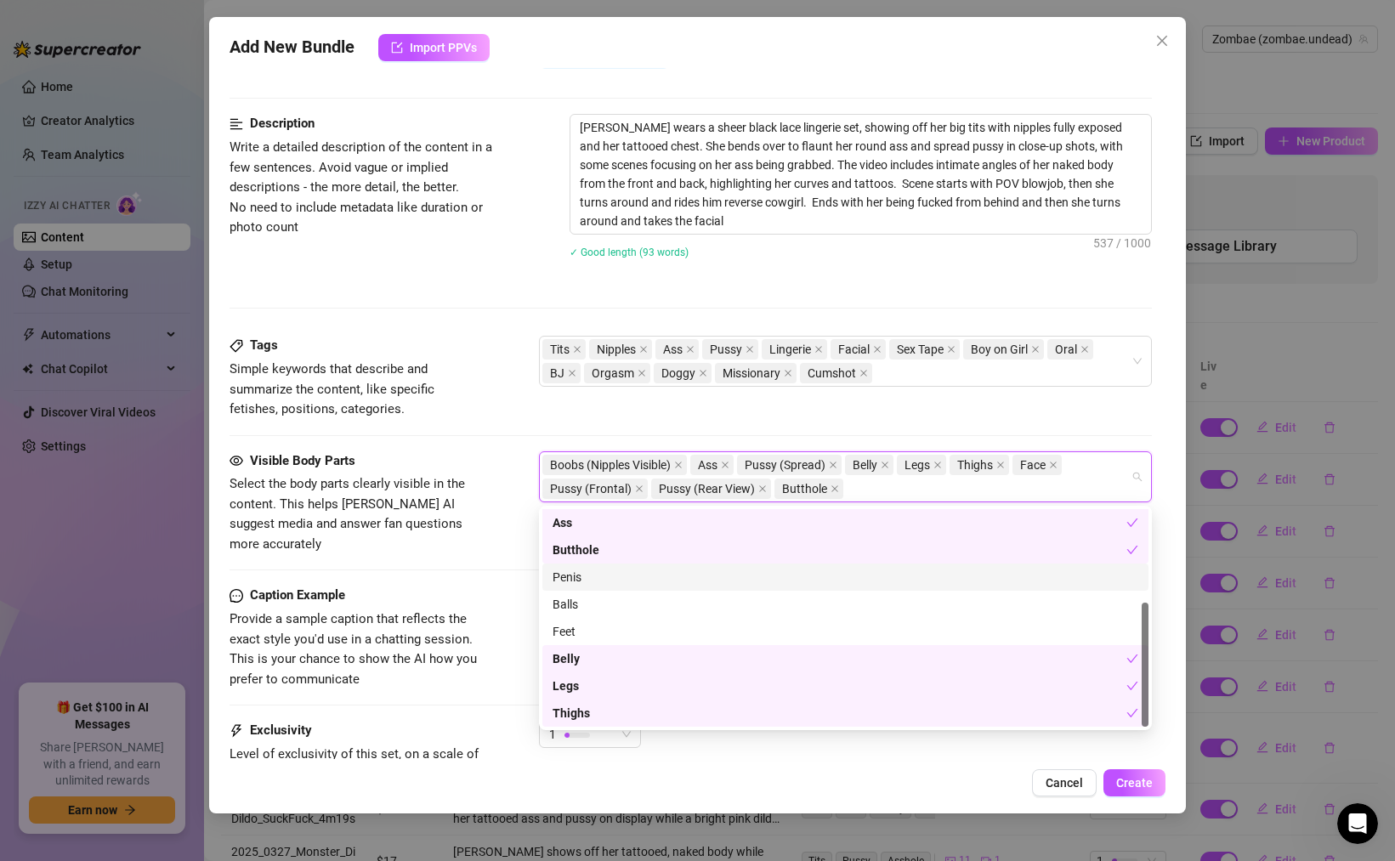
click at [590, 573] on div "Penis" at bounding box center [846, 577] width 586 height 19
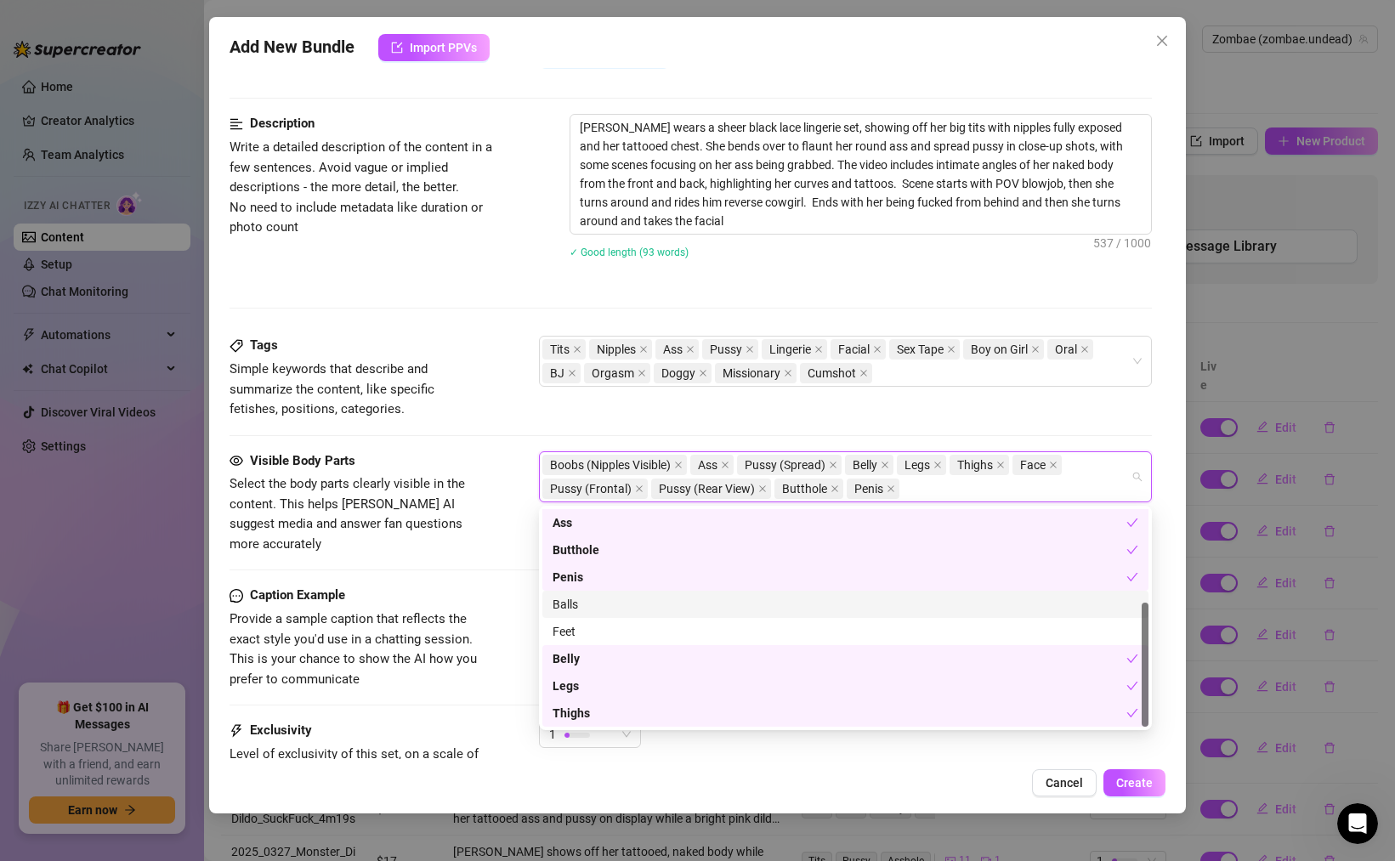
click at [588, 597] on div "Balls" at bounding box center [846, 604] width 586 height 19
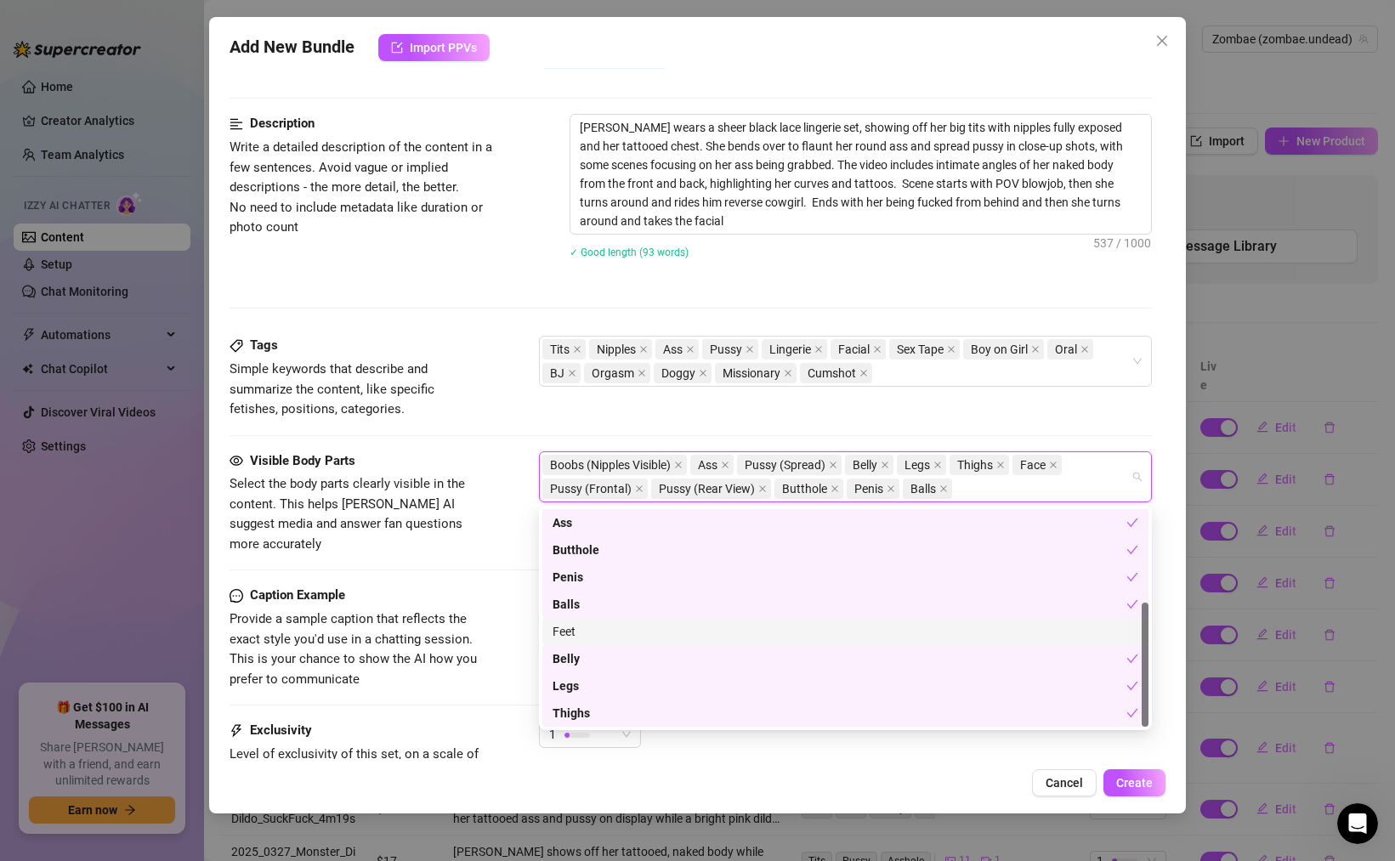
scroll to position [0, 0]
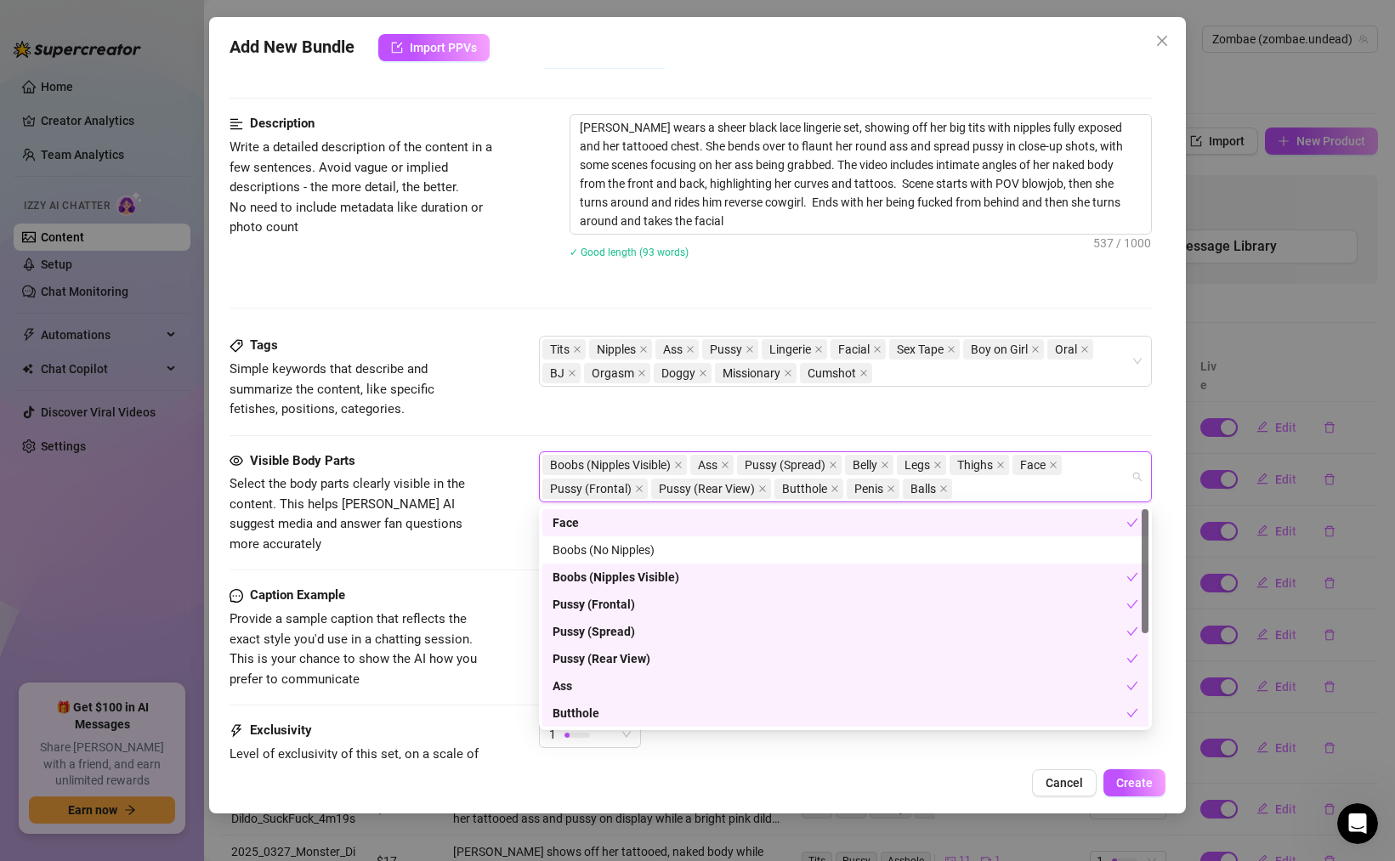
click at [965, 436] on div "Tags Simple keywords that describe and summarize the content, like specific fet…" at bounding box center [691, 393] width 923 height 115
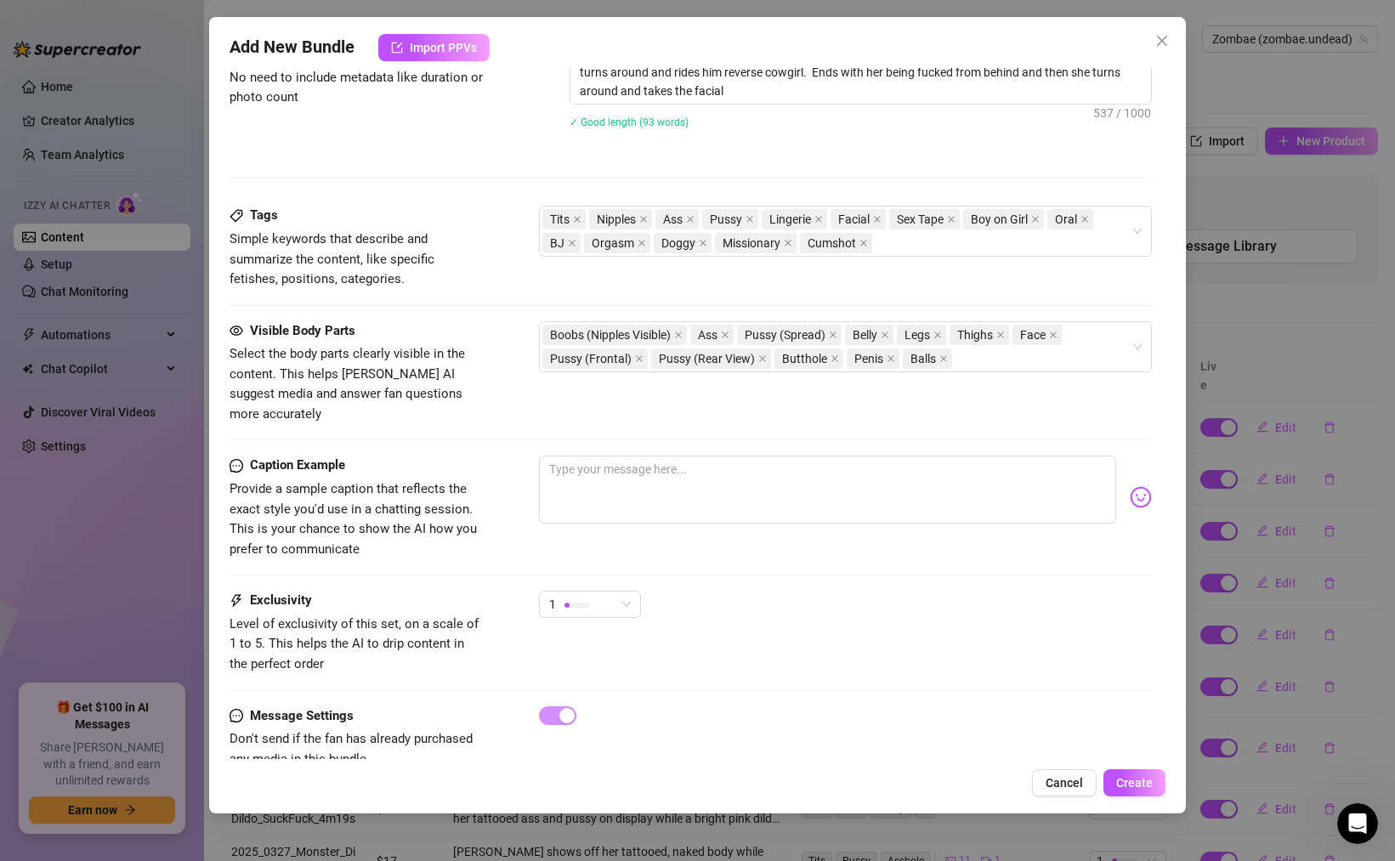
scroll to position [804, 0]
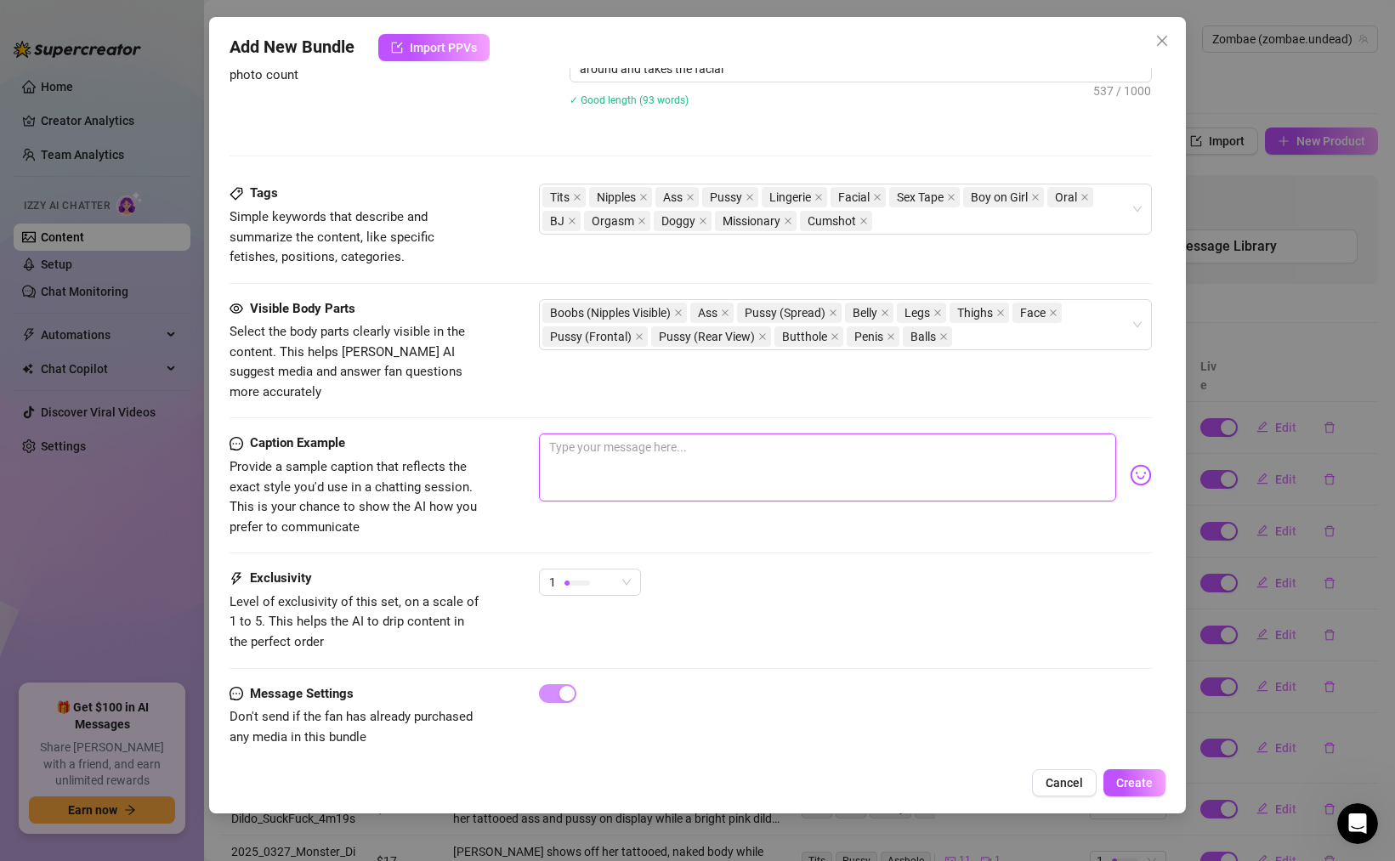
click at [724, 452] on textarea at bounding box center [827, 468] width 577 height 68
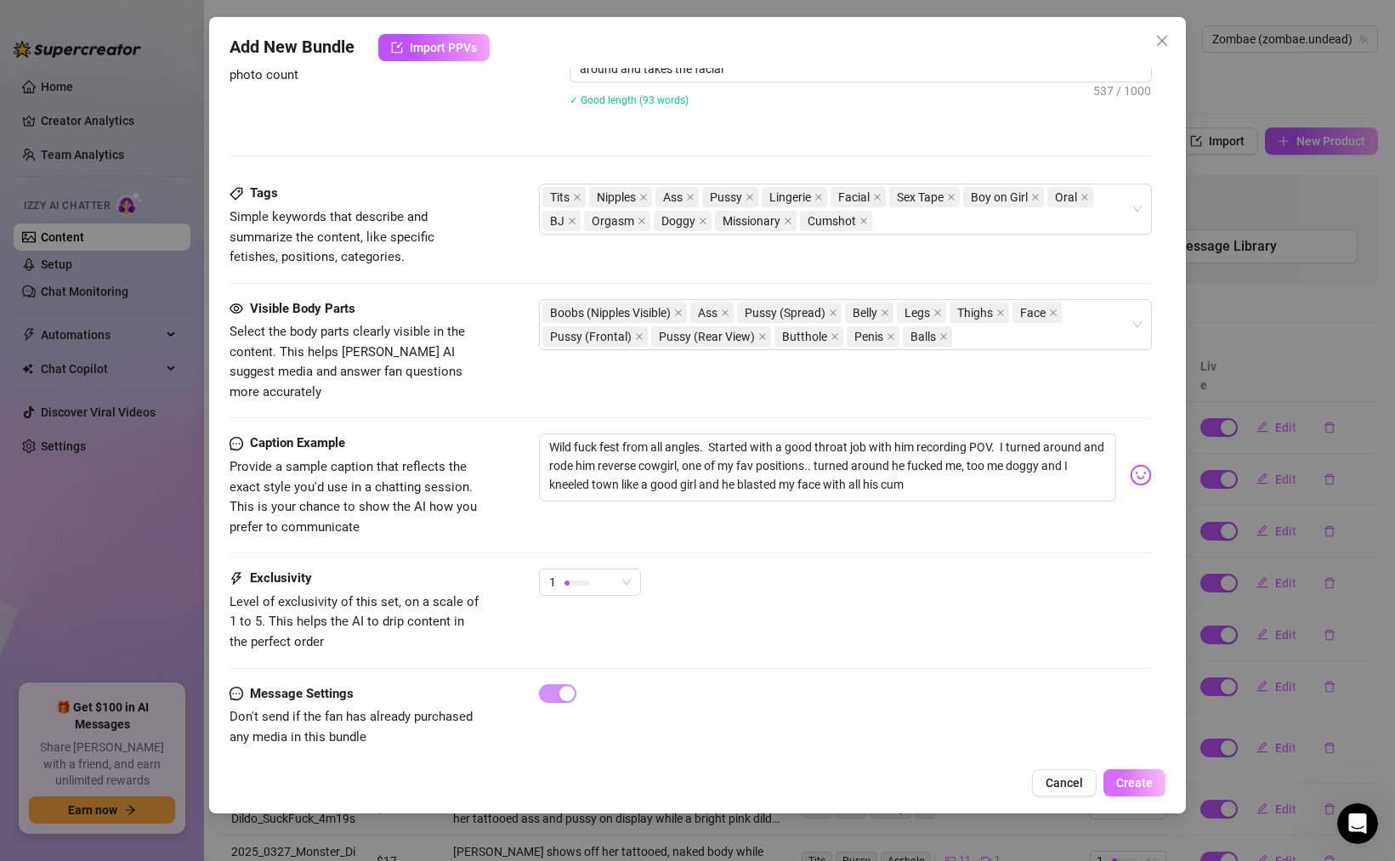
click at [1147, 779] on span "Create" at bounding box center [1134, 783] width 37 height 14
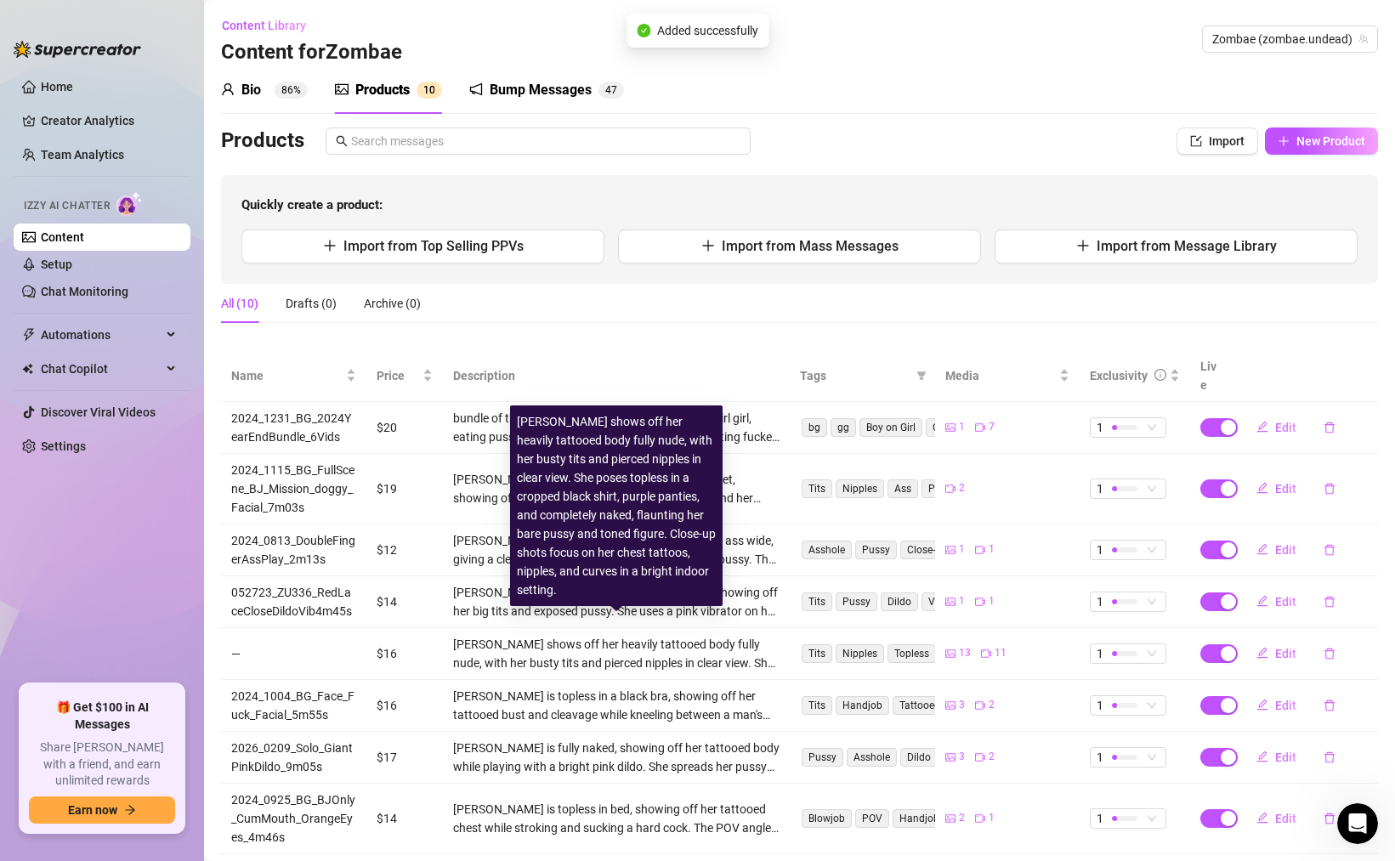
click at [587, 645] on div "[PERSON_NAME] shows off her heavily tattooed body fully nude, with her busty ti…" at bounding box center [616, 653] width 327 height 37
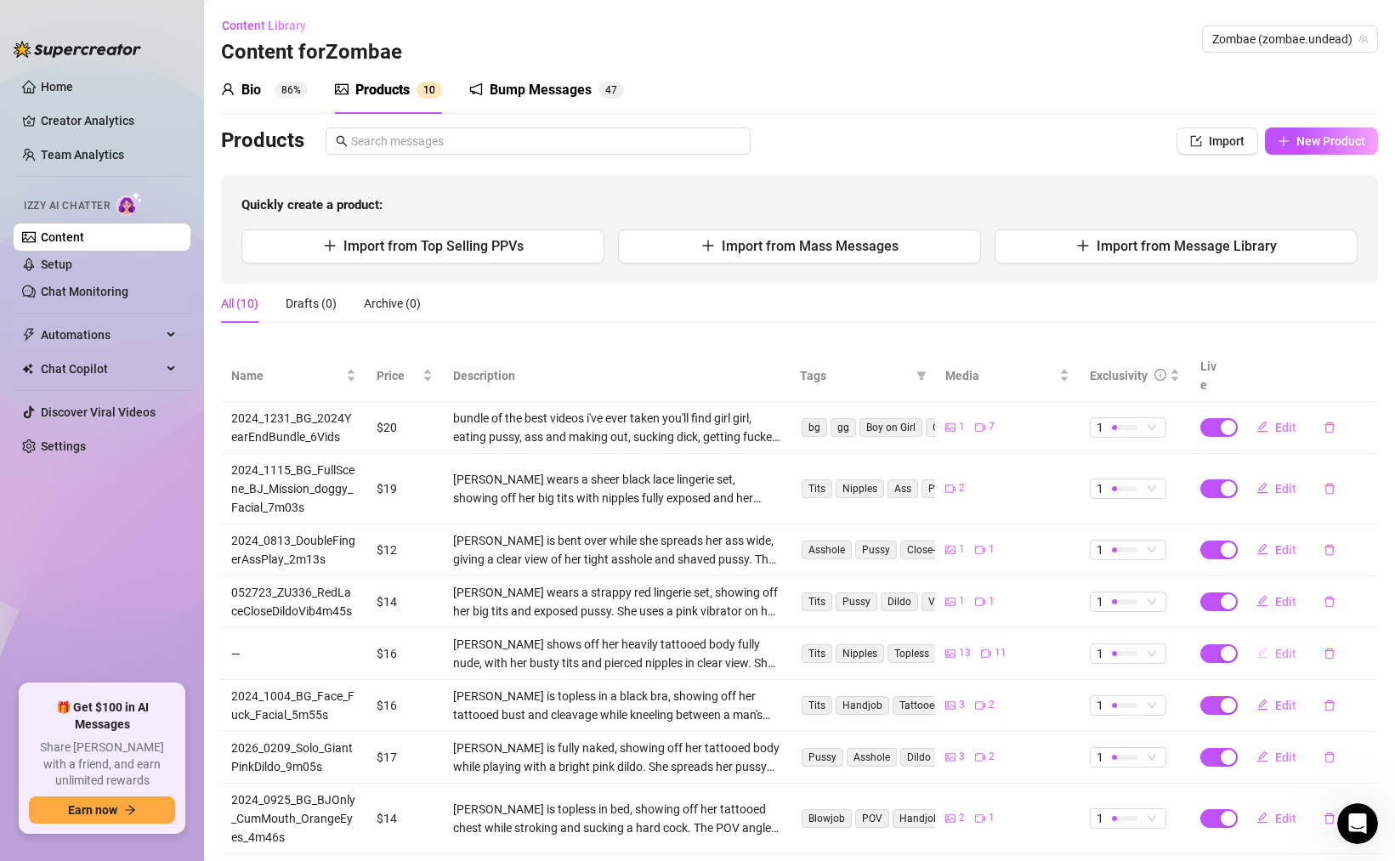
click at [1284, 647] on span "Edit" at bounding box center [1285, 654] width 21 height 14
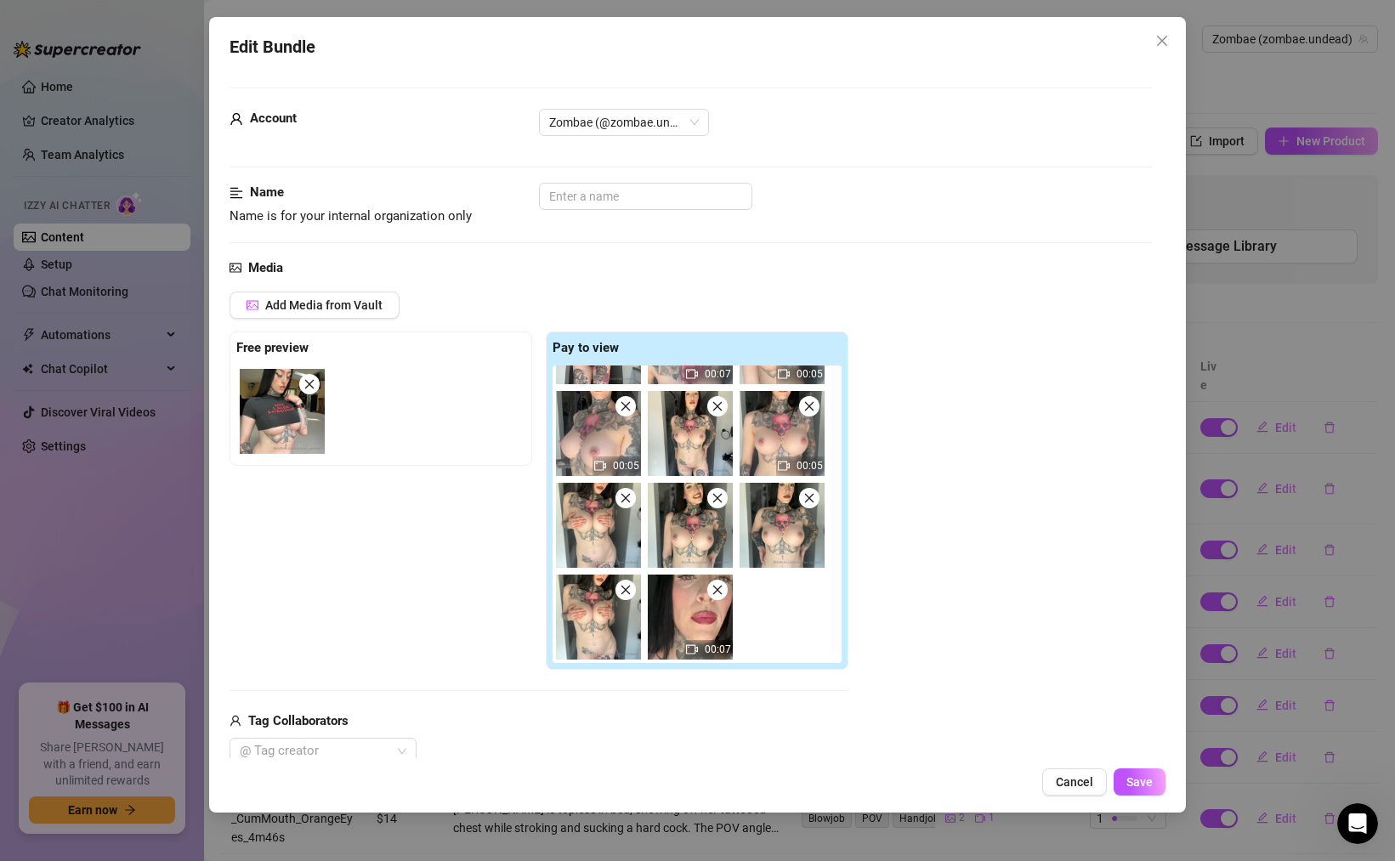
scroll to position [0, 0]
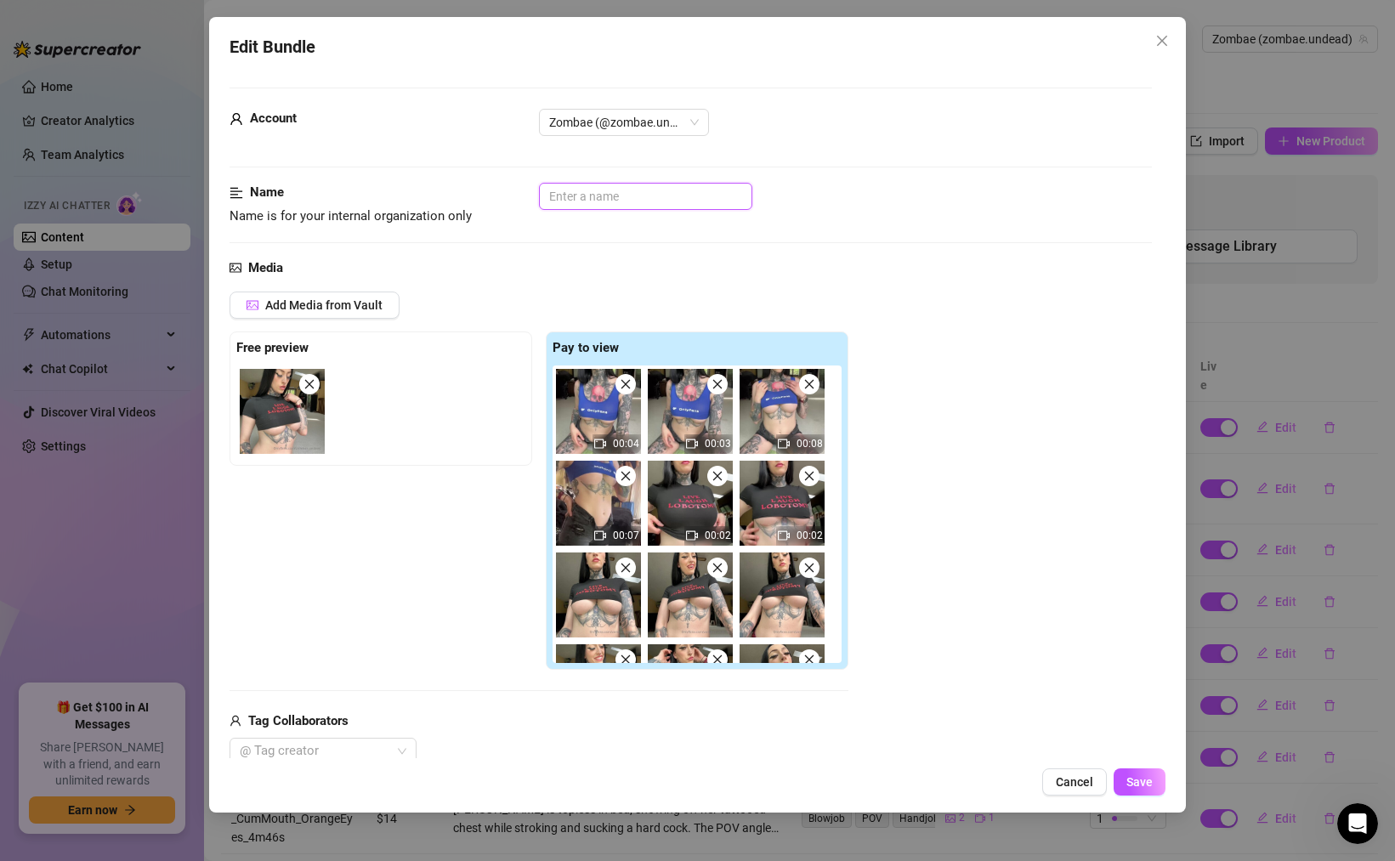
click at [595, 194] on input "text" at bounding box center [645, 196] width 213 height 27
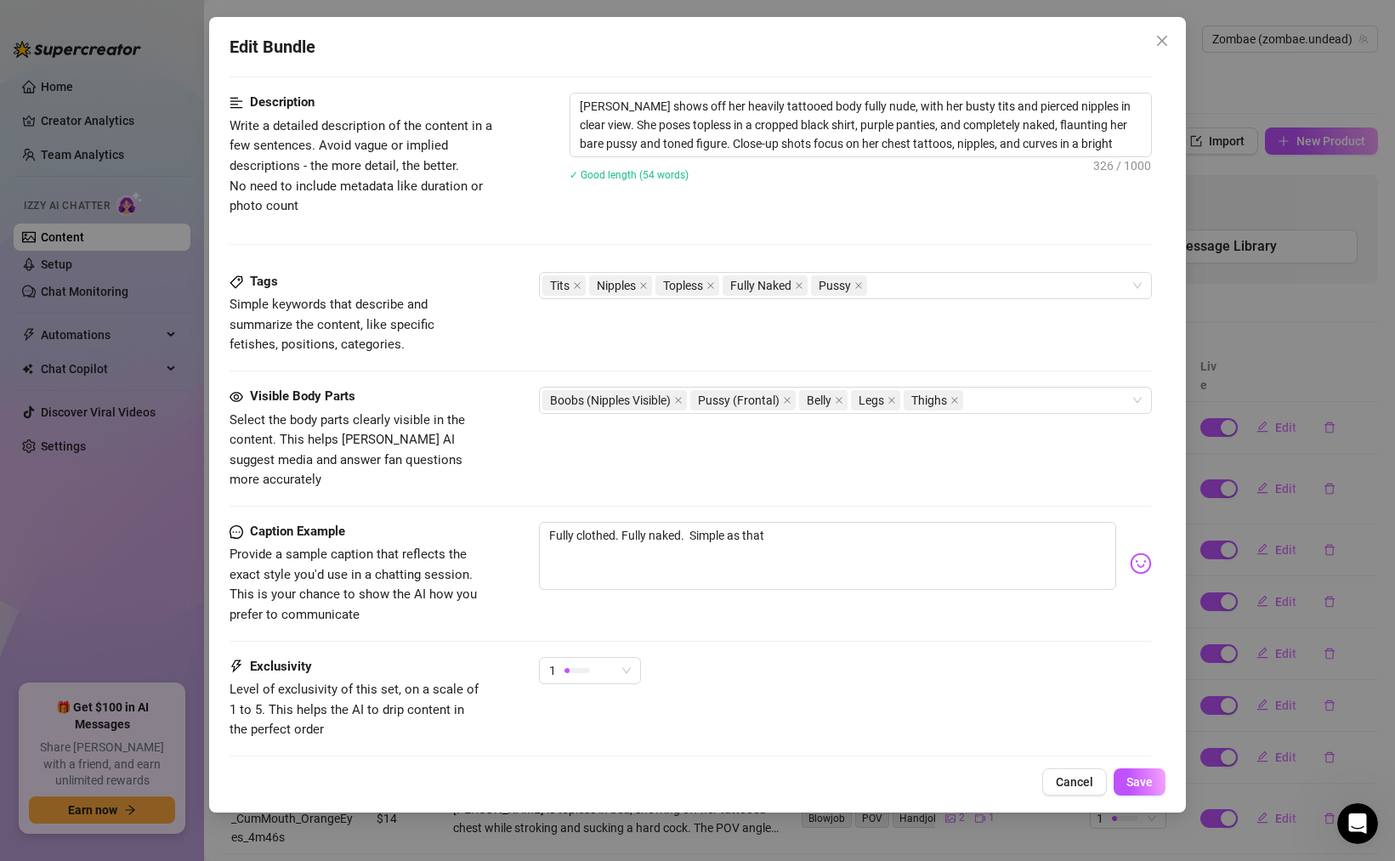
scroll to position [964, 0]
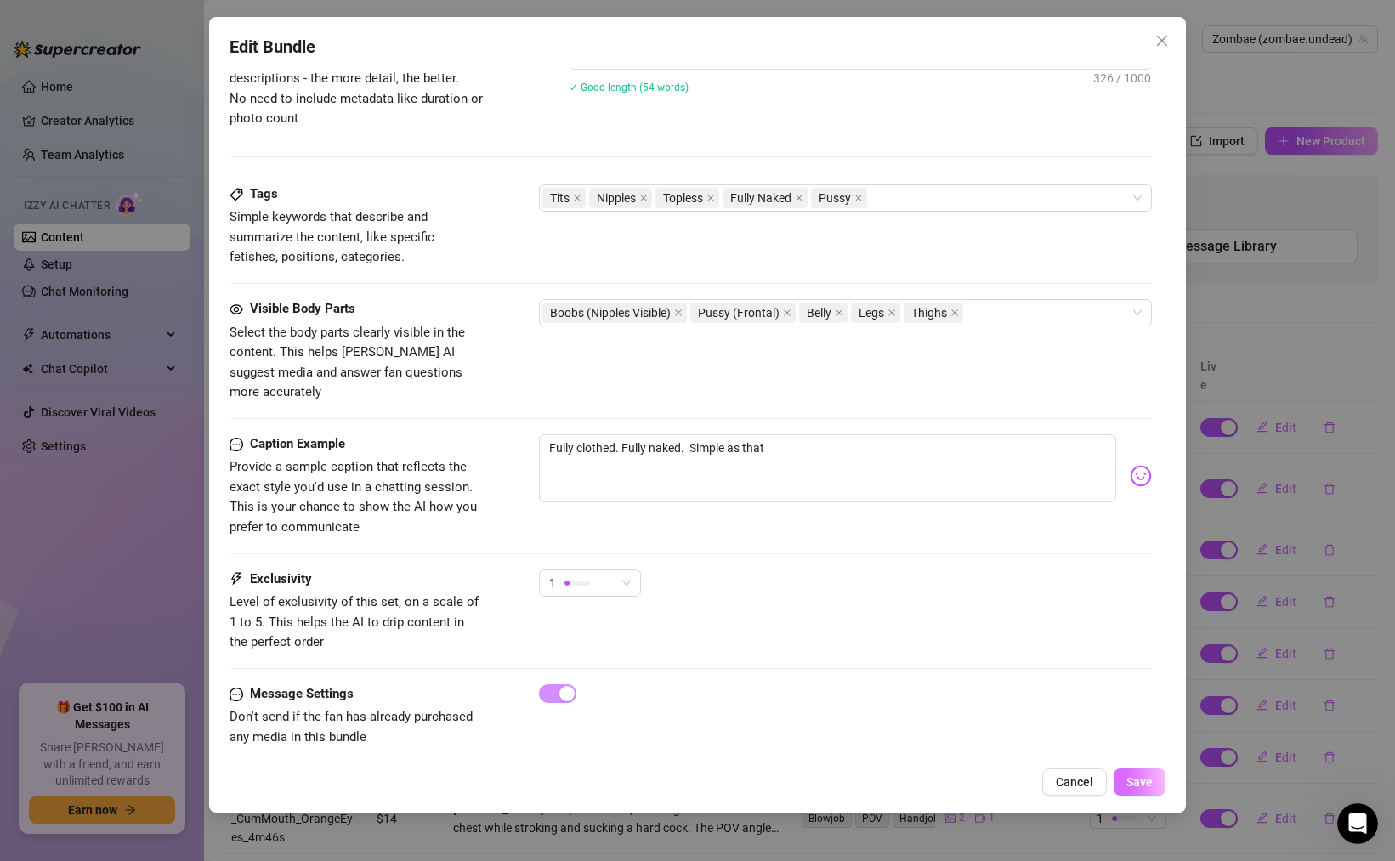
click at [1145, 790] on button "Save" at bounding box center [1140, 782] width 52 height 27
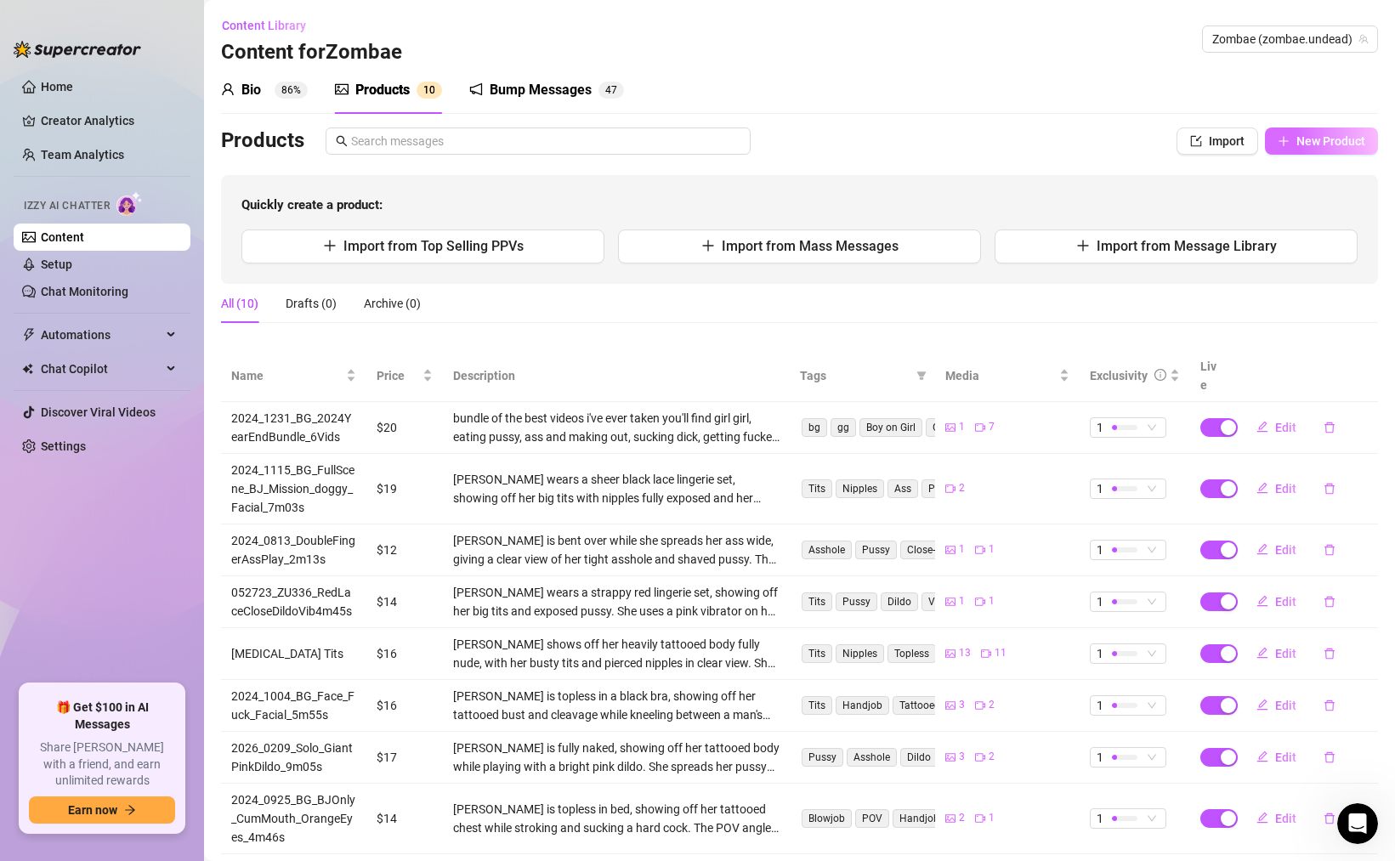
click at [1352, 141] on span "New Product" at bounding box center [1331, 141] width 69 height 14
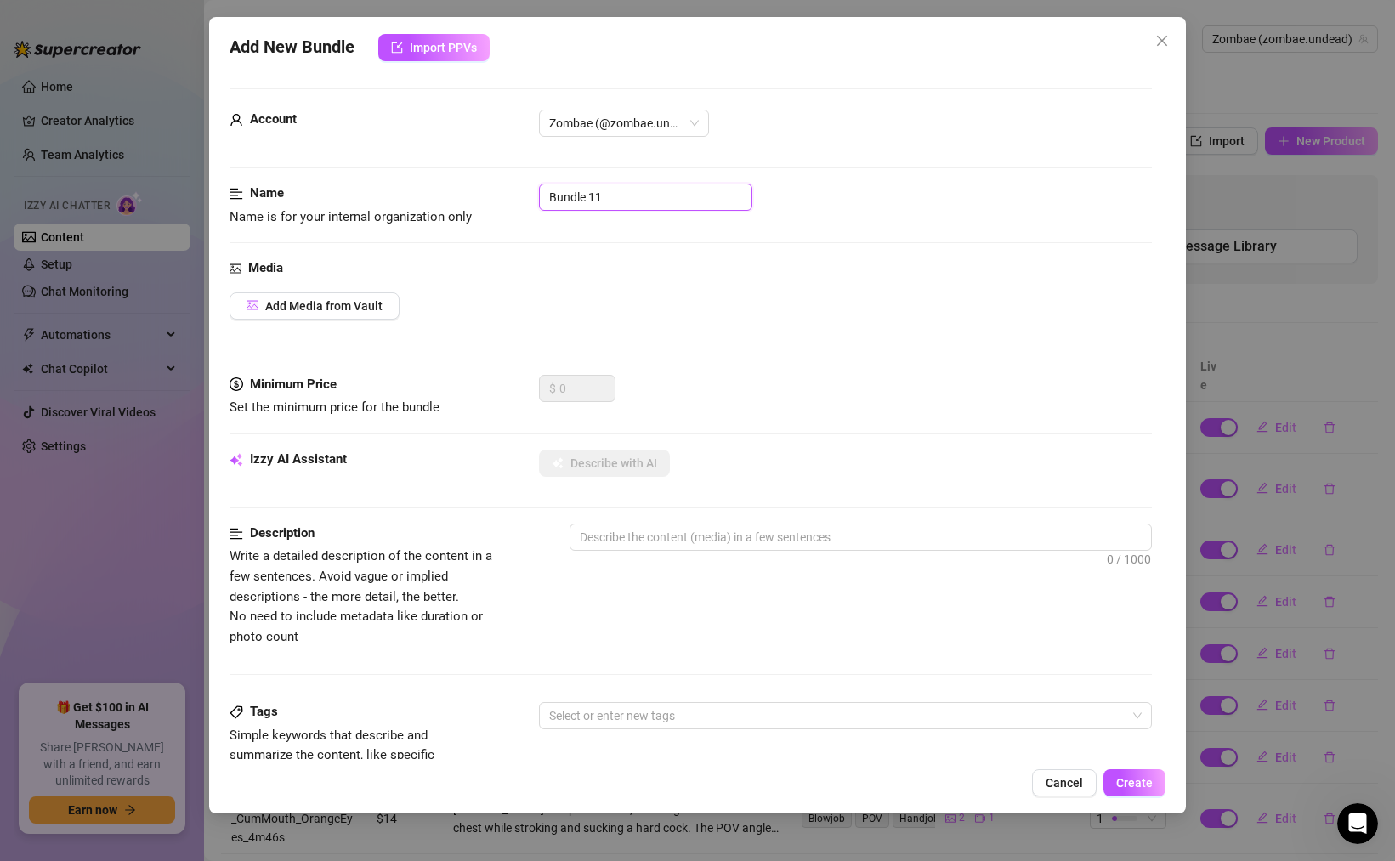
drag, startPoint x: 615, startPoint y: 196, endPoint x: 520, endPoint y: 196, distance: 95.2
click at [524, 196] on div "Name Name is for your internal organization only Bundle 11" at bounding box center [691, 205] width 923 height 43
paste input "2025_0806_Spread_Ass_Set_30pic2Vids"
click at [369, 301] on span "Add Media from Vault" at bounding box center [323, 306] width 117 height 14
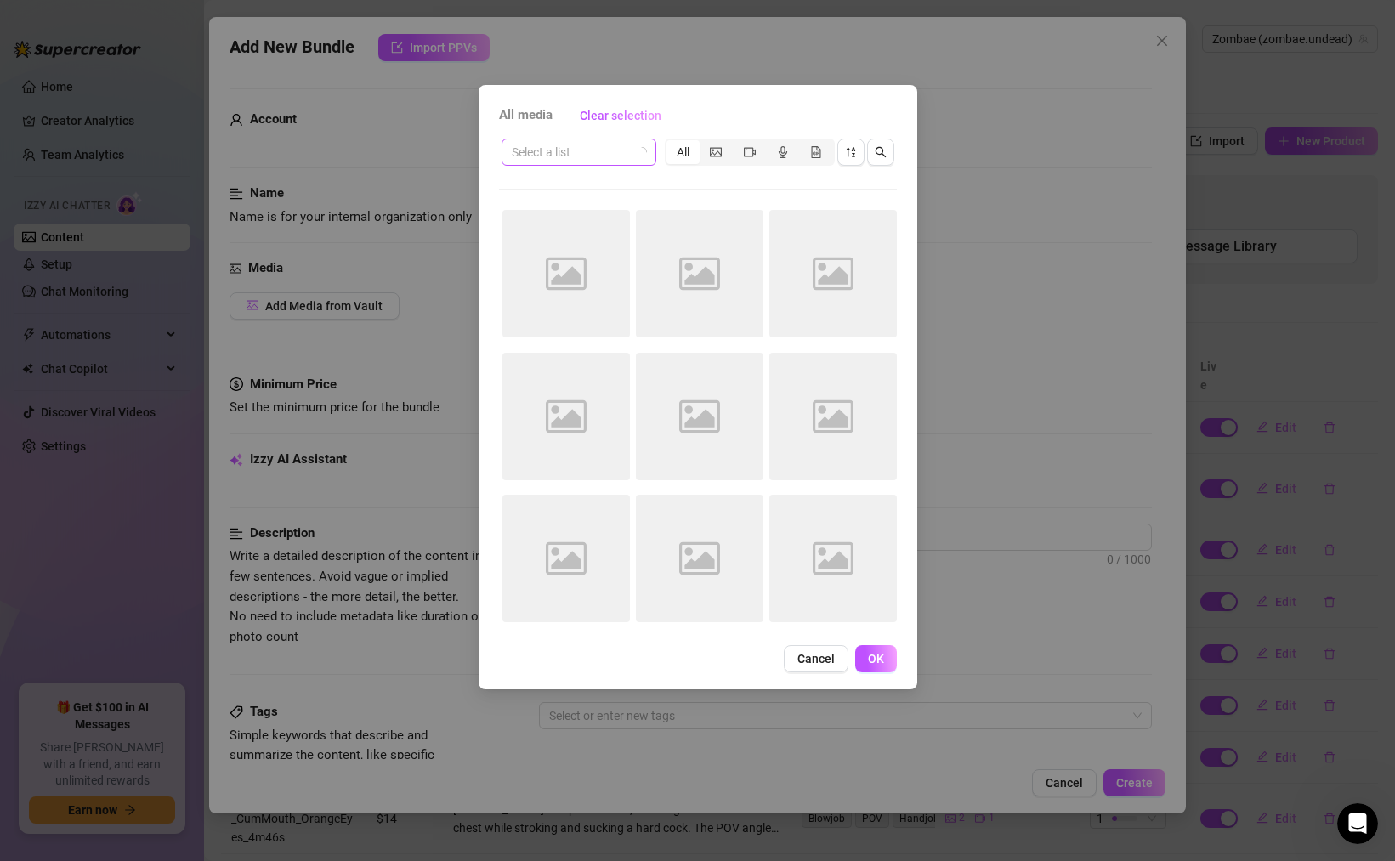
click at [567, 156] on input "search" at bounding box center [571, 152] width 119 height 26
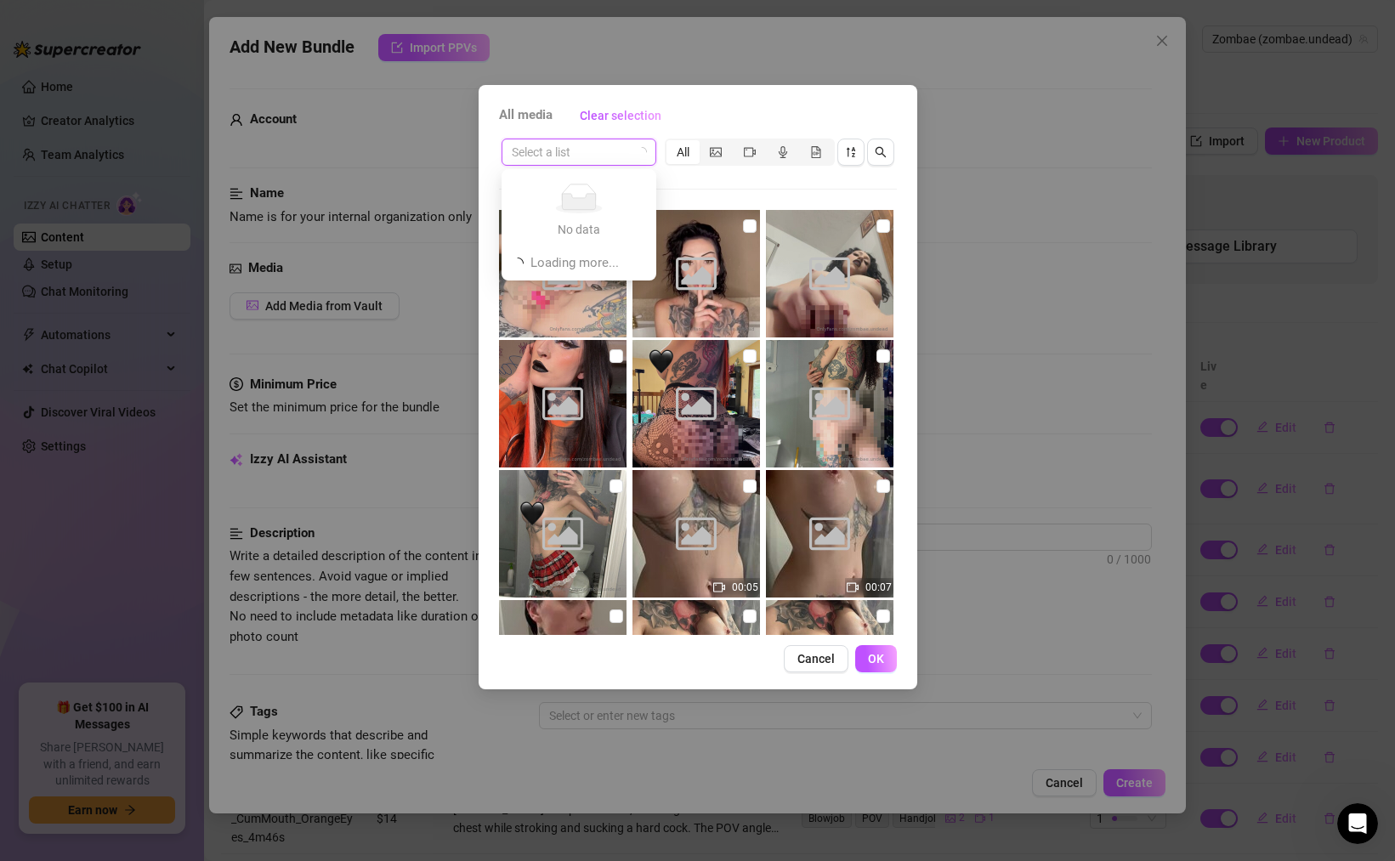
paste input "2025_0806_Spread_Ass_Set_30pic2Vids"
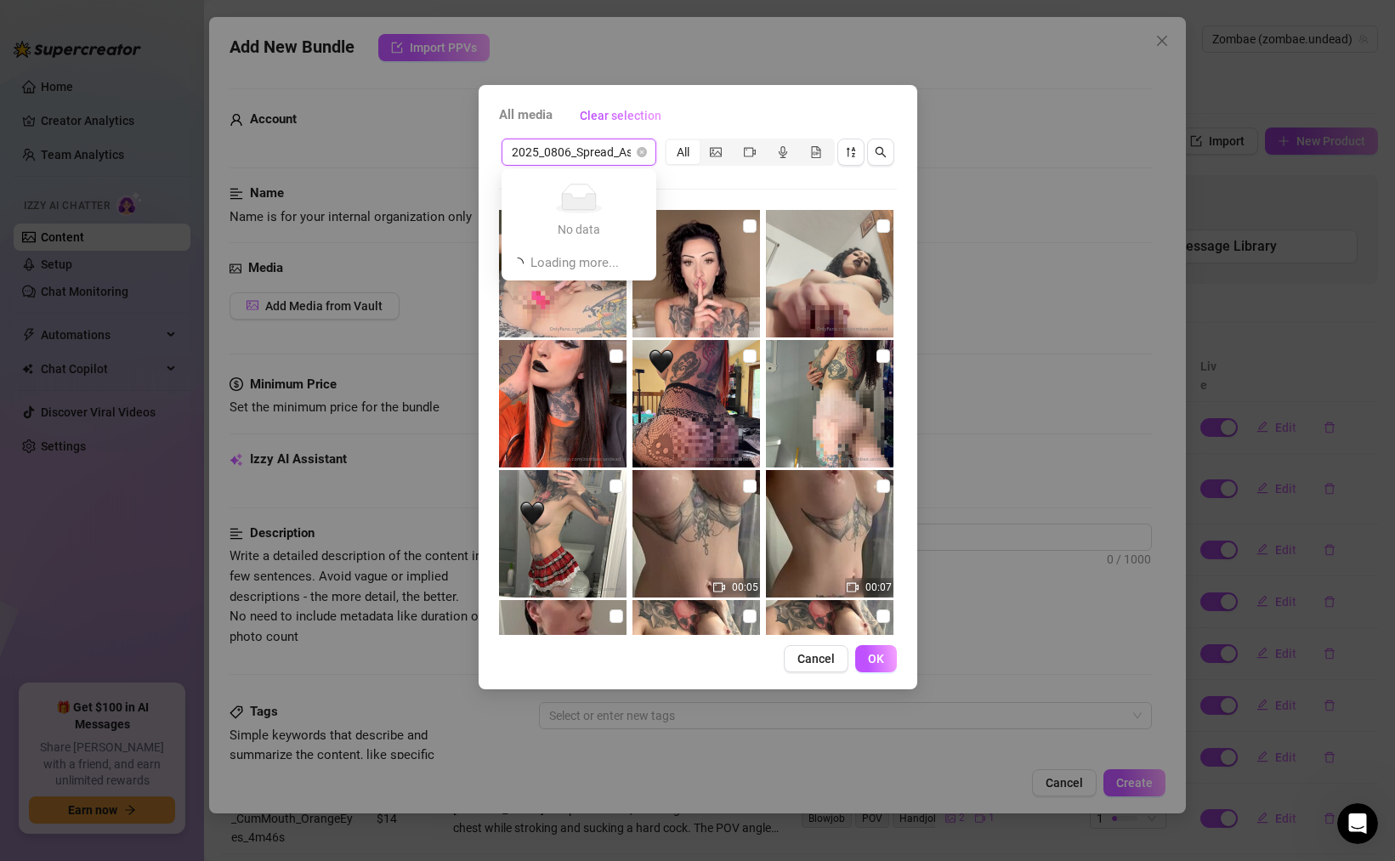
drag, startPoint x: 551, startPoint y: 149, endPoint x: 485, endPoint y: 145, distance: 66.4
click at [485, 145] on div "All media Clear selection 2025_0806_Spread_Ass_Set_30pic2Vids Select a list All…" at bounding box center [698, 387] width 439 height 605
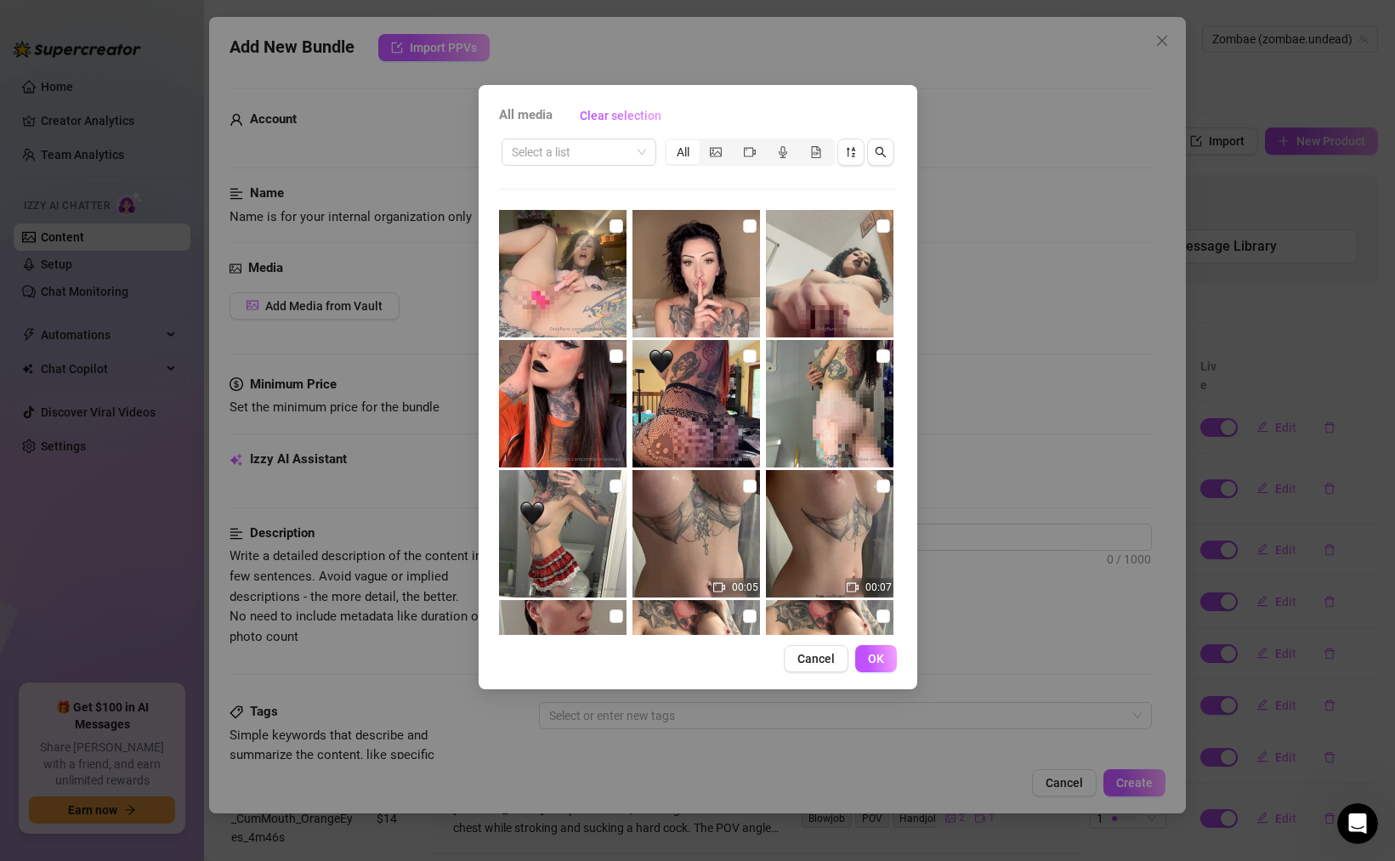
click at [564, 109] on div "All media Clear selection" at bounding box center [698, 115] width 398 height 27
click at [602, 157] on input "search" at bounding box center [571, 152] width 119 height 26
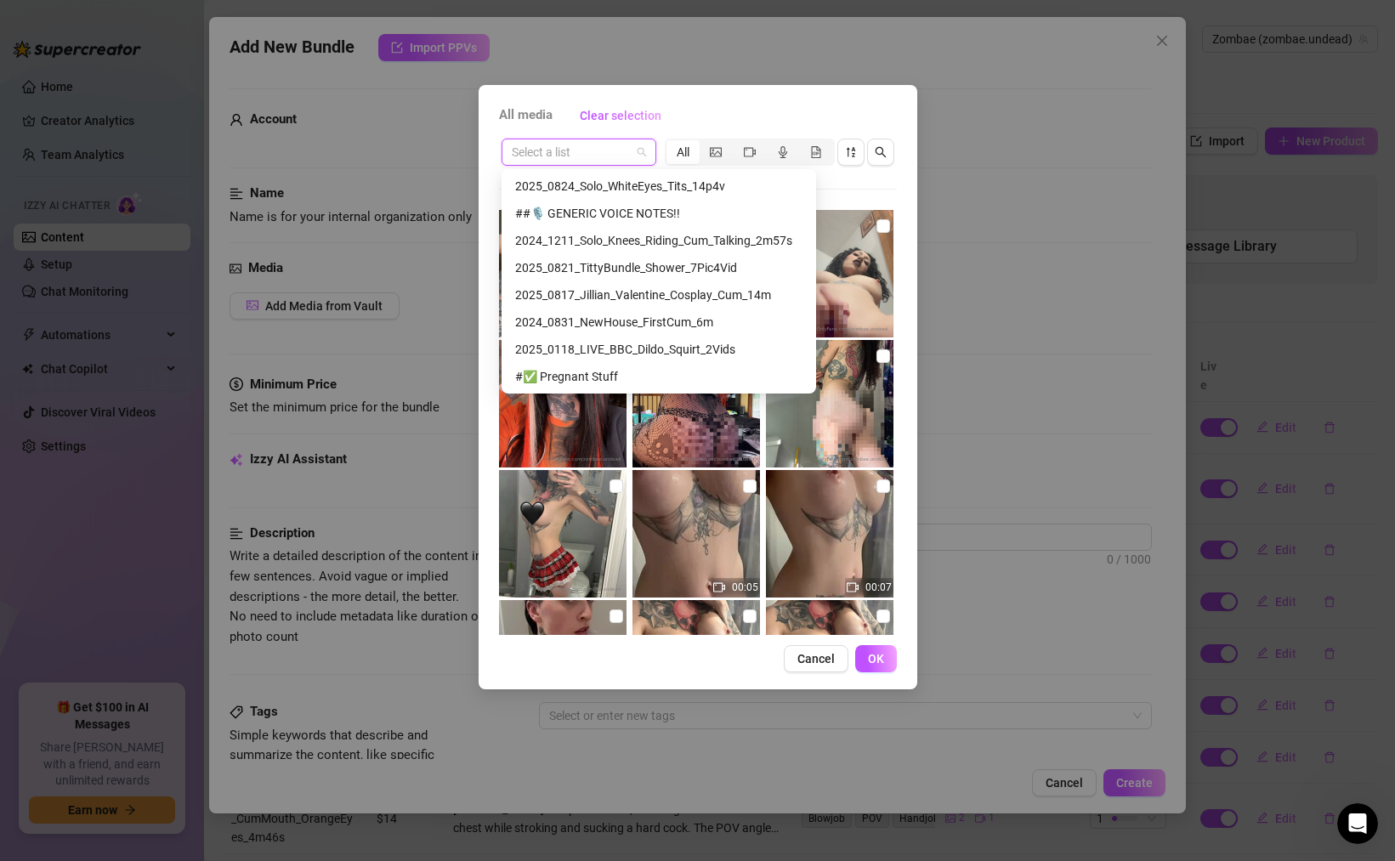
scroll to position [871, 0]
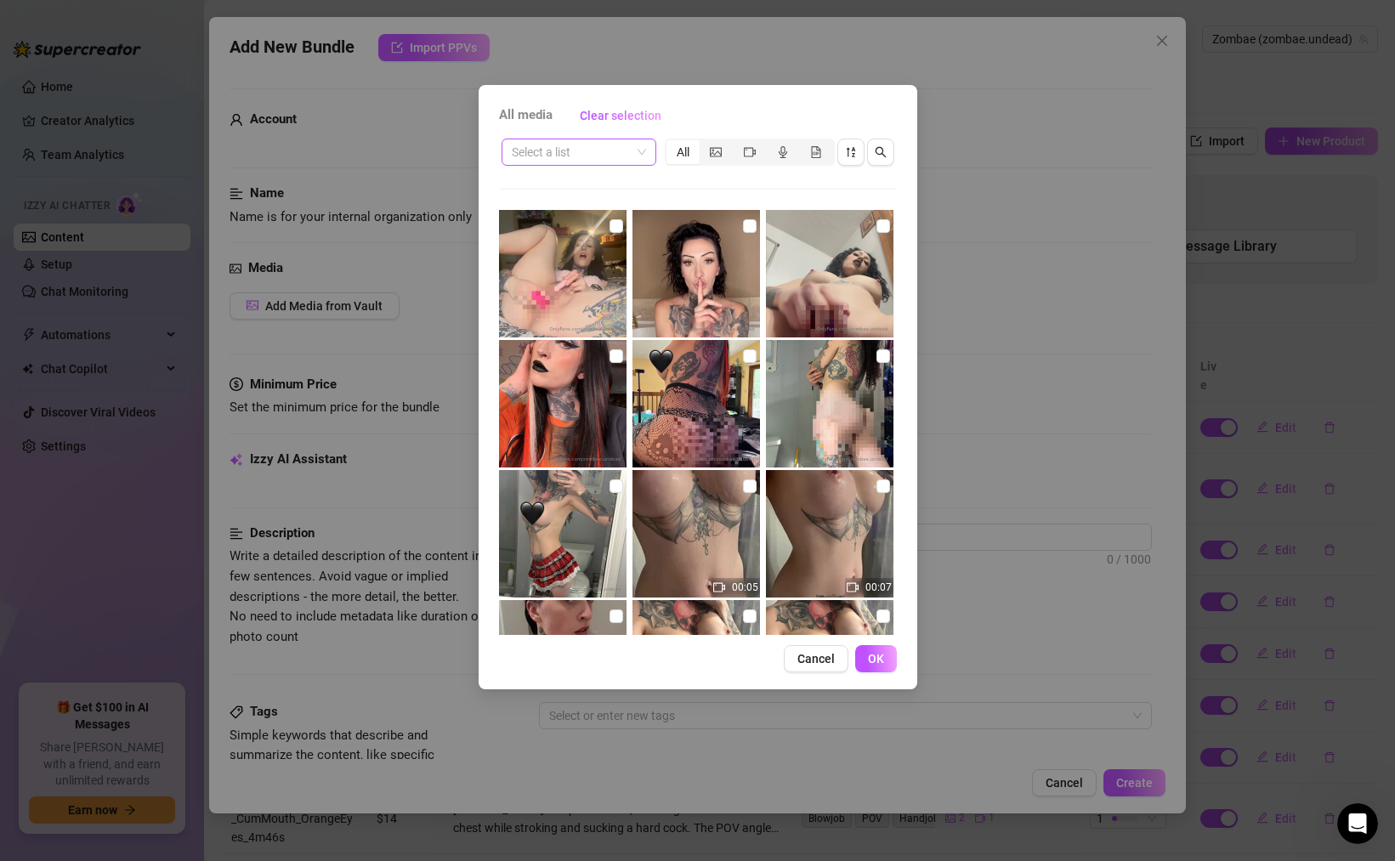
click at [594, 151] on input "search" at bounding box center [571, 152] width 119 height 26
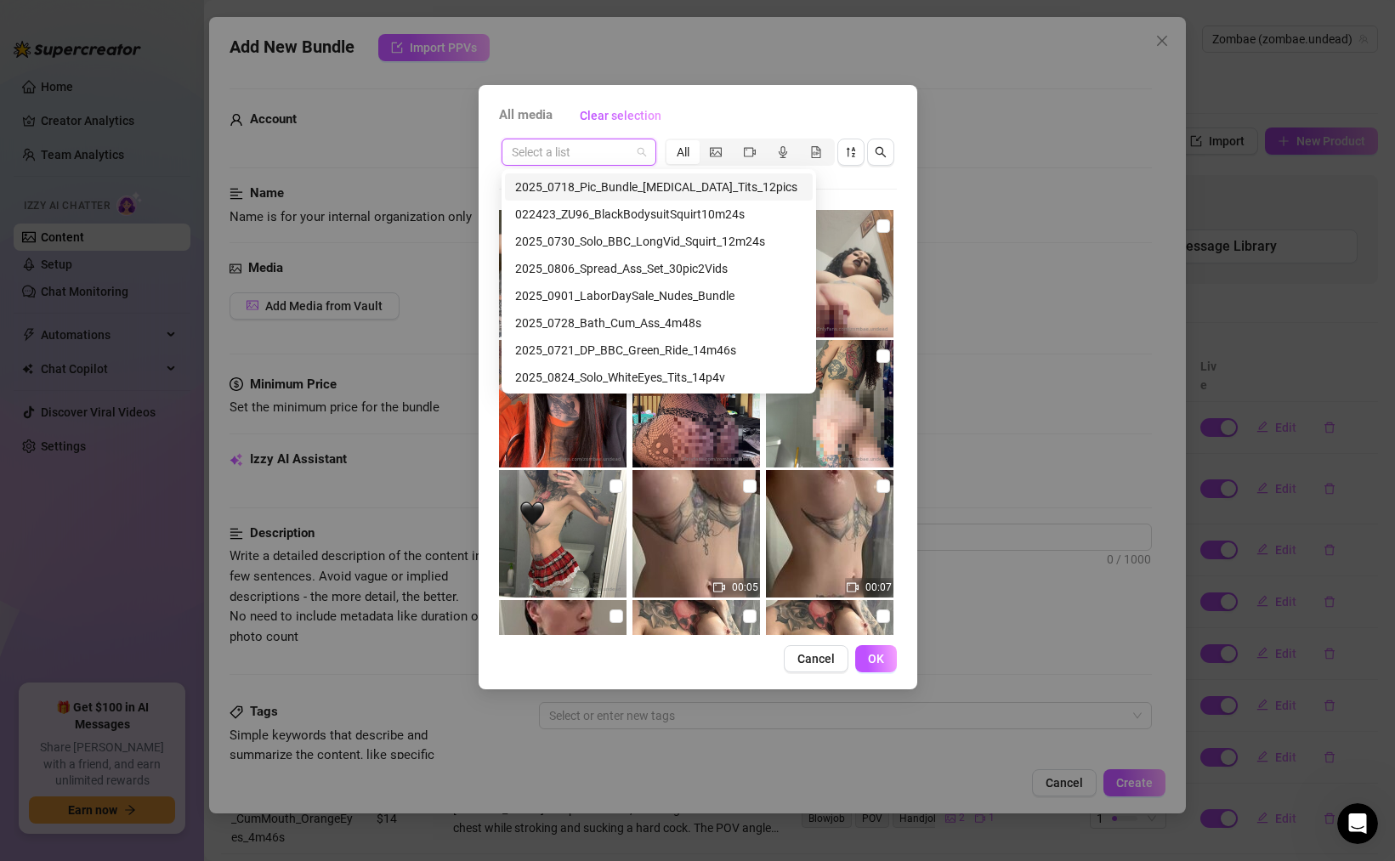
scroll to position [410, 0]
click at [622, 269] on div "2025_0806_Spread_Ass_Set_30pic2Vids" at bounding box center [658, 266] width 287 height 19
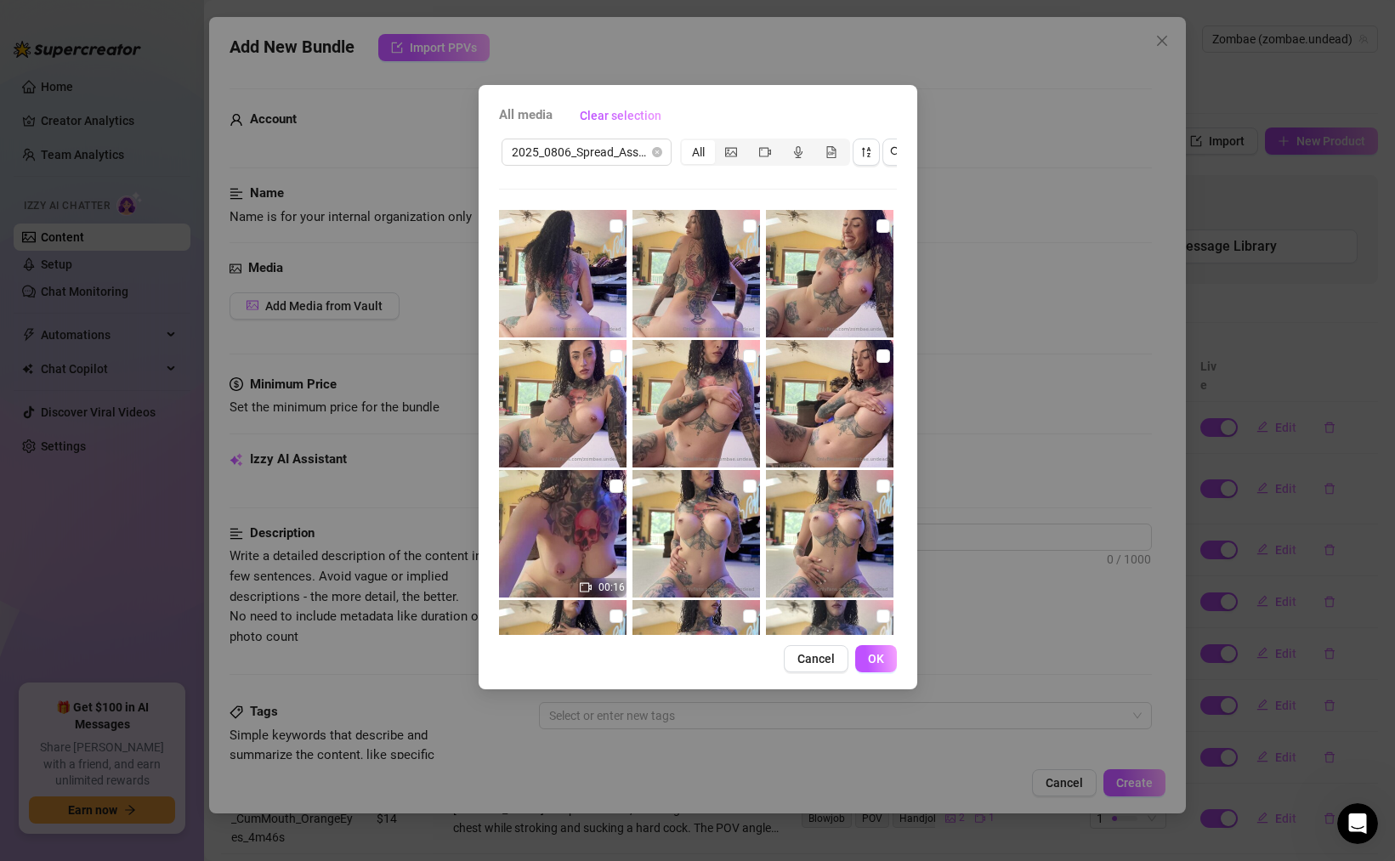
click at [700, 151] on div "All" at bounding box center [698, 152] width 33 height 24
click at [686, 143] on input "All" at bounding box center [686, 143] width 0 height 0
click at [696, 153] on div "All" at bounding box center [698, 152] width 33 height 24
click at [686, 143] on input "All" at bounding box center [686, 143] width 0 height 0
click at [536, 112] on span "All media" at bounding box center [526, 115] width 54 height 20
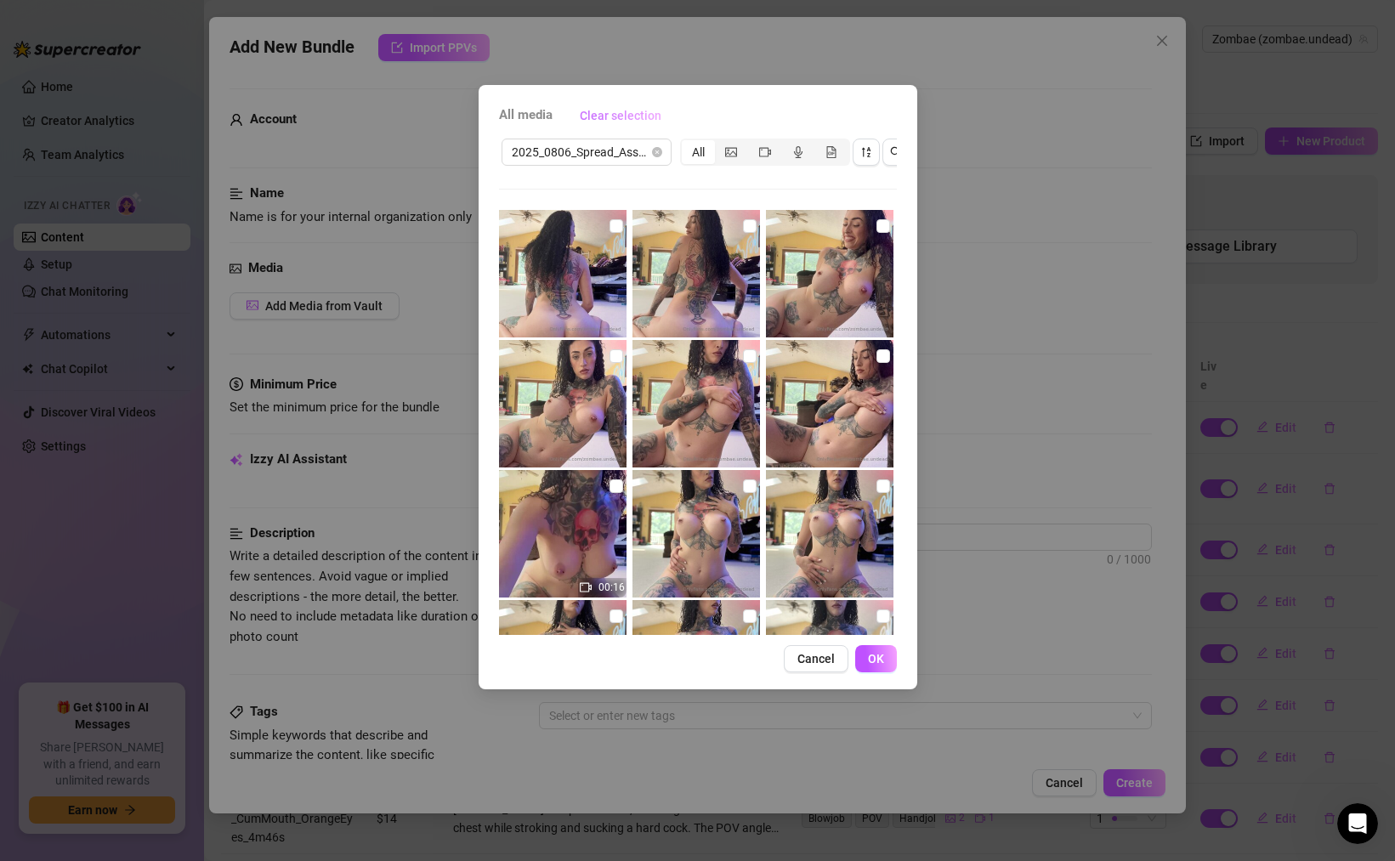
click at [599, 119] on span "Clear selection" at bounding box center [621, 116] width 82 height 14
click at [544, 117] on span "All media" at bounding box center [526, 115] width 54 height 20
click at [686, 152] on div "All" at bounding box center [698, 152] width 33 height 24
click at [686, 143] on input "All" at bounding box center [686, 143] width 0 height 0
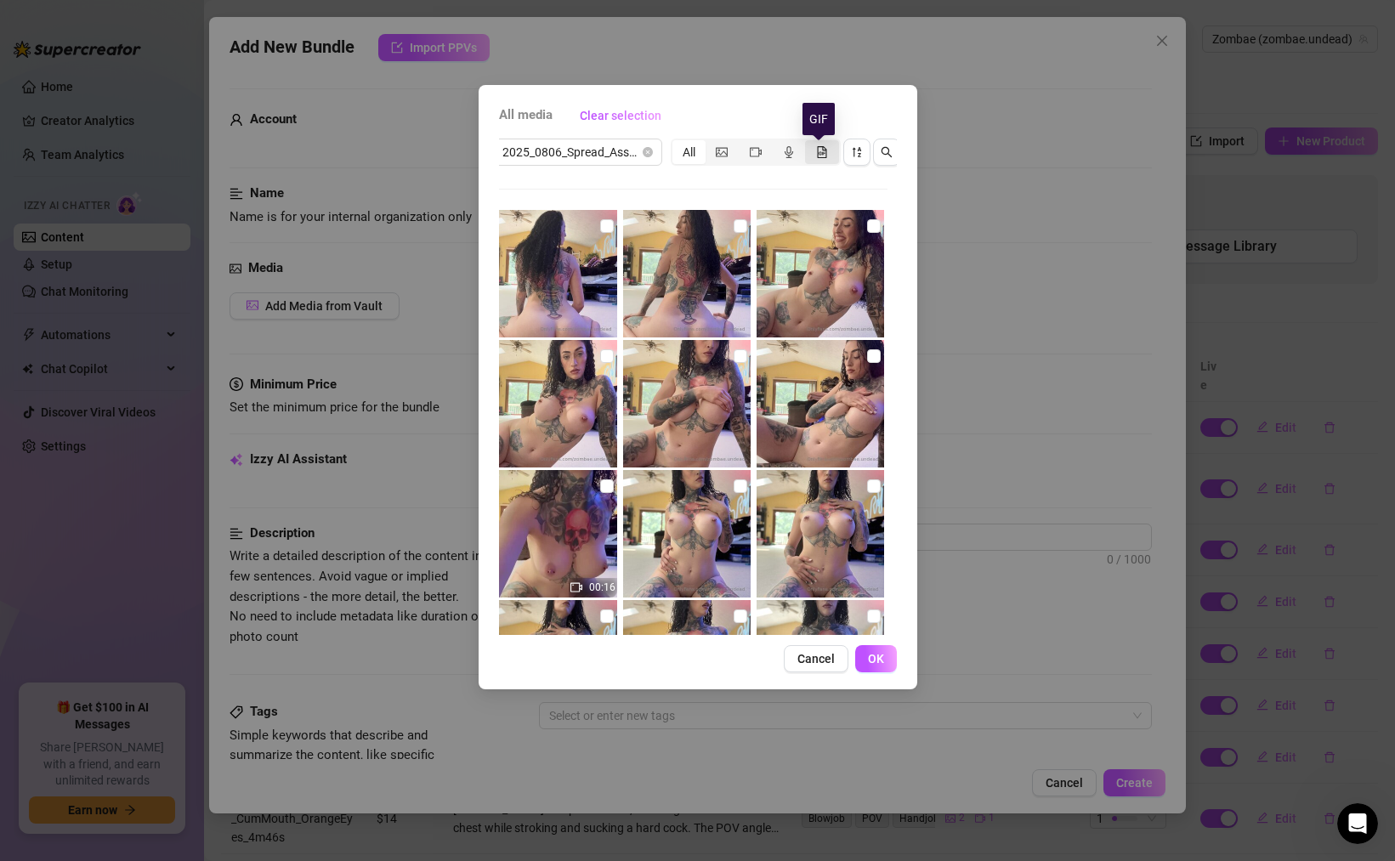
scroll to position [0, 13]
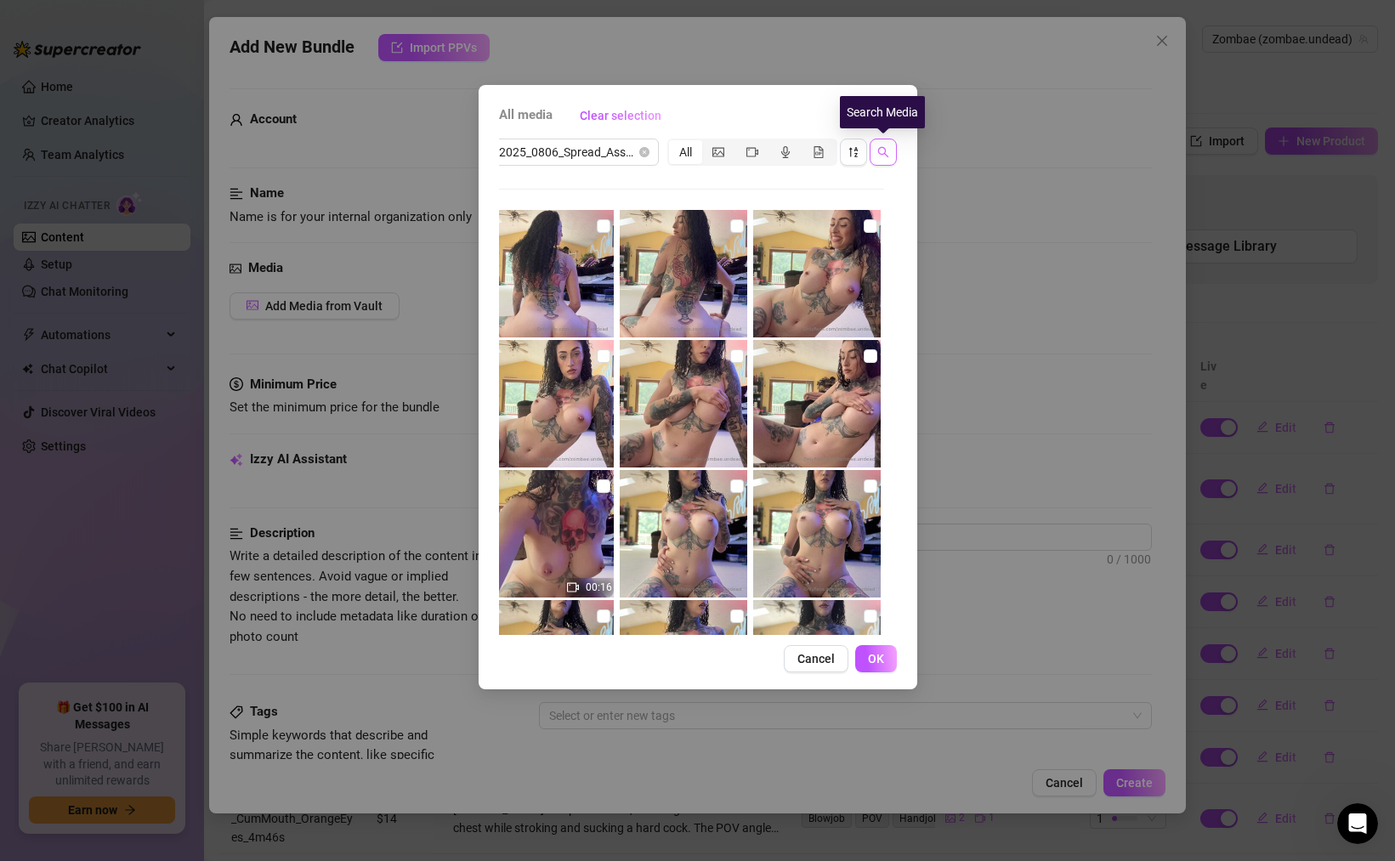
click at [879, 156] on icon "search" at bounding box center [884, 152] width 12 height 12
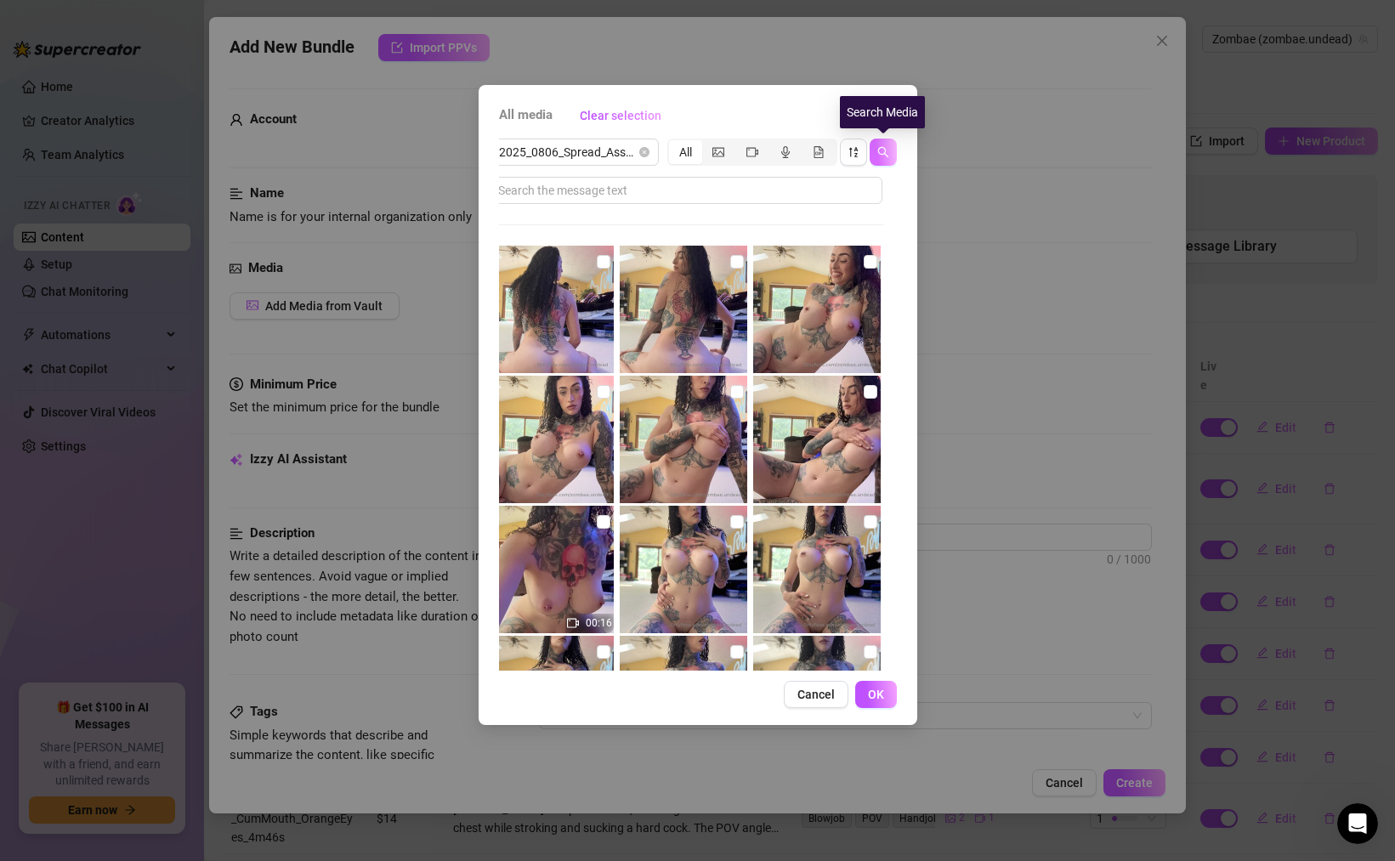
click at [879, 156] on icon "search" at bounding box center [884, 152] width 12 height 12
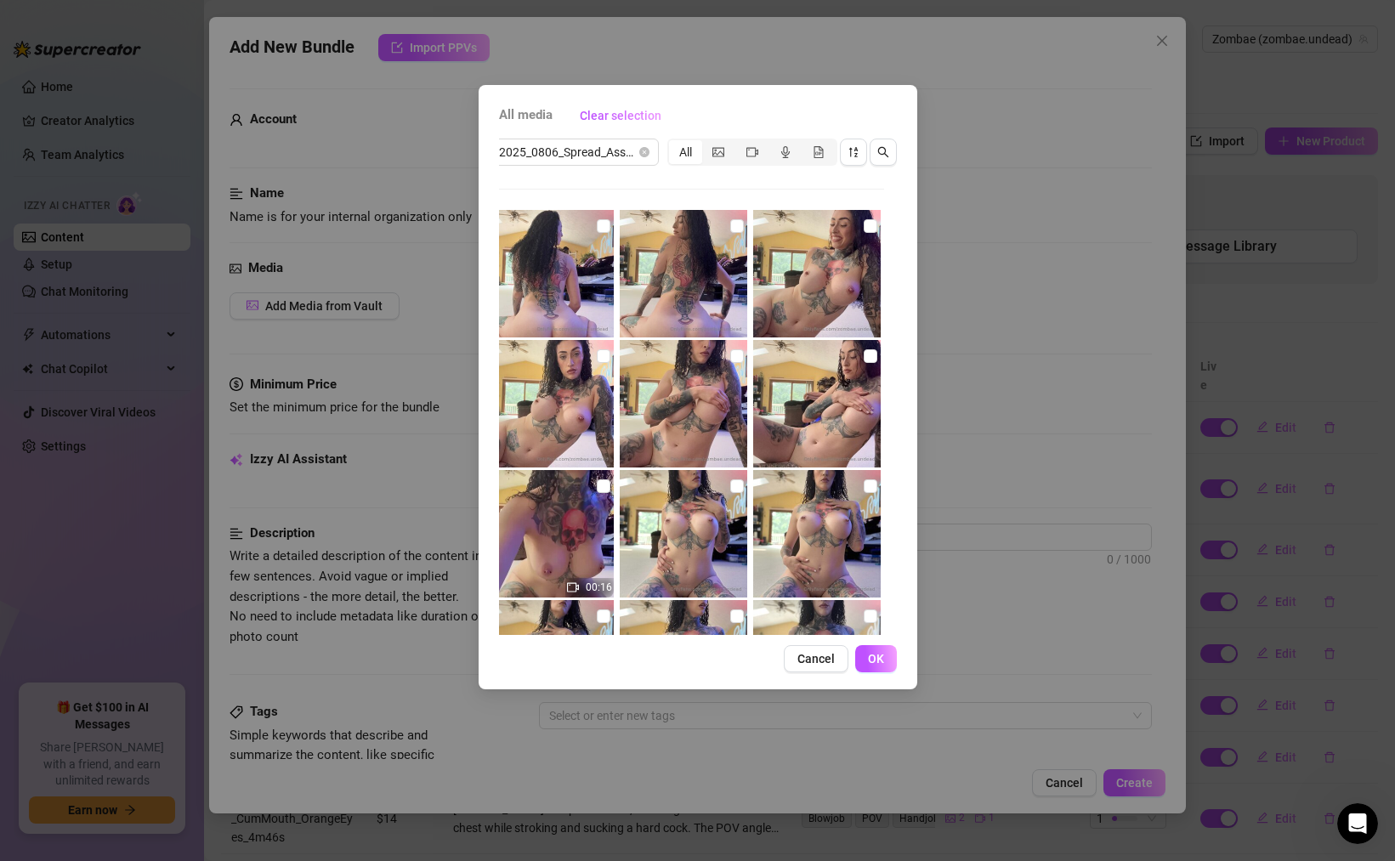
scroll to position [0, 0]
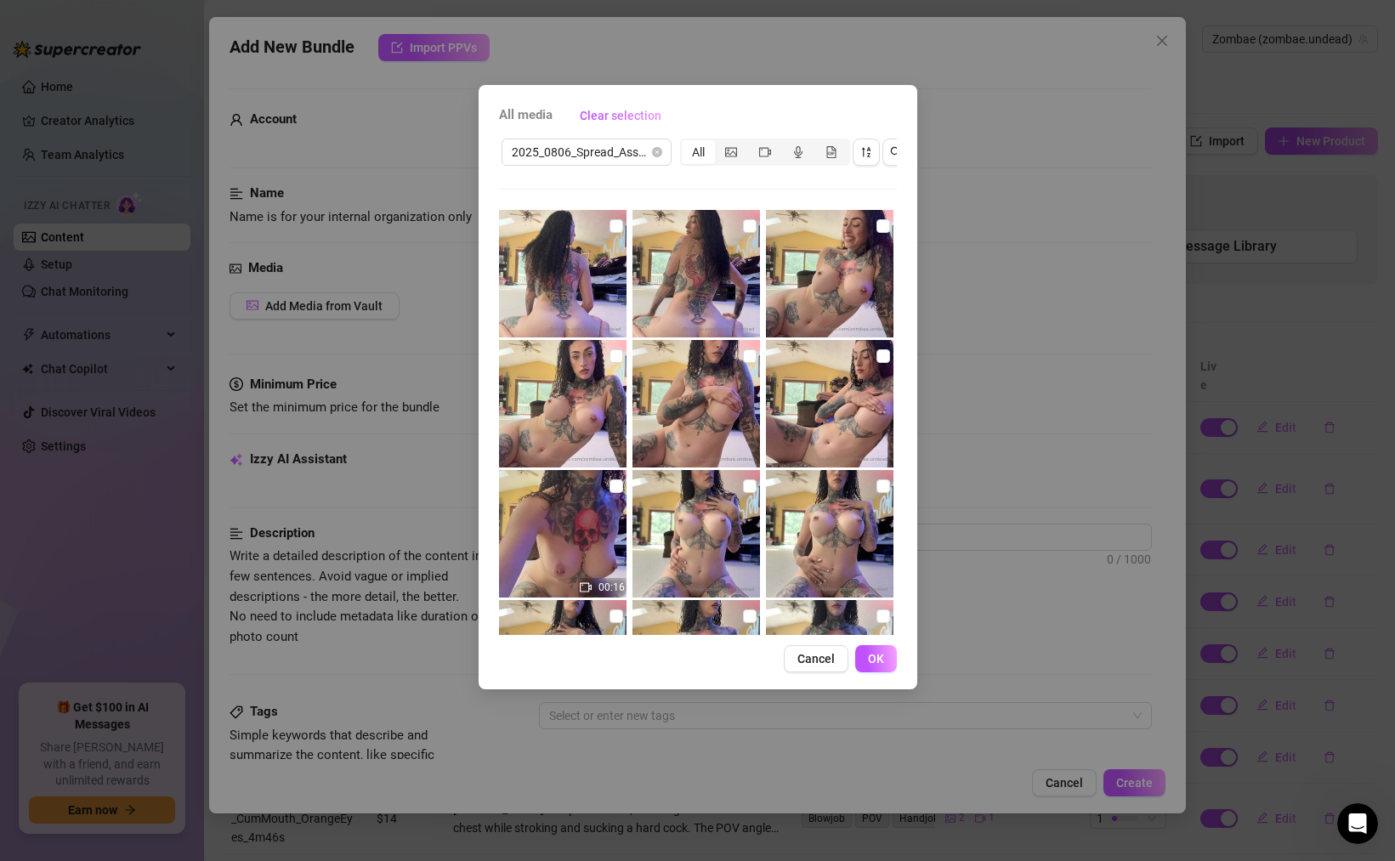
click at [608, 281] on img at bounding box center [563, 274] width 128 height 128
click at [687, 281] on img at bounding box center [697, 274] width 128 height 128
click at [859, 281] on img at bounding box center [830, 274] width 128 height 128
click at [630, 393] on div "00:16" at bounding box center [698, 422] width 398 height 425
click at [690, 393] on img at bounding box center [697, 404] width 128 height 128
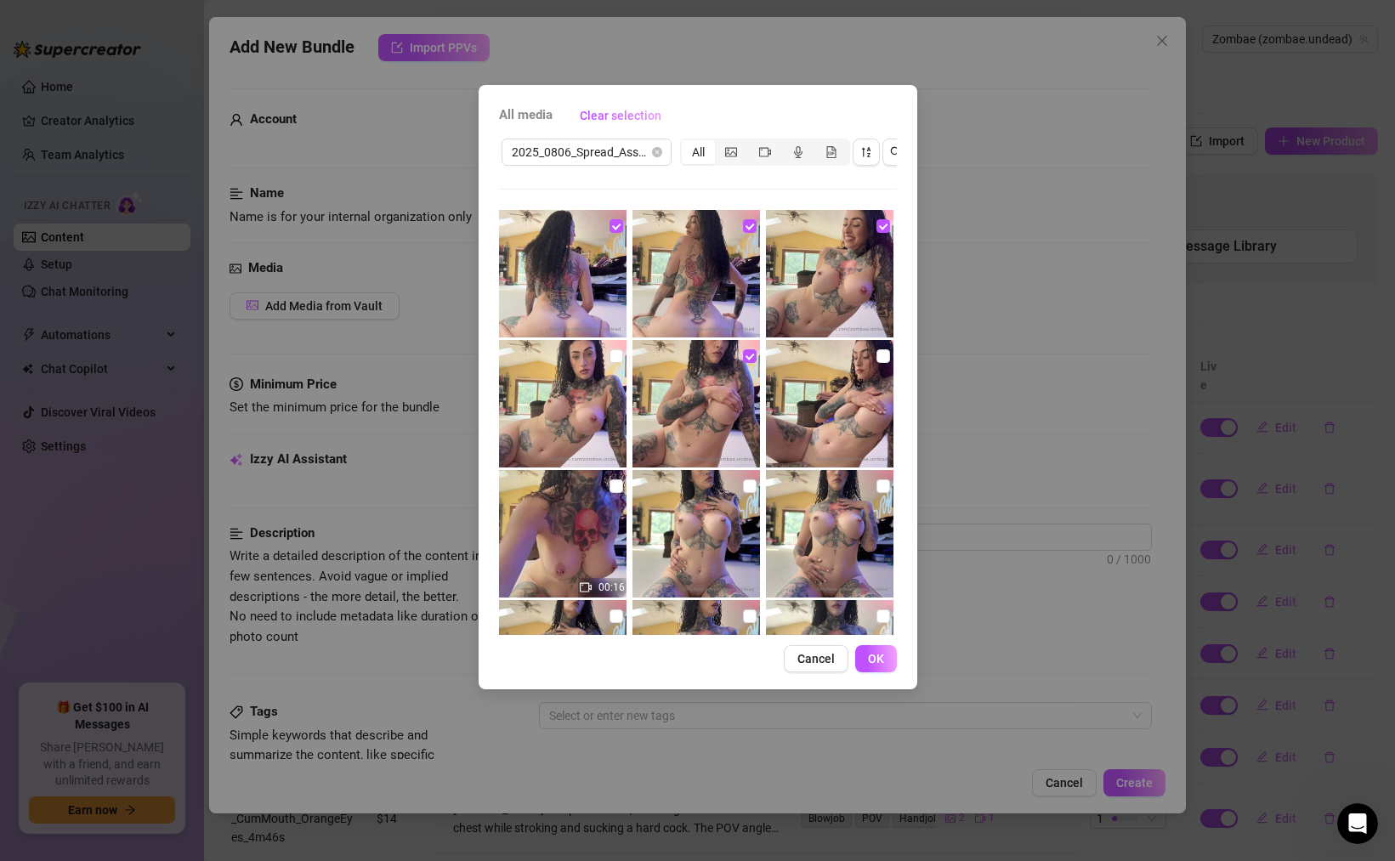
click at [586, 389] on img at bounding box center [563, 404] width 128 height 128
click at [852, 405] on img at bounding box center [830, 404] width 128 height 128
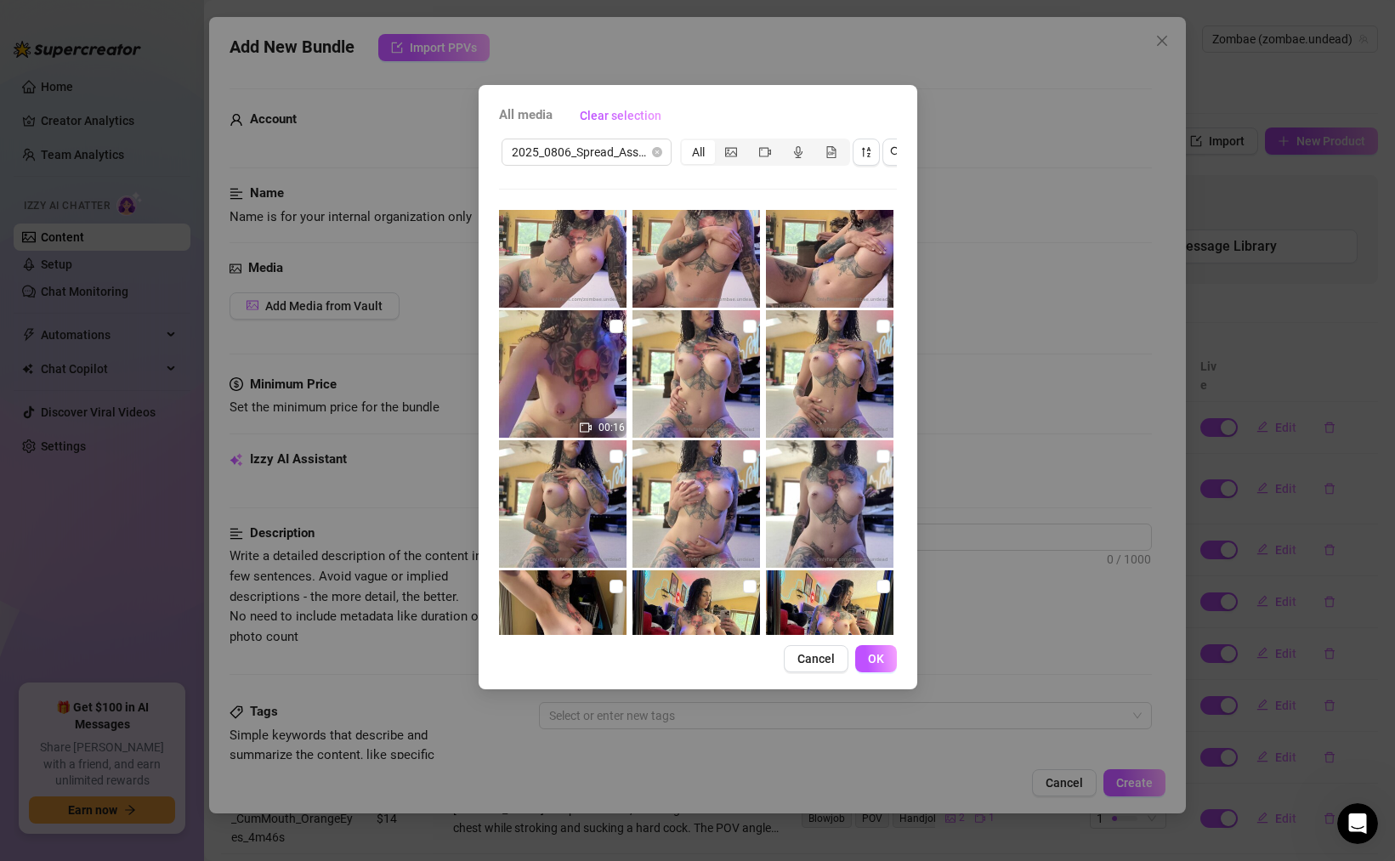
scroll to position [205, 0]
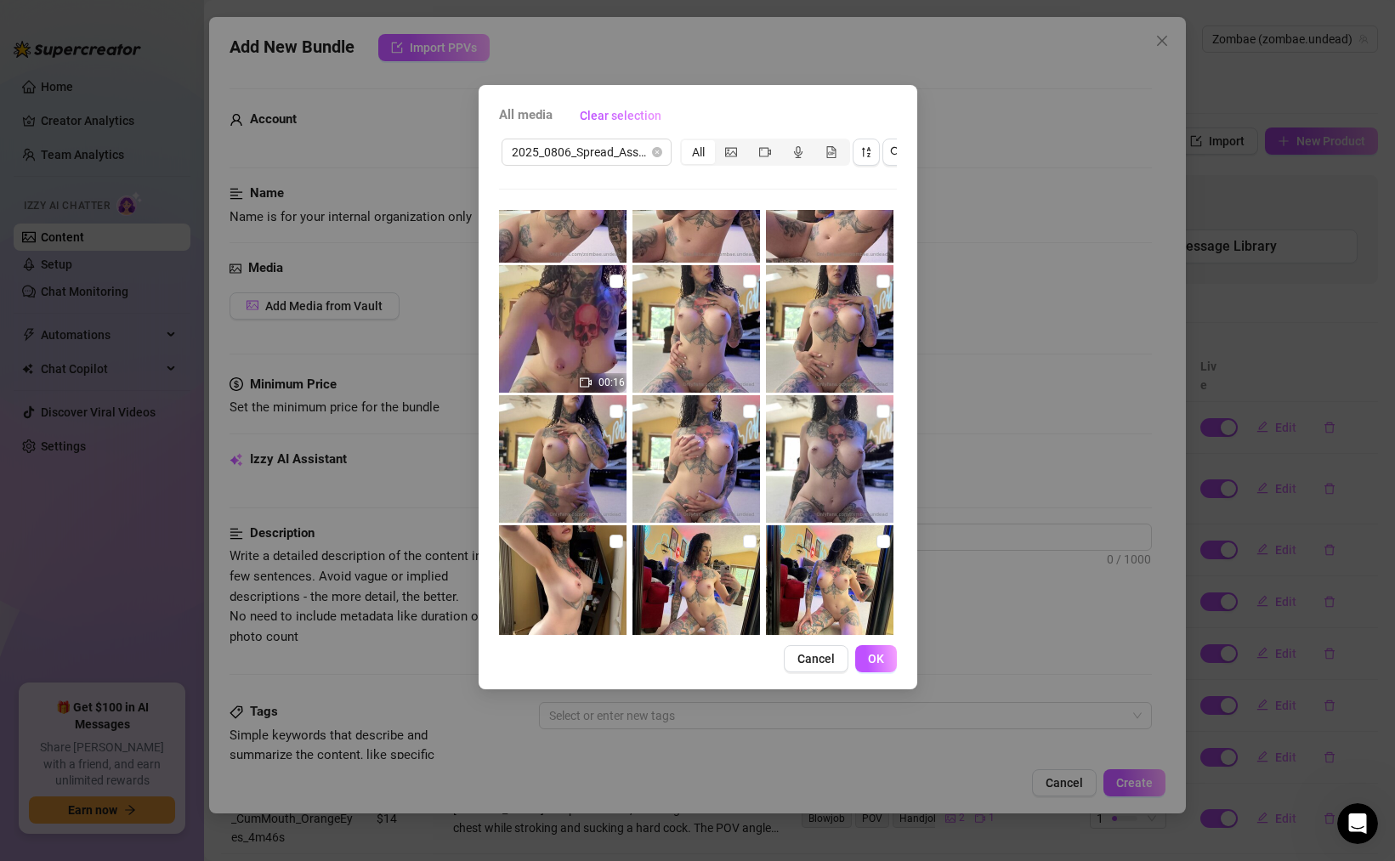
click at [585, 323] on img at bounding box center [563, 329] width 128 height 128
click at [678, 329] on img at bounding box center [697, 329] width 128 height 128
click at [847, 332] on img at bounding box center [830, 329] width 128 height 128
click at [582, 461] on img at bounding box center [563, 459] width 128 height 128
click at [701, 461] on img at bounding box center [697, 459] width 128 height 128
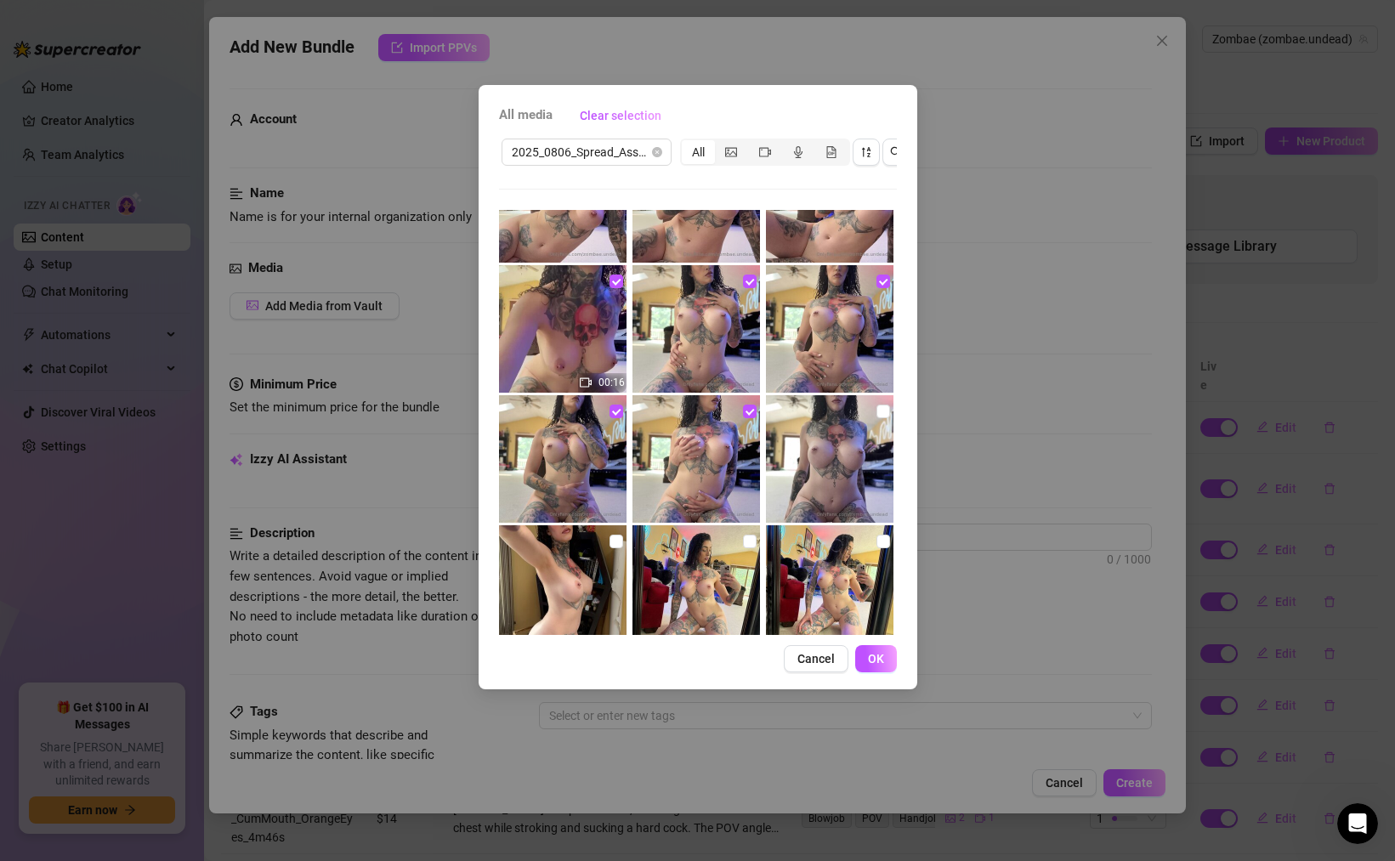
click at [841, 461] on img at bounding box center [830, 459] width 128 height 128
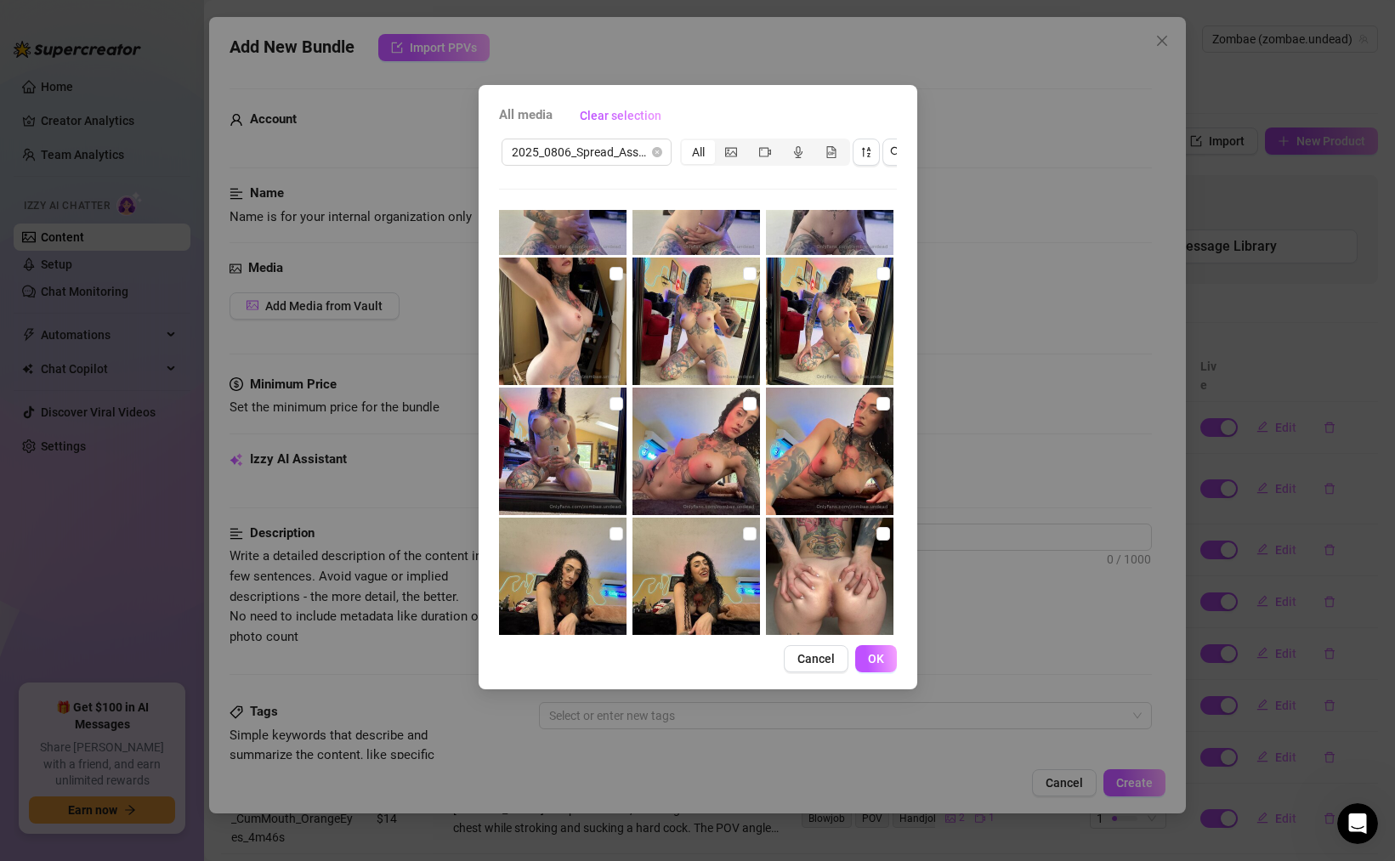
scroll to position [579, 0]
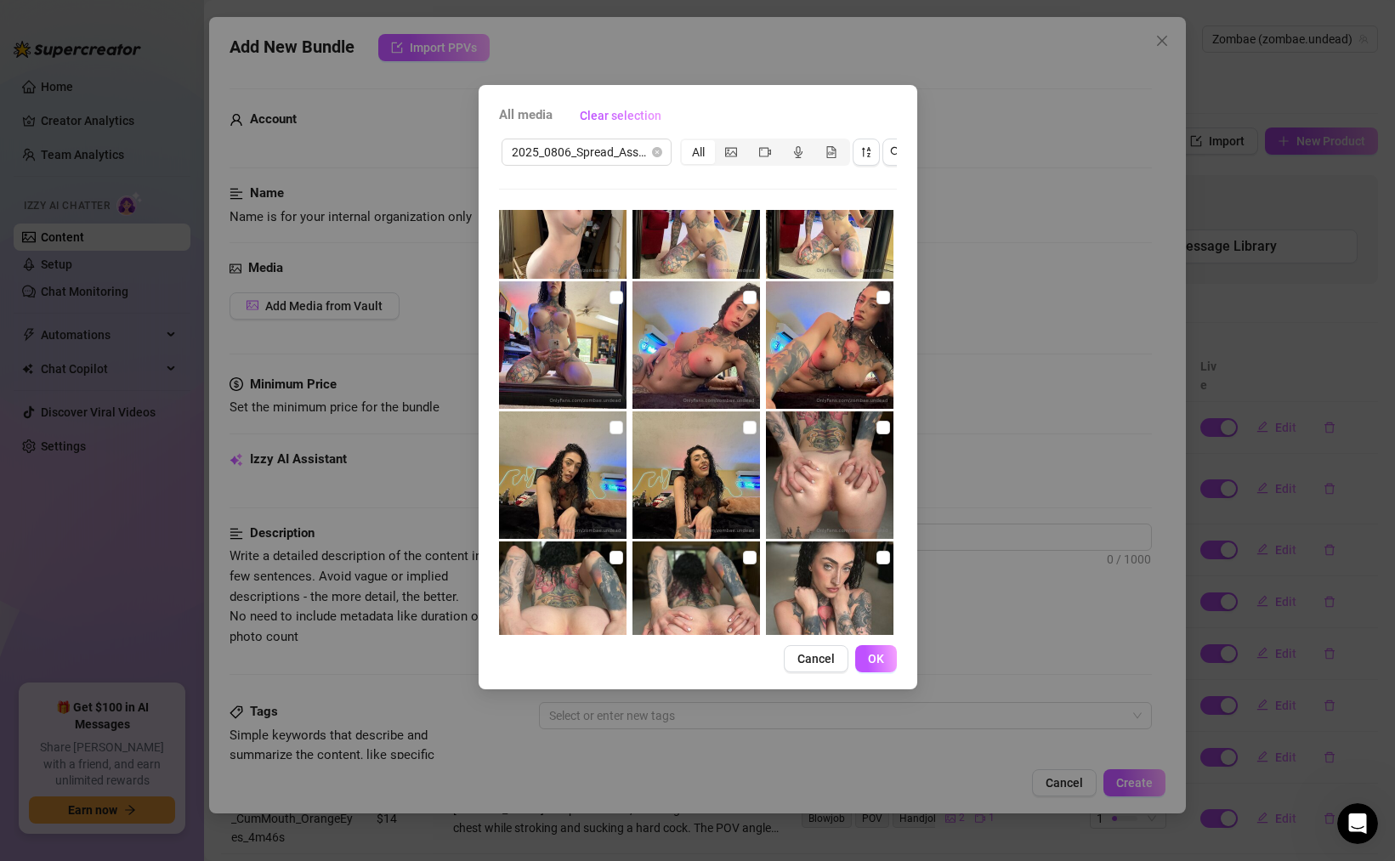
click at [577, 246] on img at bounding box center [563, 215] width 128 height 128
click at [655, 252] on img at bounding box center [697, 215] width 128 height 128
click at [816, 254] on img at bounding box center [830, 215] width 128 height 128
click at [572, 344] on img at bounding box center [563, 345] width 128 height 128
click at [690, 344] on img at bounding box center [697, 345] width 128 height 128
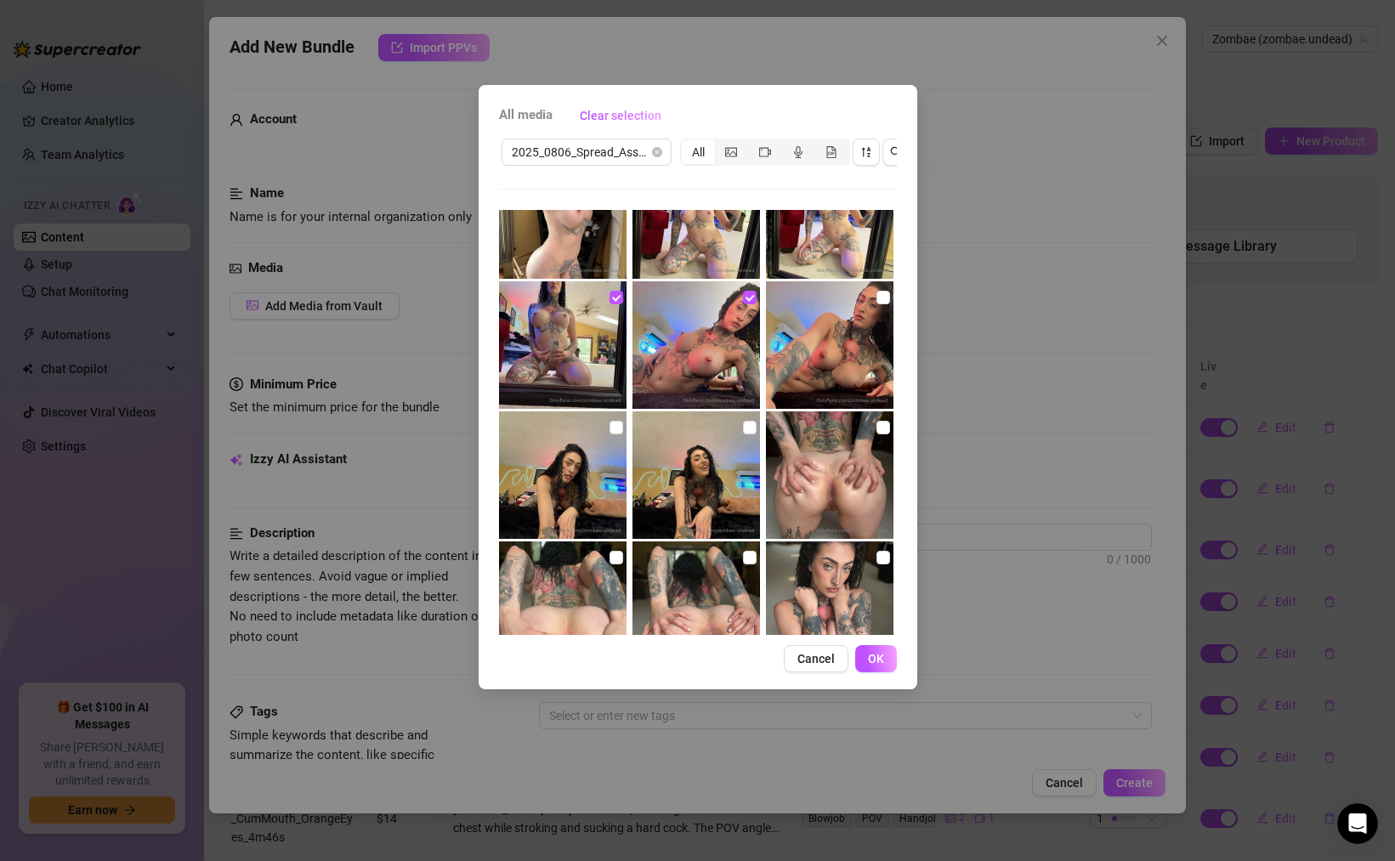
click at [804, 344] on img at bounding box center [830, 345] width 128 height 128
click at [593, 474] on img at bounding box center [563, 476] width 128 height 128
click at [680, 474] on img at bounding box center [697, 476] width 128 height 128
click at [820, 483] on img at bounding box center [830, 476] width 128 height 128
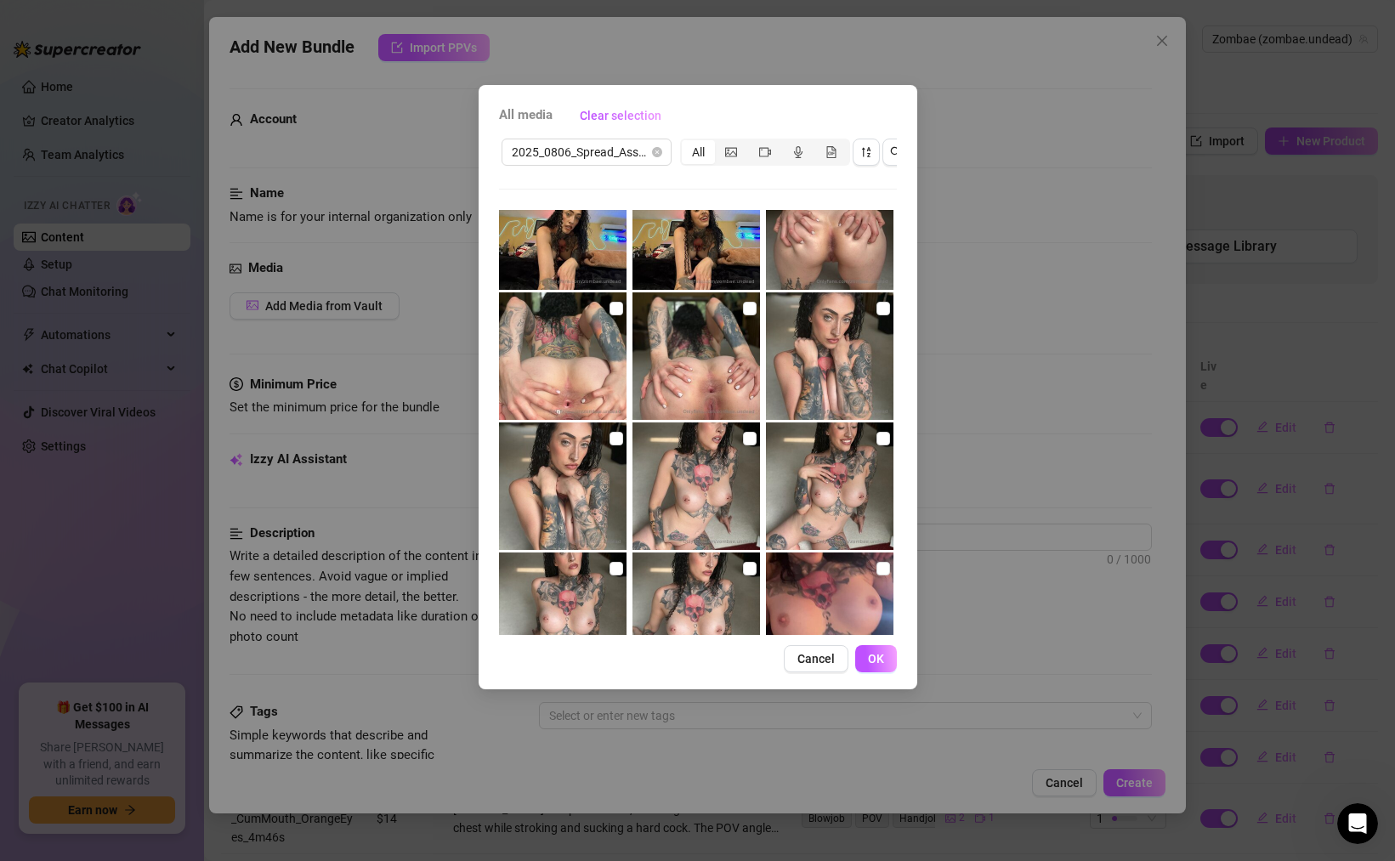
scroll to position [842, 0]
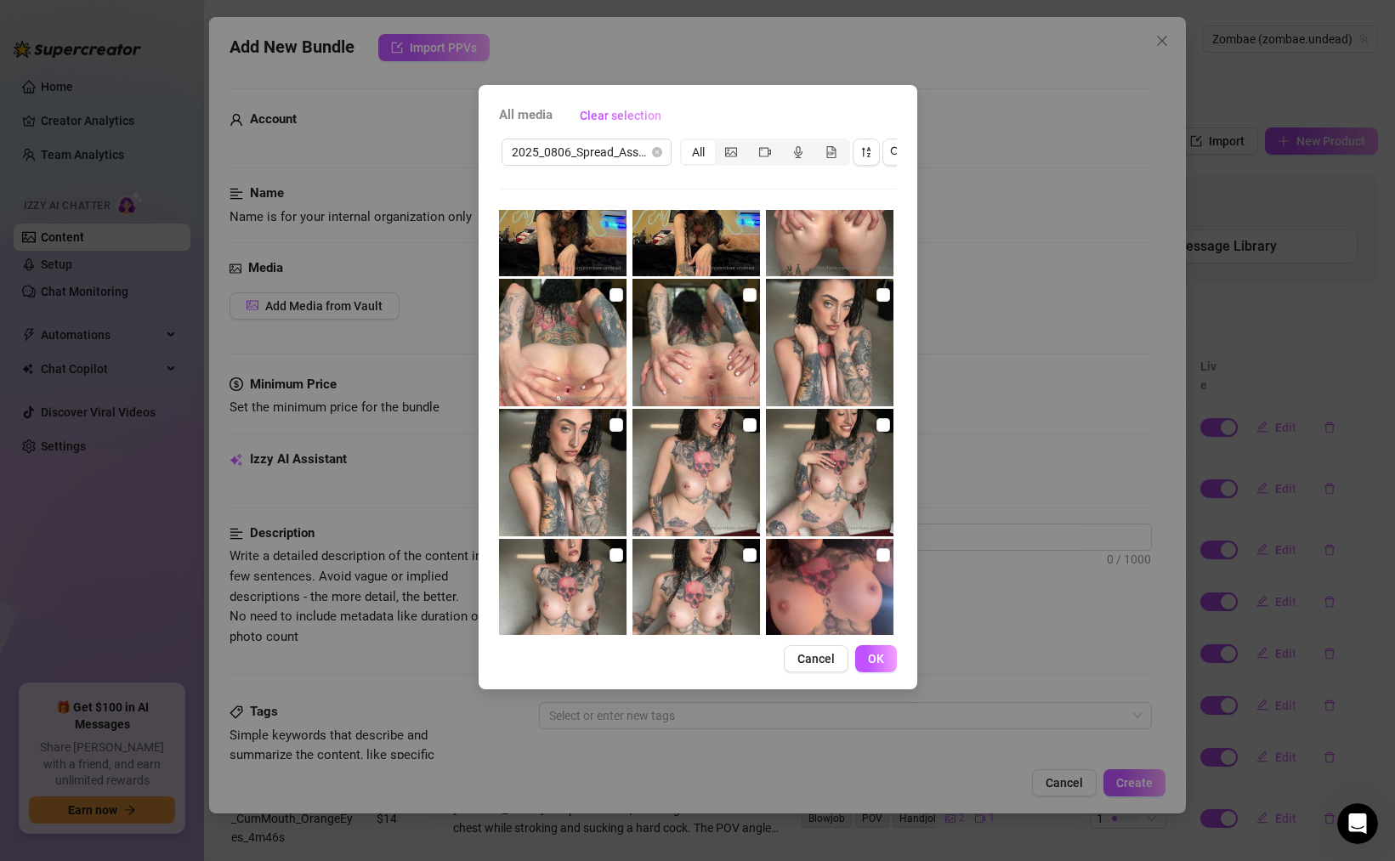
click at [594, 364] on img at bounding box center [563, 343] width 128 height 128
click at [702, 364] on img at bounding box center [697, 343] width 128 height 128
click at [819, 358] on img at bounding box center [830, 343] width 128 height 128
click at [577, 457] on img at bounding box center [563, 473] width 128 height 128
click at [685, 457] on img at bounding box center [697, 473] width 128 height 128
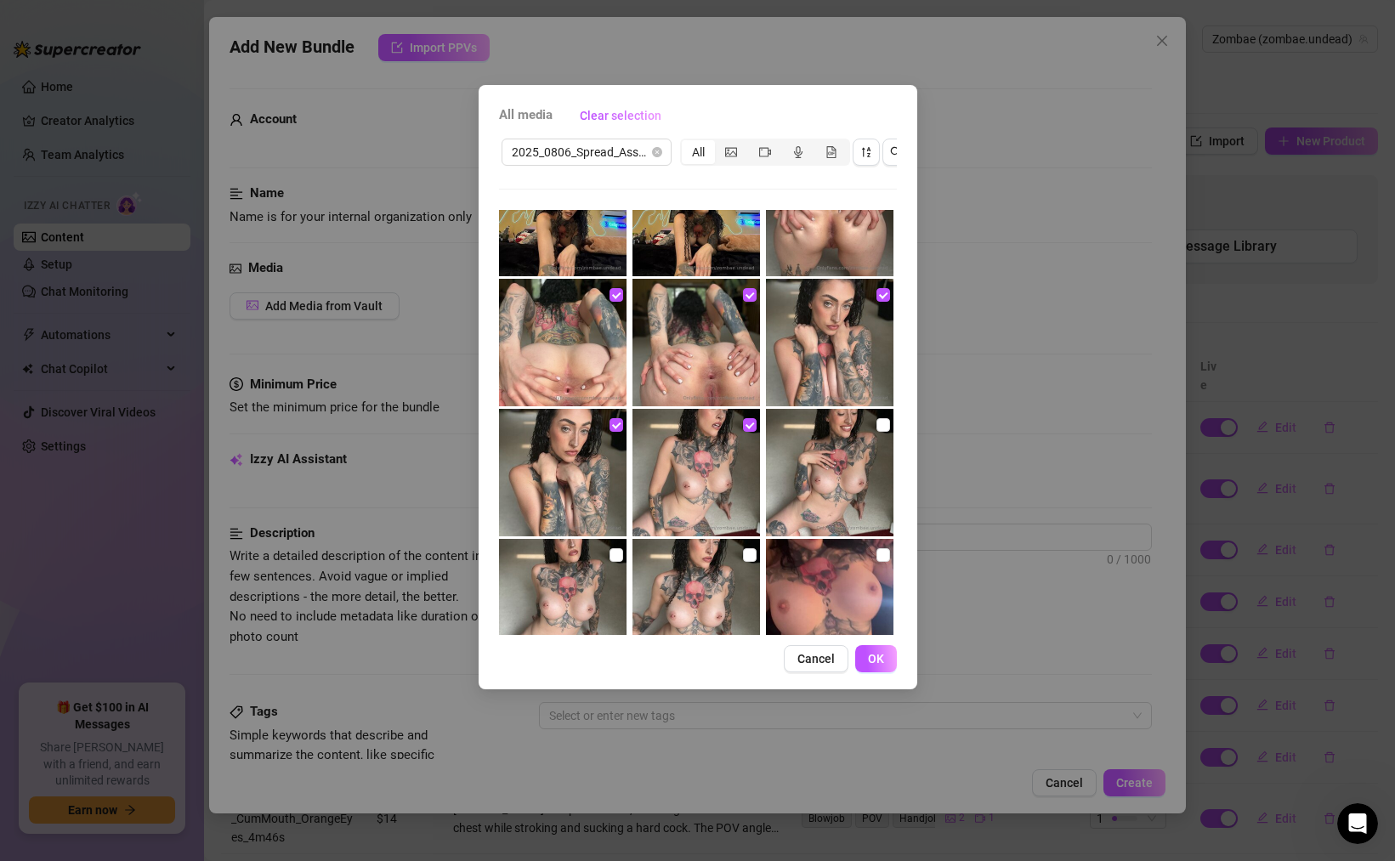
click at [832, 466] on img at bounding box center [830, 473] width 128 height 128
click at [585, 539] on img at bounding box center [563, 603] width 128 height 128
click at [717, 553] on img at bounding box center [697, 603] width 128 height 128
click at [833, 565] on img at bounding box center [830, 603] width 128 height 128
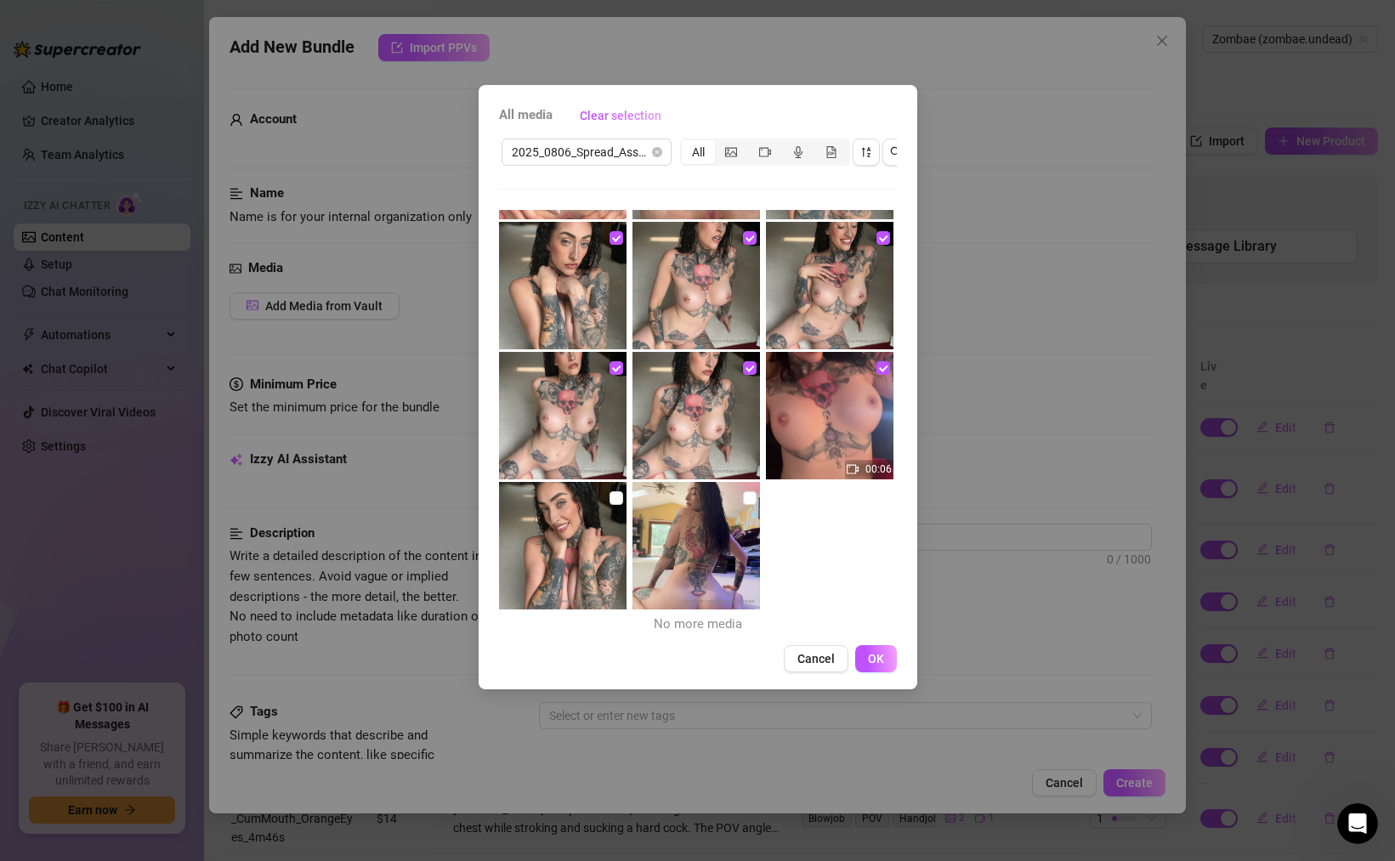
scroll to position [1031, 0]
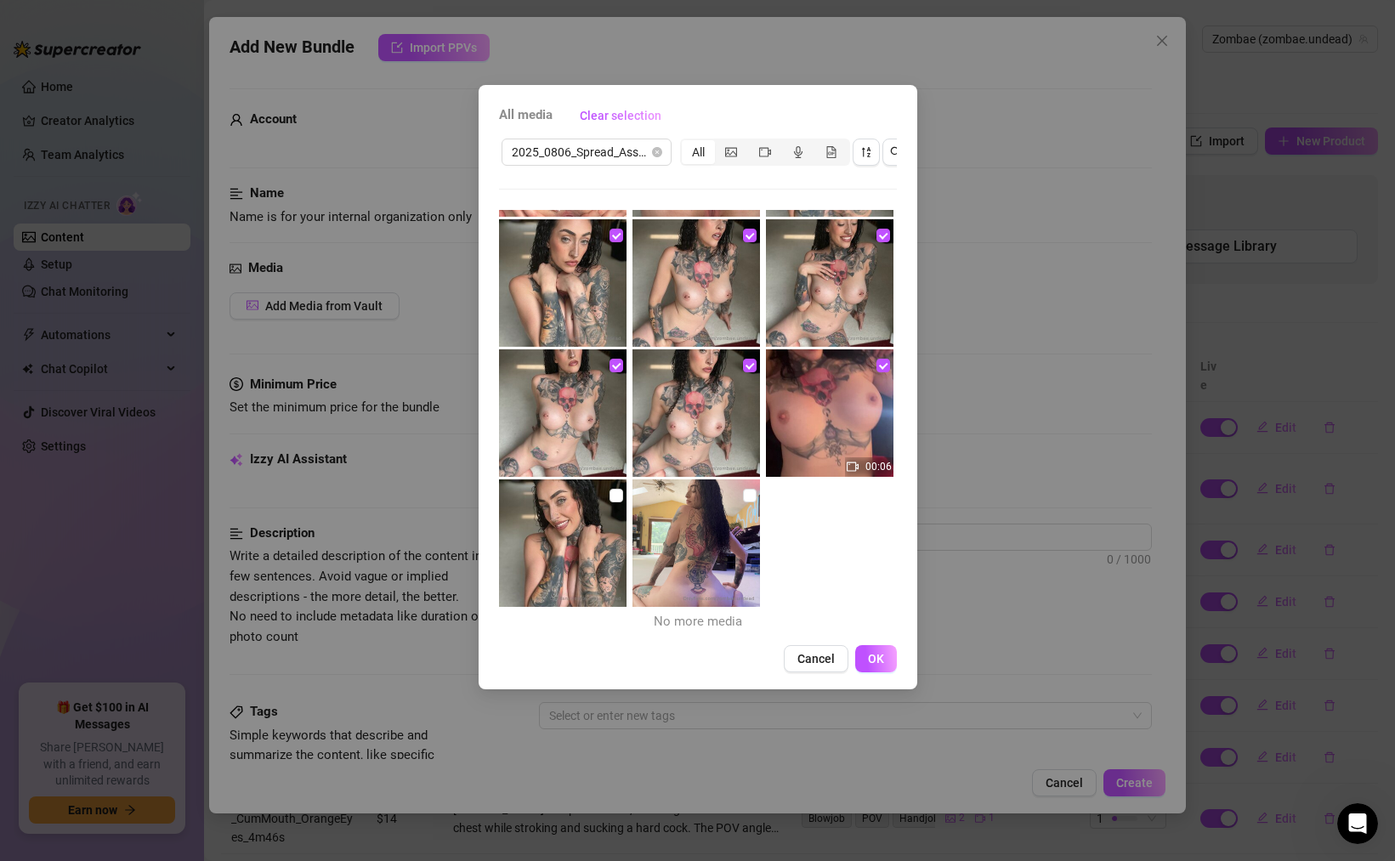
click at [575, 523] on img at bounding box center [563, 544] width 128 height 128
click at [660, 535] on img at bounding box center [697, 544] width 128 height 128
click at [872, 656] on span "OK" at bounding box center [876, 659] width 16 height 14
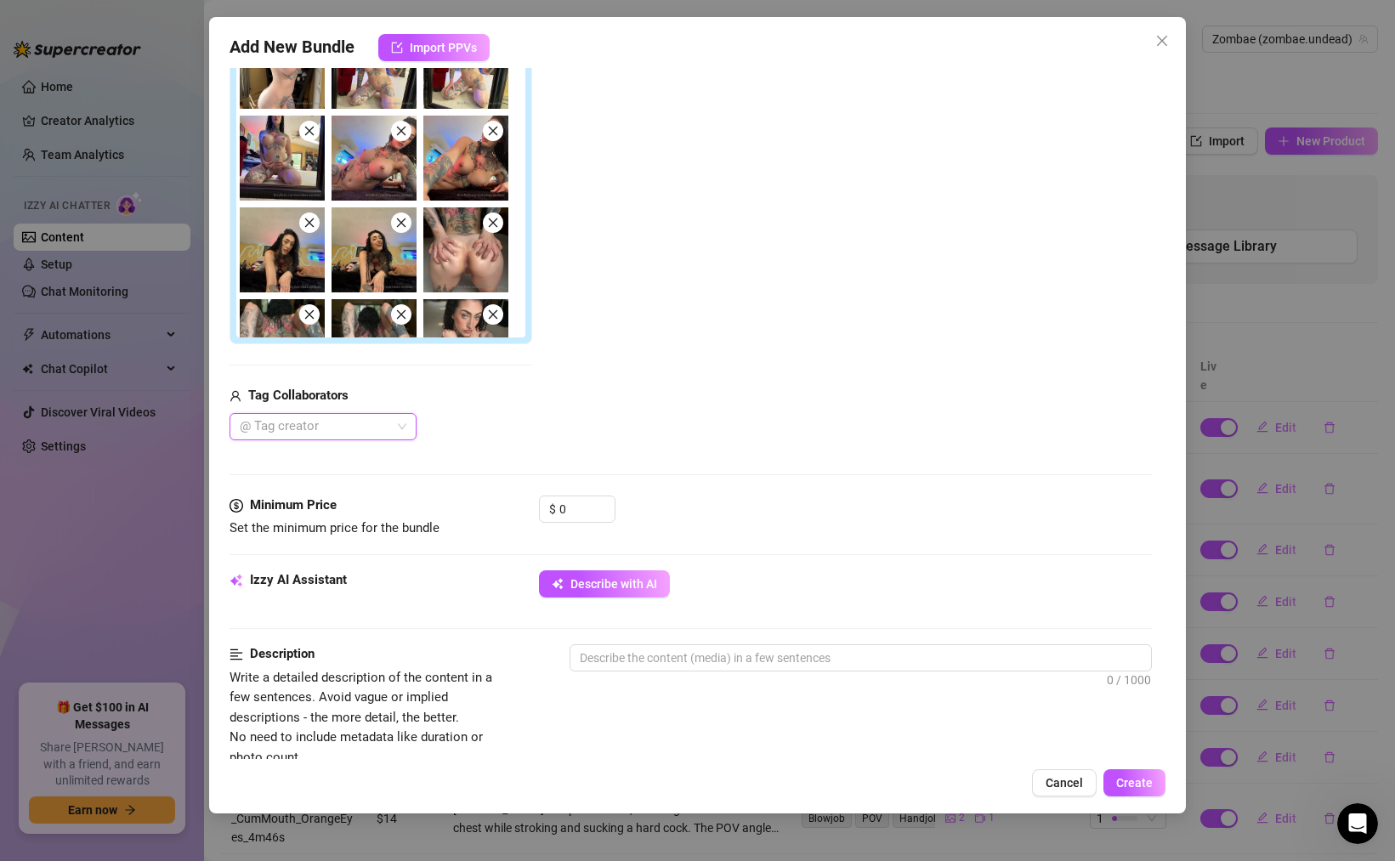
scroll to position [348, 0]
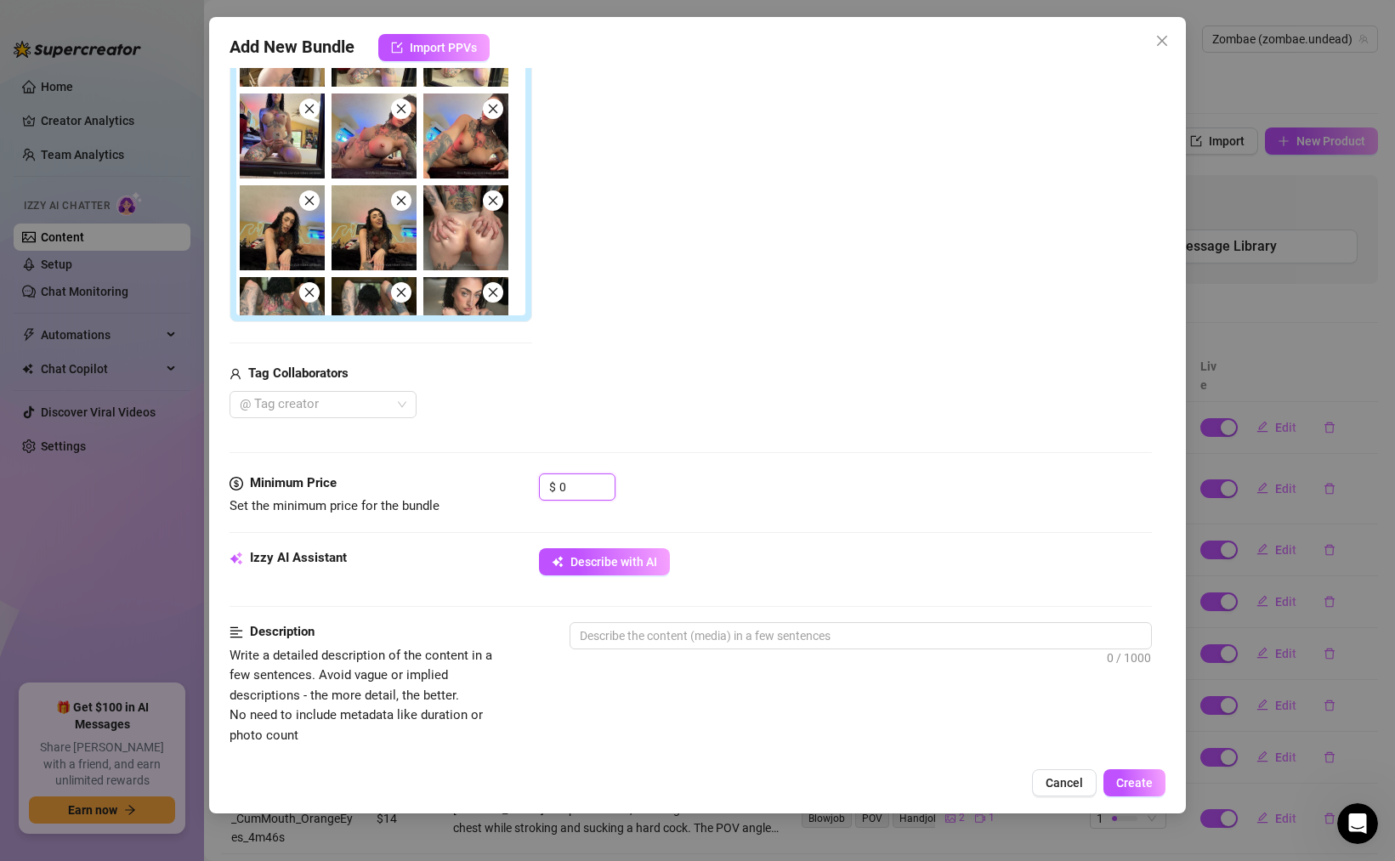
drag, startPoint x: 572, startPoint y: 484, endPoint x: 502, endPoint y: 479, distance: 70.8
click at [518, 480] on div "Minimum Price Set the minimum price for the bundle $ 0" at bounding box center [691, 495] width 923 height 43
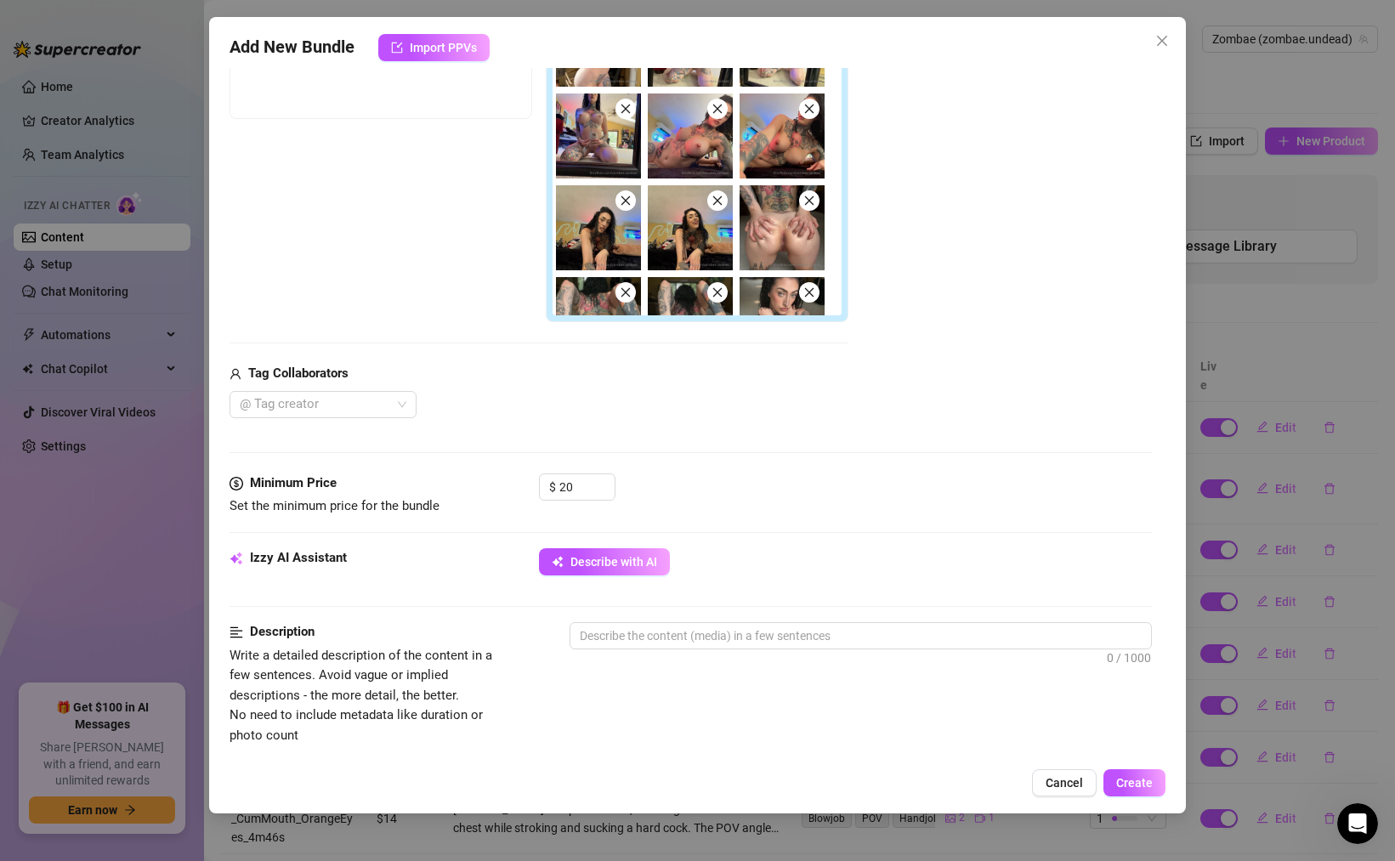
click at [409, 314] on div "Free preview Pay to view" at bounding box center [539, 154] width 619 height 338
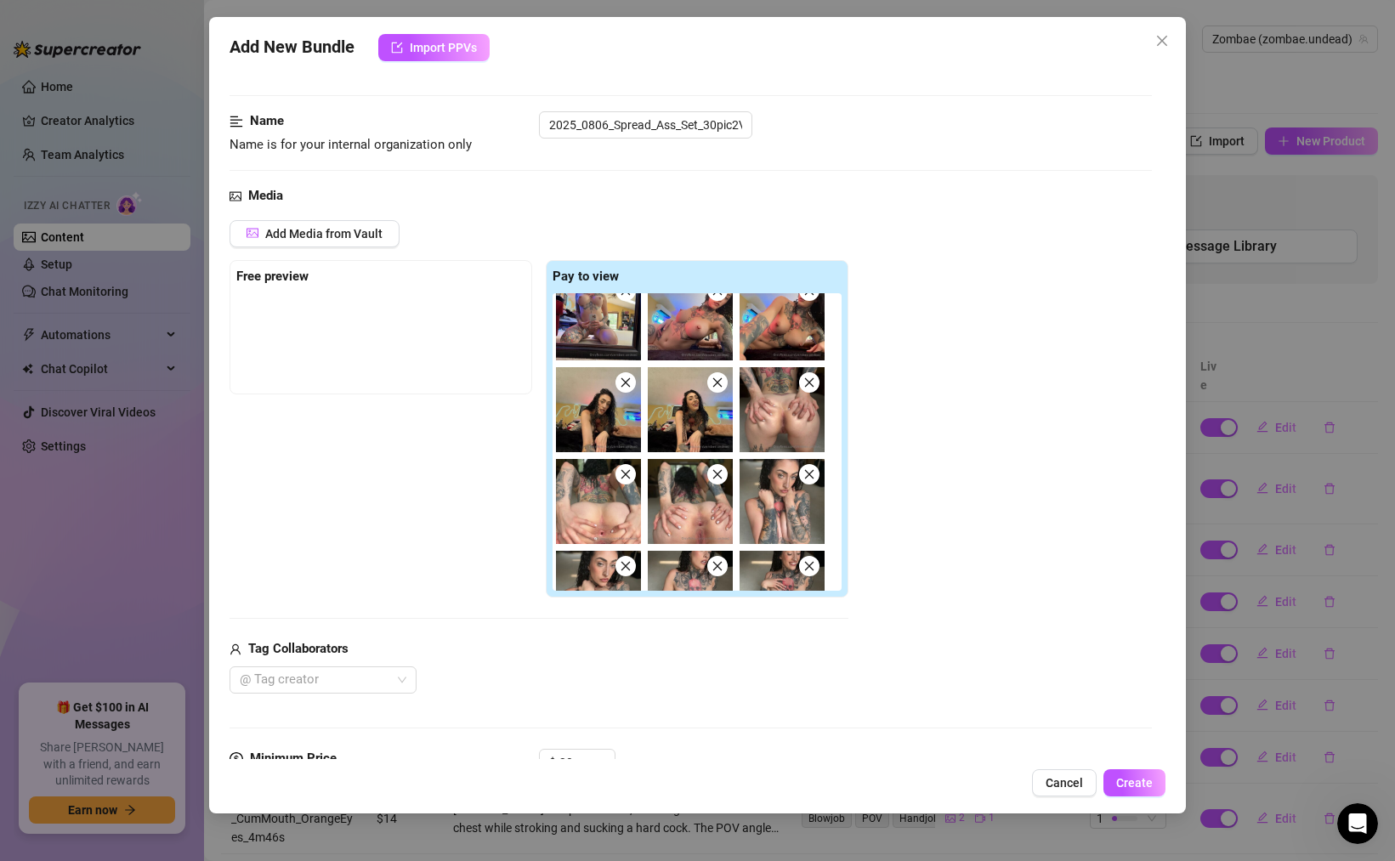
scroll to position [482, 0]
click at [689, 409] on img at bounding box center [690, 408] width 85 height 85
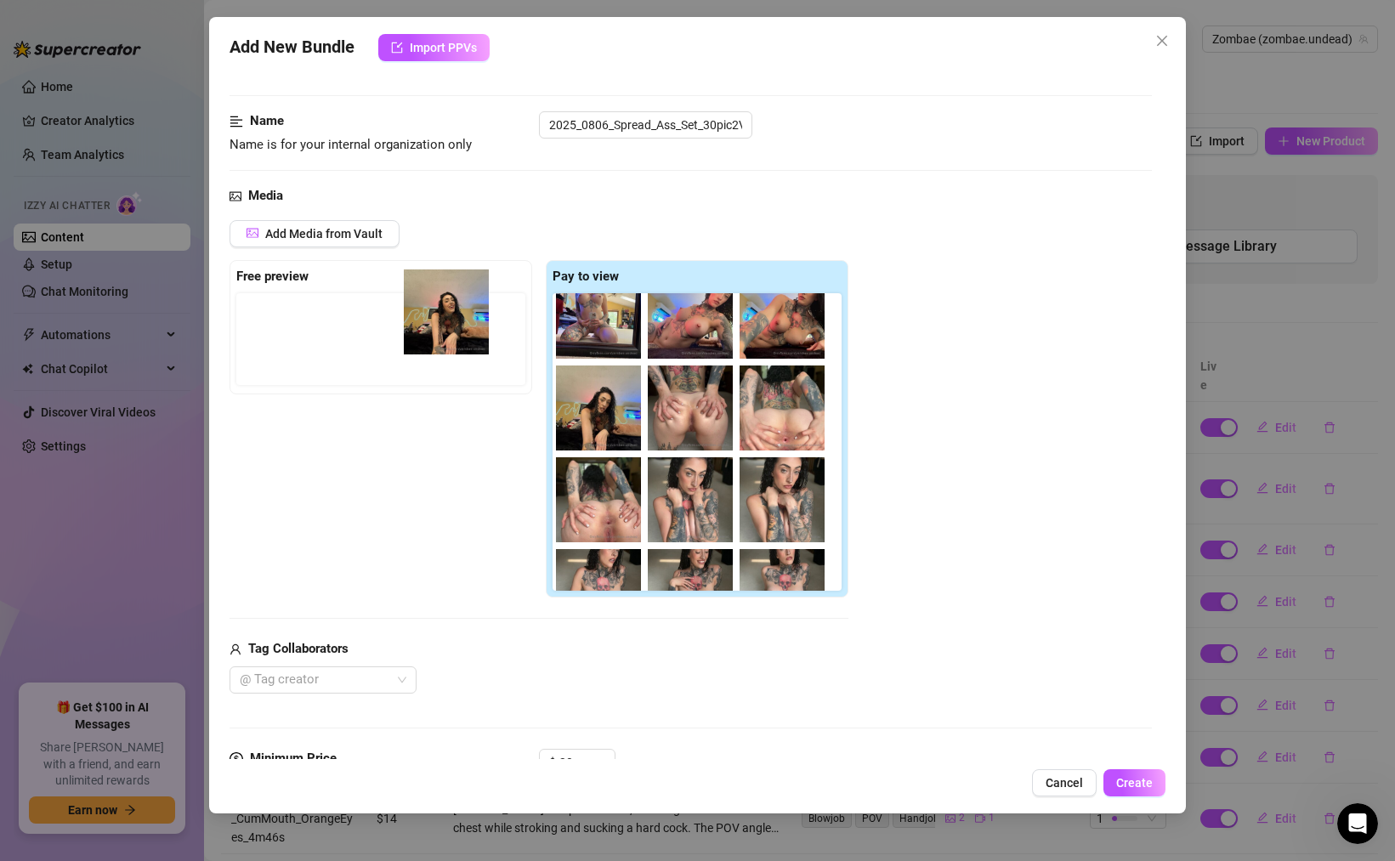
scroll to position [478, 0]
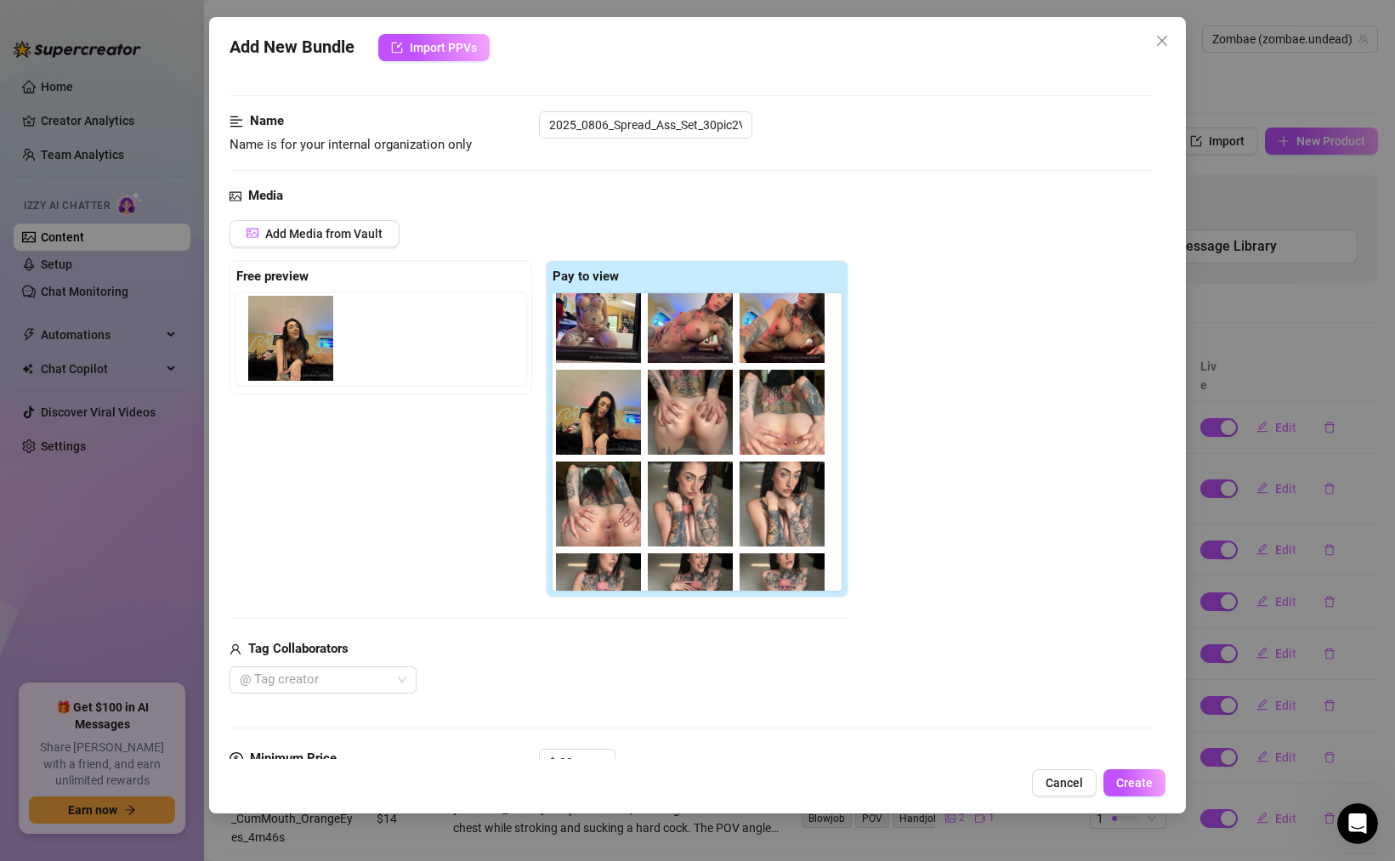
drag, startPoint x: 687, startPoint y: 414, endPoint x: 281, endPoint y: 341, distance: 412.1
click at [281, 341] on div "Free preview Pay to view" at bounding box center [539, 429] width 619 height 338
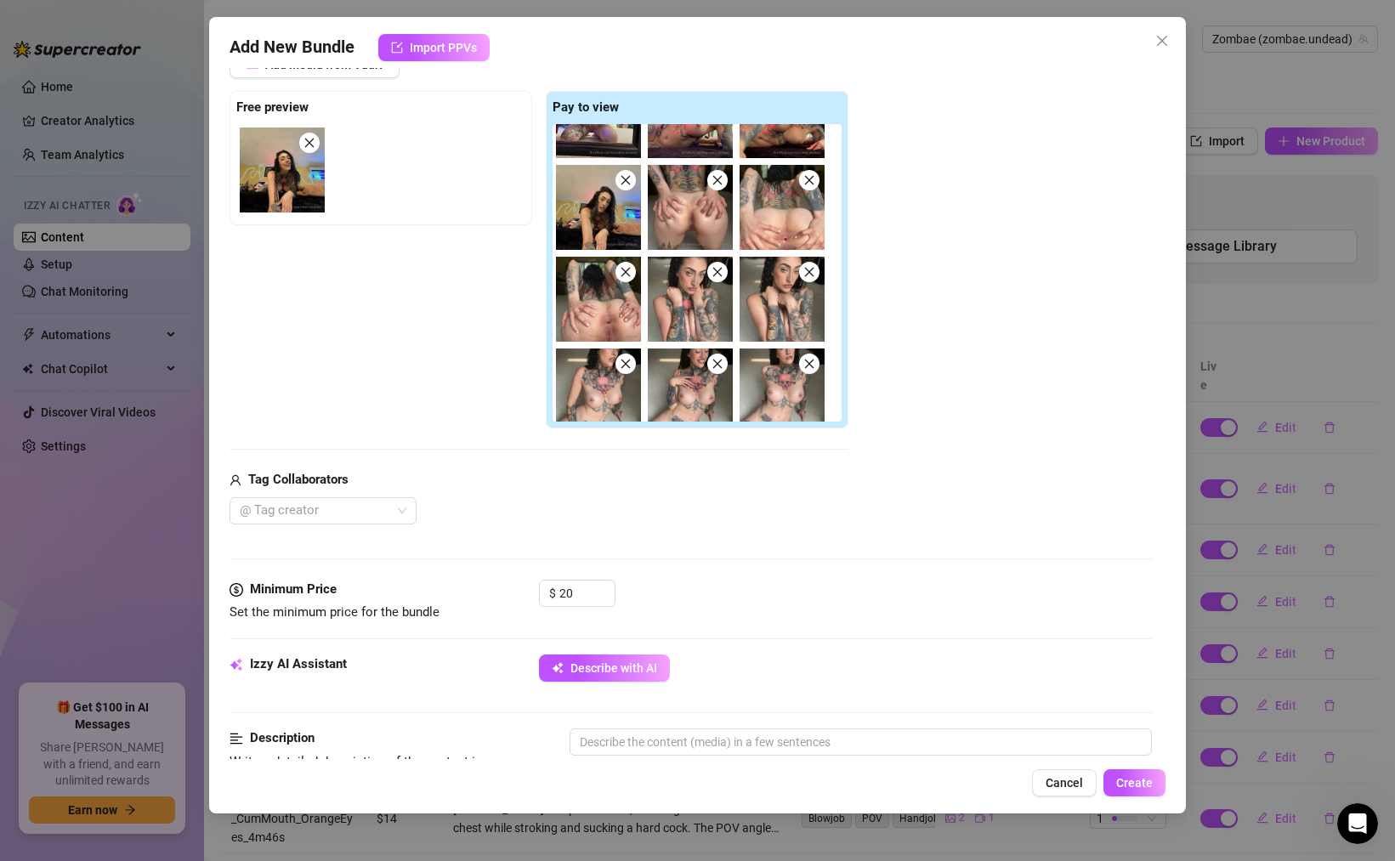
scroll to position [345, 0]
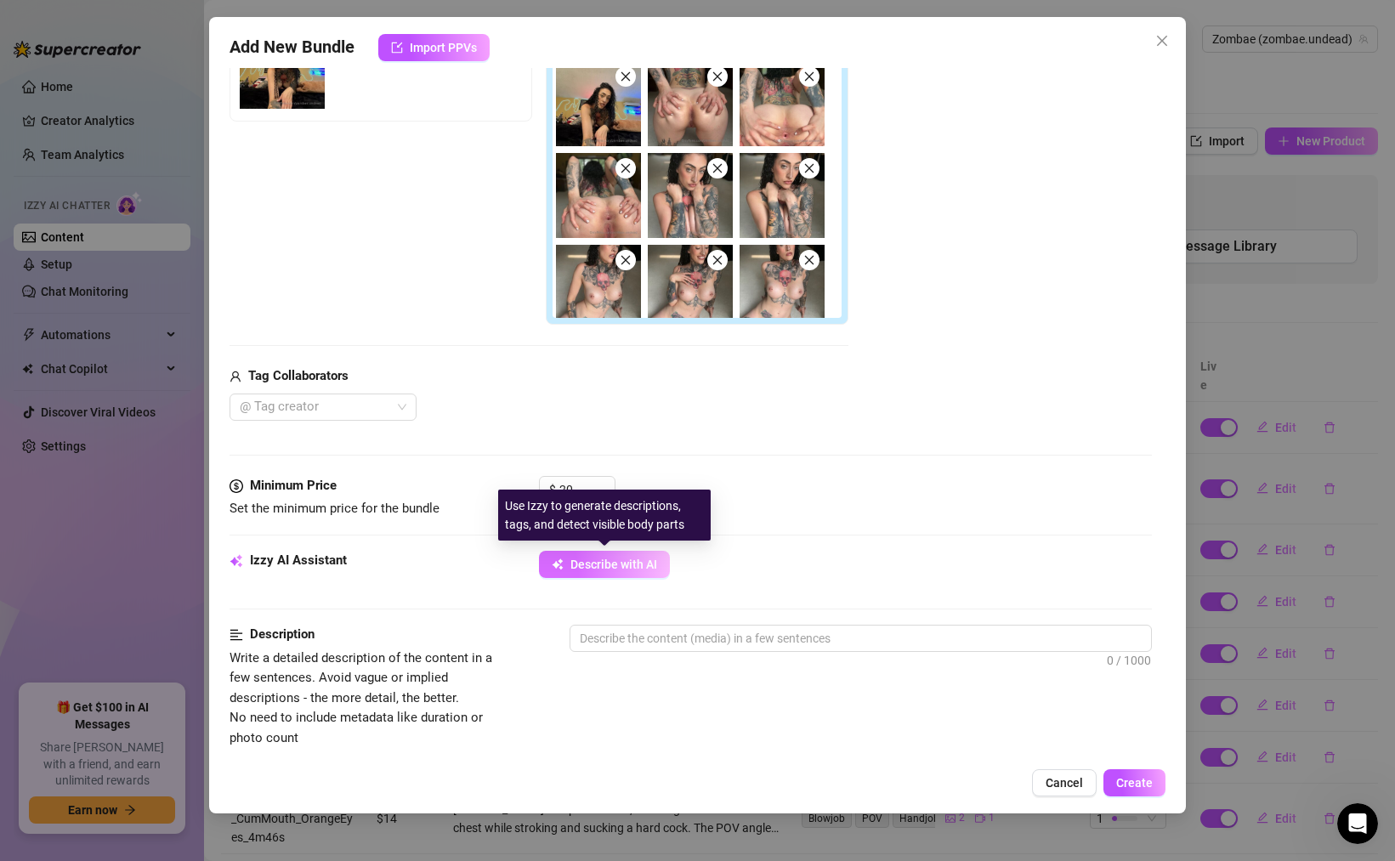
click at [593, 560] on span "Describe with AI" at bounding box center [614, 565] width 87 height 14
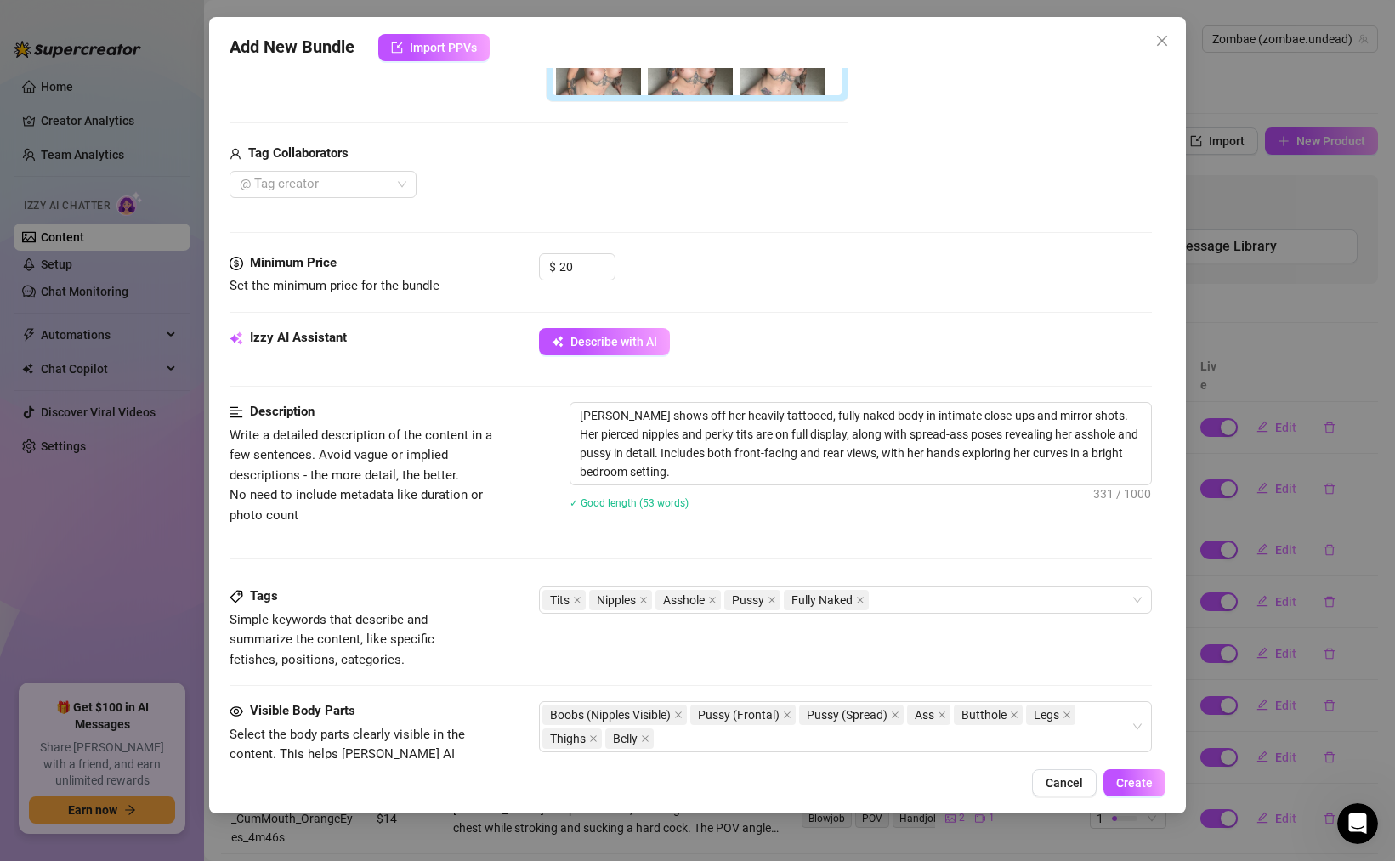
scroll to position [970, 0]
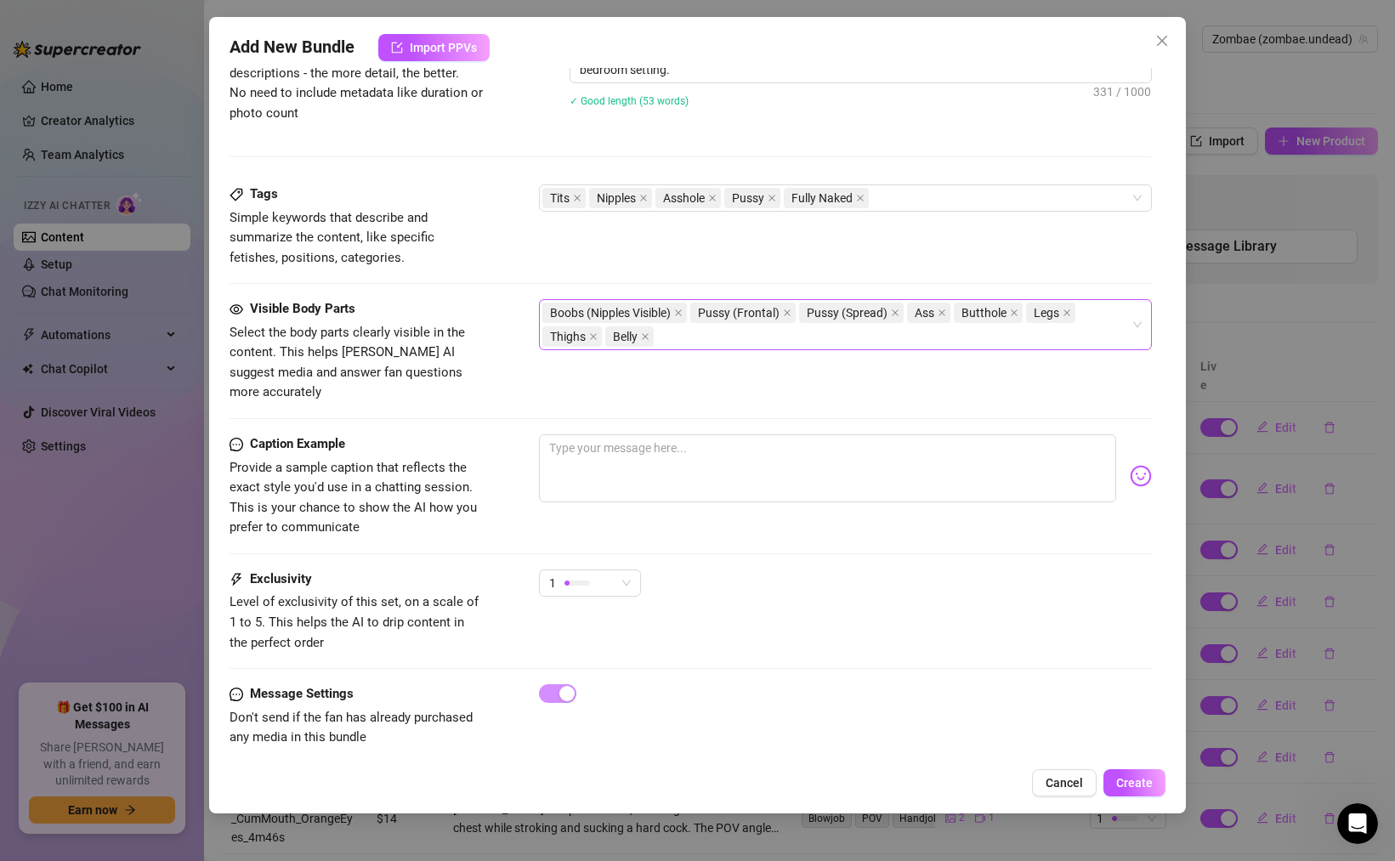
click at [712, 338] on div "Boobs (Nipples Visible) Pussy (Frontal) Pussy (Spread) Ass Butthole Legs Thighs…" at bounding box center [837, 325] width 588 height 48
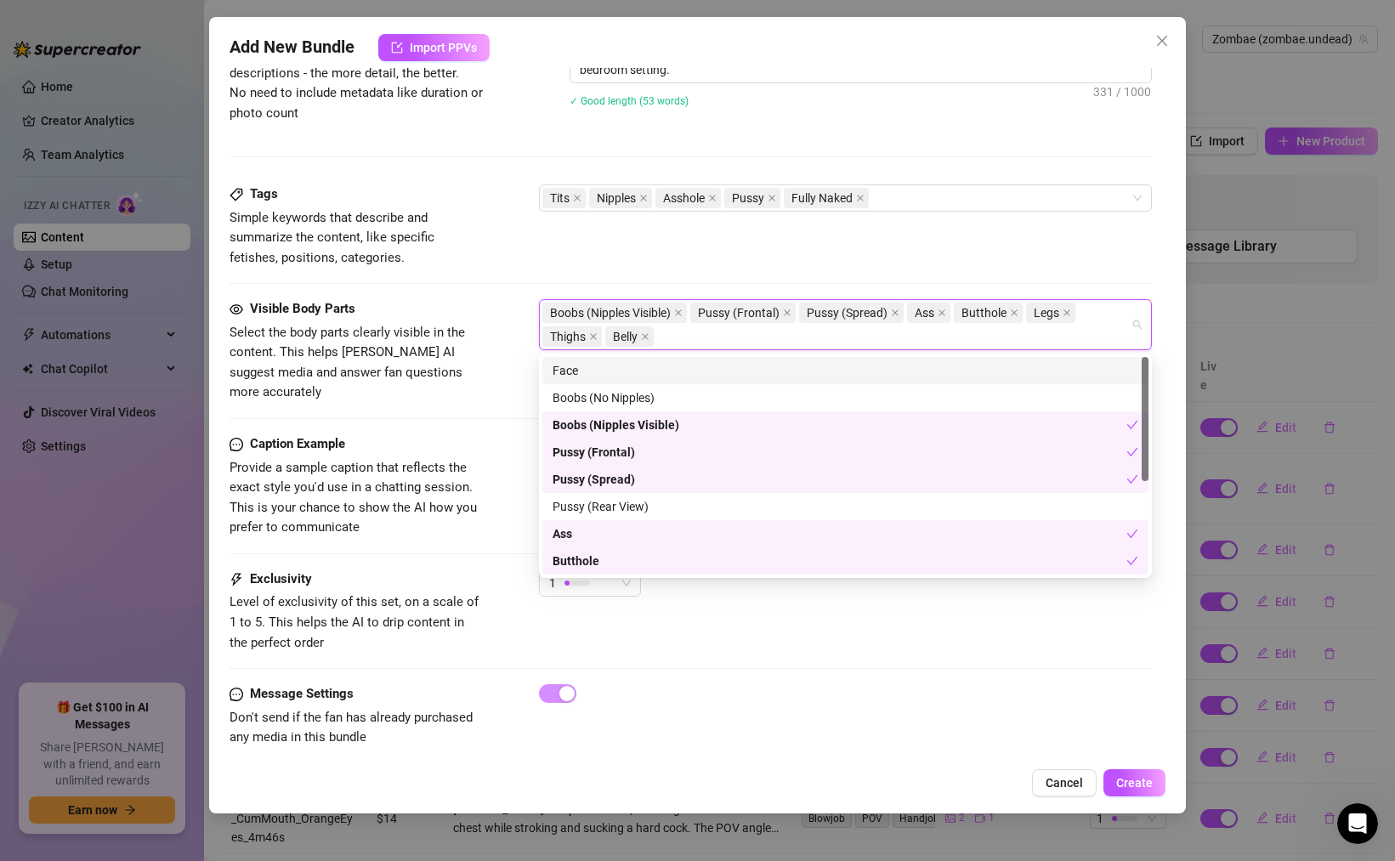
click at [638, 367] on div "Face" at bounding box center [846, 370] width 586 height 19
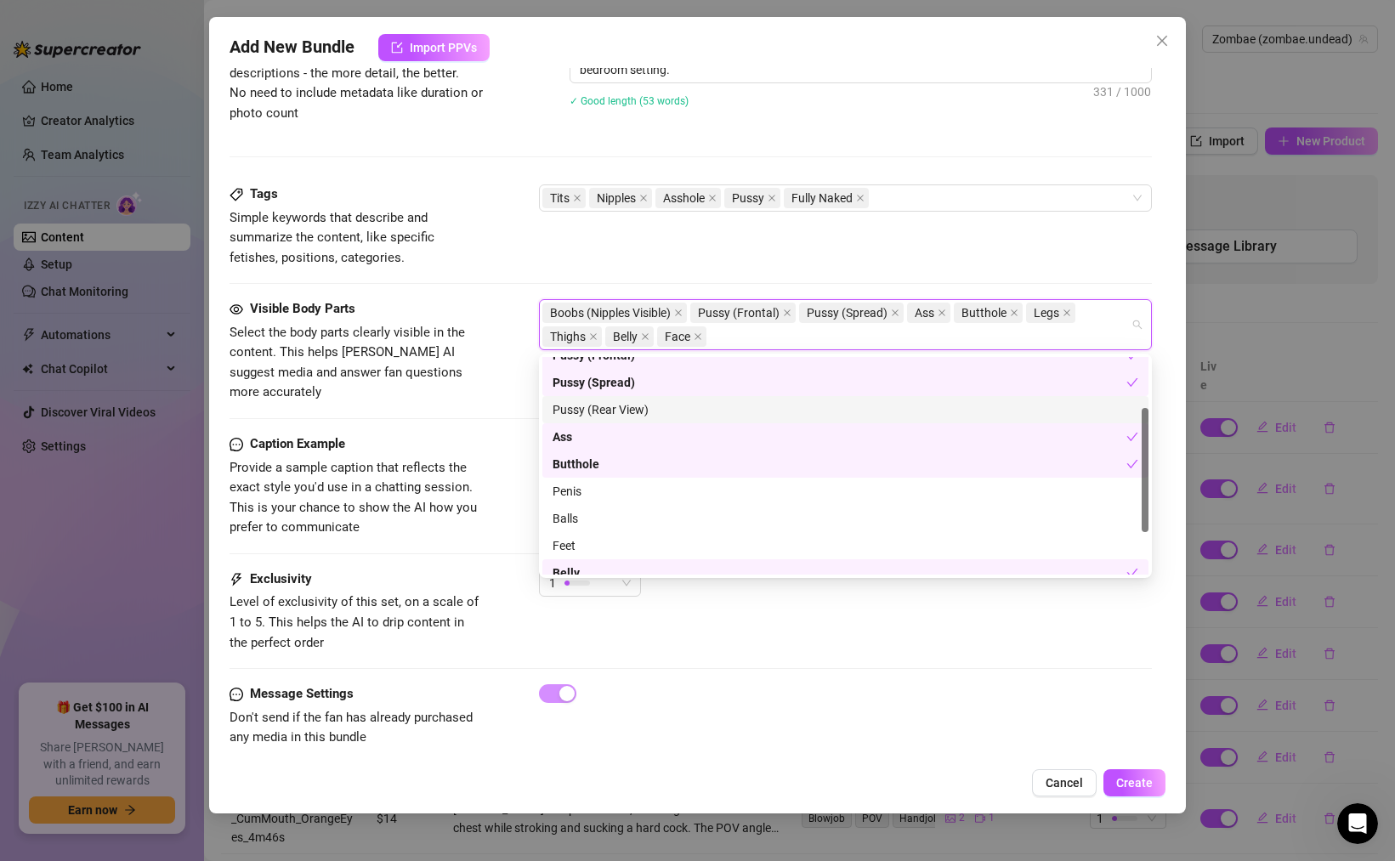
scroll to position [96, 0]
click at [640, 412] on div "Pussy (Rear View)" at bounding box center [846, 410] width 586 height 19
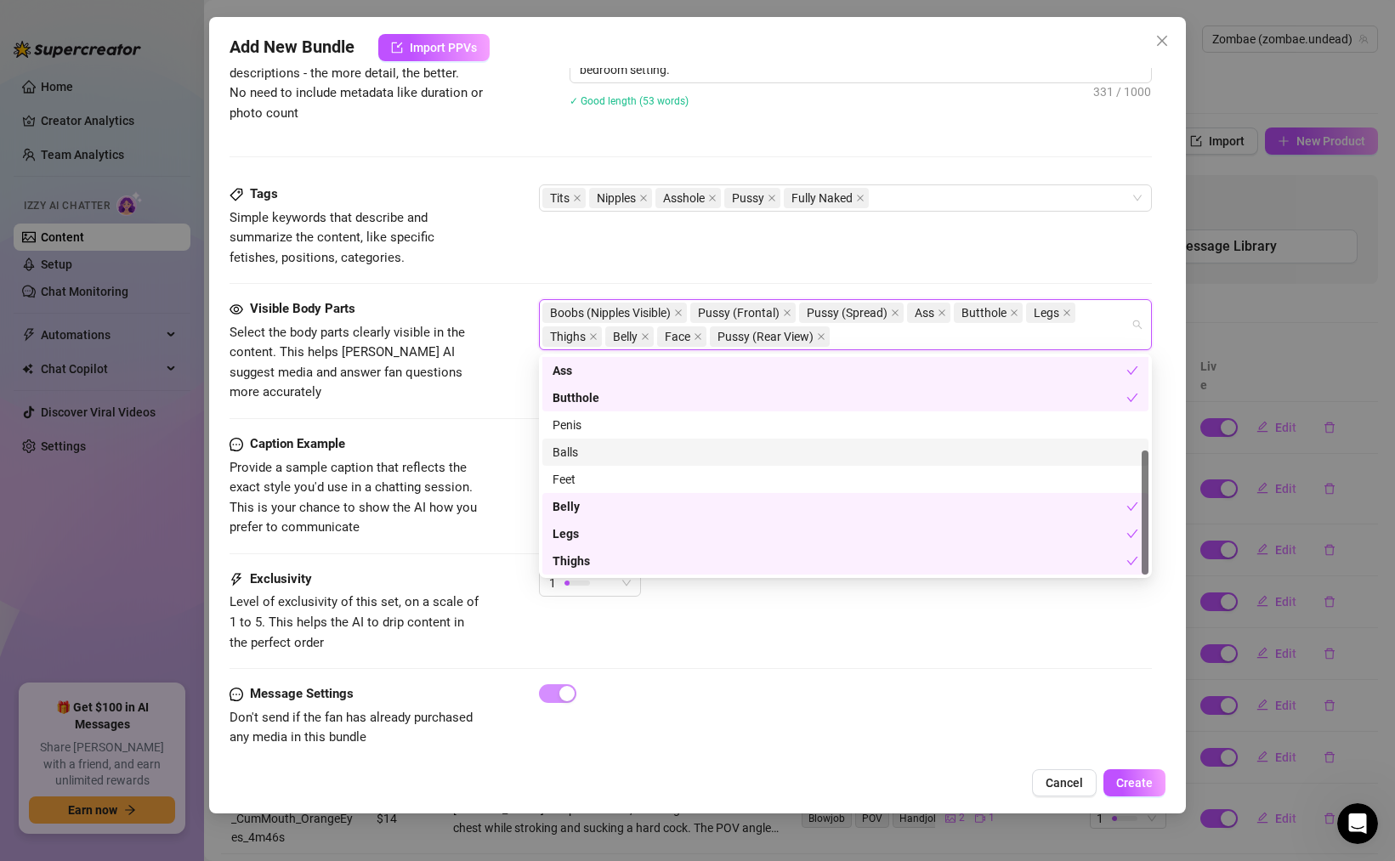
scroll to position [0, 0]
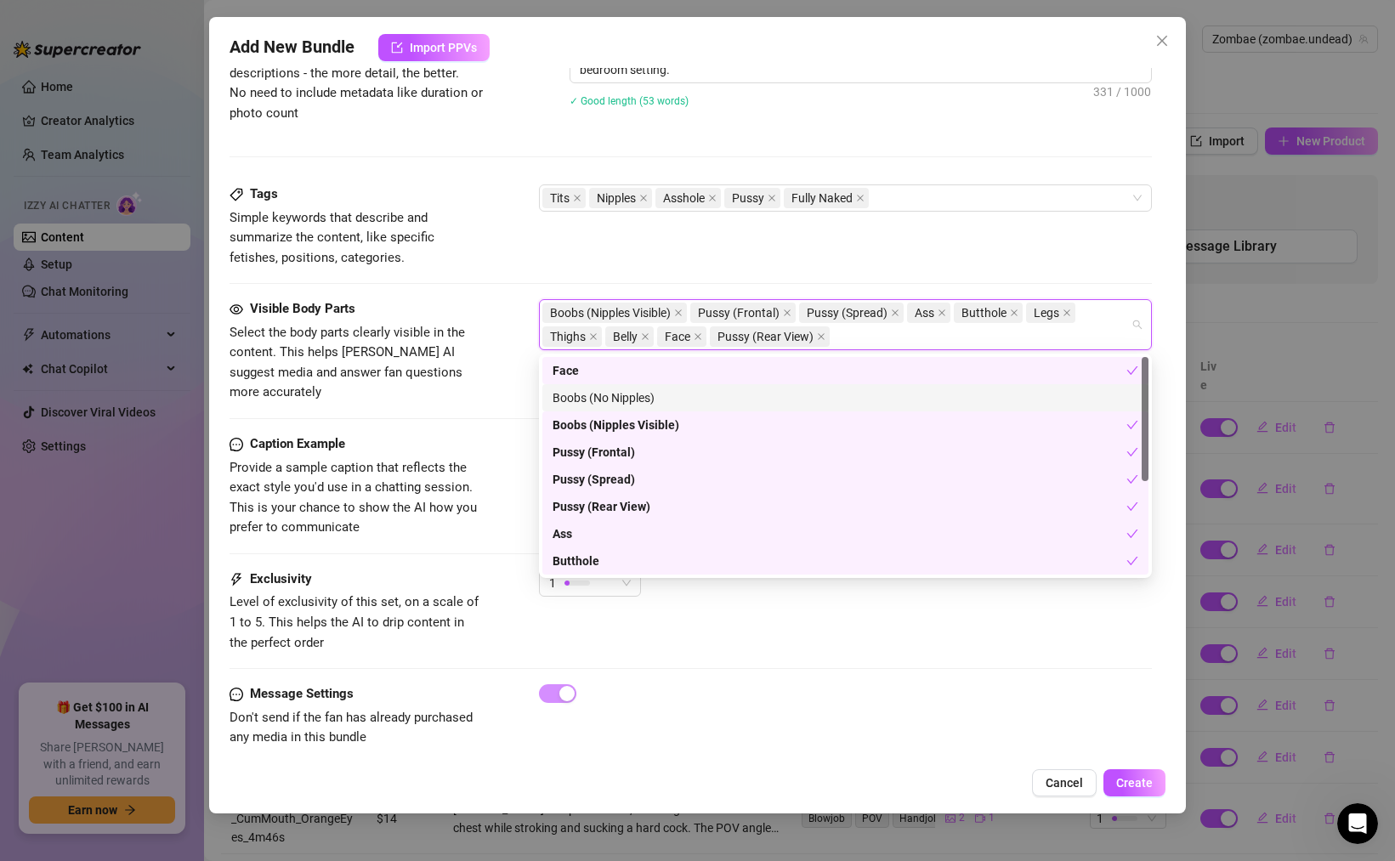
click at [645, 398] on div "Boobs (No Nipples)" at bounding box center [846, 398] width 586 height 19
click at [900, 643] on div "Exclusivity Level of exclusivity of this set, on a scale of 1 to 5. This helps …" at bounding box center [691, 627] width 923 height 115
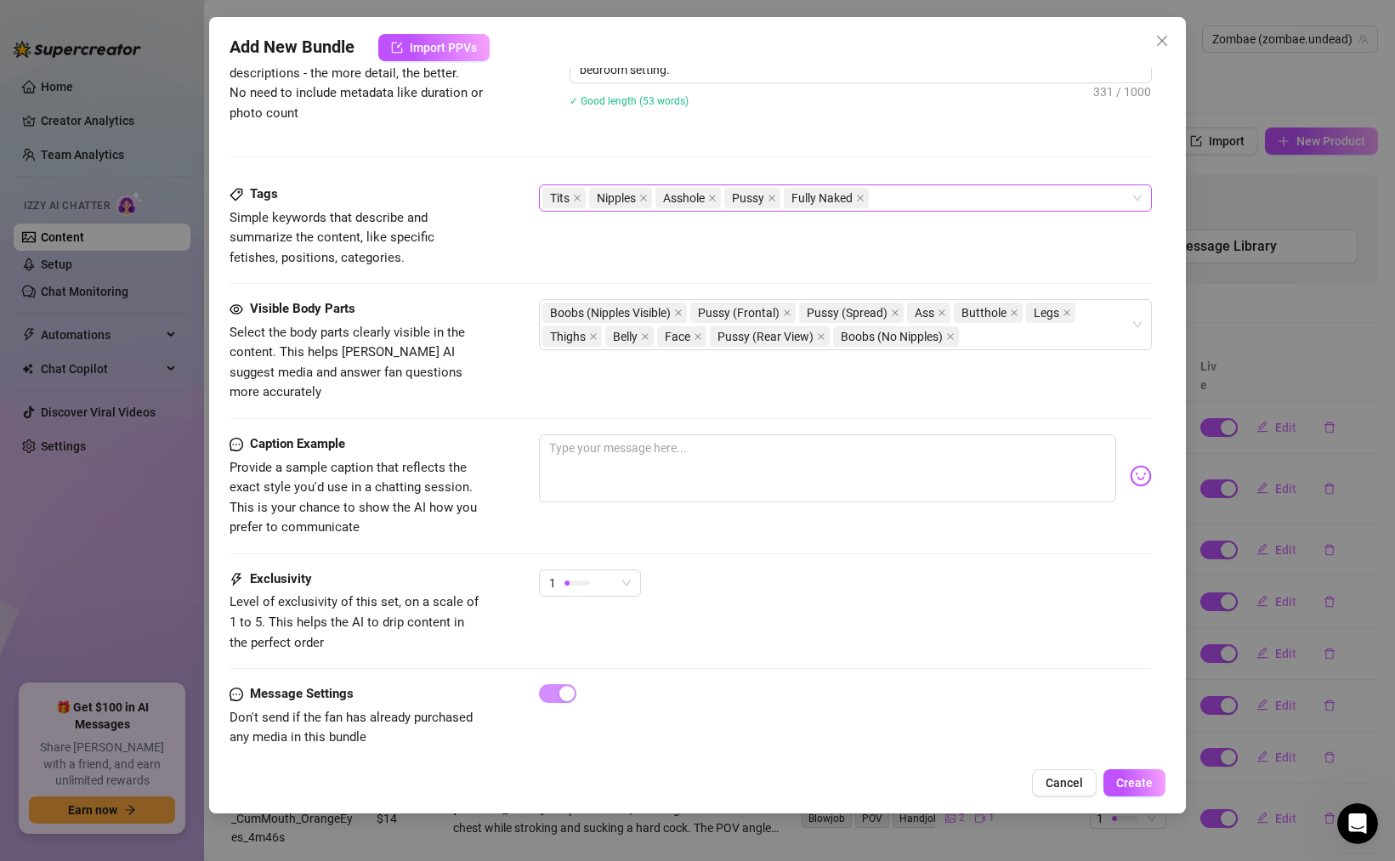
click at [930, 202] on div "Tits Nipples Asshole Pussy Fully Naked" at bounding box center [837, 198] width 588 height 24
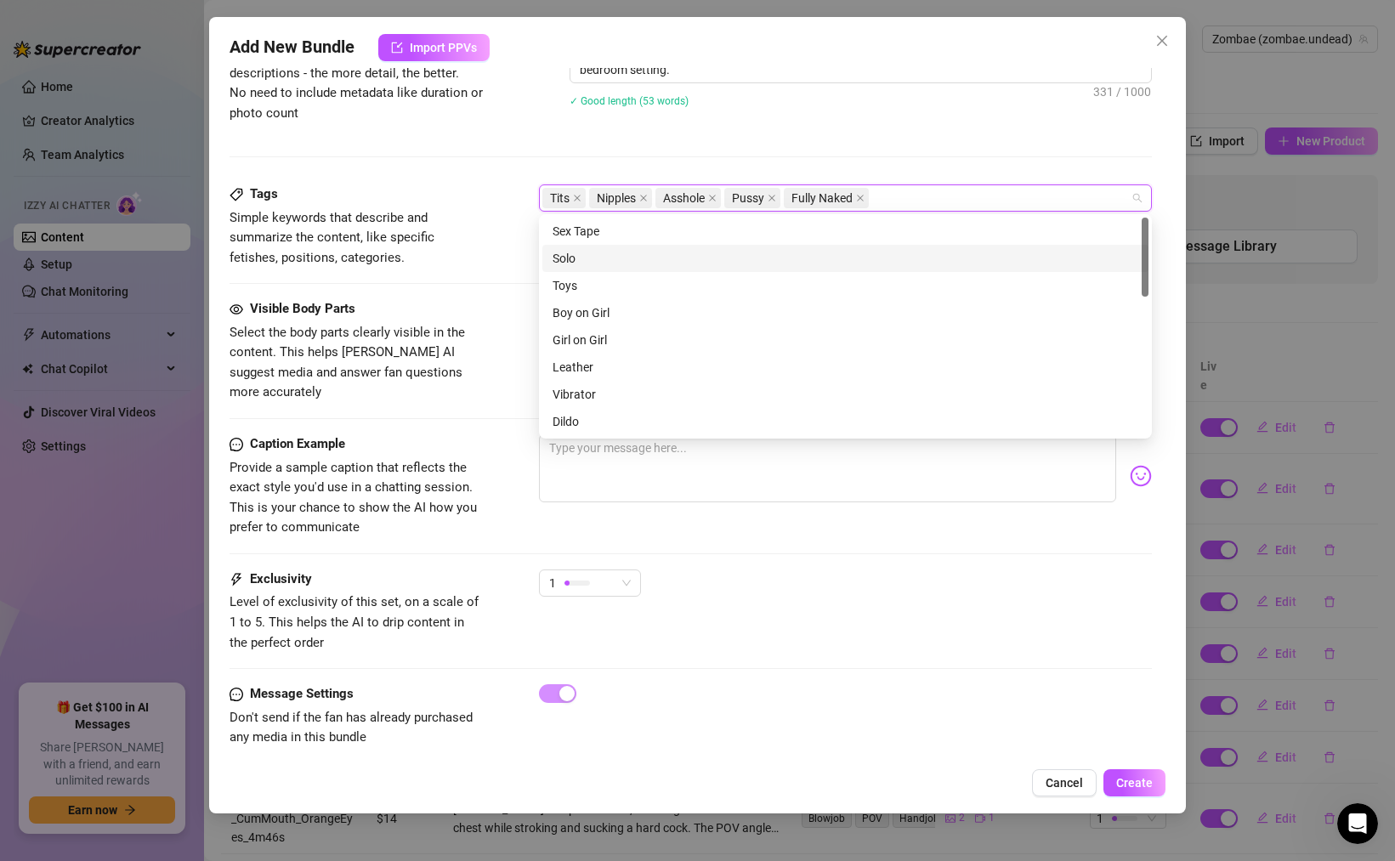
click at [578, 261] on div "Solo" at bounding box center [846, 258] width 586 height 19
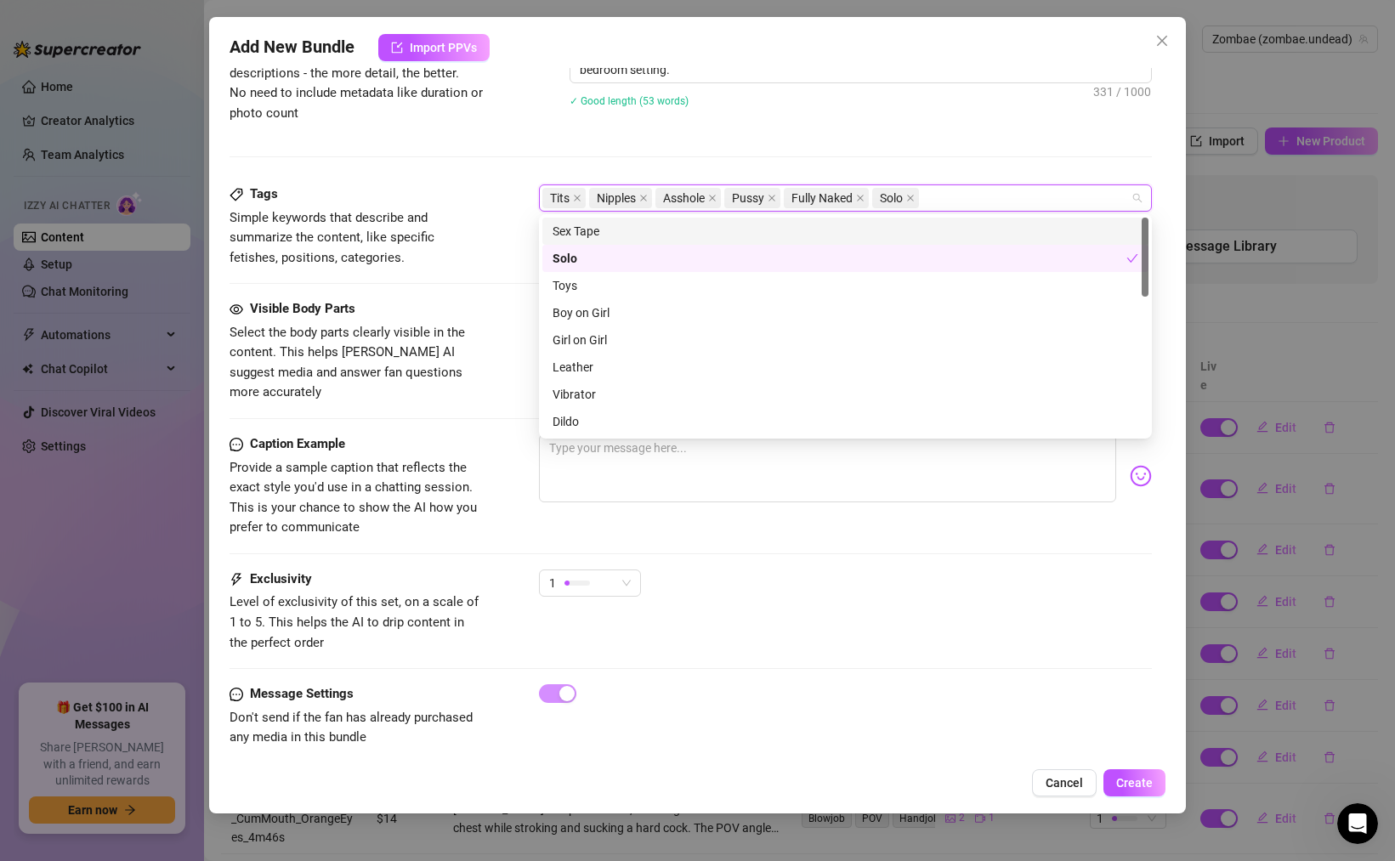
click at [961, 196] on div "Tits Nipples Asshole Pussy Fully Naked Solo" at bounding box center [837, 198] width 588 height 24
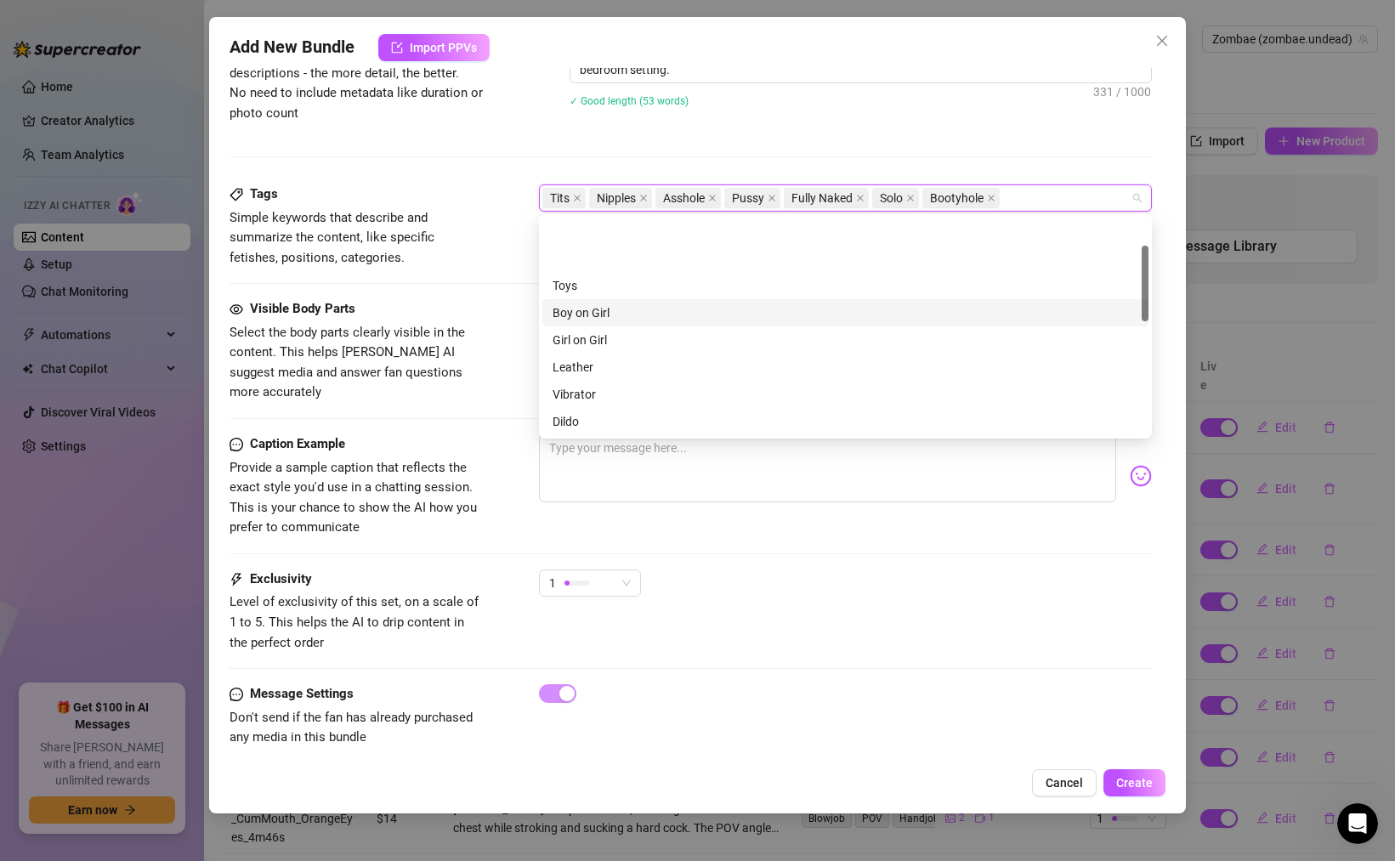
scroll to position [408, 0]
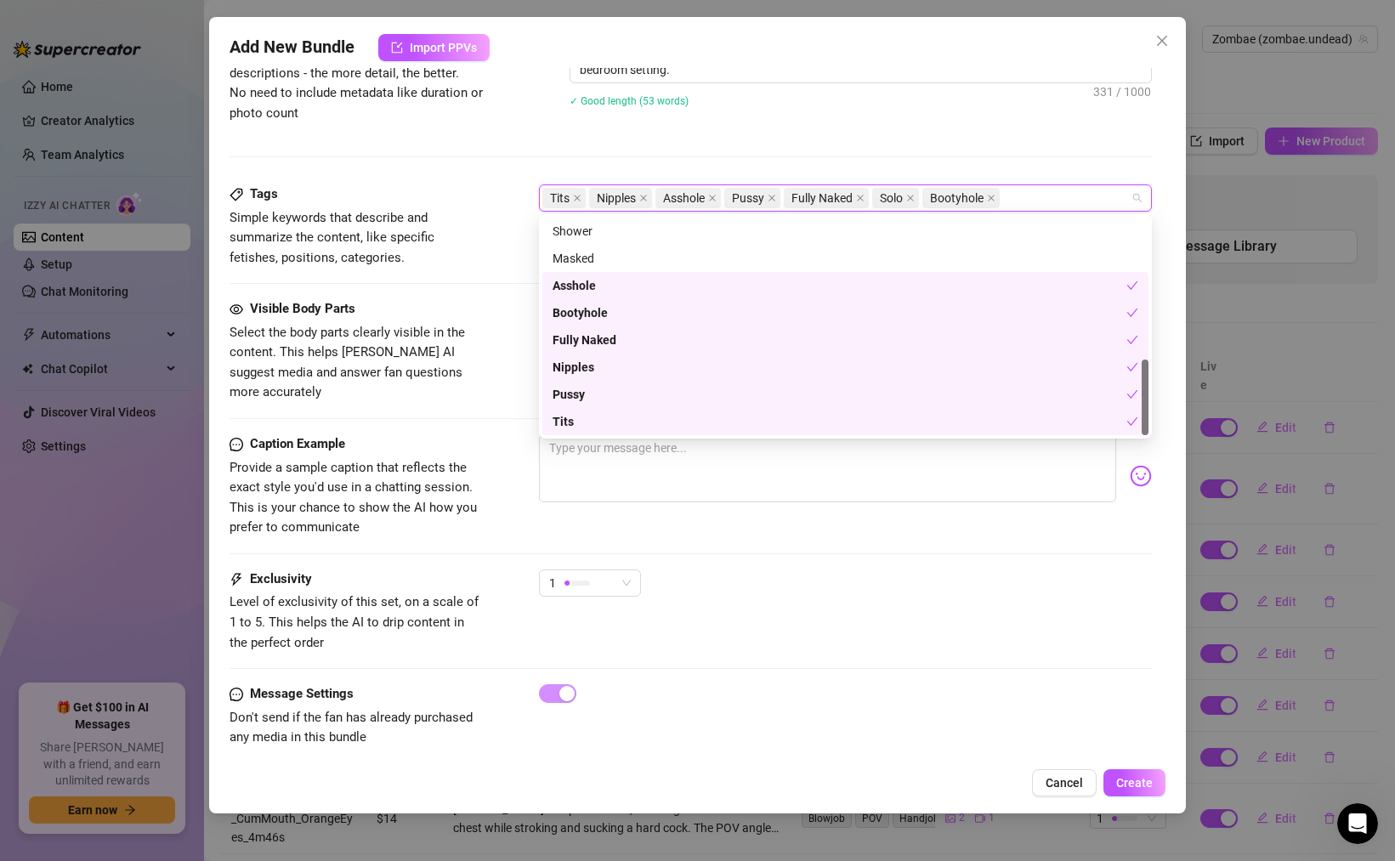
click at [693, 537] on div "Caption Example Provide a sample caption that reflects the exact style you'd us…" at bounding box center [691, 502] width 923 height 135
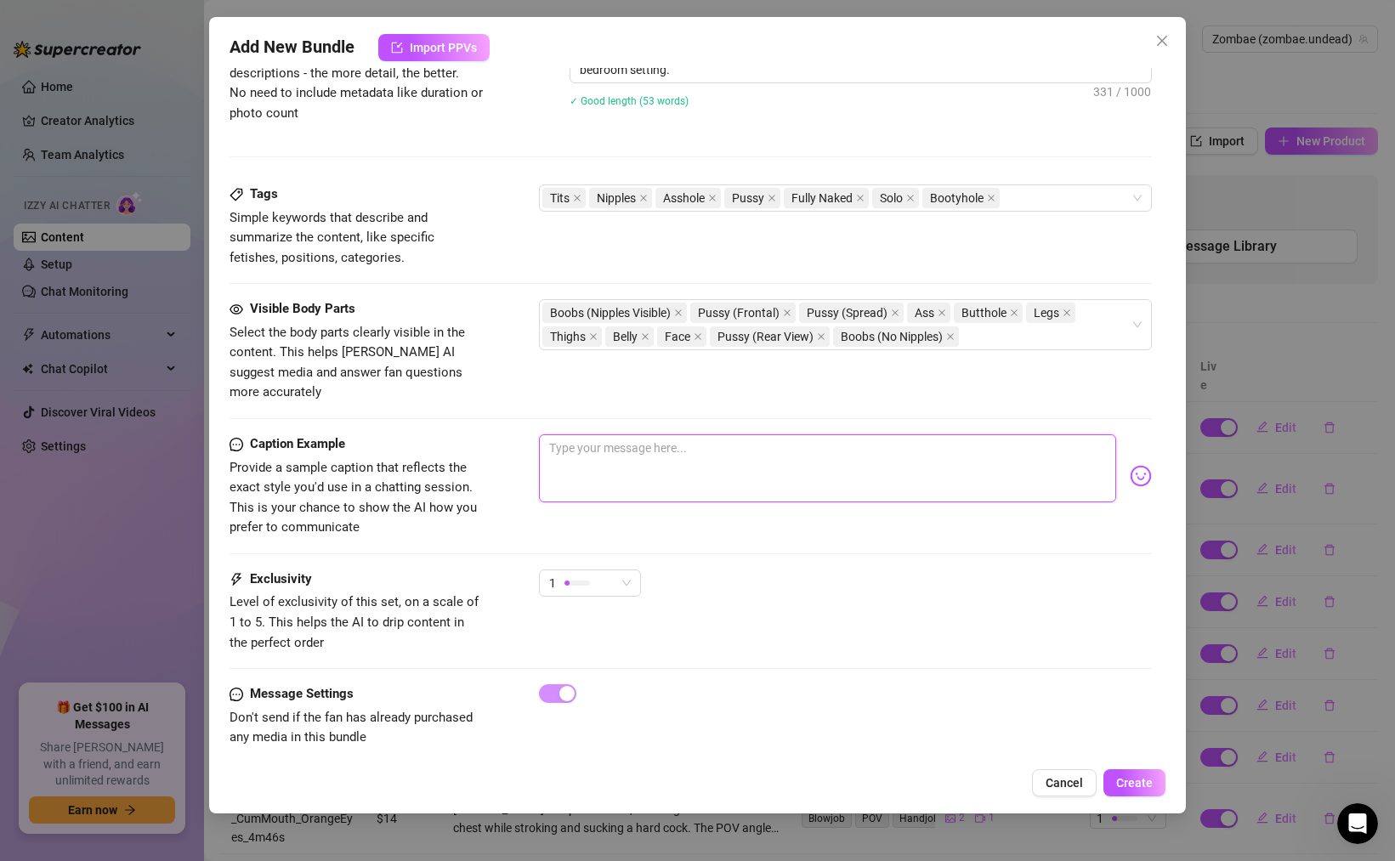
click at [685, 457] on textarea at bounding box center [827, 469] width 577 height 68
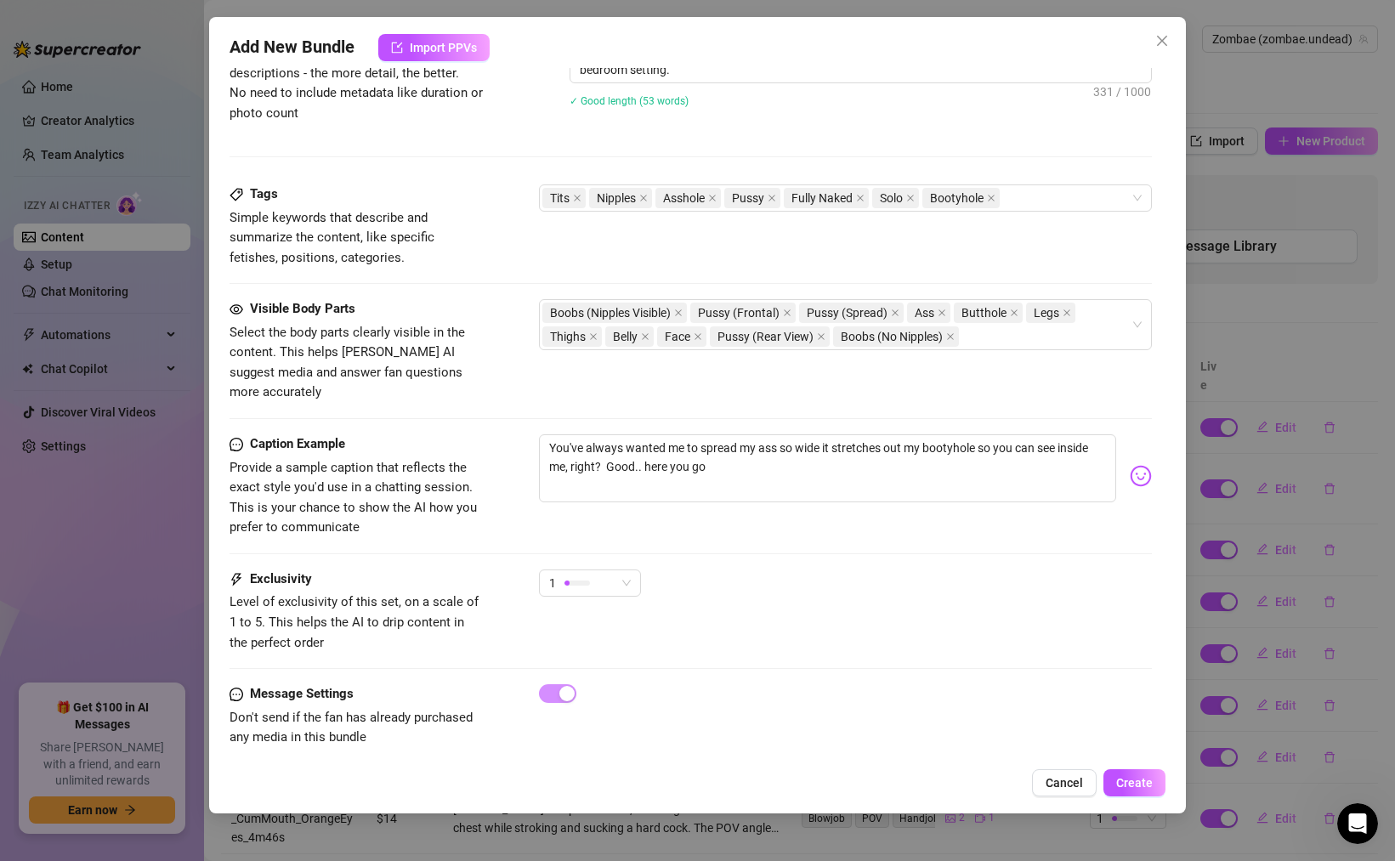
click at [1133, 465] on img at bounding box center [1141, 476] width 22 height 22
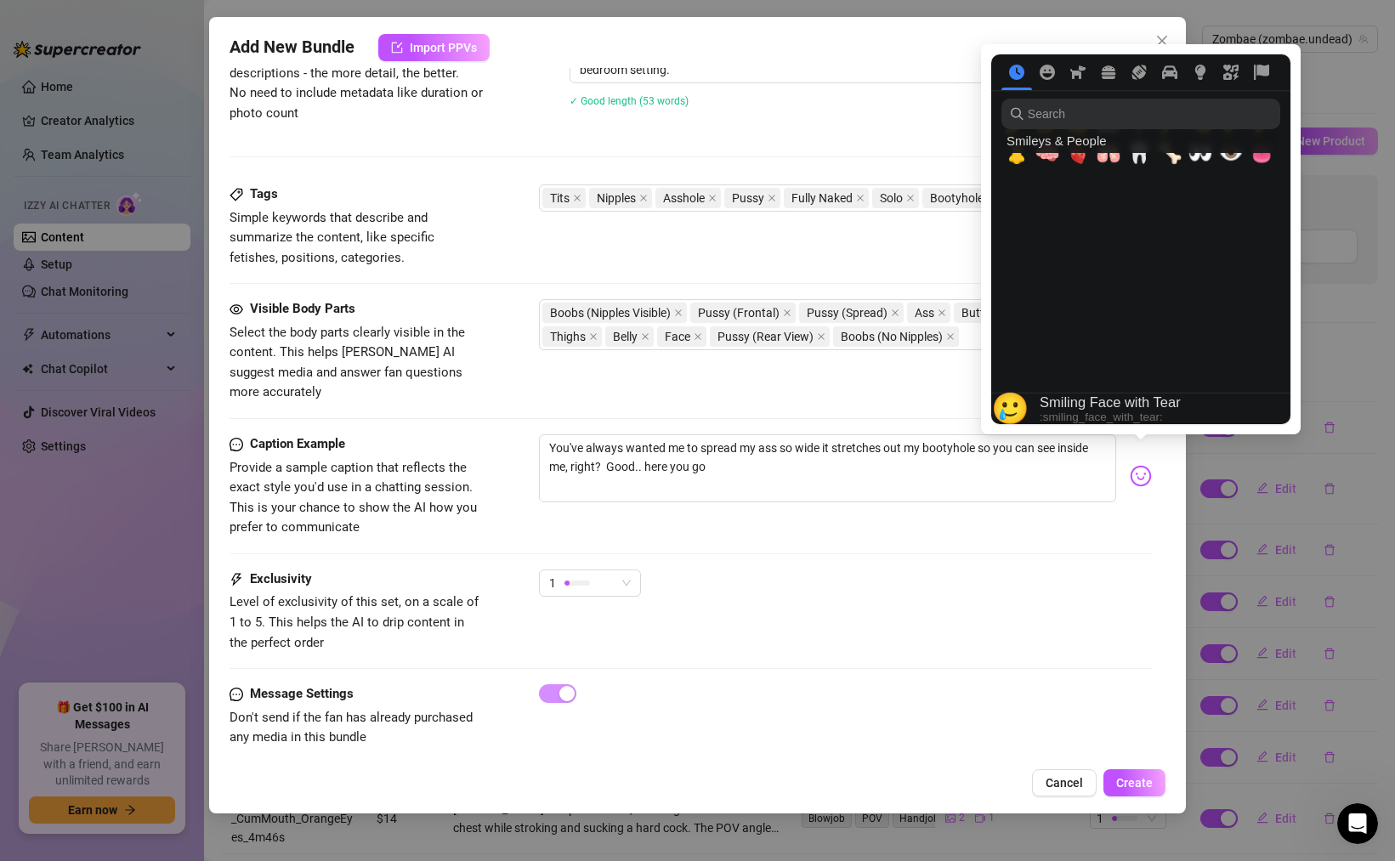
scroll to position [0, 0]
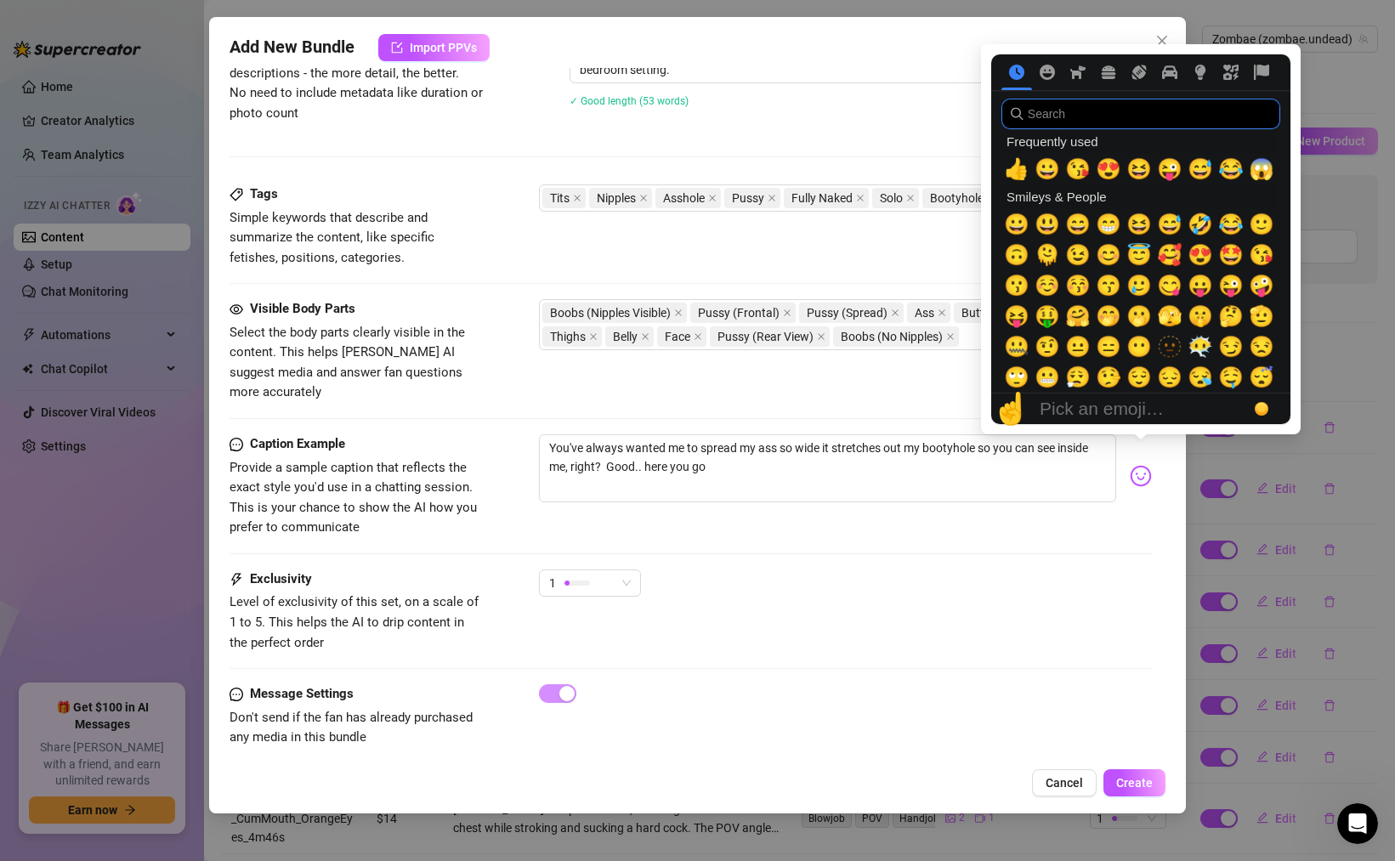
click at [1089, 116] on input "search" at bounding box center [1141, 114] width 279 height 31
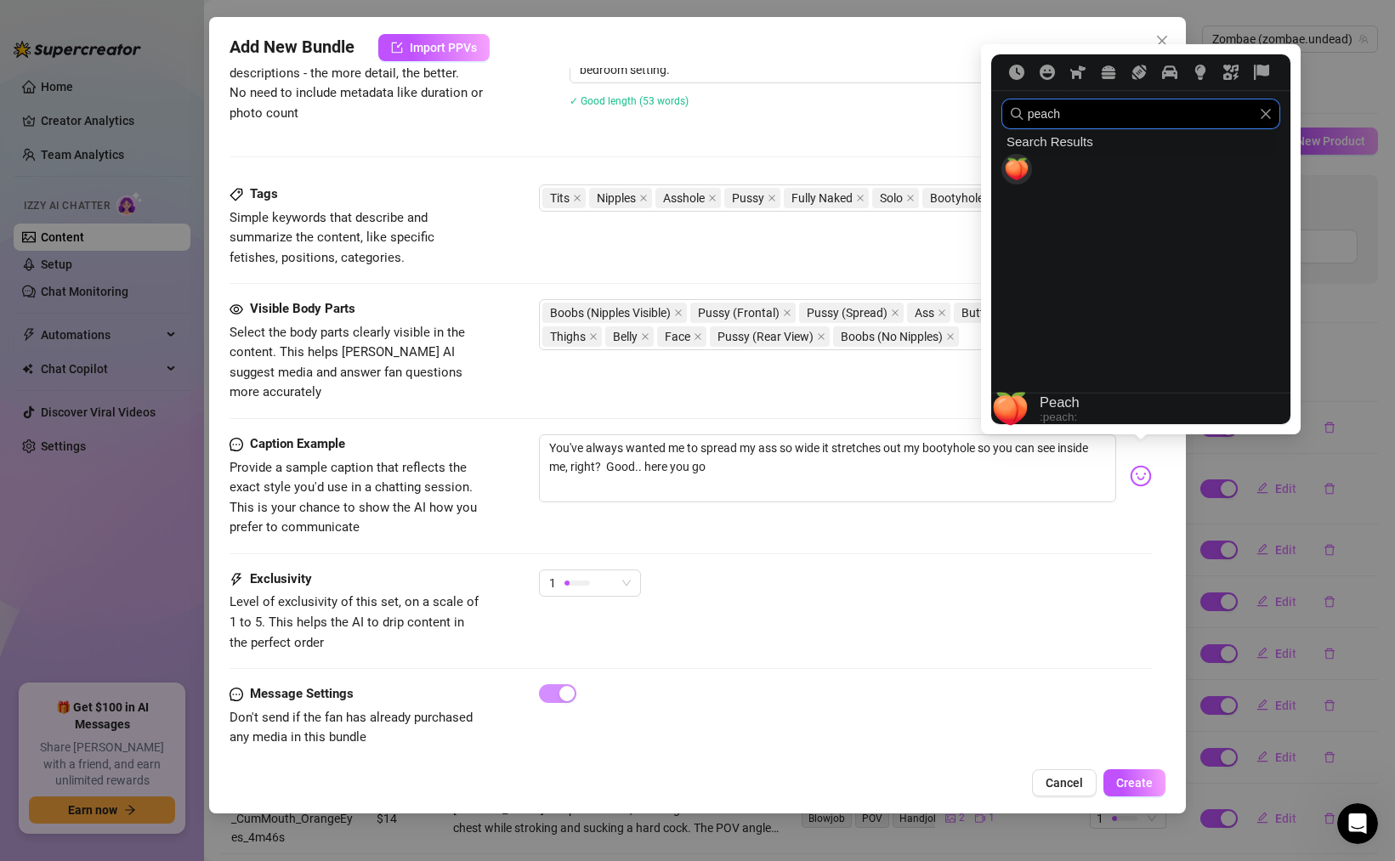
click at [1018, 164] on span "🍑" at bounding box center [1017, 169] width 26 height 24
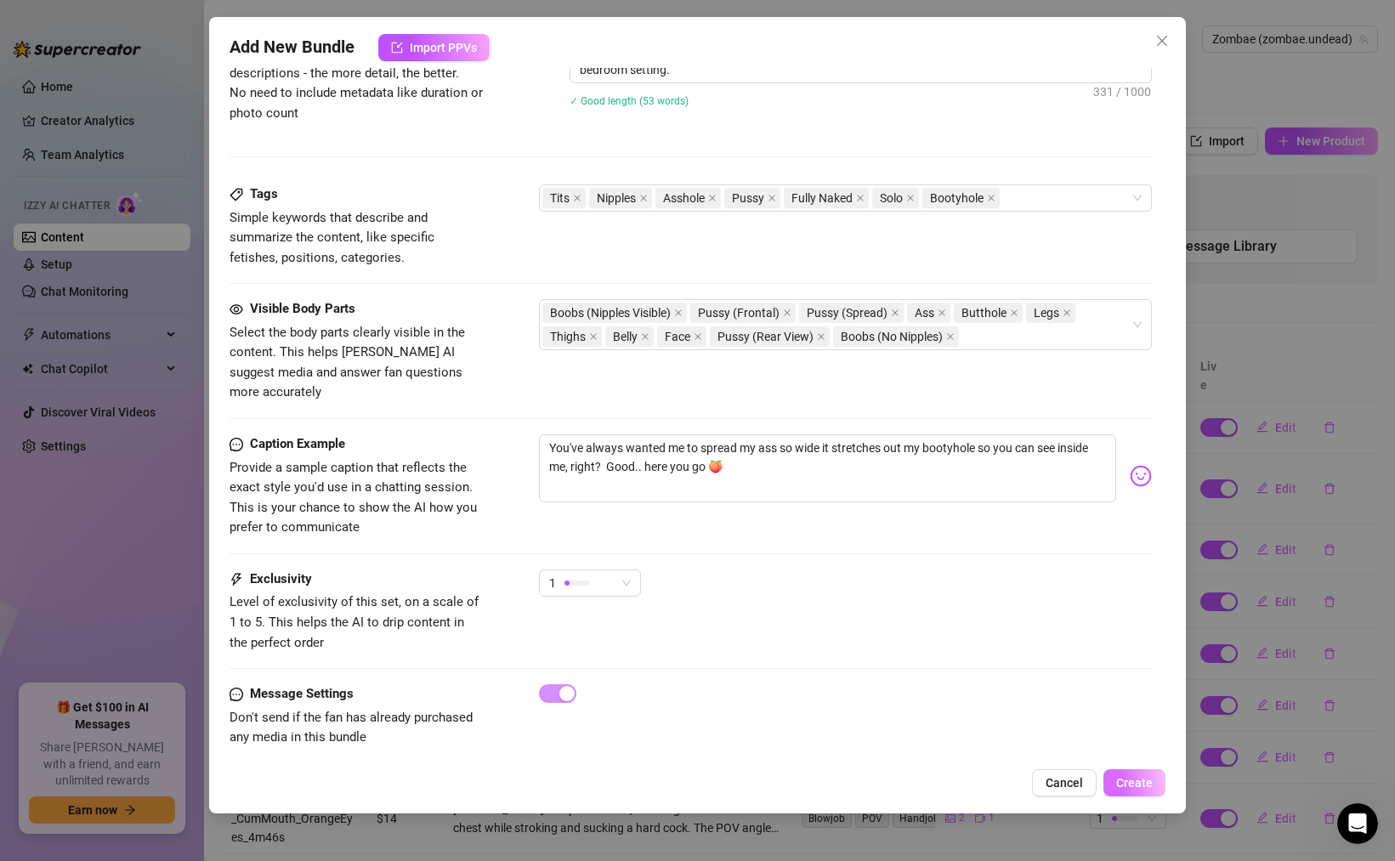
click at [1155, 787] on button "Create" at bounding box center [1135, 783] width 62 height 27
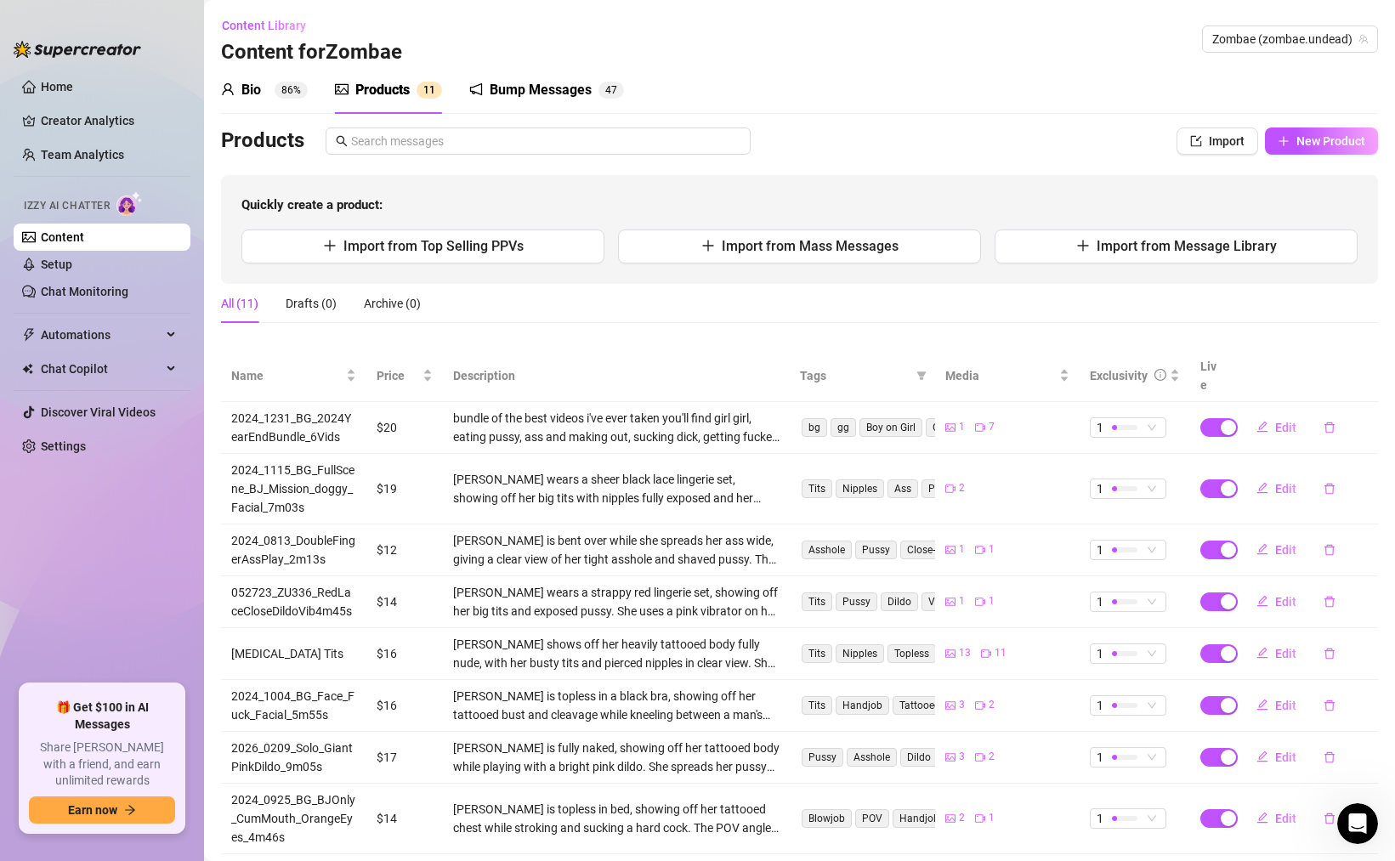
click at [530, 88] on div "Bump Messages" at bounding box center [541, 90] width 102 height 20
